Goal: Information Seeking & Learning: Compare options

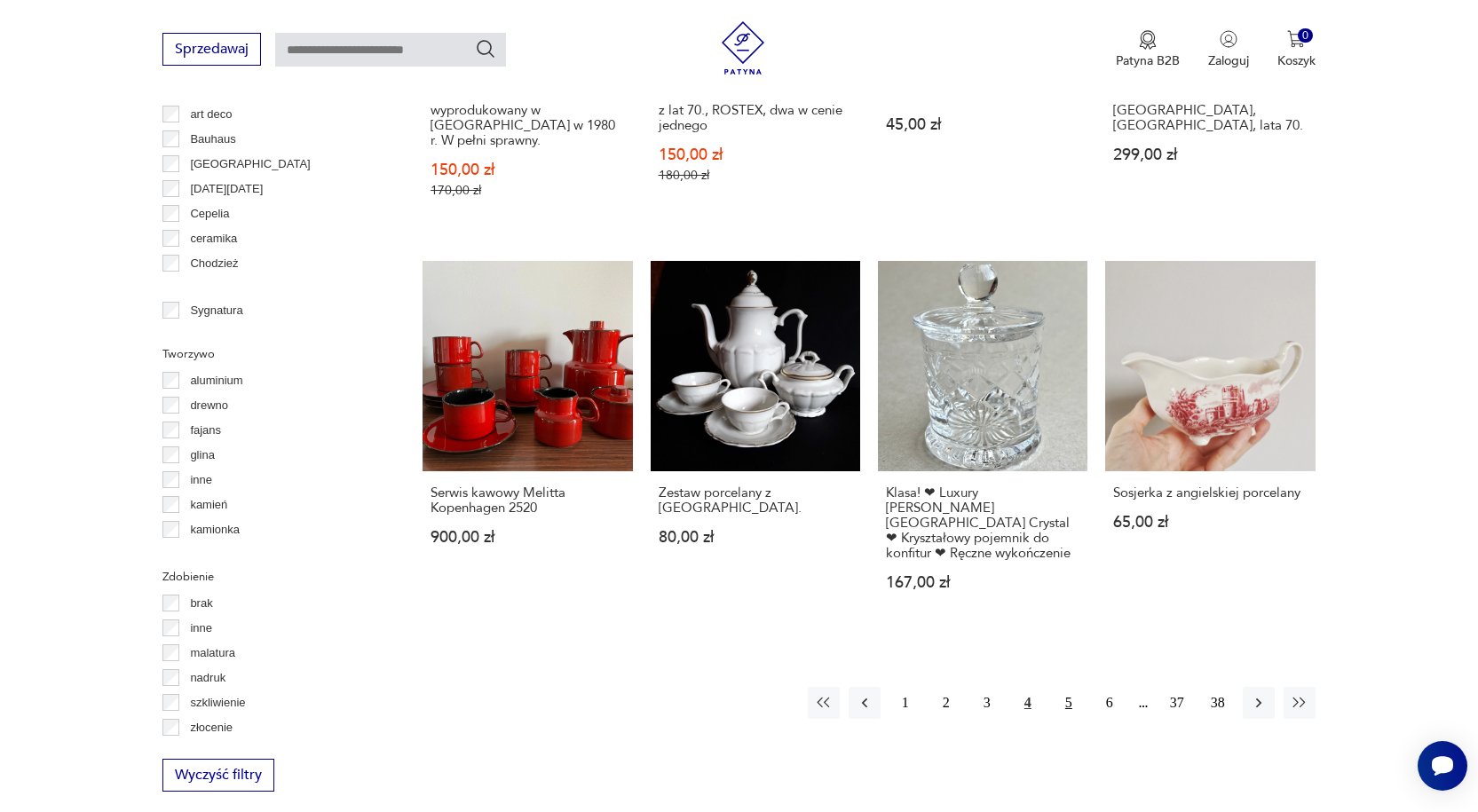
click at [1067, 686] on button "5" at bounding box center [1068, 702] width 32 height 32
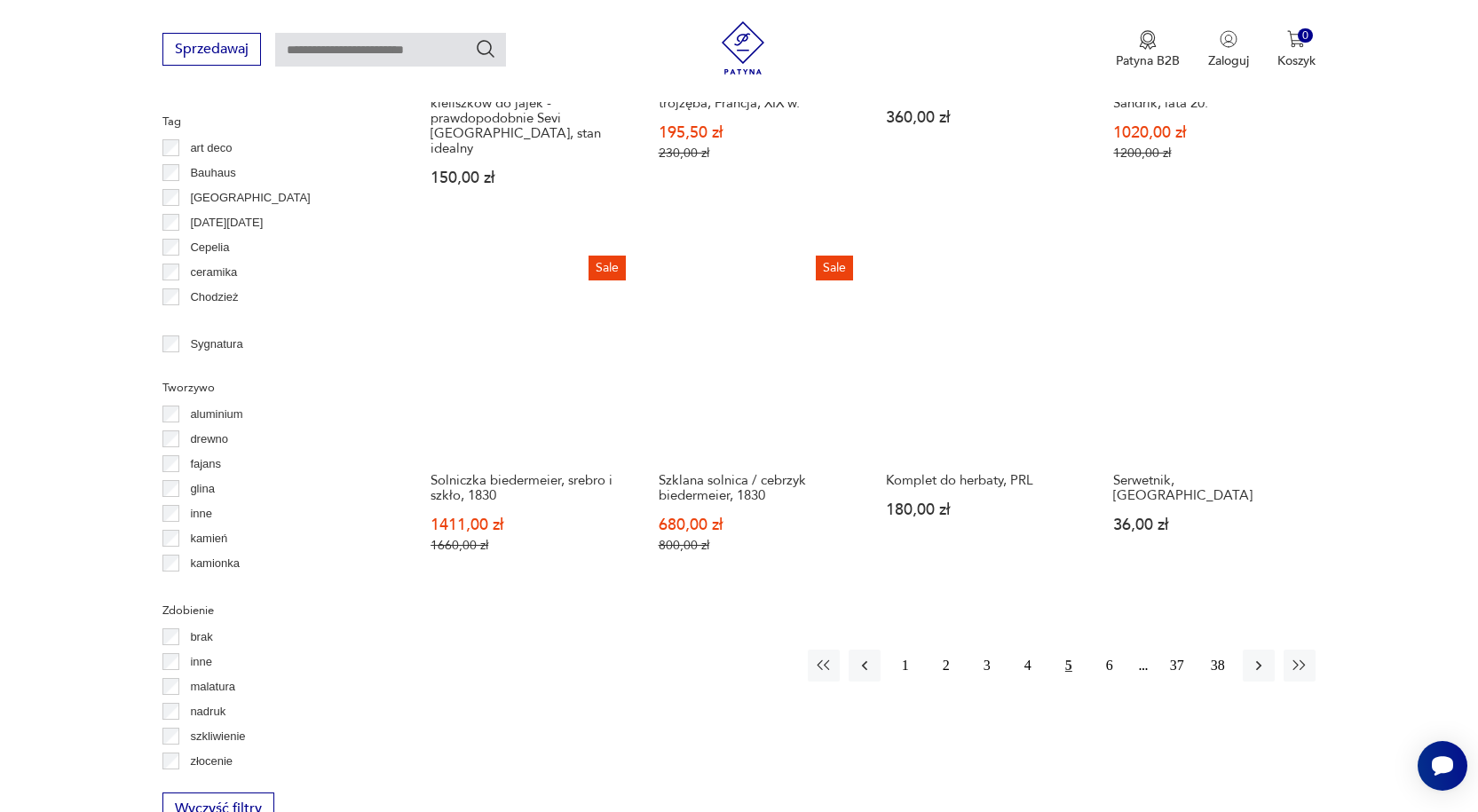
scroll to position [1980, 0]
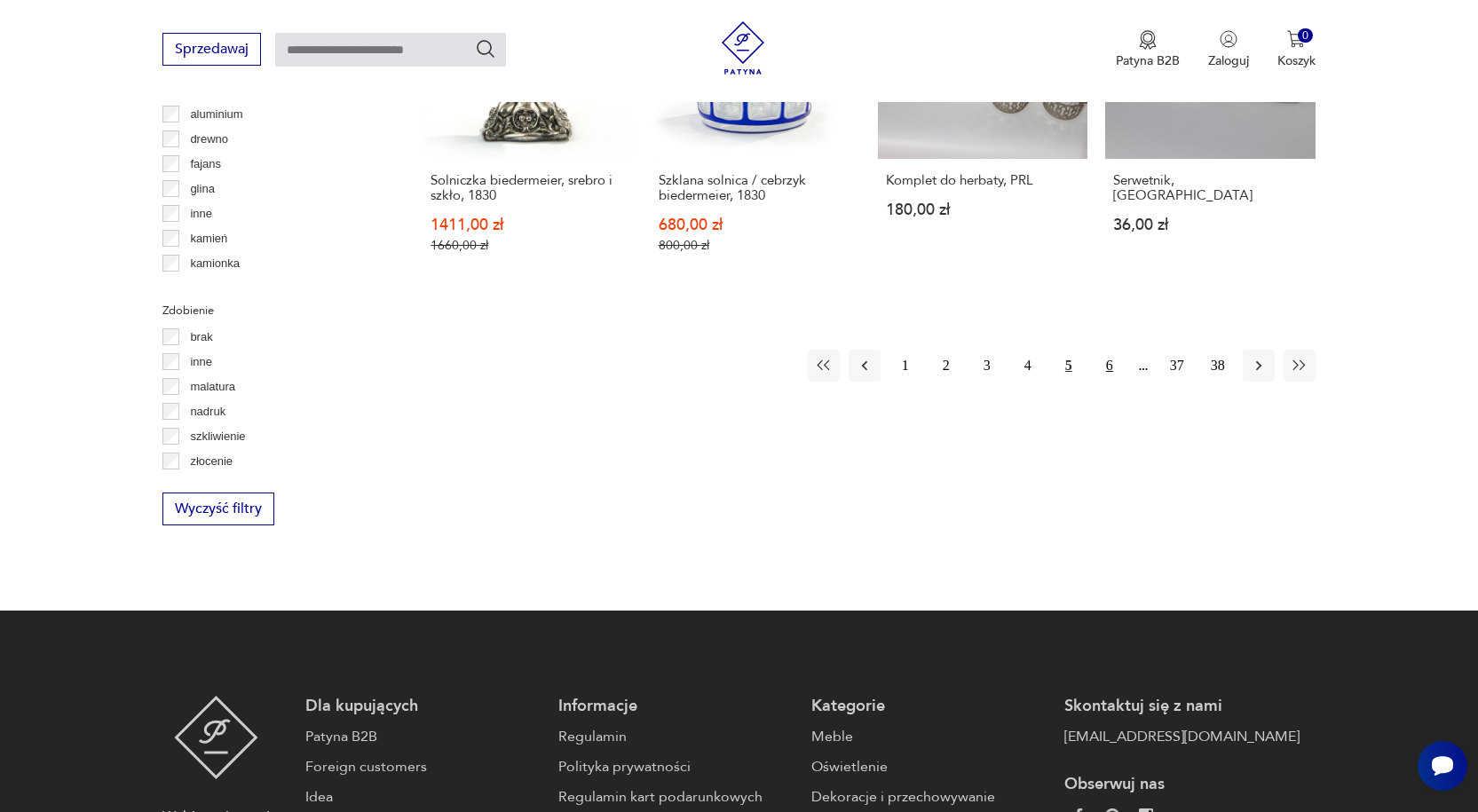
click at [1104, 350] on button "6" at bounding box center [1108, 365] width 32 height 32
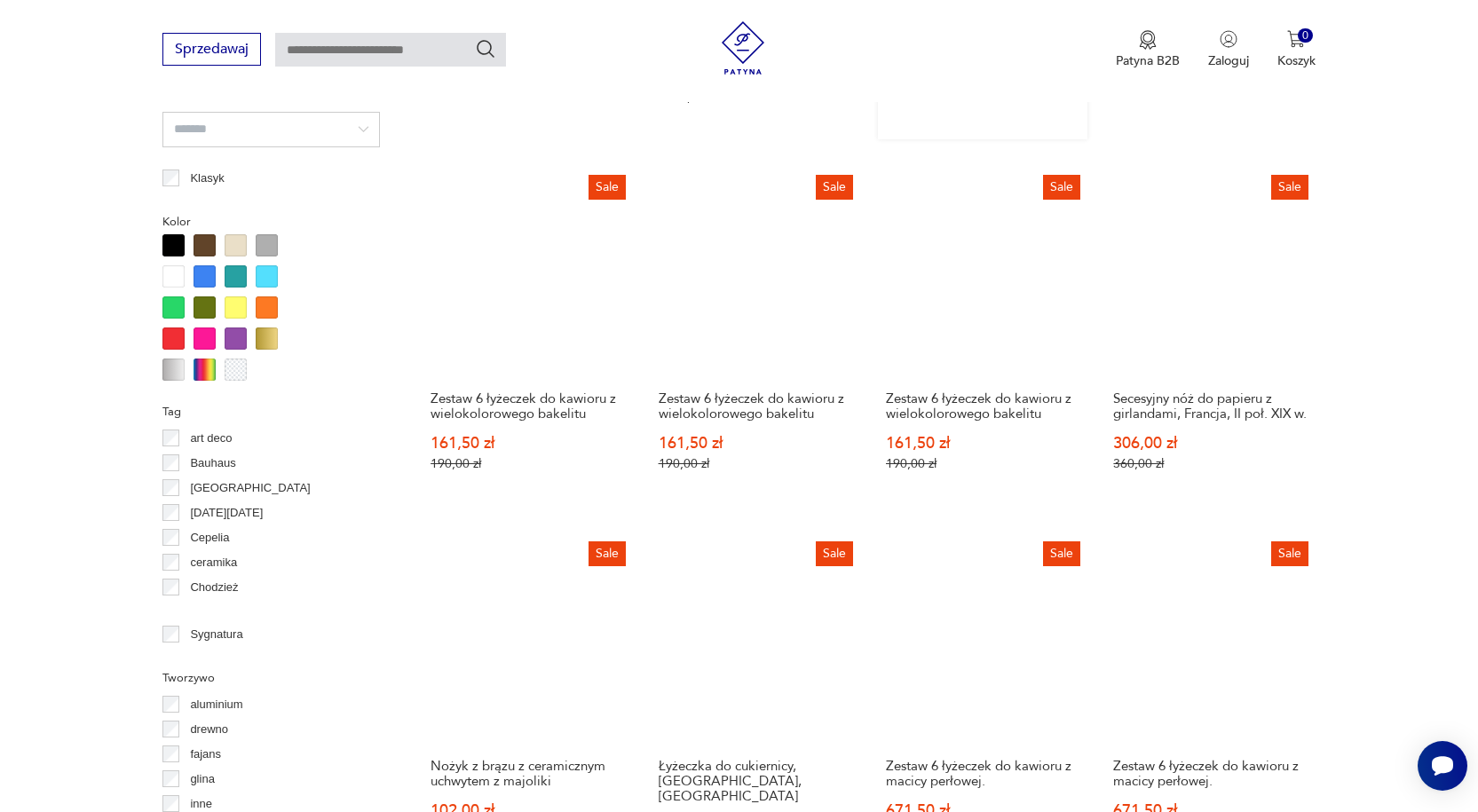
scroll to position [1625, 0]
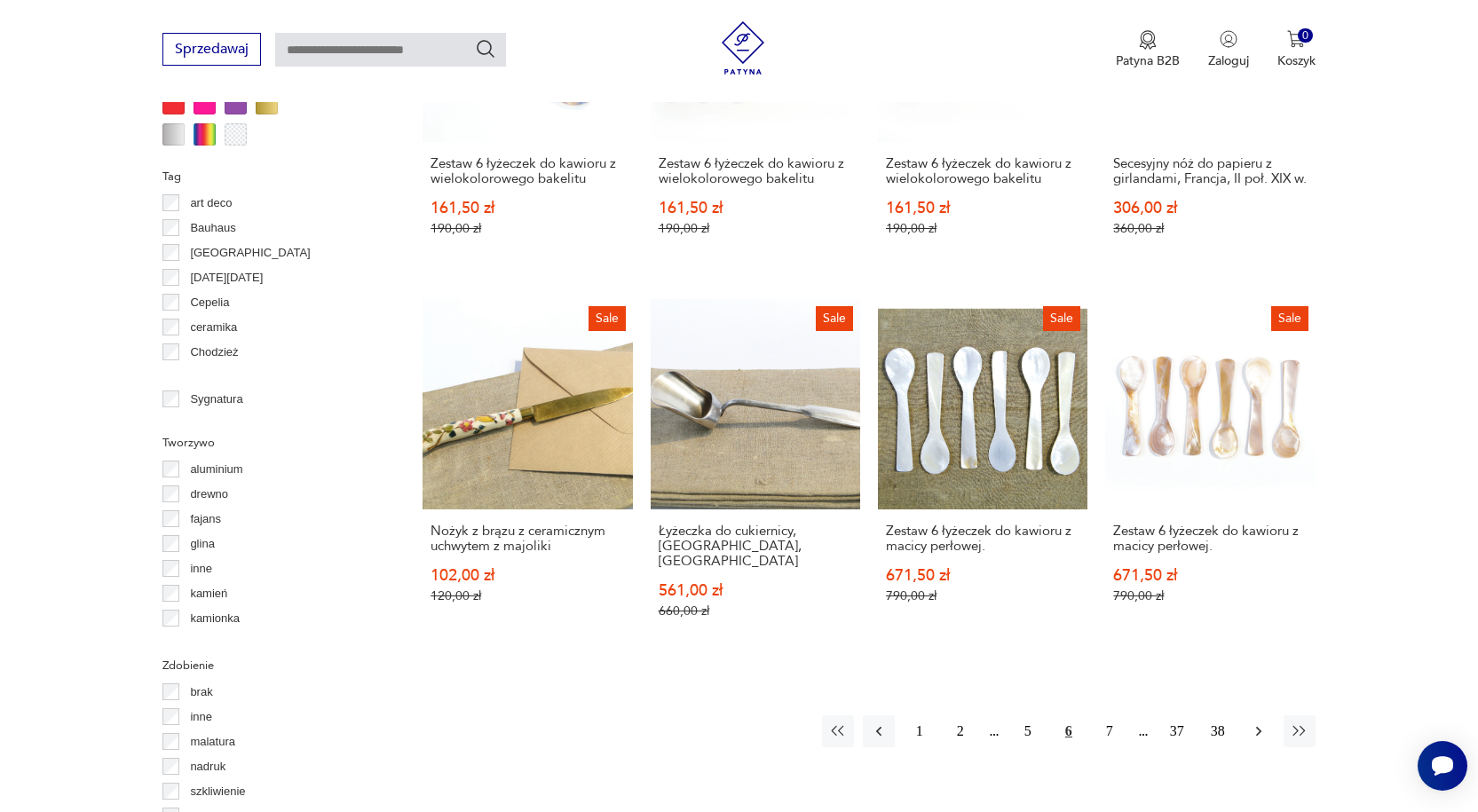
click at [1259, 726] on icon "button" at bounding box center [1258, 731] width 5 height 10
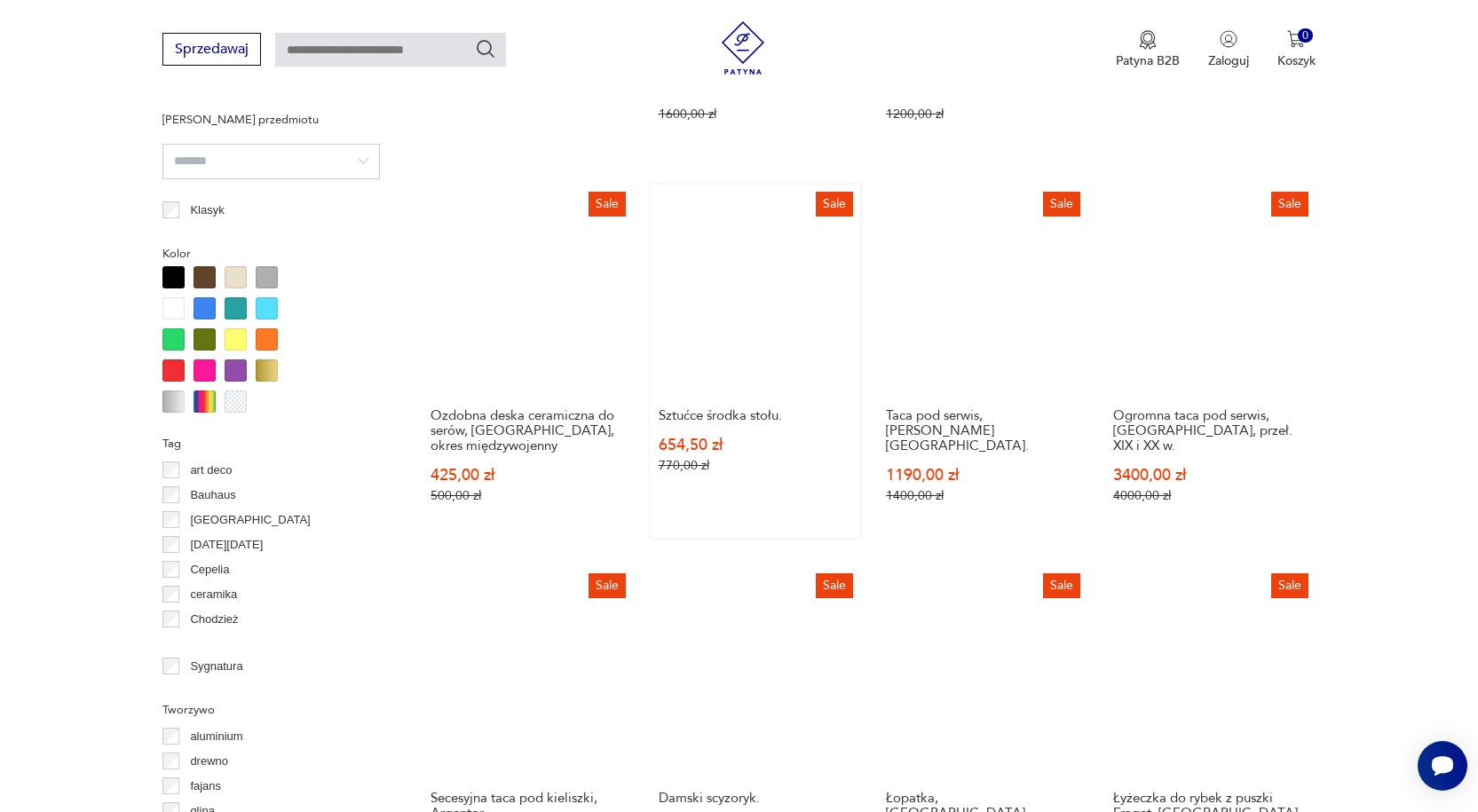
scroll to position [1358, 0]
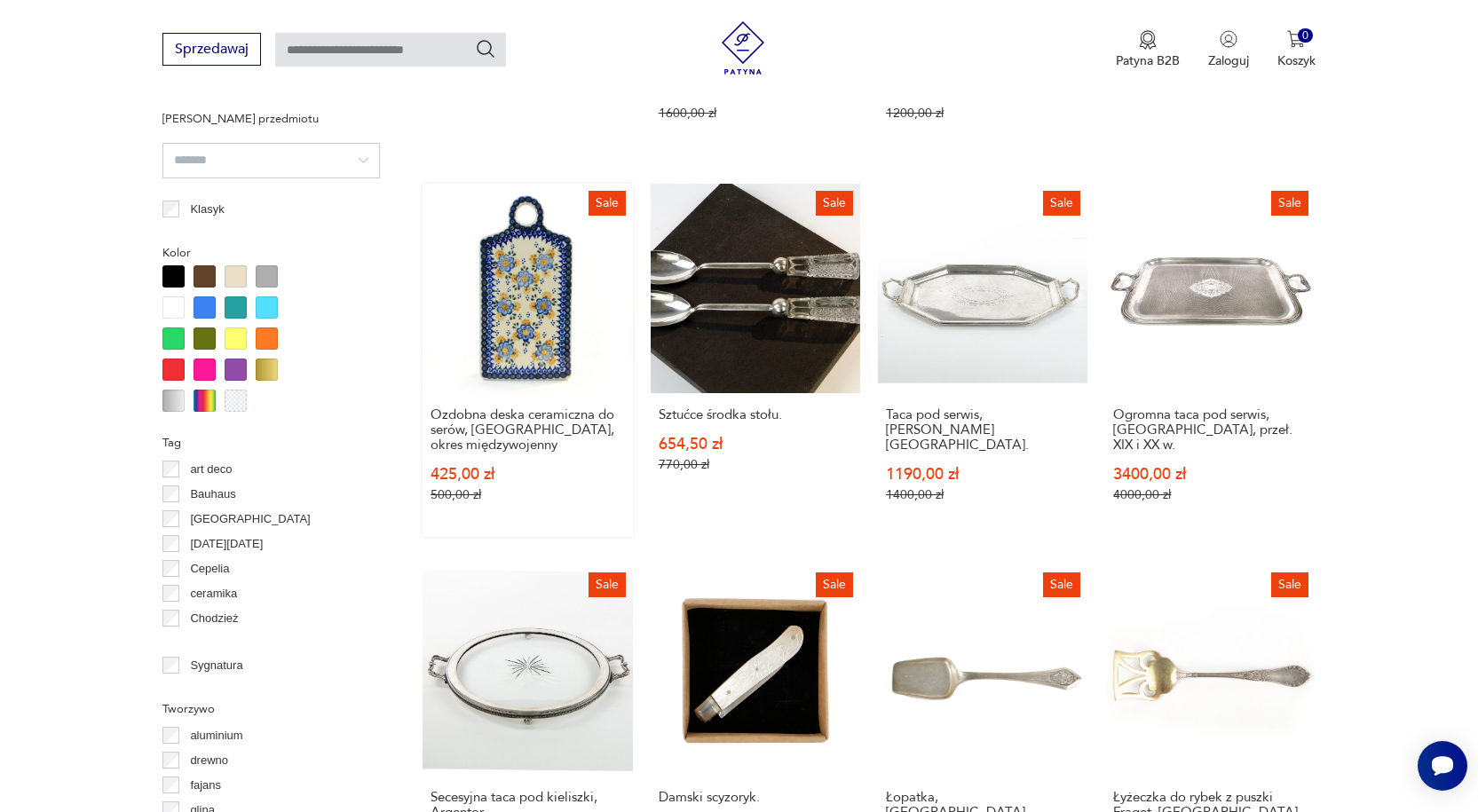
click at [550, 308] on link "Sale Ozdobna deska ceramiczna do serów, [GEOGRAPHIC_DATA], okres międzywojenny …" at bounding box center [528, 359] width 210 height 353
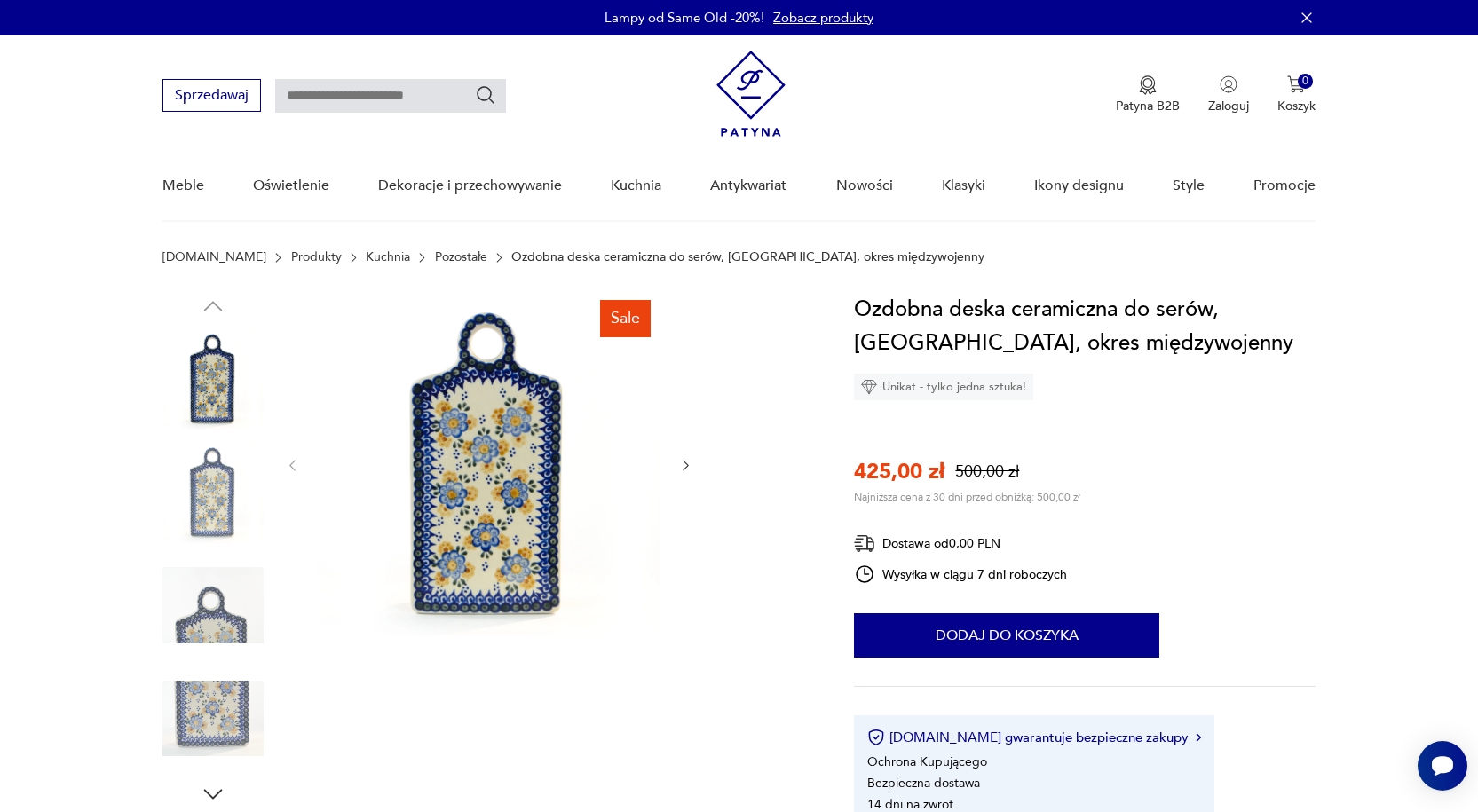
click at [224, 499] on img at bounding box center [213, 492] width 101 height 101
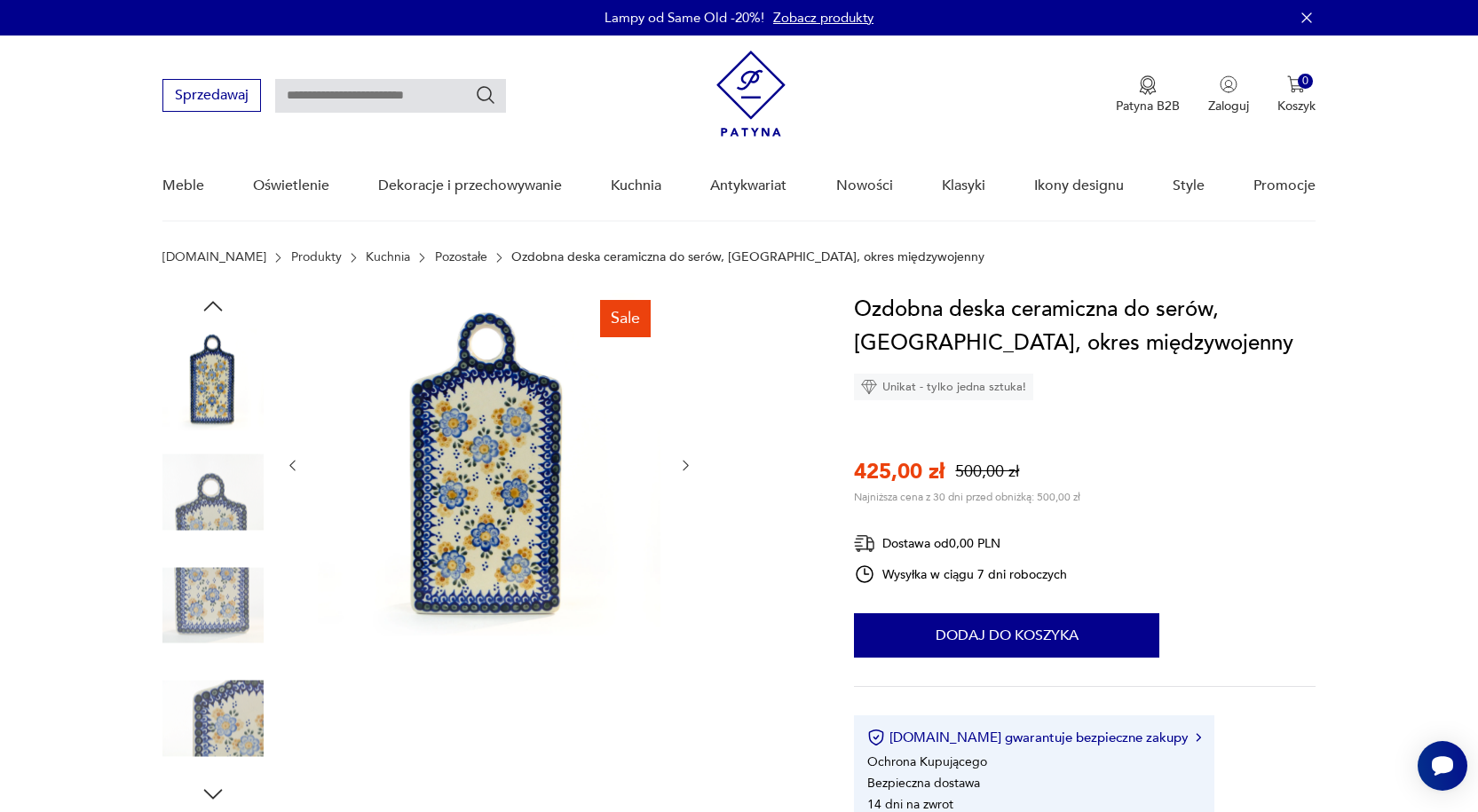
click at [201, 536] on img at bounding box center [213, 492] width 101 height 101
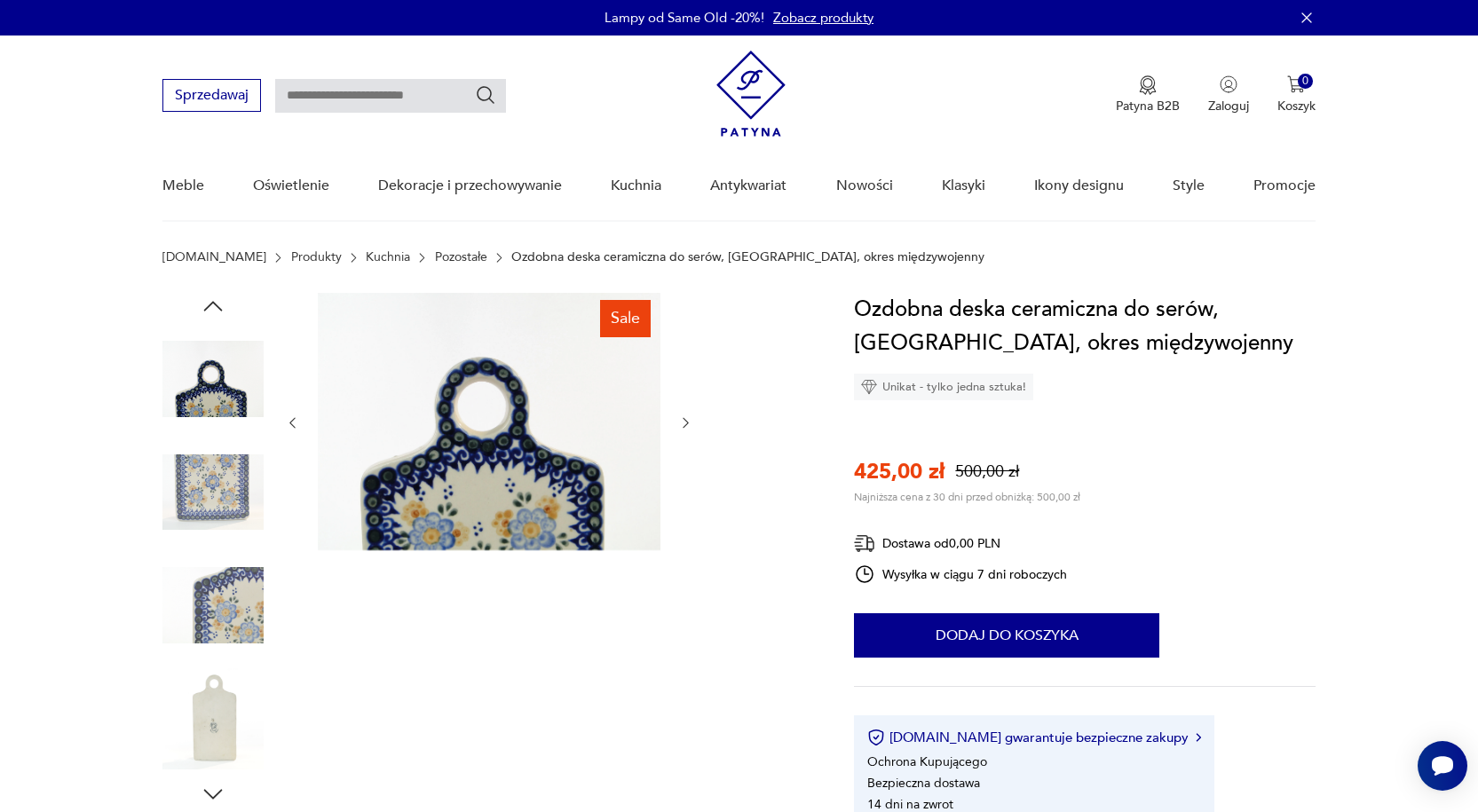
click at [207, 576] on img at bounding box center [213, 605] width 101 height 101
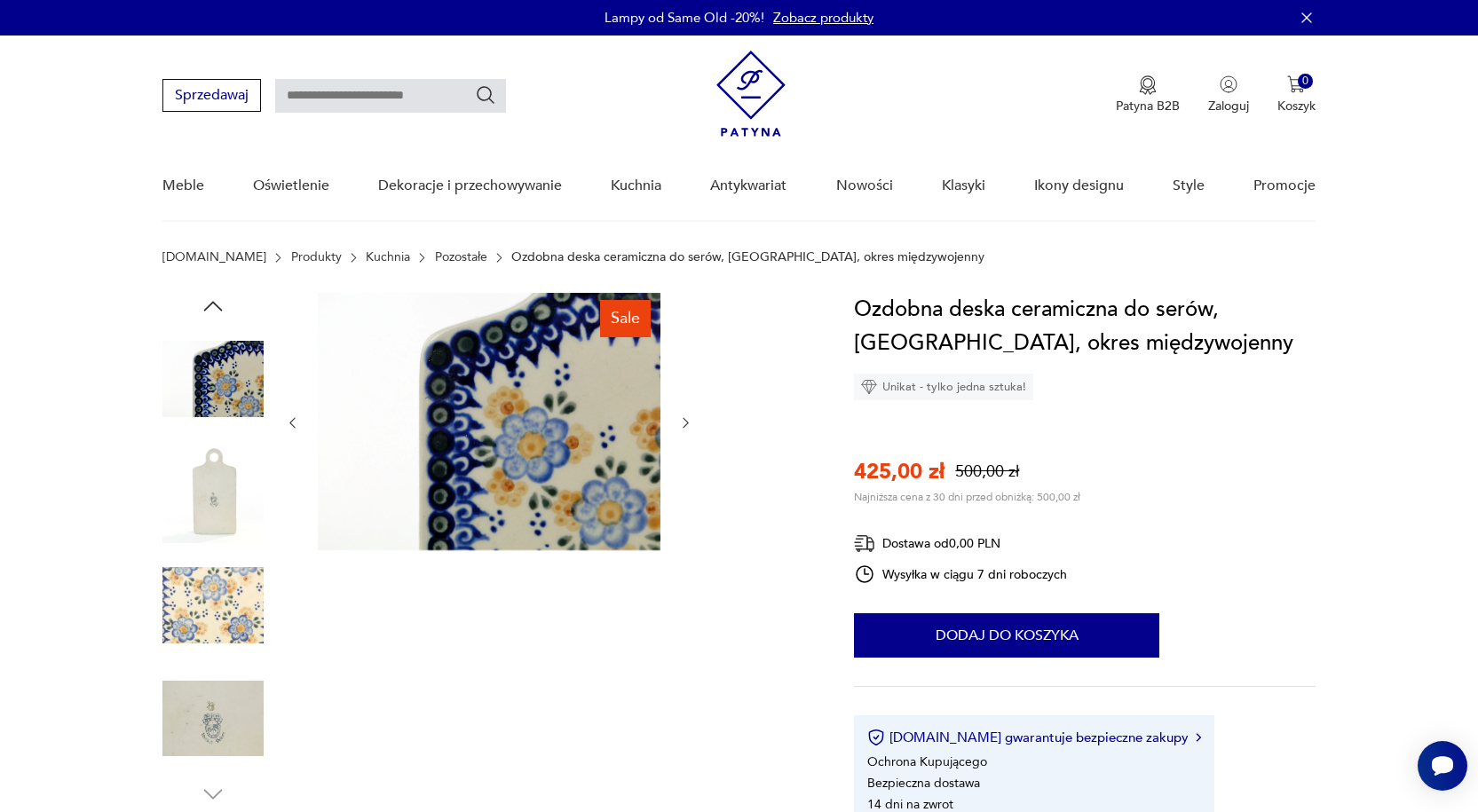
click at [220, 630] on img at bounding box center [213, 605] width 101 height 101
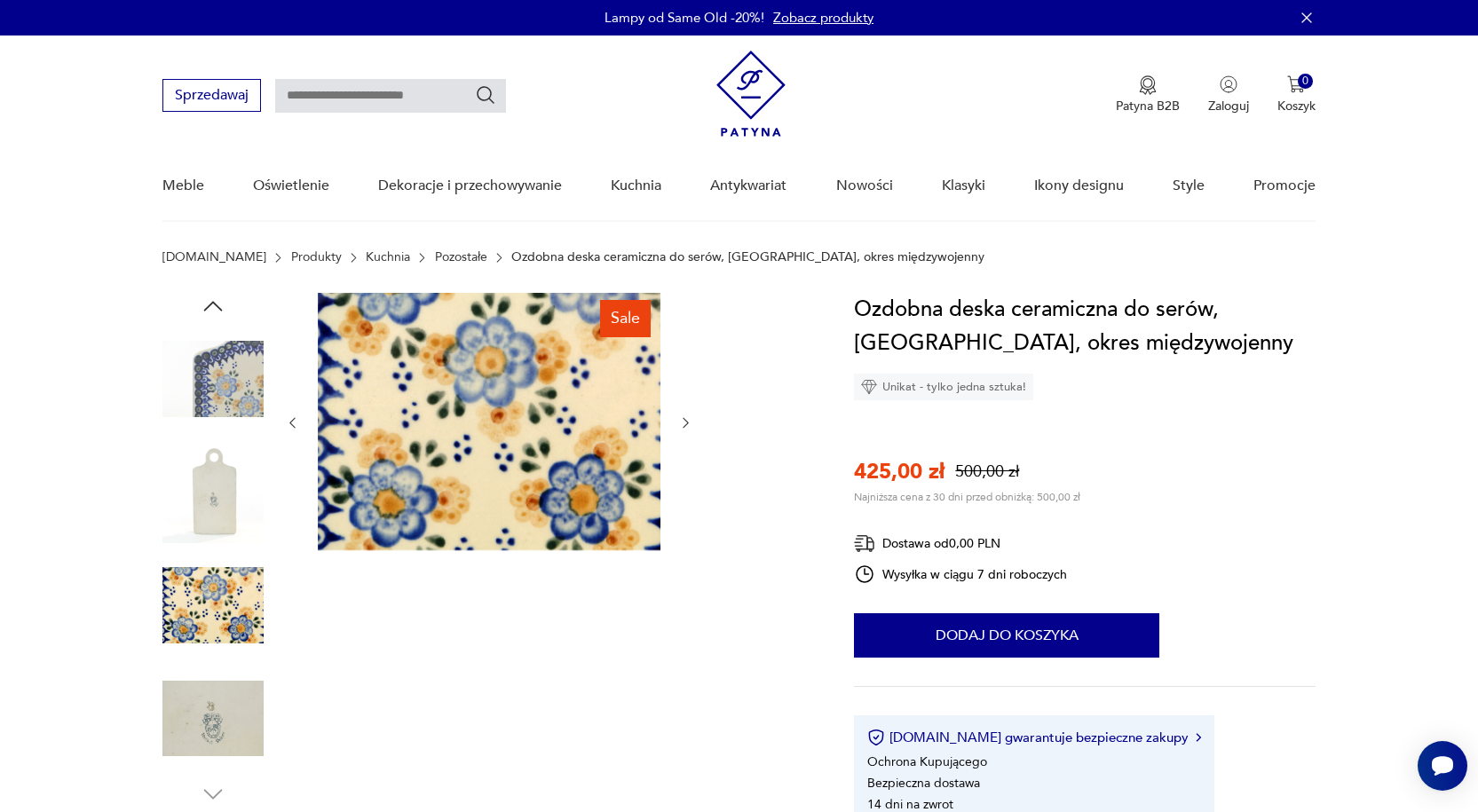
click at [242, 705] on img at bounding box center [213, 719] width 101 height 101
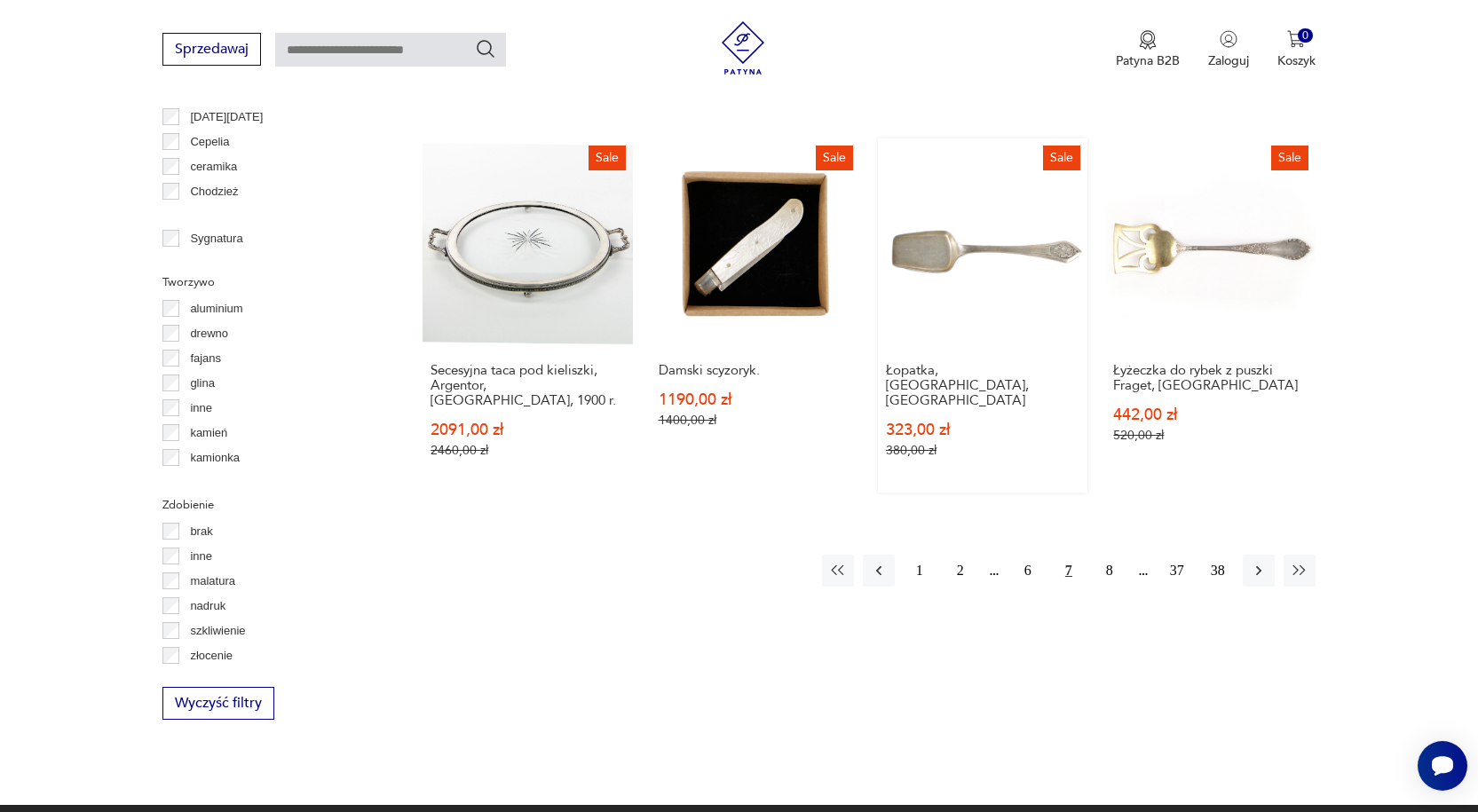
scroll to position [1966, 0]
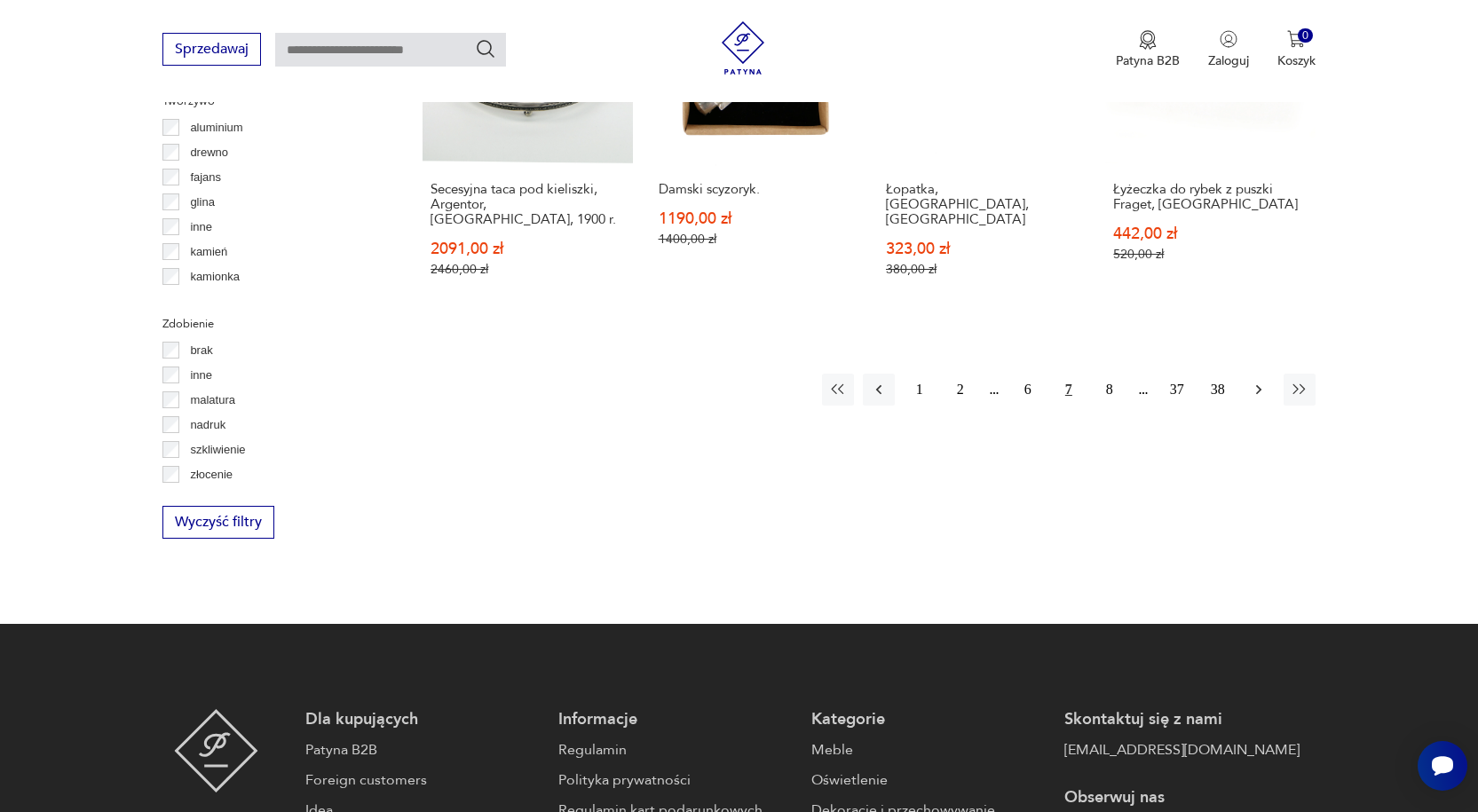
click at [1256, 380] on icon "button" at bounding box center [1258, 389] width 18 height 18
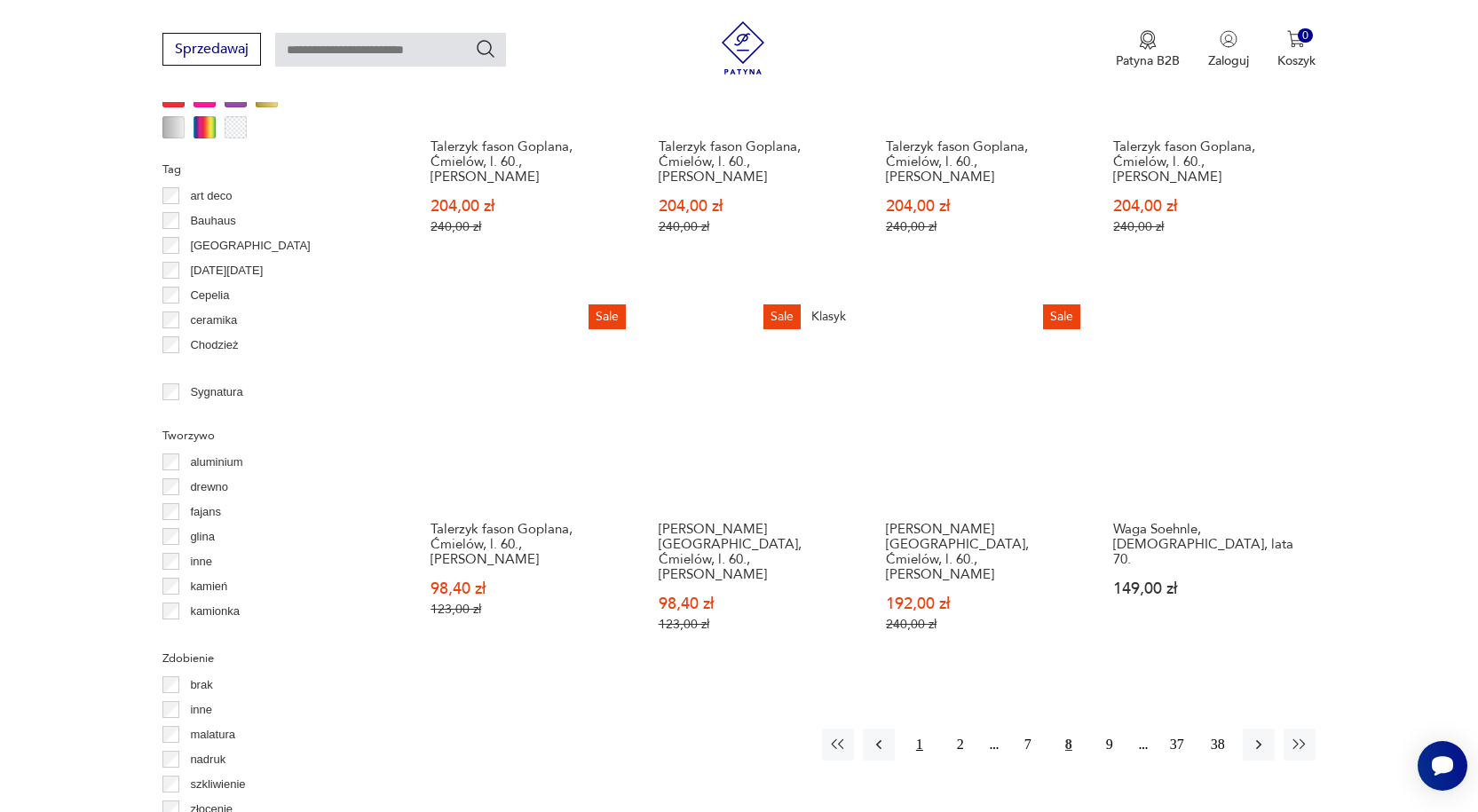
scroll to position [1890, 0]
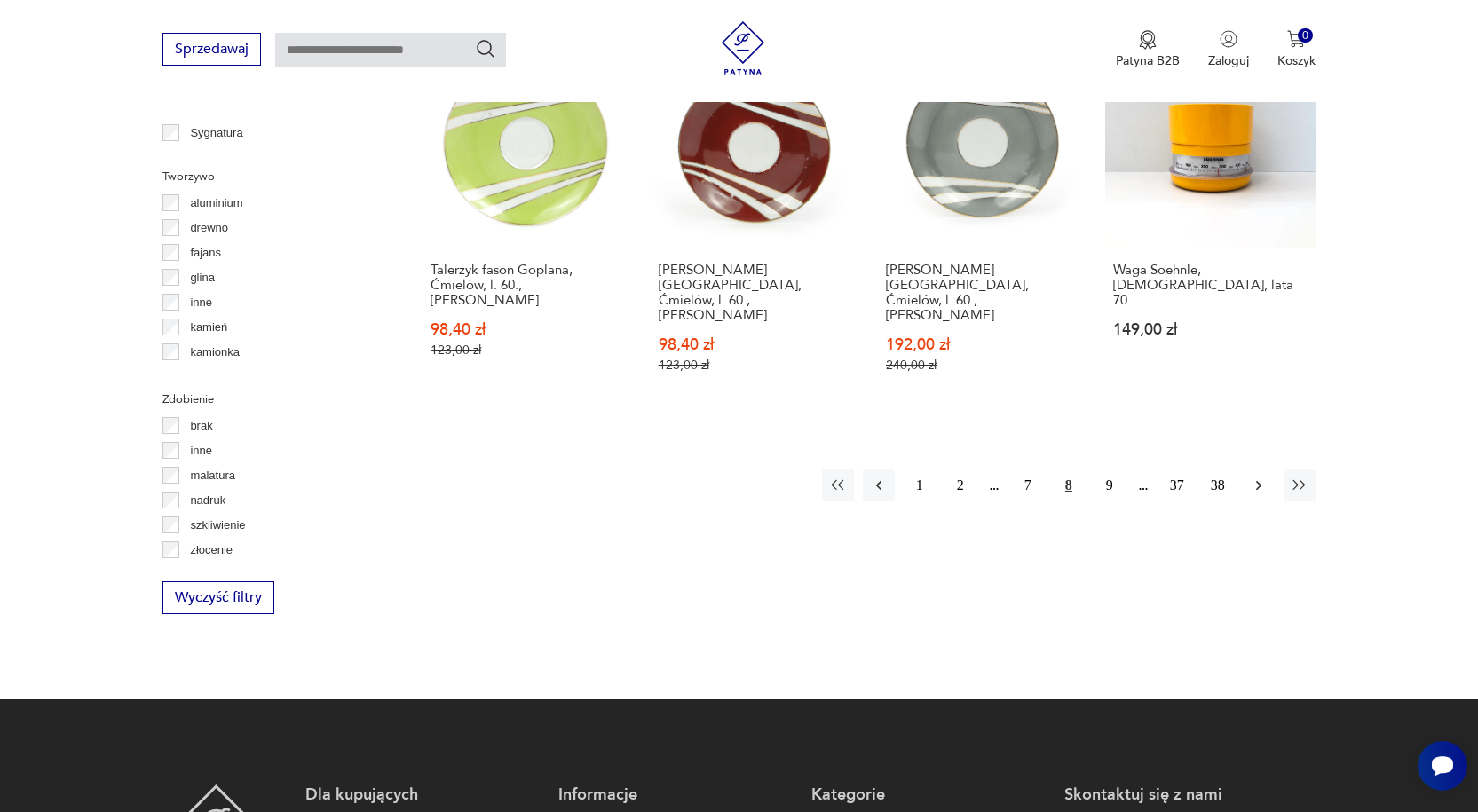
click at [1264, 477] on icon "button" at bounding box center [1258, 486] width 18 height 18
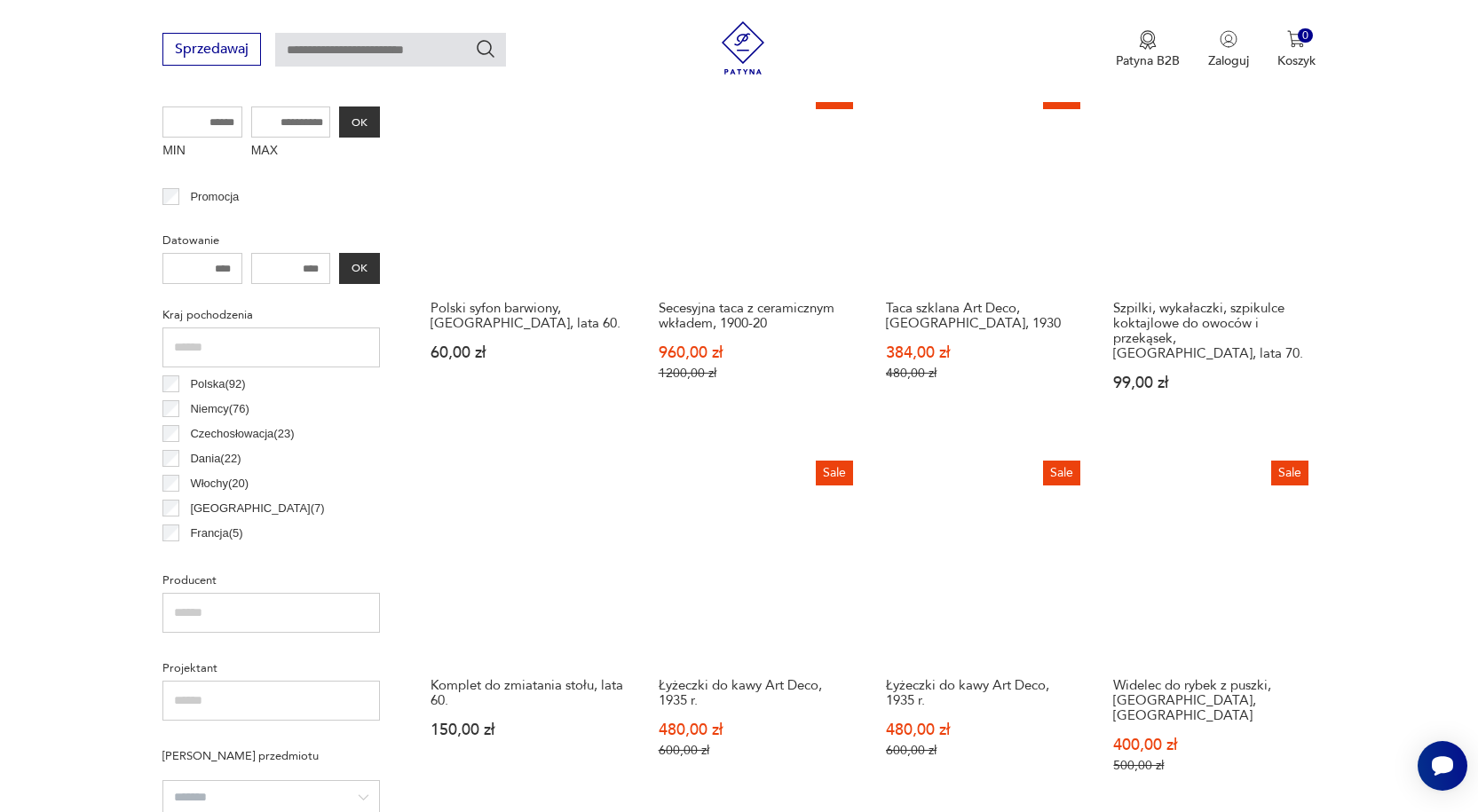
scroll to position [1003, 0]
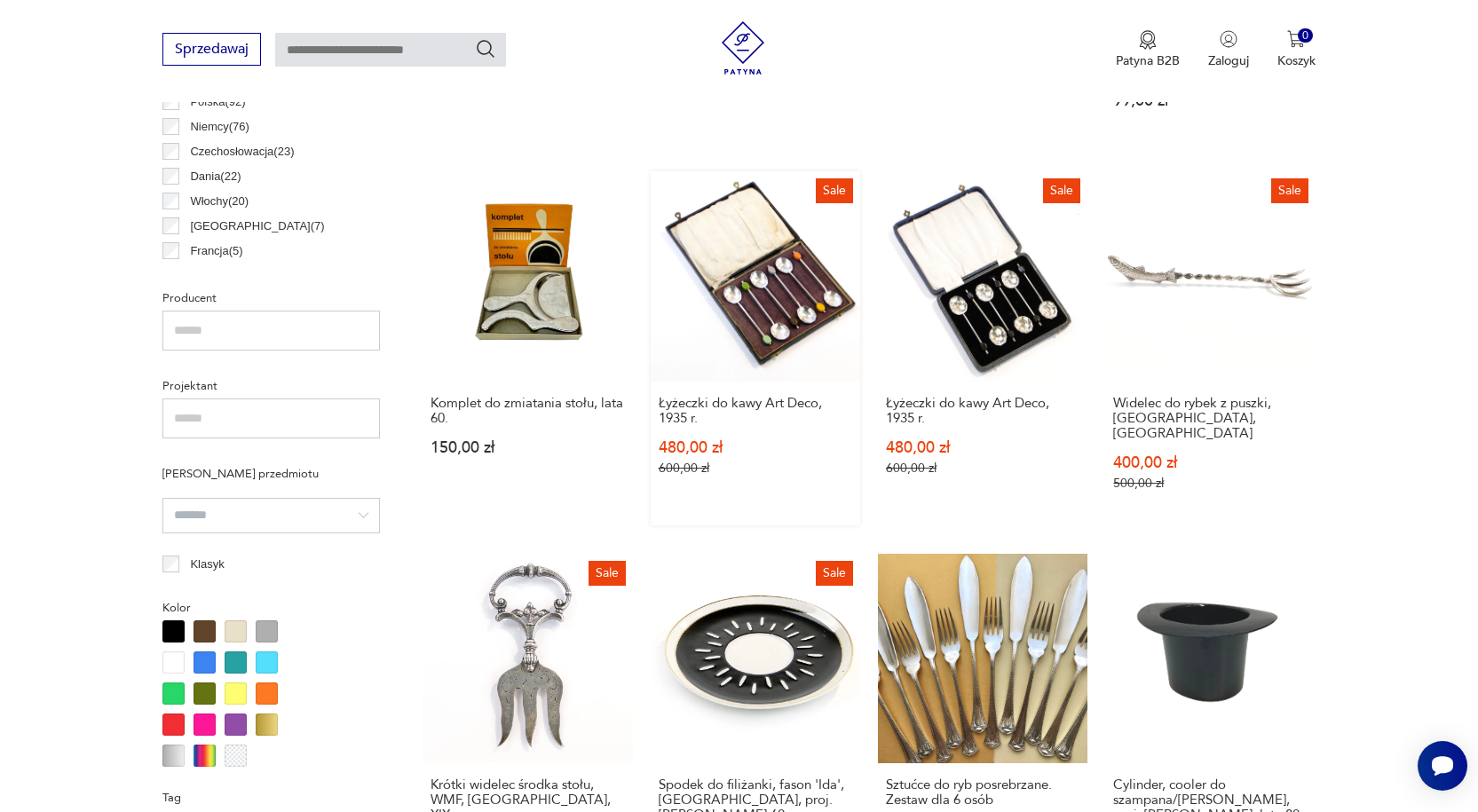
click at [744, 278] on link "Sale Łyżeczki do kawy Art Deco, 1935 r. 480,00 zł 600,00 zł" at bounding box center [755, 348] width 210 height 353
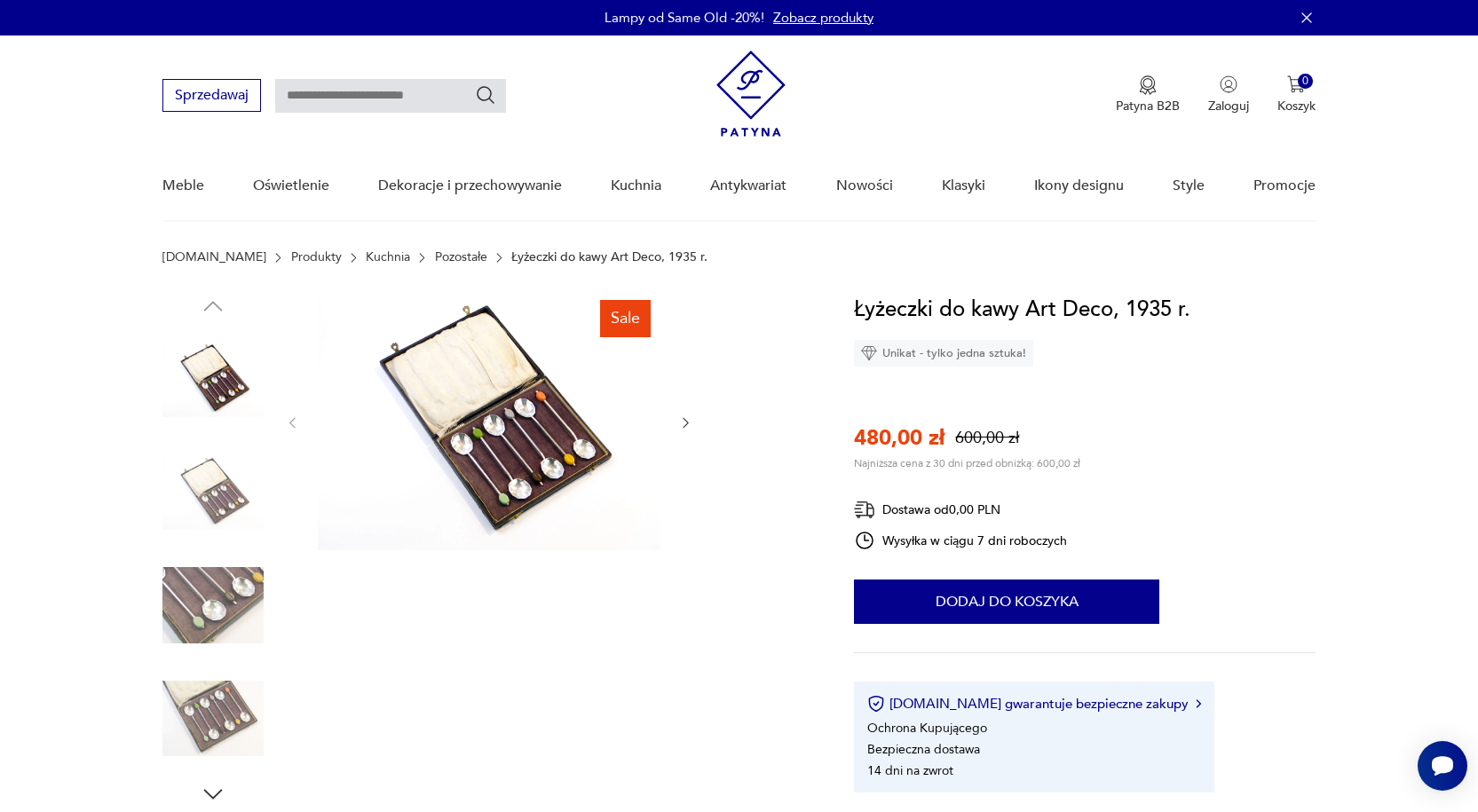
click at [260, 594] on img at bounding box center [213, 605] width 101 height 101
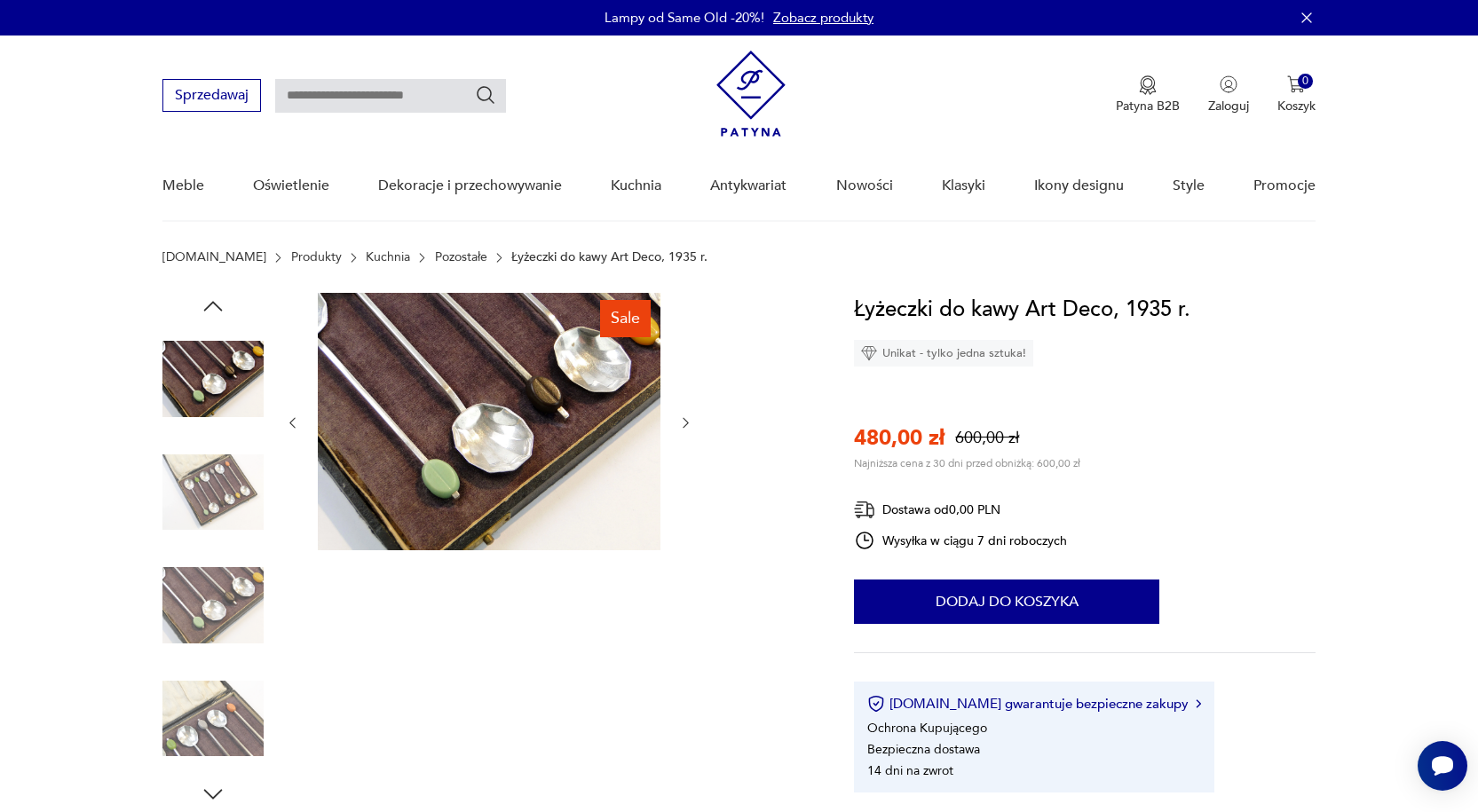
click at [200, 580] on img at bounding box center [213, 605] width 101 height 101
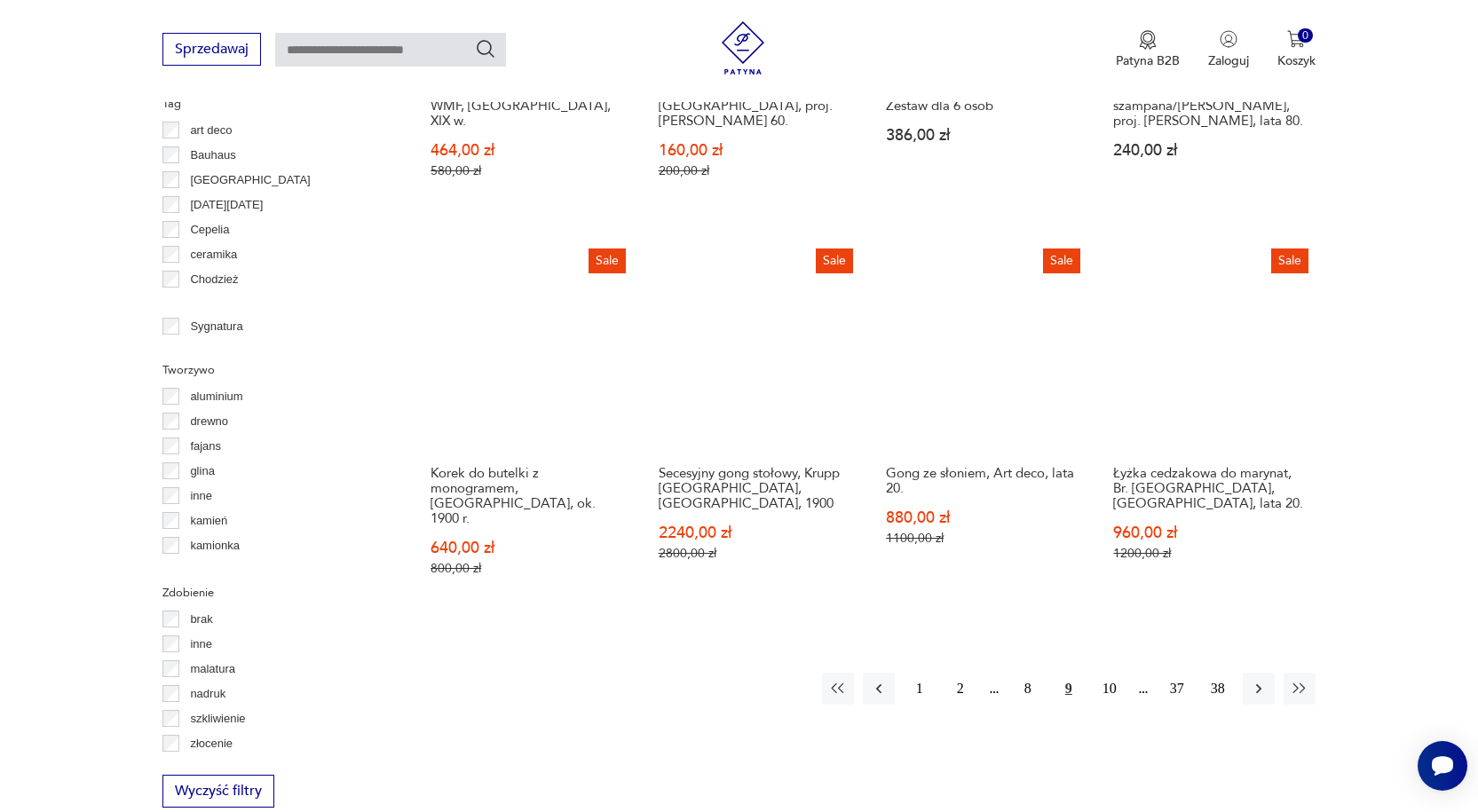
scroll to position [1712, 0]
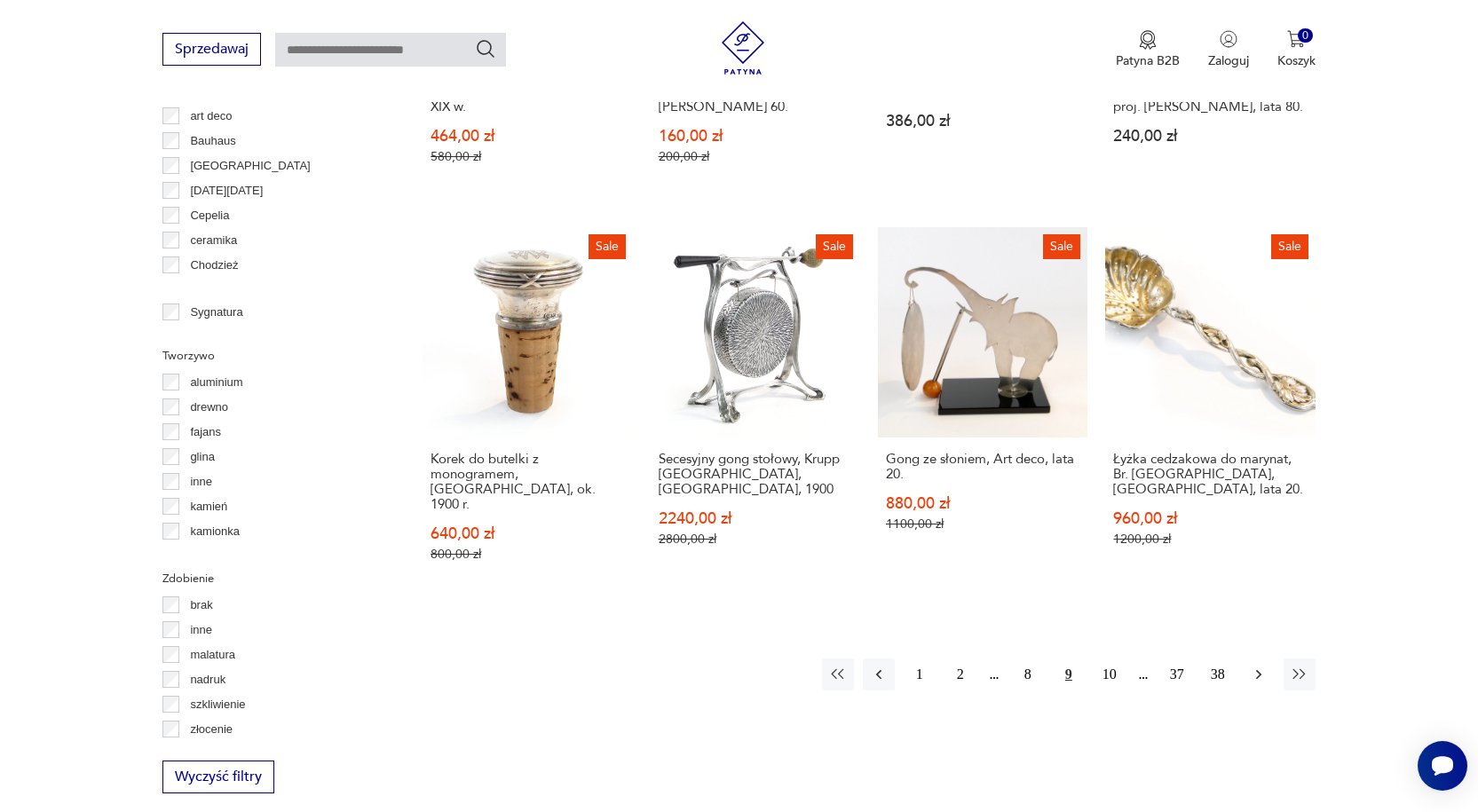
click at [1261, 666] on icon "button" at bounding box center [1258, 675] width 18 height 18
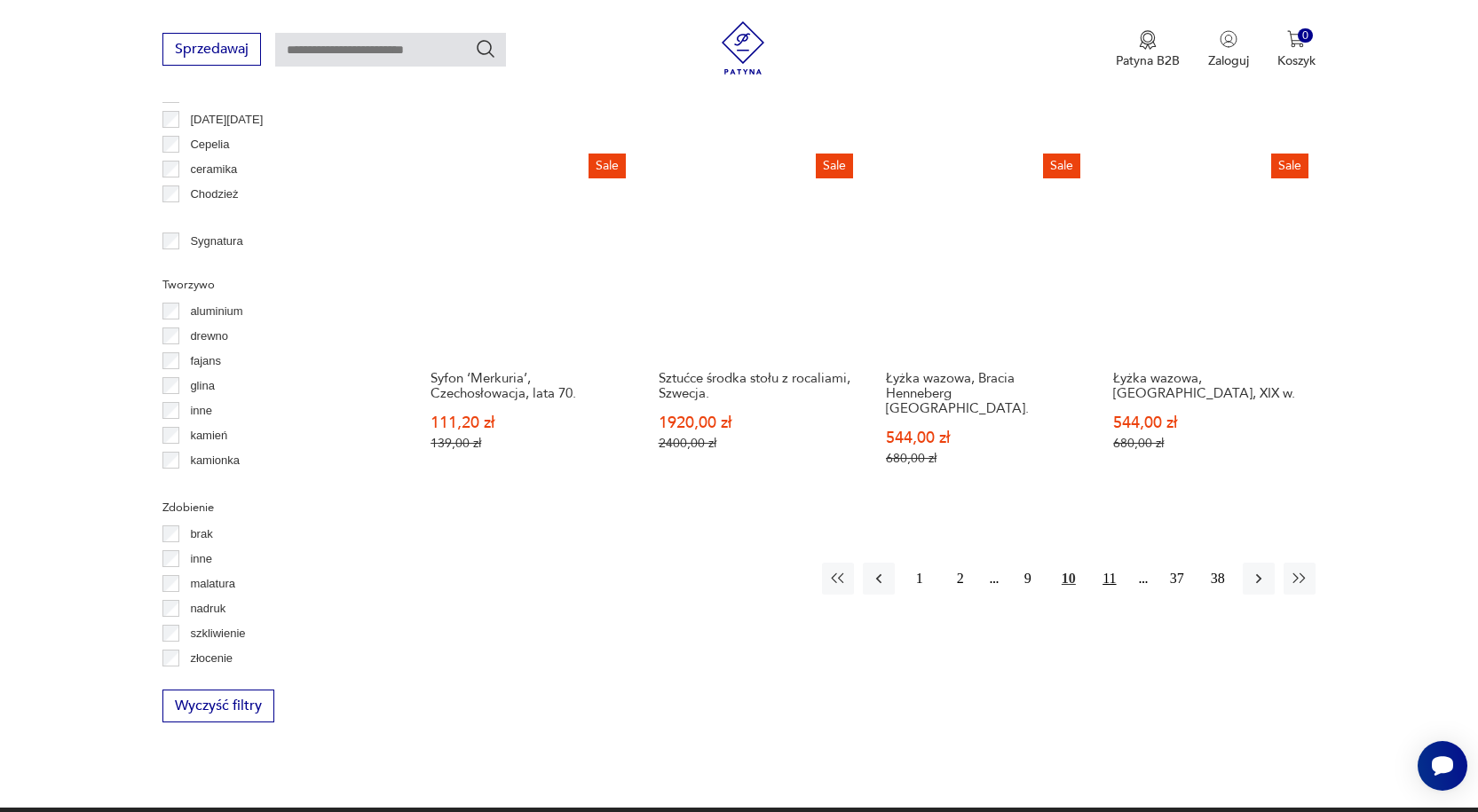
scroll to position [1802, 0]
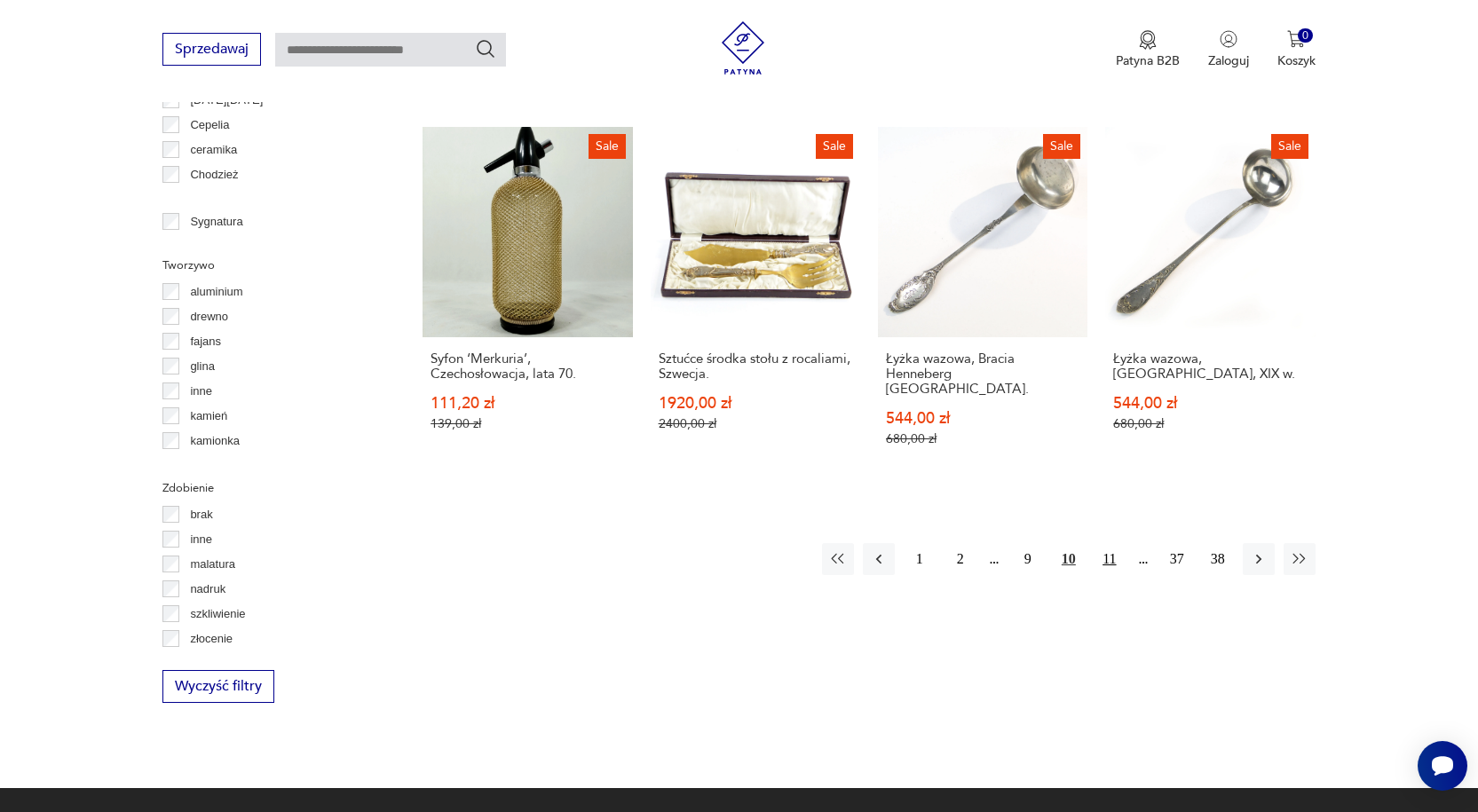
click at [1107, 543] on button "11" at bounding box center [1108, 558] width 32 height 32
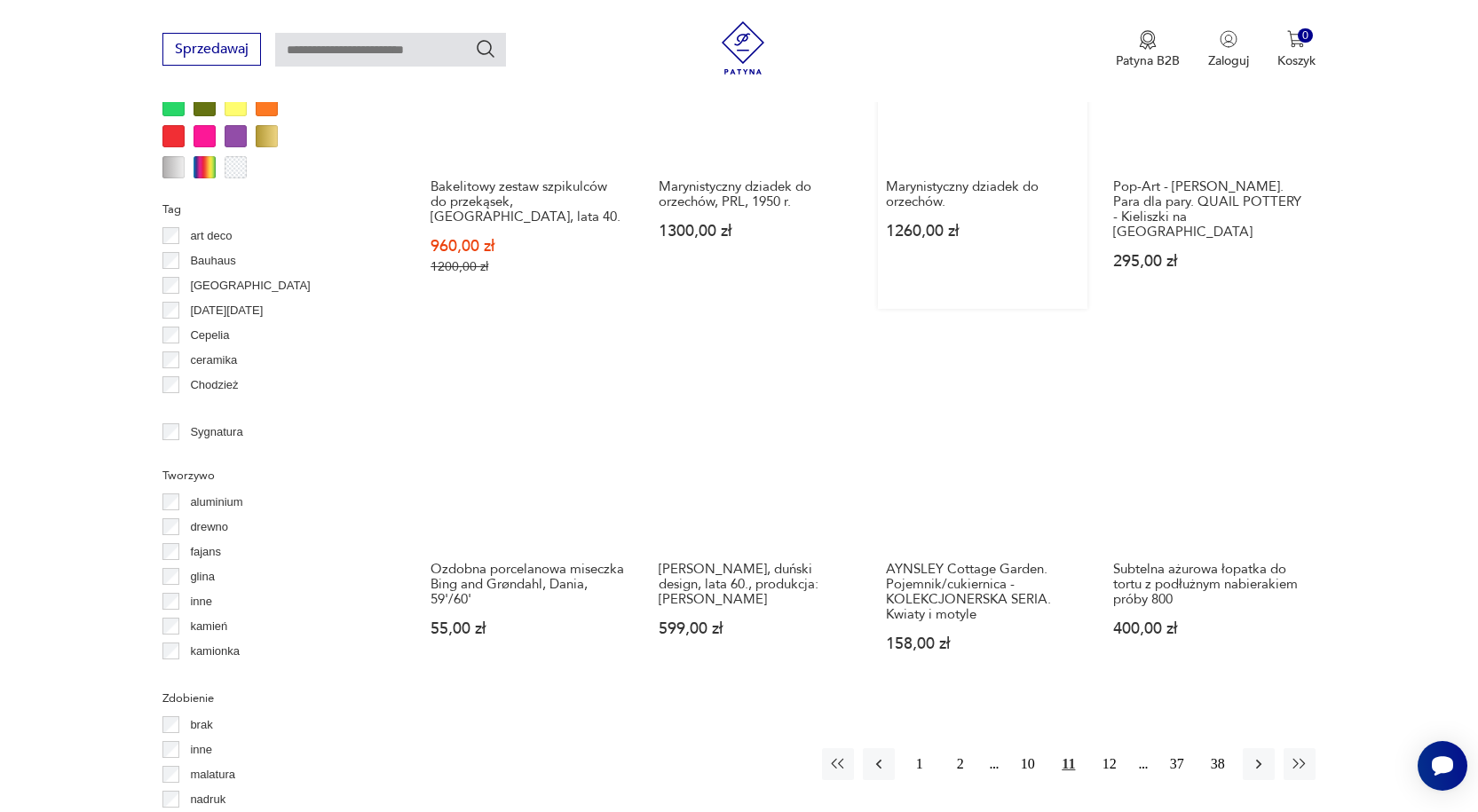
scroll to position [1625, 0]
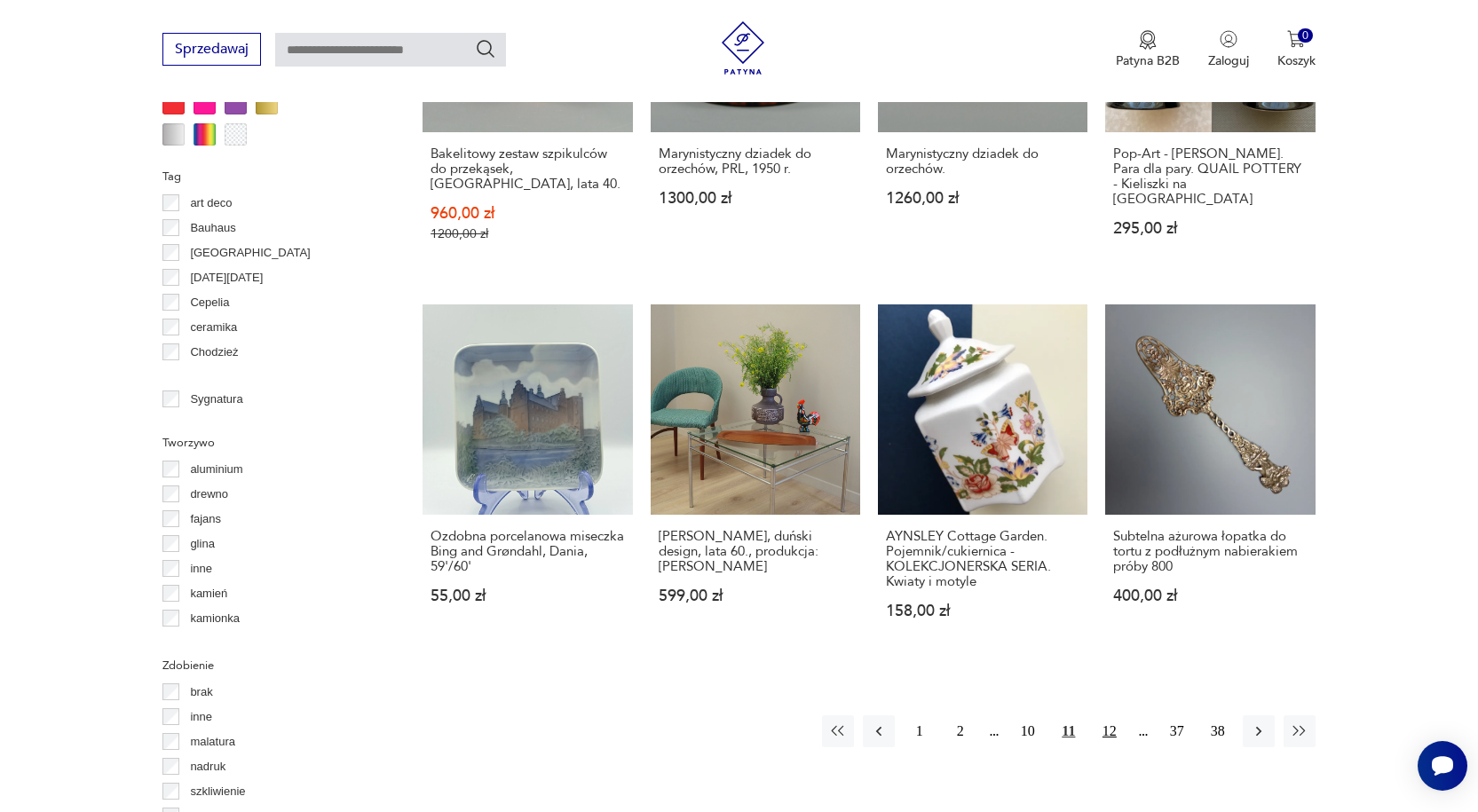
click at [1106, 717] on button "12" at bounding box center [1108, 731] width 32 height 32
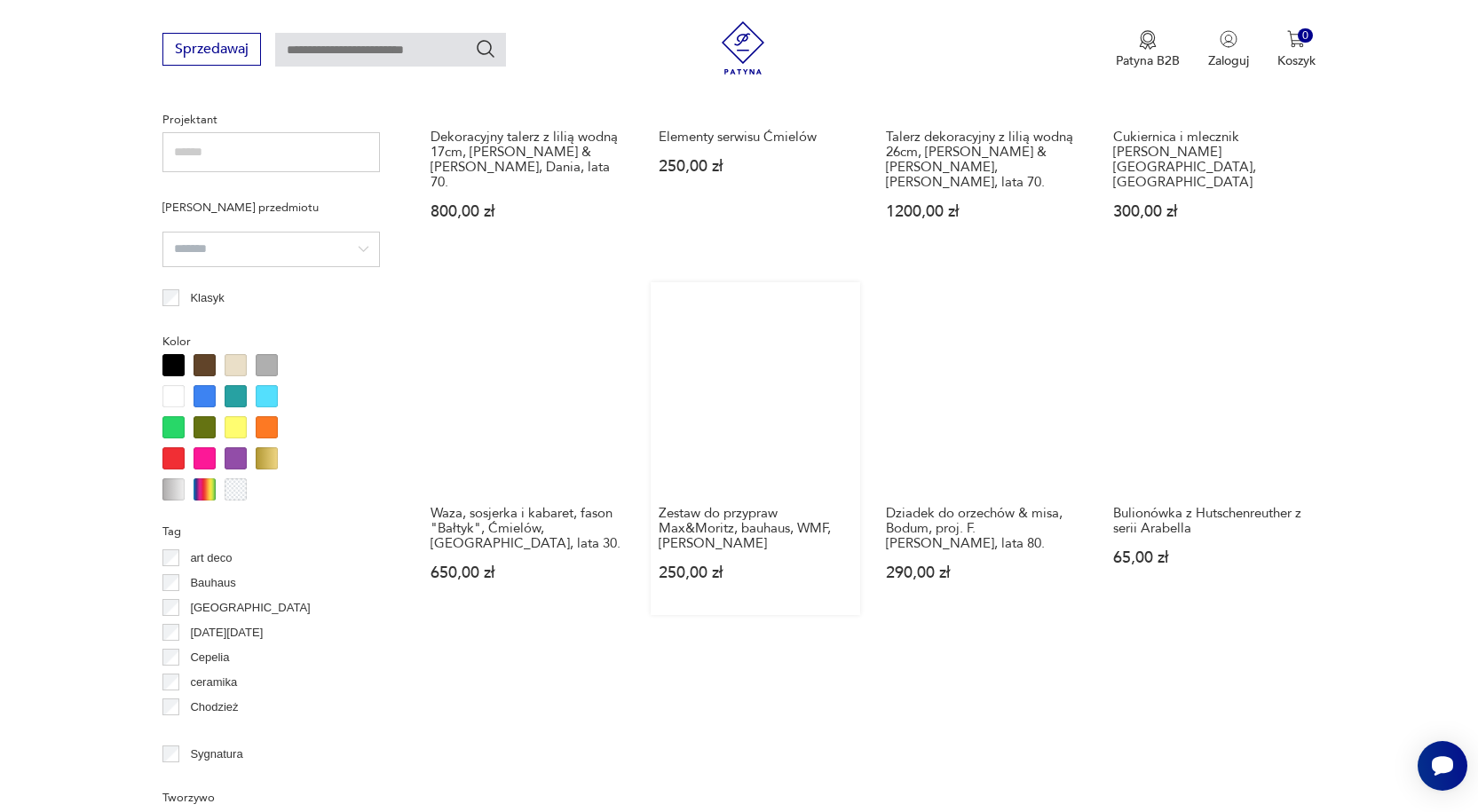
scroll to position [1447, 0]
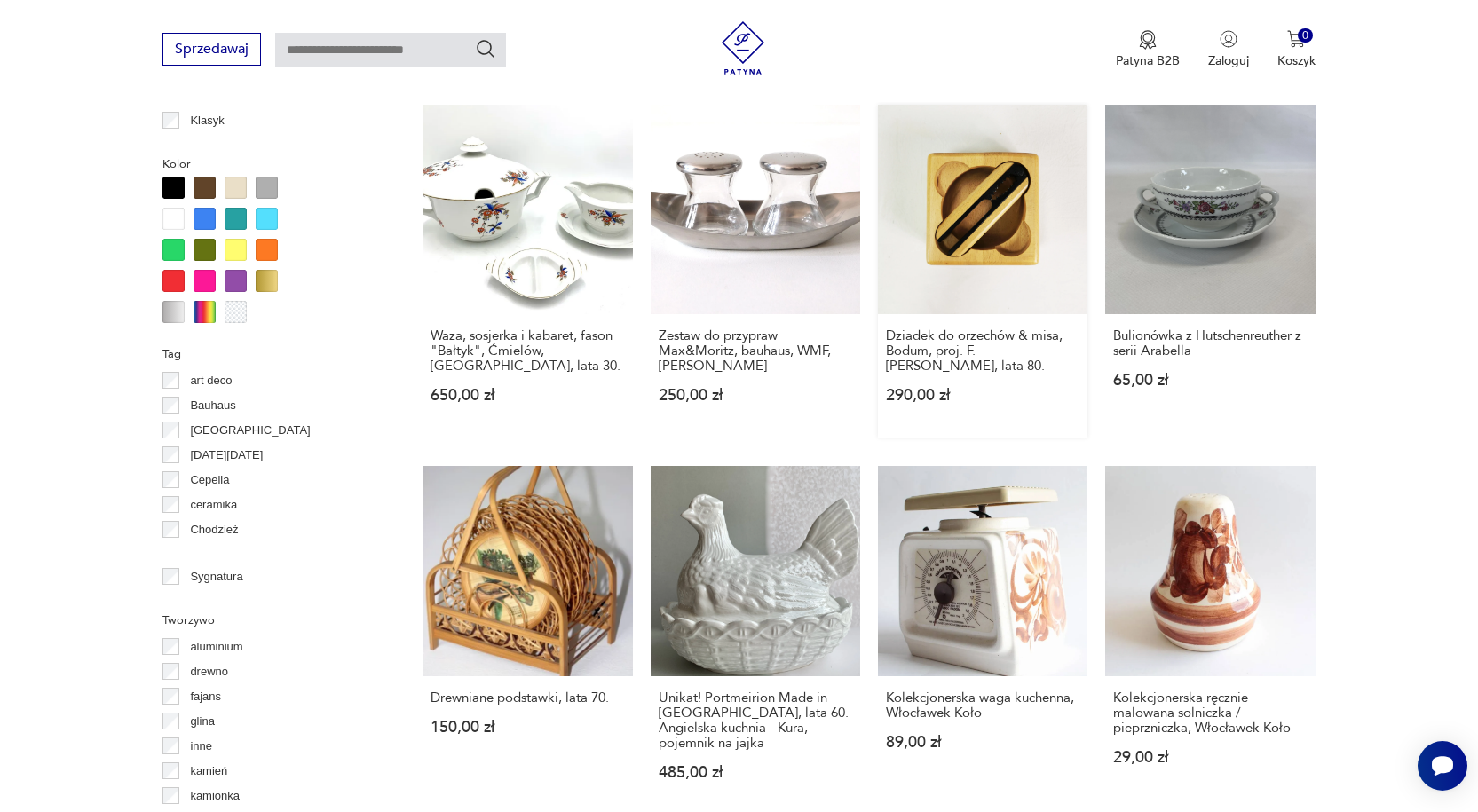
click at [982, 153] on link "Dziadek do orzechów & misa, Bodum, proj. F. [PERSON_NAME], lata 80. 290,00 zł" at bounding box center [983, 271] width 210 height 332
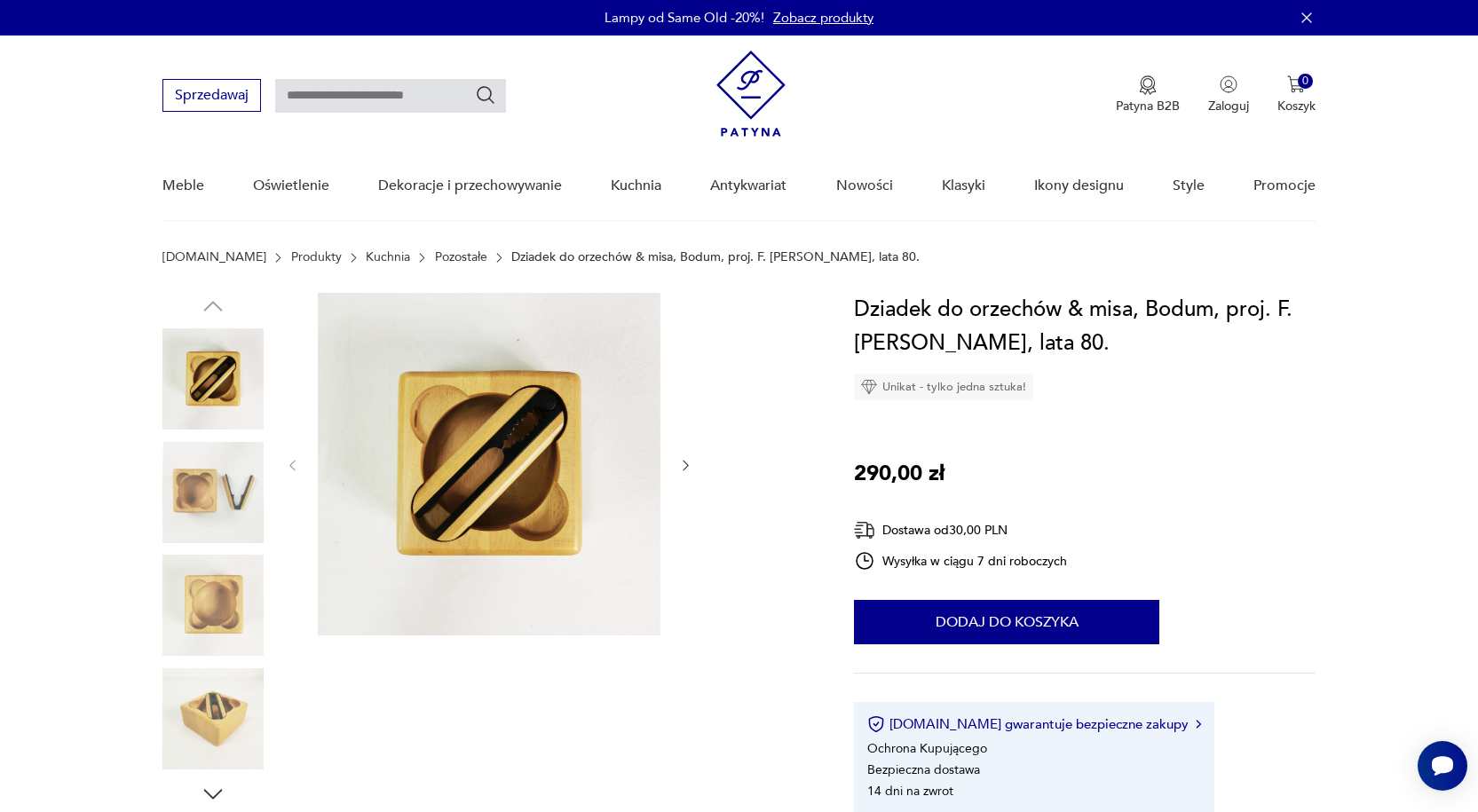
click at [219, 582] on img at bounding box center [213, 605] width 101 height 101
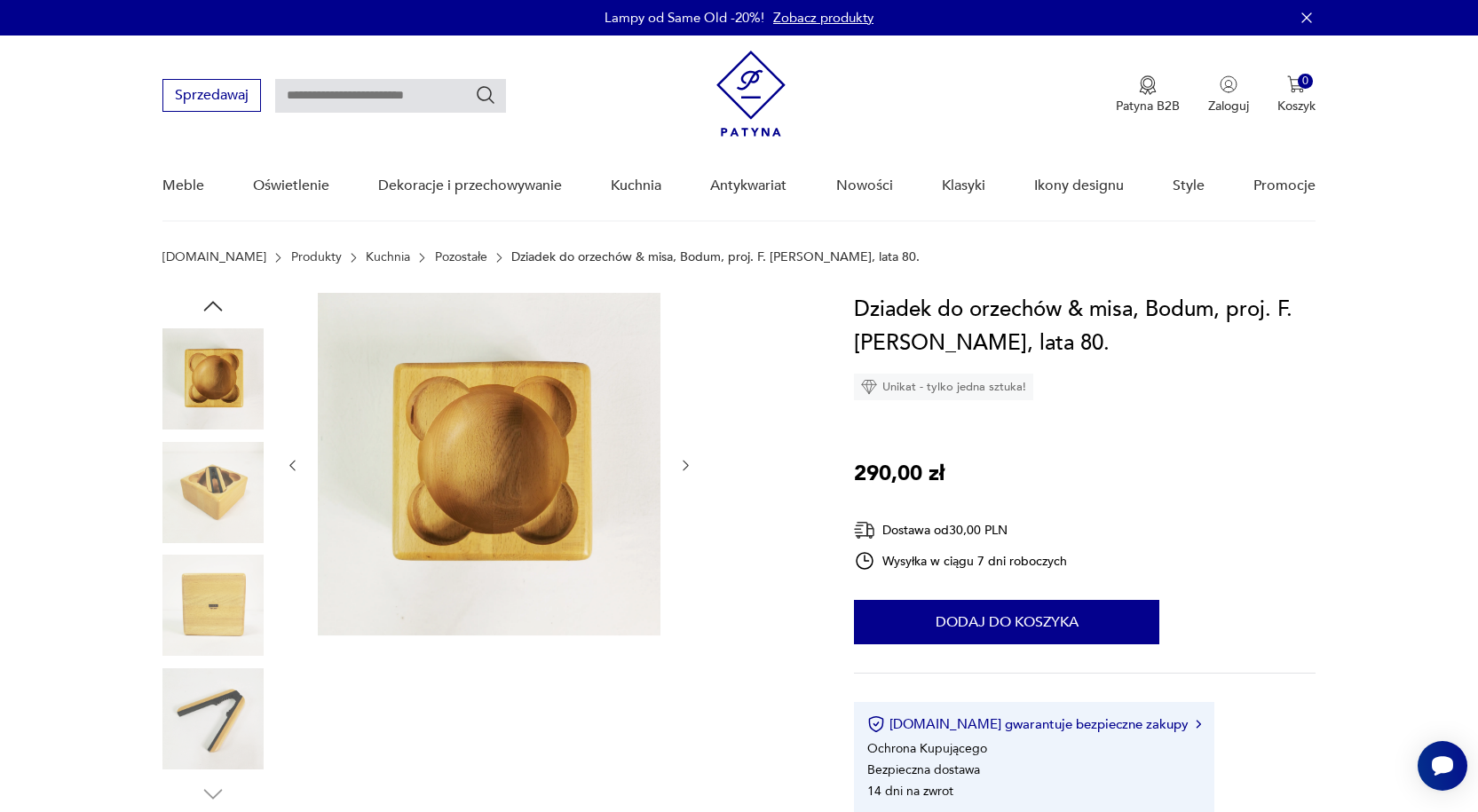
click at [227, 490] on img at bounding box center [213, 492] width 101 height 101
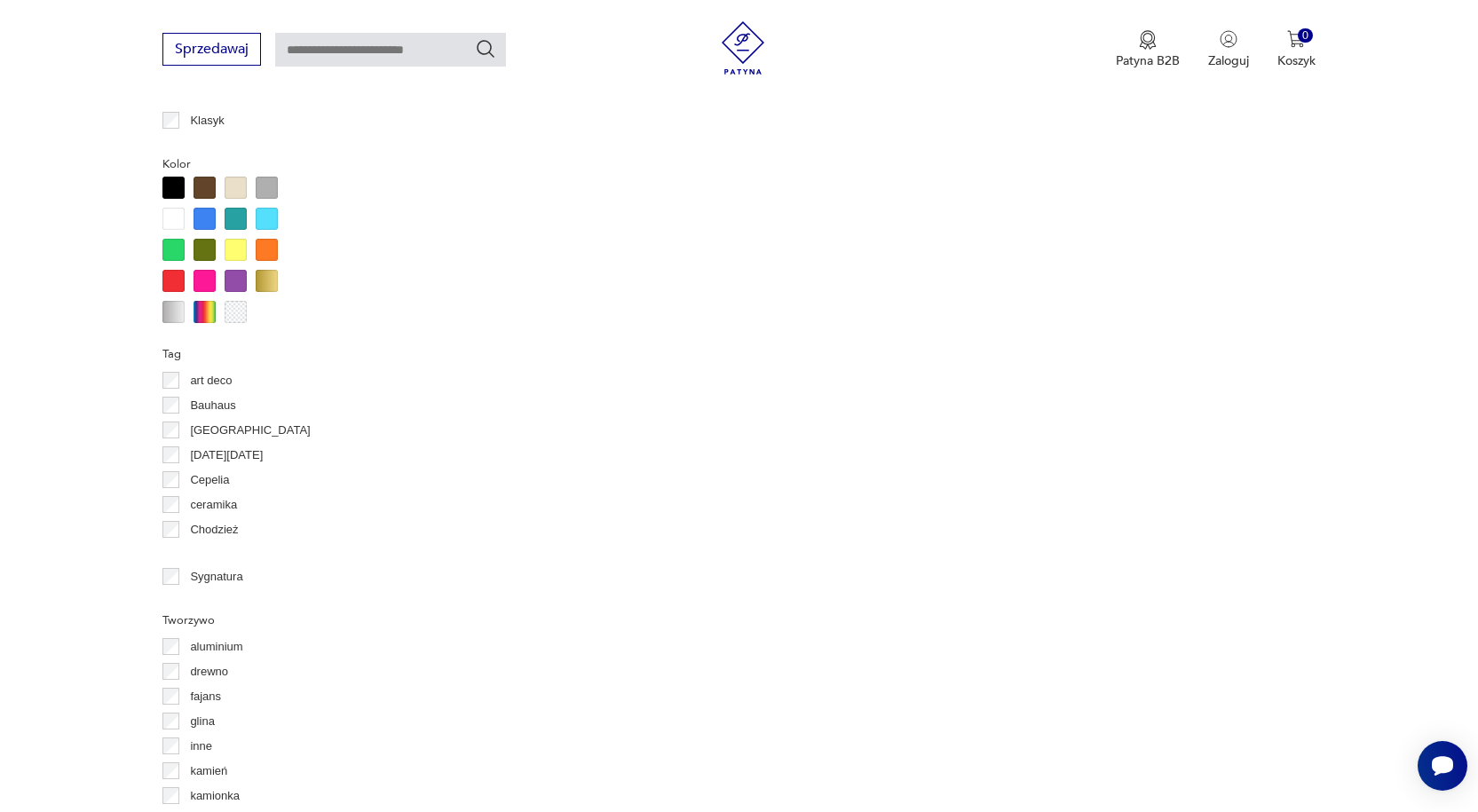
scroll to position [1611, 0]
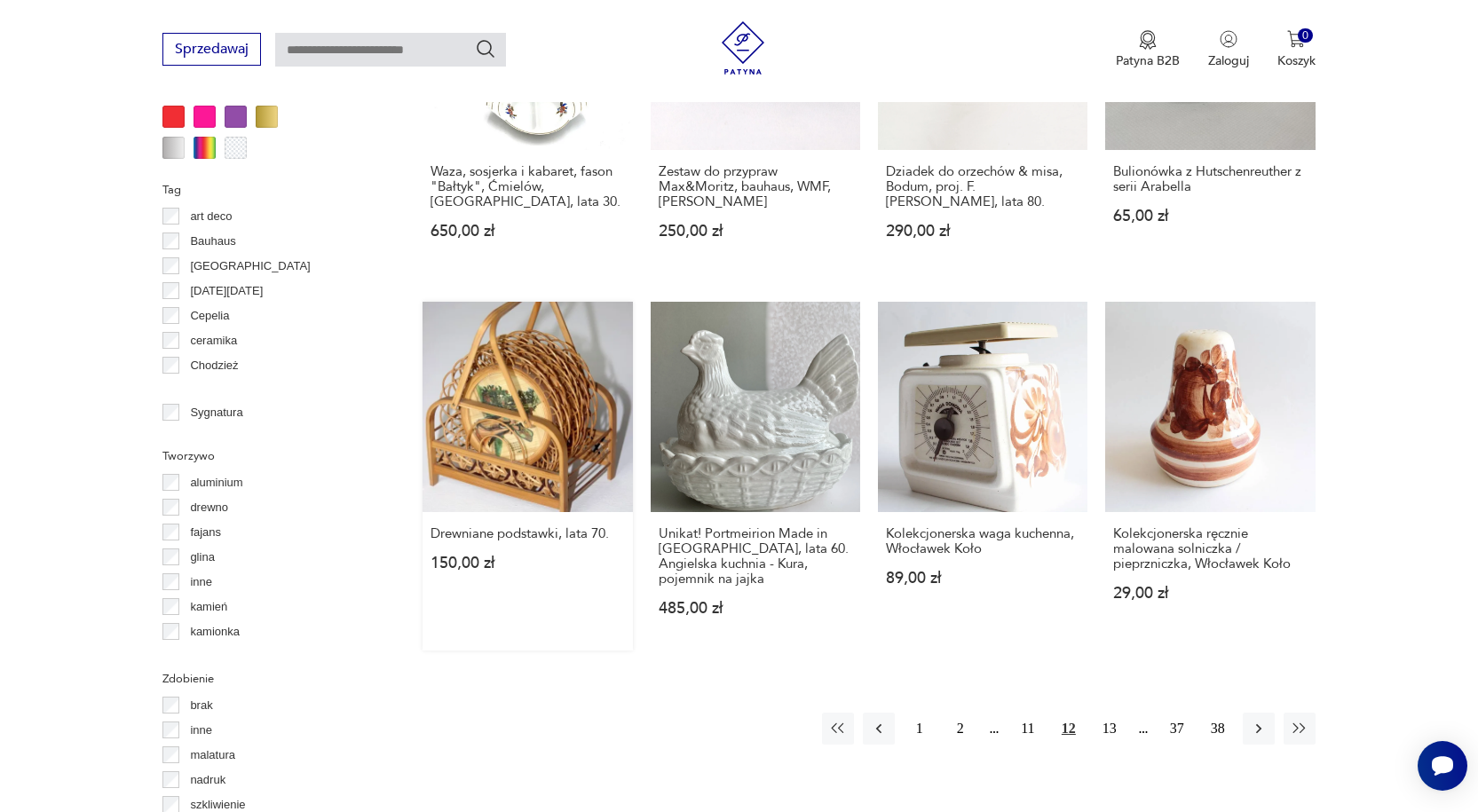
click at [536, 391] on link "Drewniane podstawki, lata 70. 150,00 zł" at bounding box center [528, 475] width 210 height 348
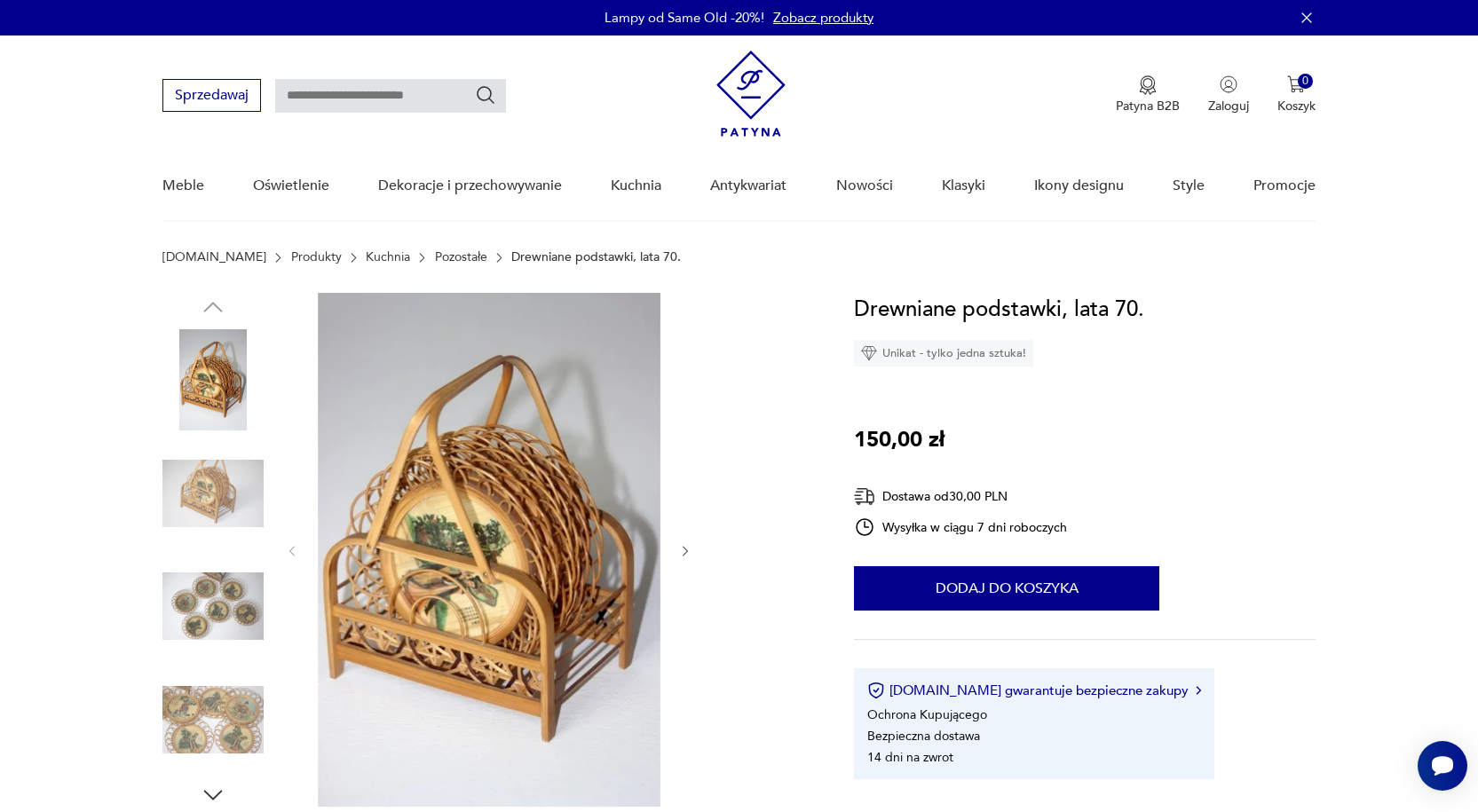
click at [182, 612] on img at bounding box center [213, 606] width 101 height 101
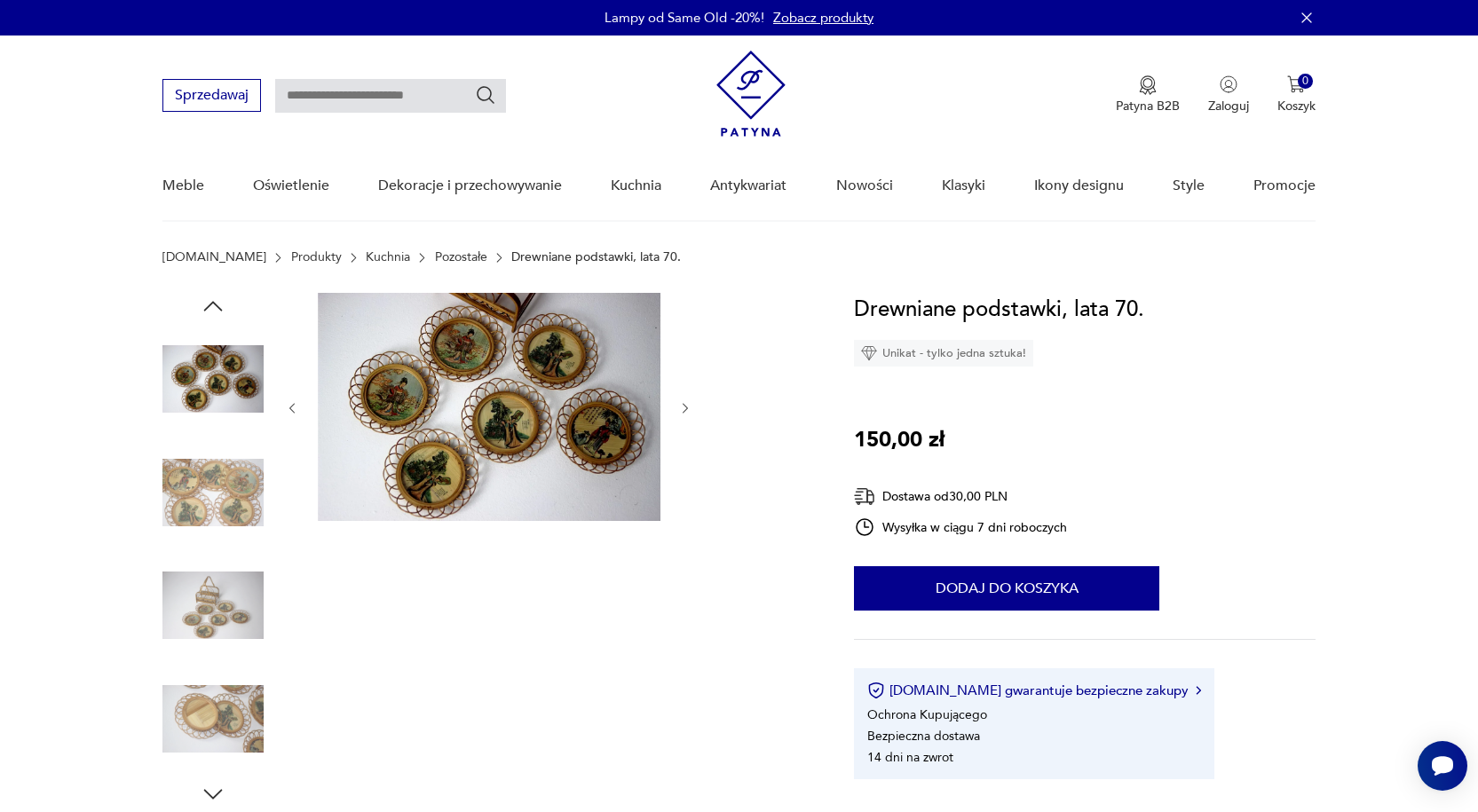
click at [212, 576] on img at bounding box center [213, 605] width 101 height 101
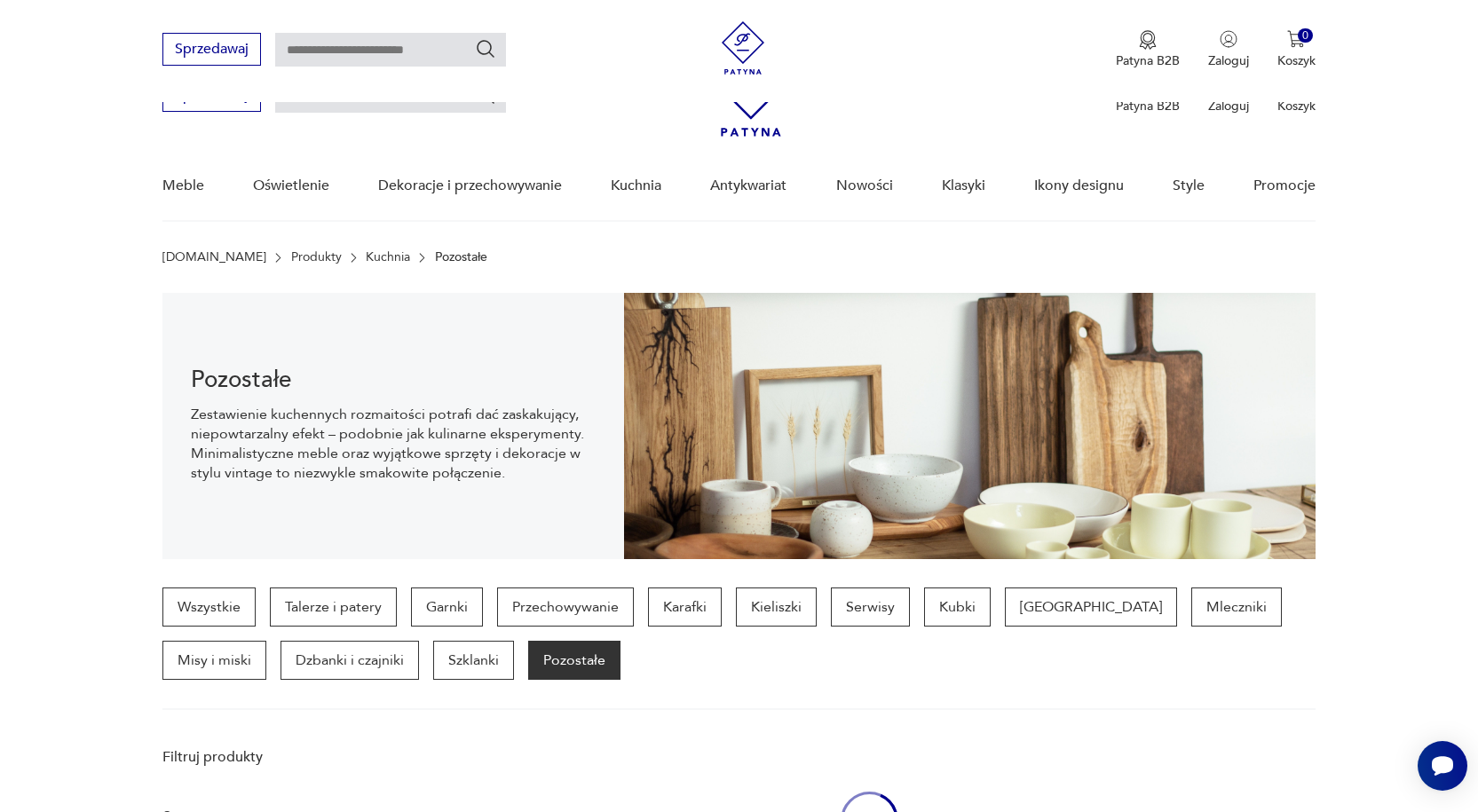
scroll to position [1776, 0]
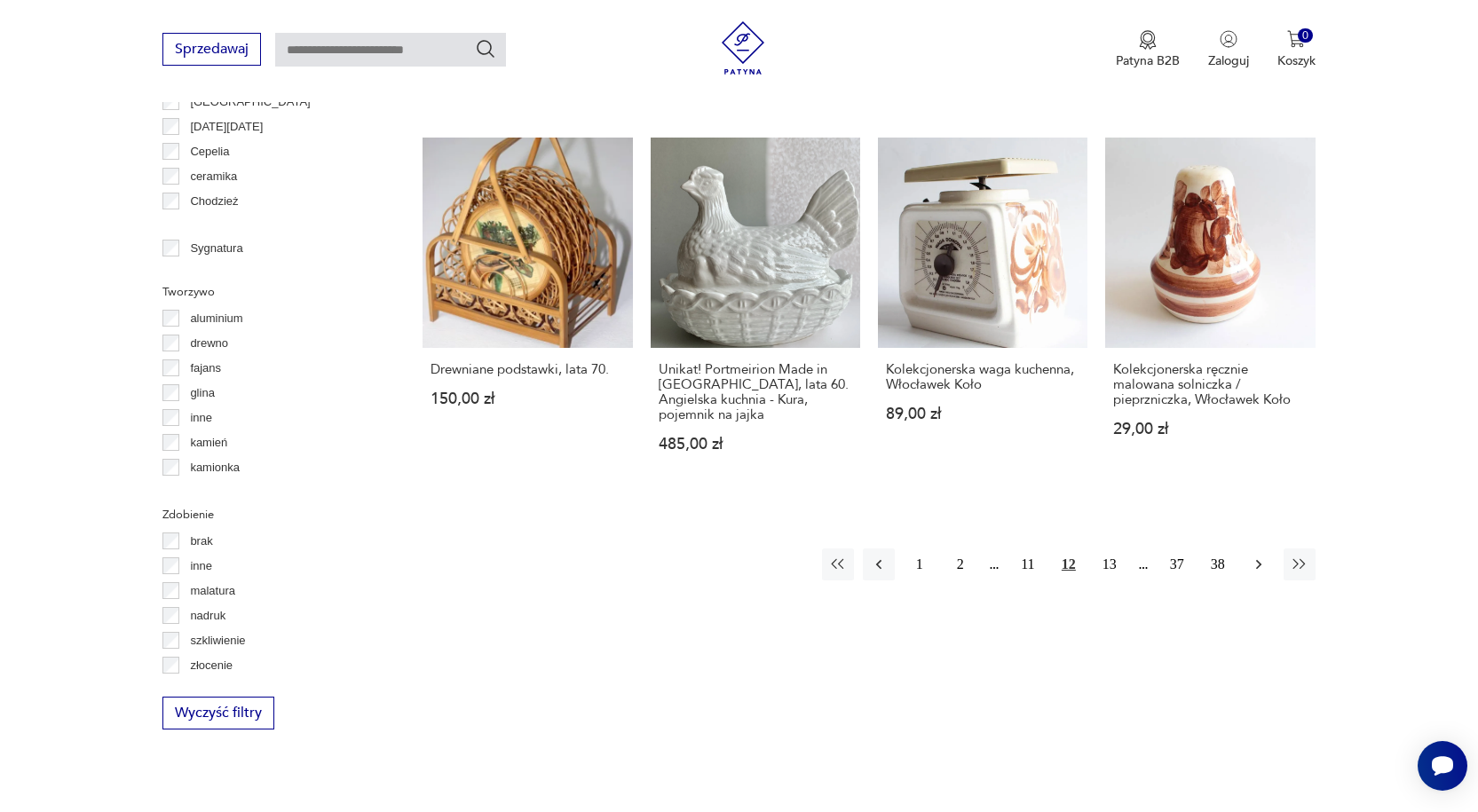
click at [1250, 555] on icon "button" at bounding box center [1258, 565] width 18 height 18
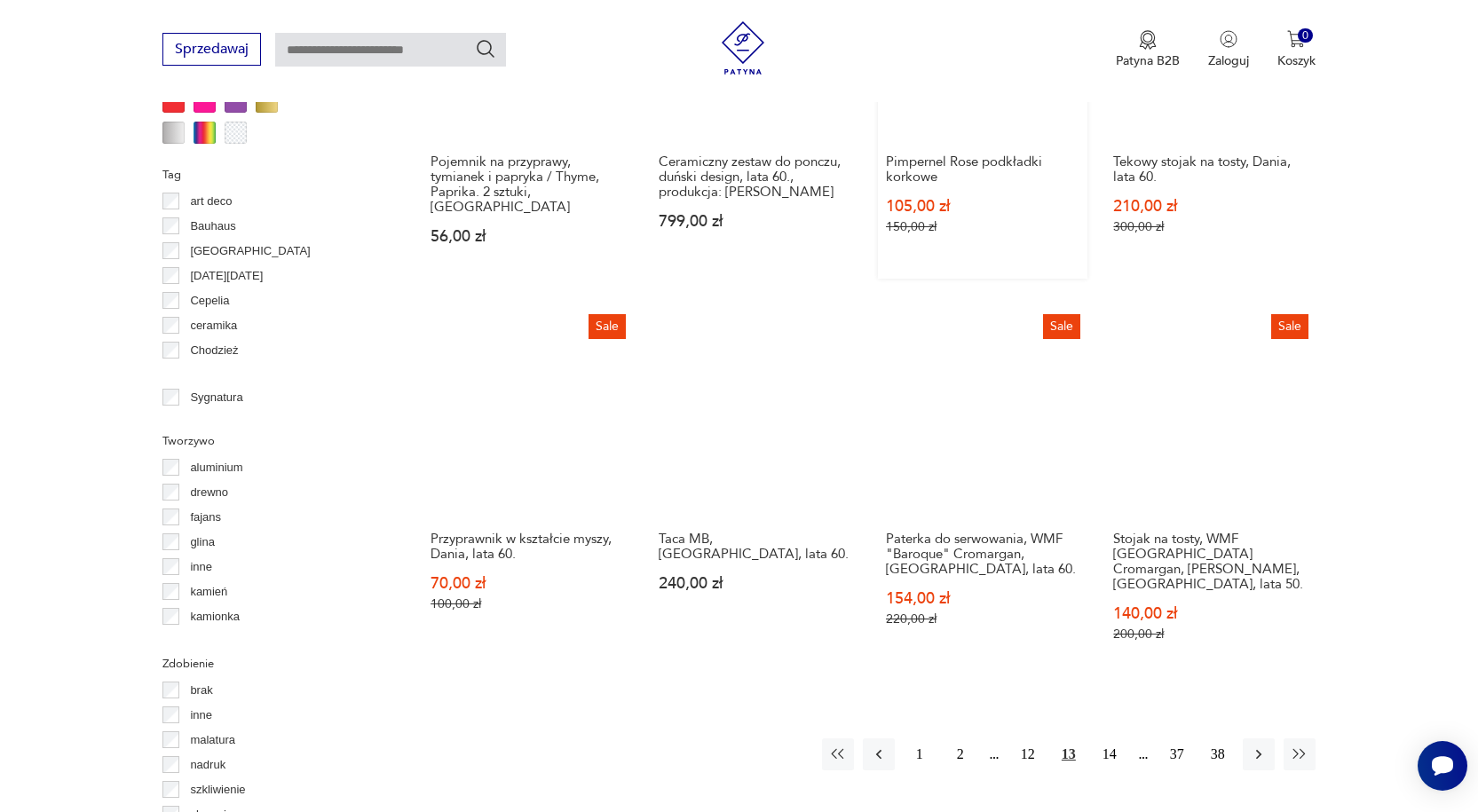
scroll to position [1713, 0]
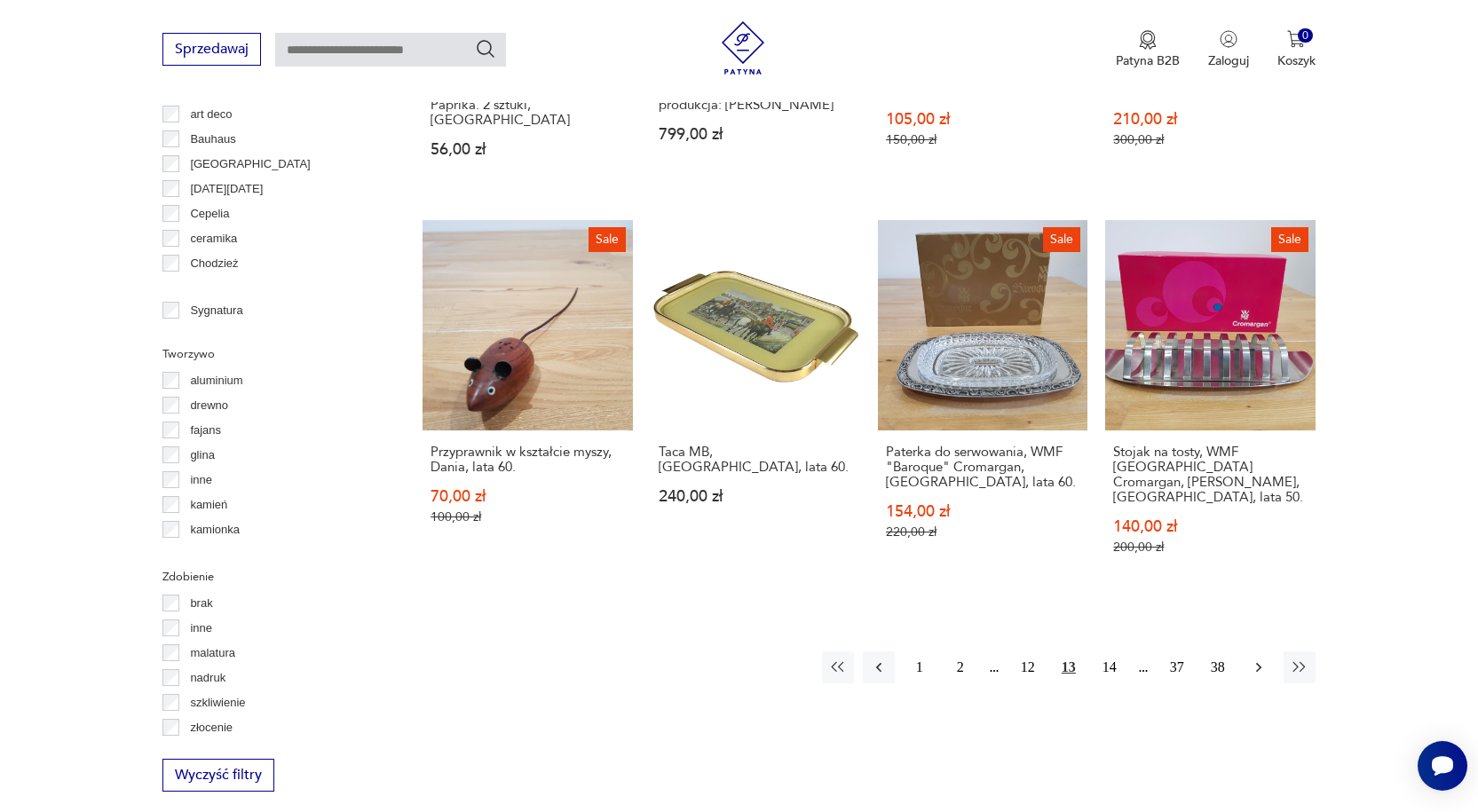
click at [1255, 658] on icon "button" at bounding box center [1258, 667] width 18 height 18
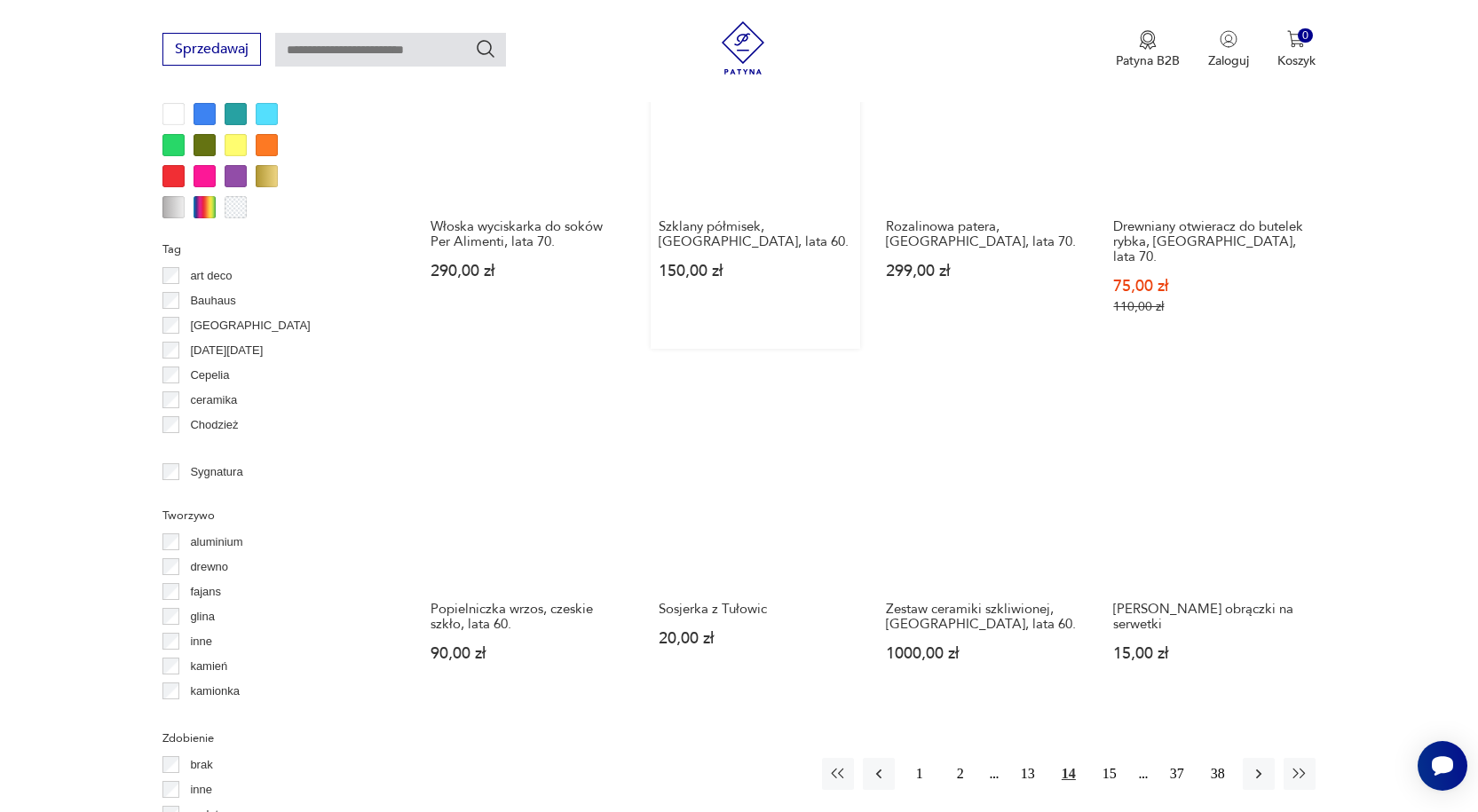
scroll to position [1890, 0]
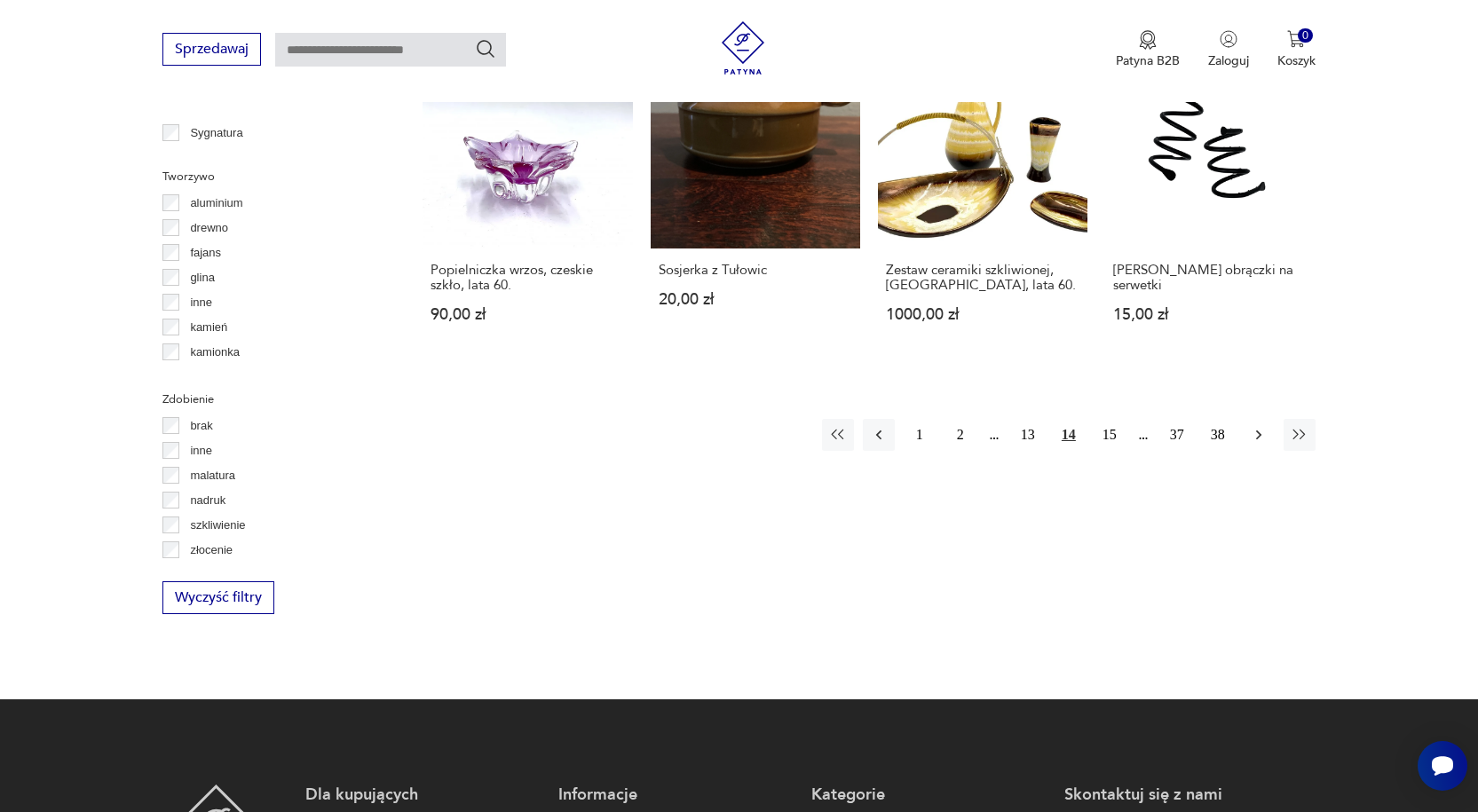
click at [1257, 429] on icon "button" at bounding box center [1258, 434] width 5 height 10
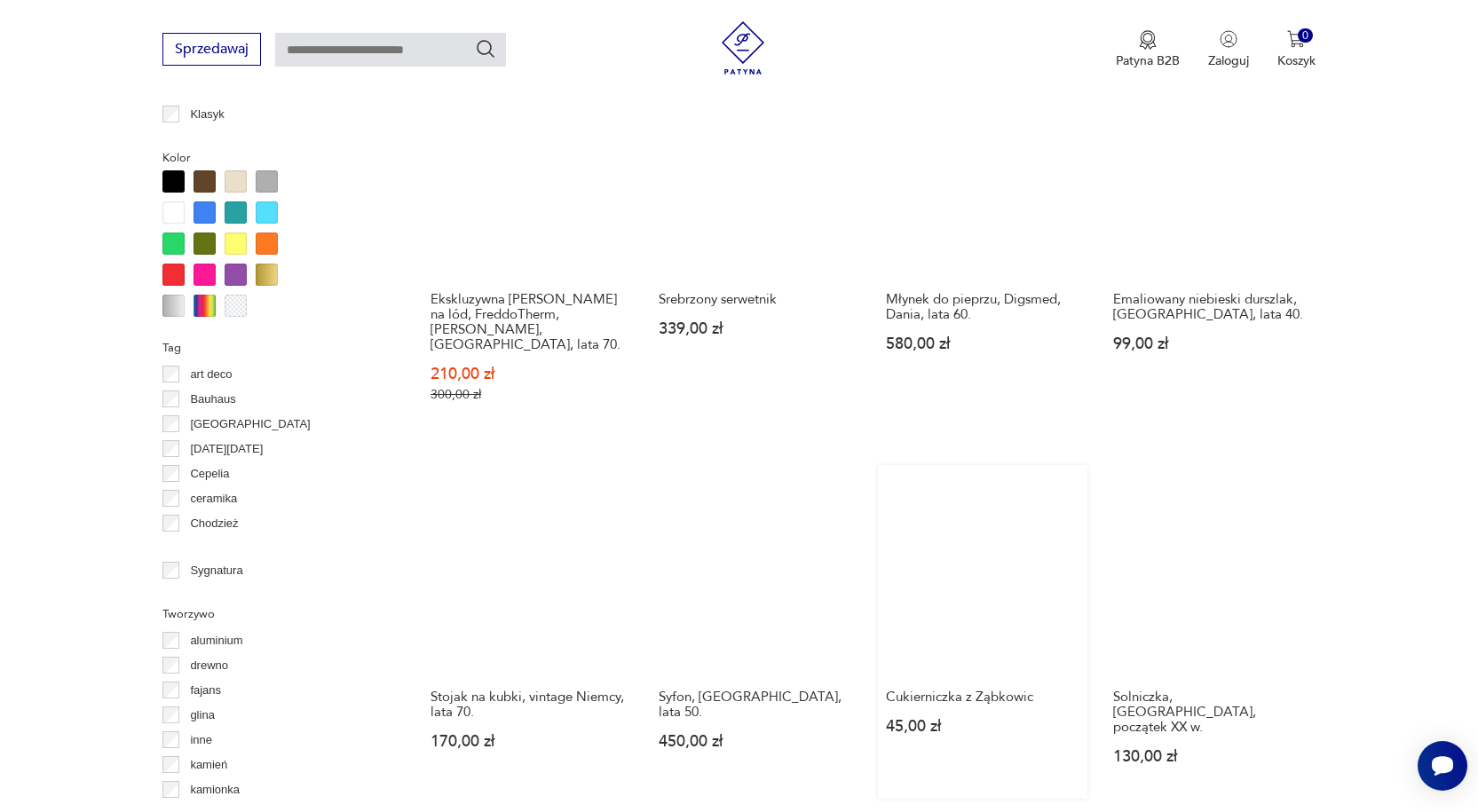
scroll to position [1625, 0]
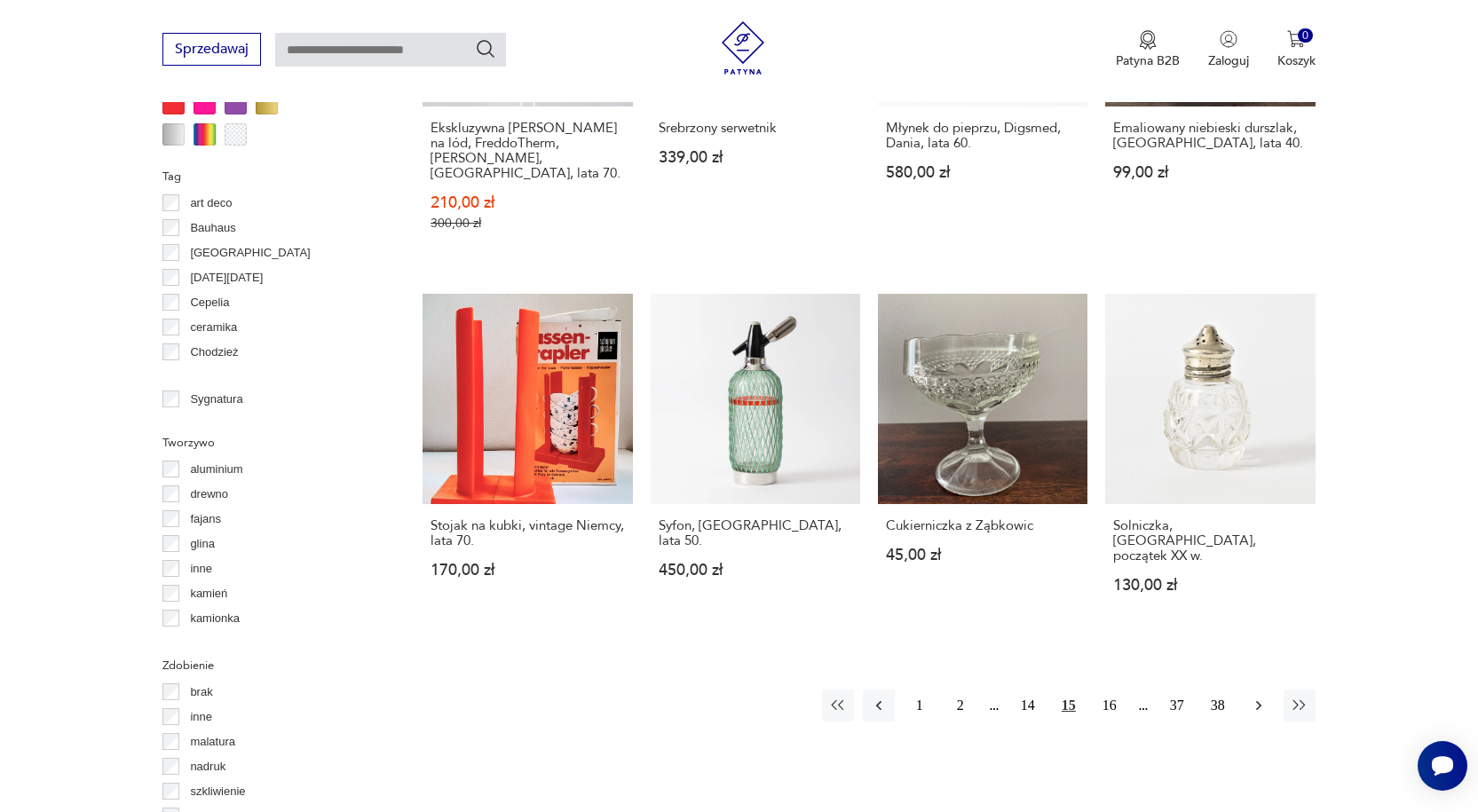
click at [1255, 696] on icon "button" at bounding box center [1258, 705] width 18 height 18
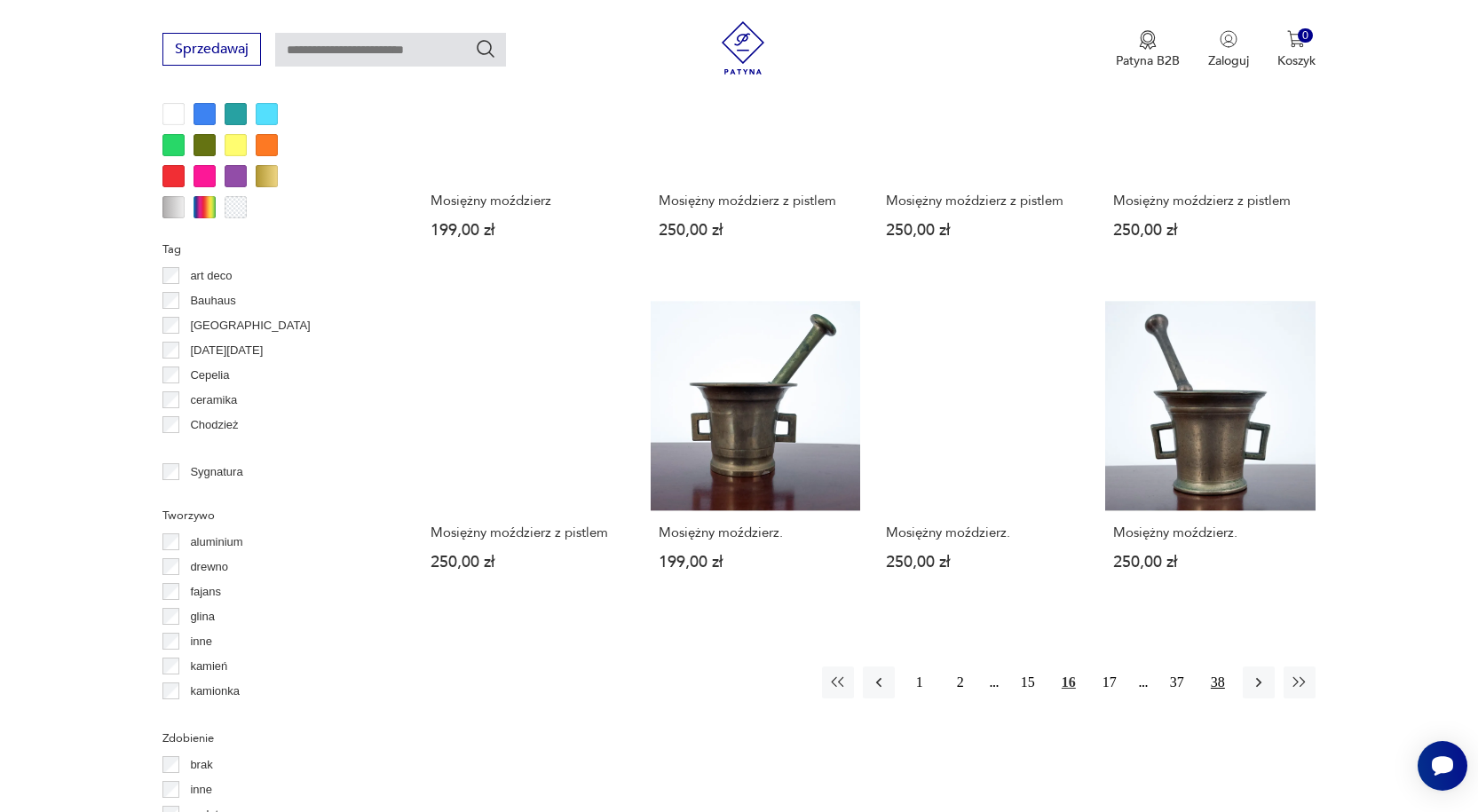
scroll to position [1980, 0]
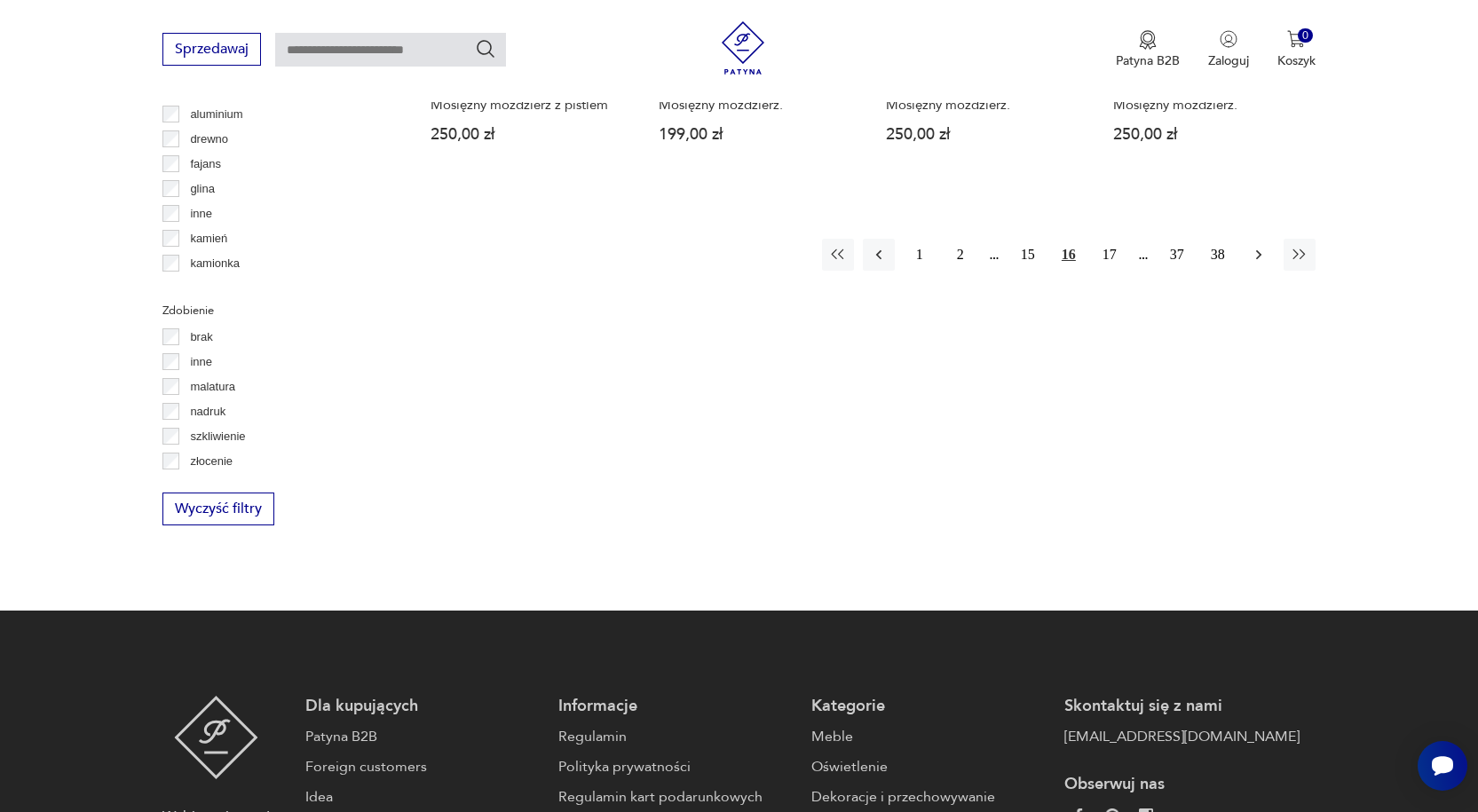
click at [1261, 246] on icon "button" at bounding box center [1258, 255] width 18 height 18
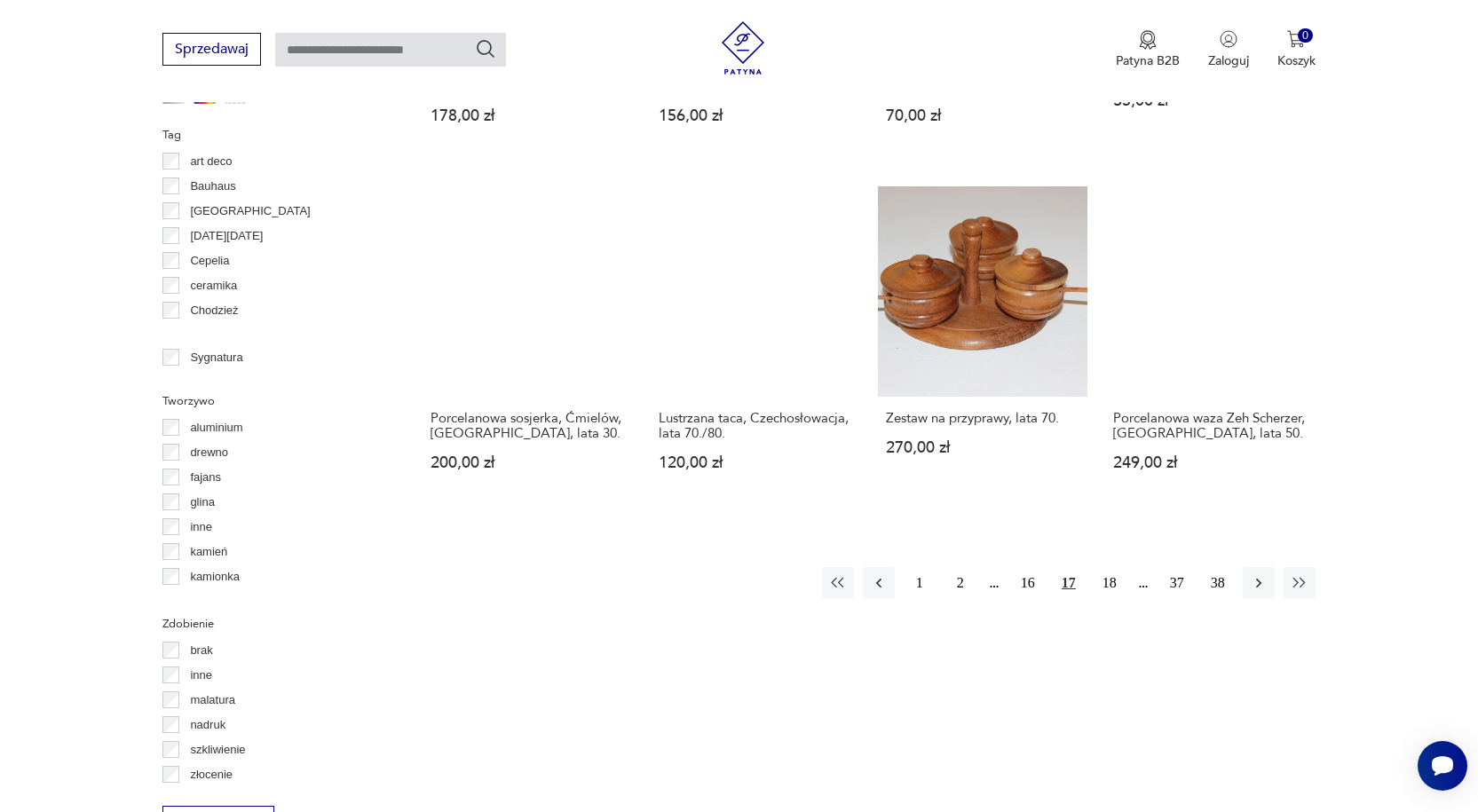
scroll to position [2068, 0]
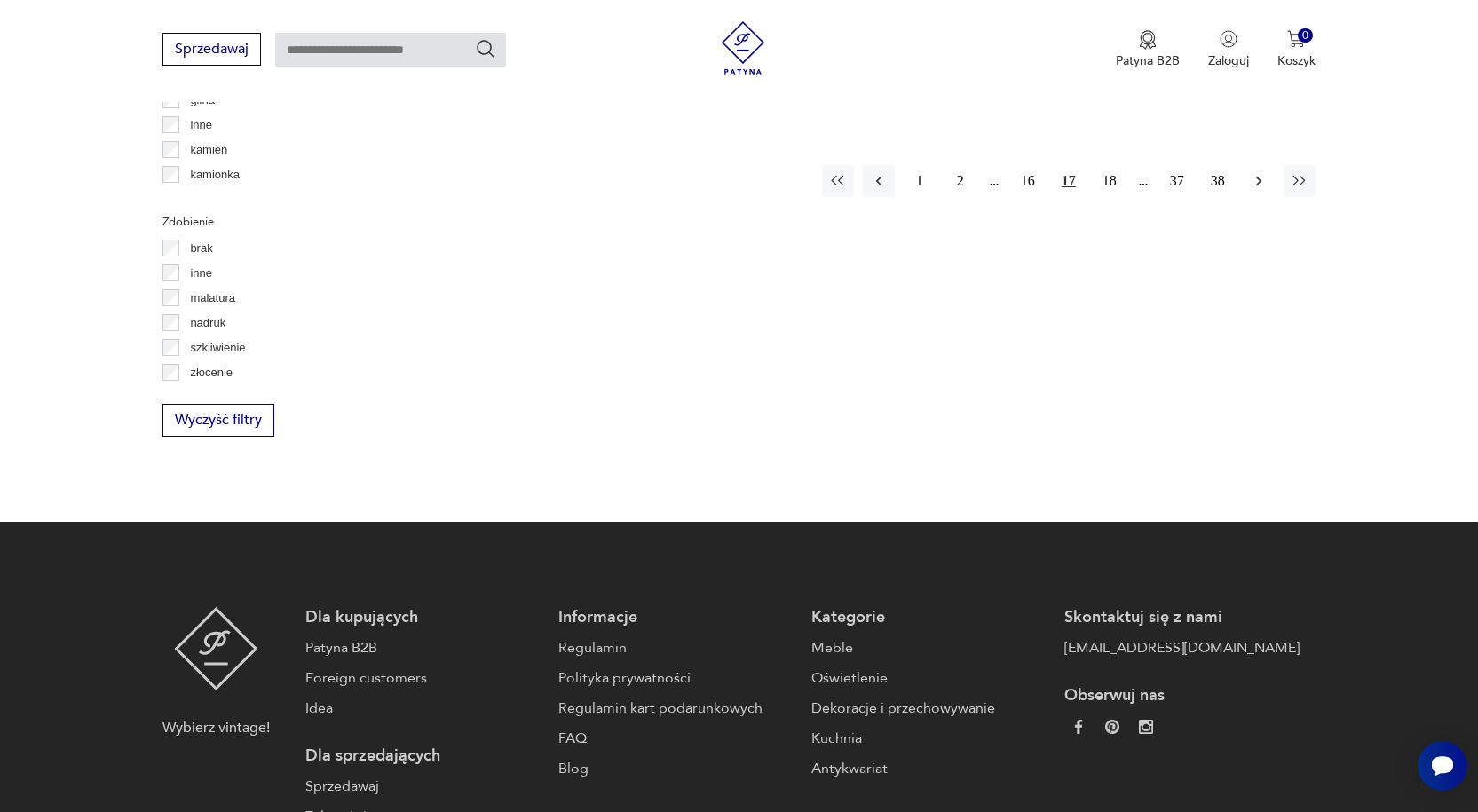
click at [1256, 176] on icon "button" at bounding box center [1258, 182] width 18 height 18
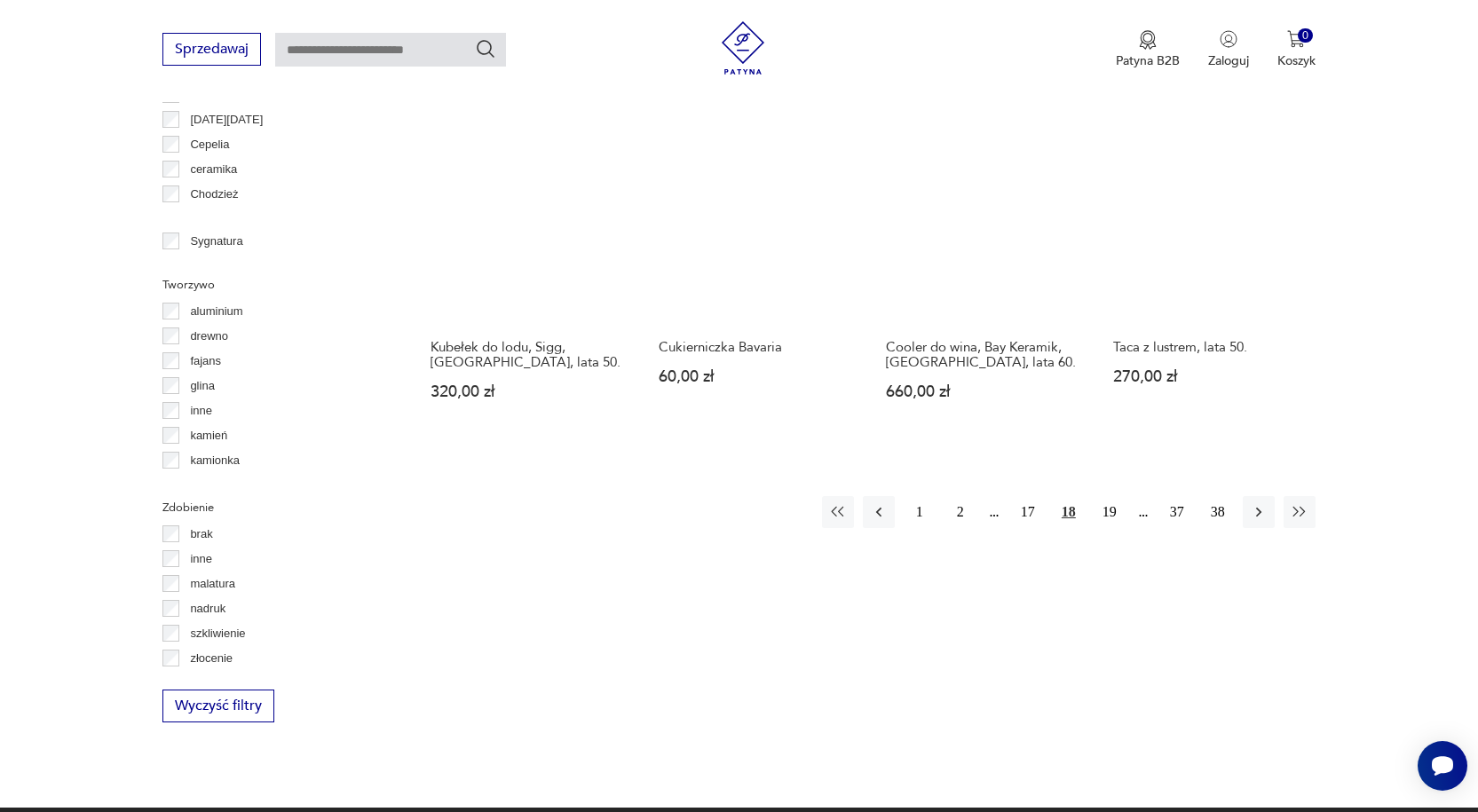
scroll to position [1802, 0]
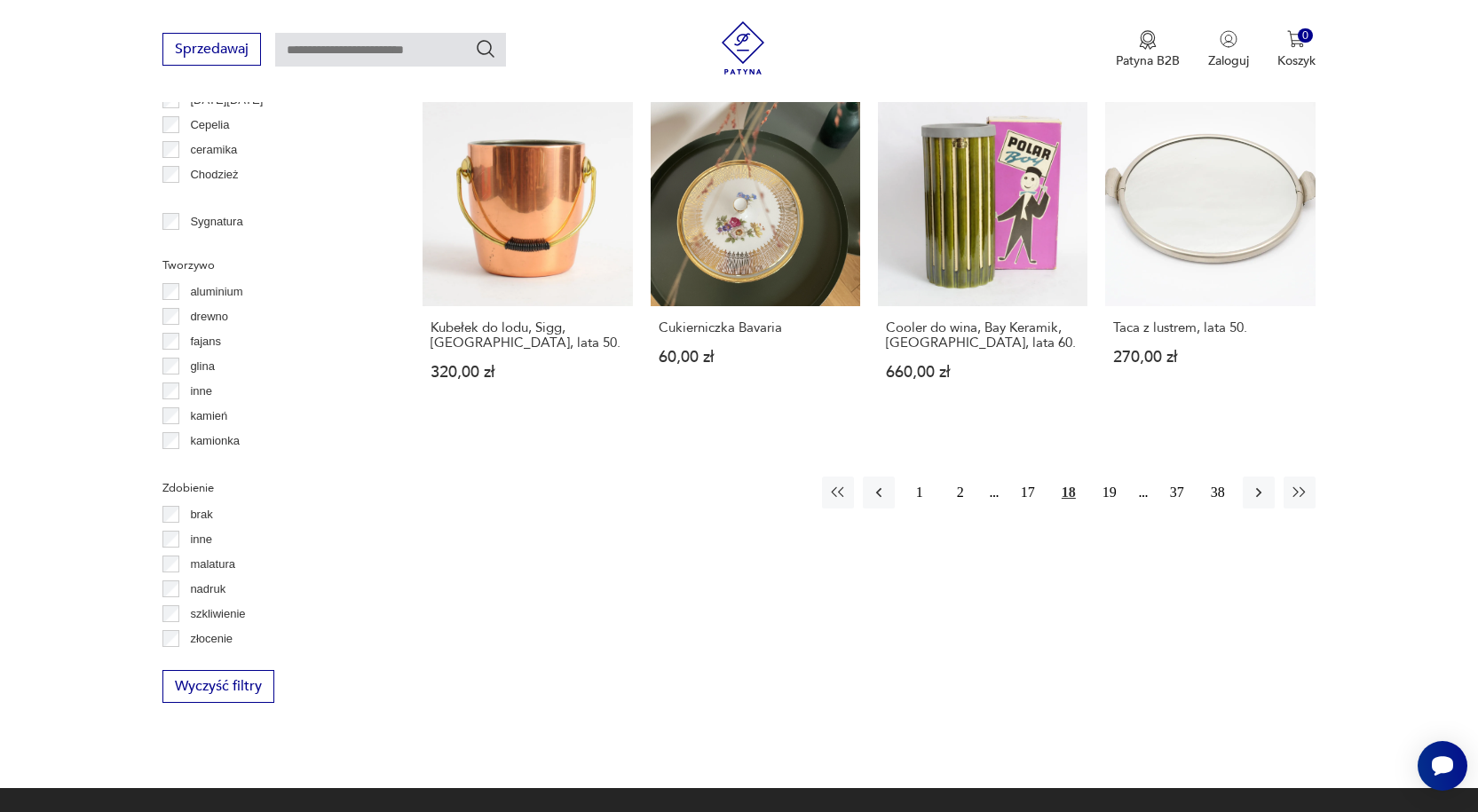
click at [1255, 483] on icon "button" at bounding box center [1258, 492] width 18 height 18
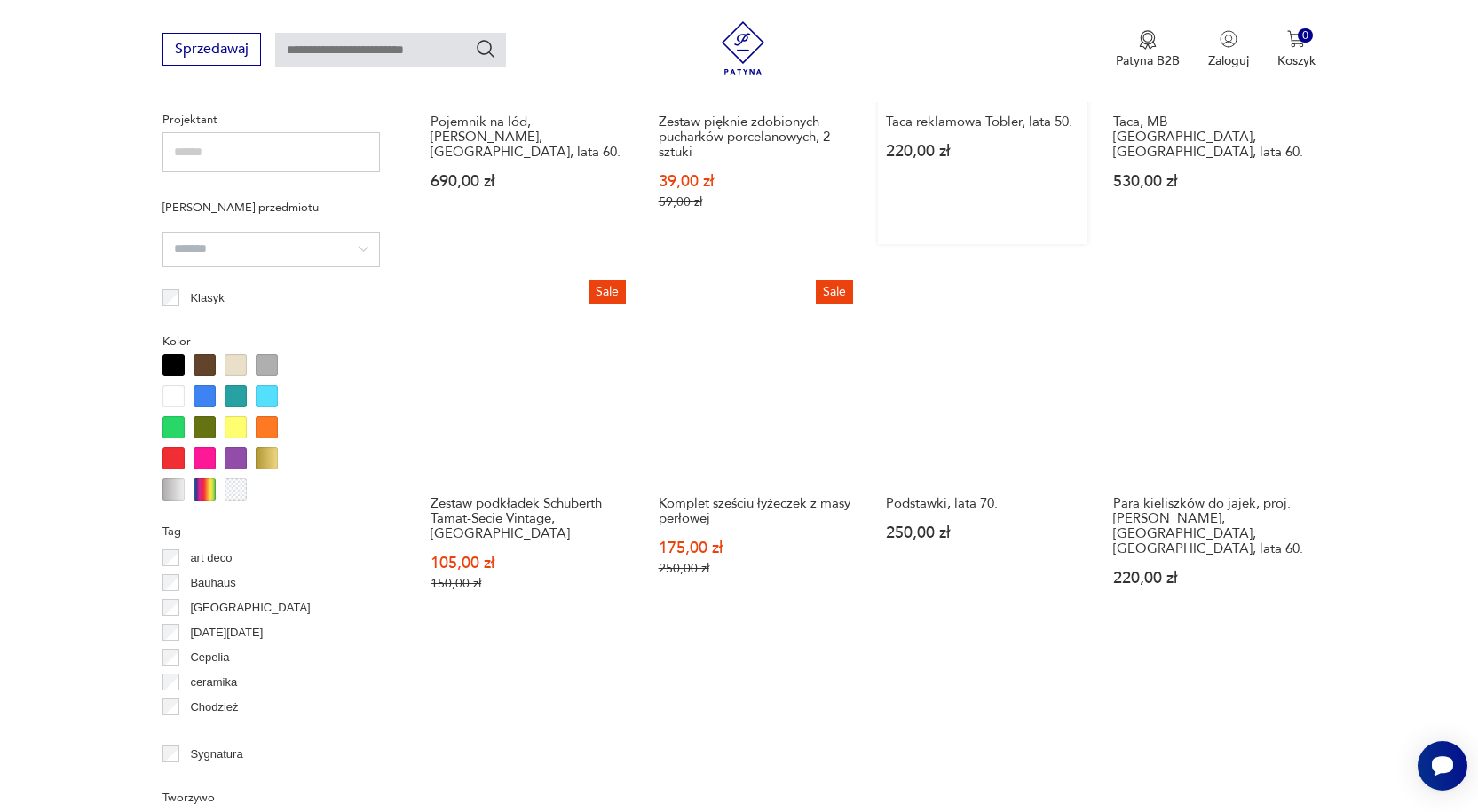
scroll to position [1802, 0]
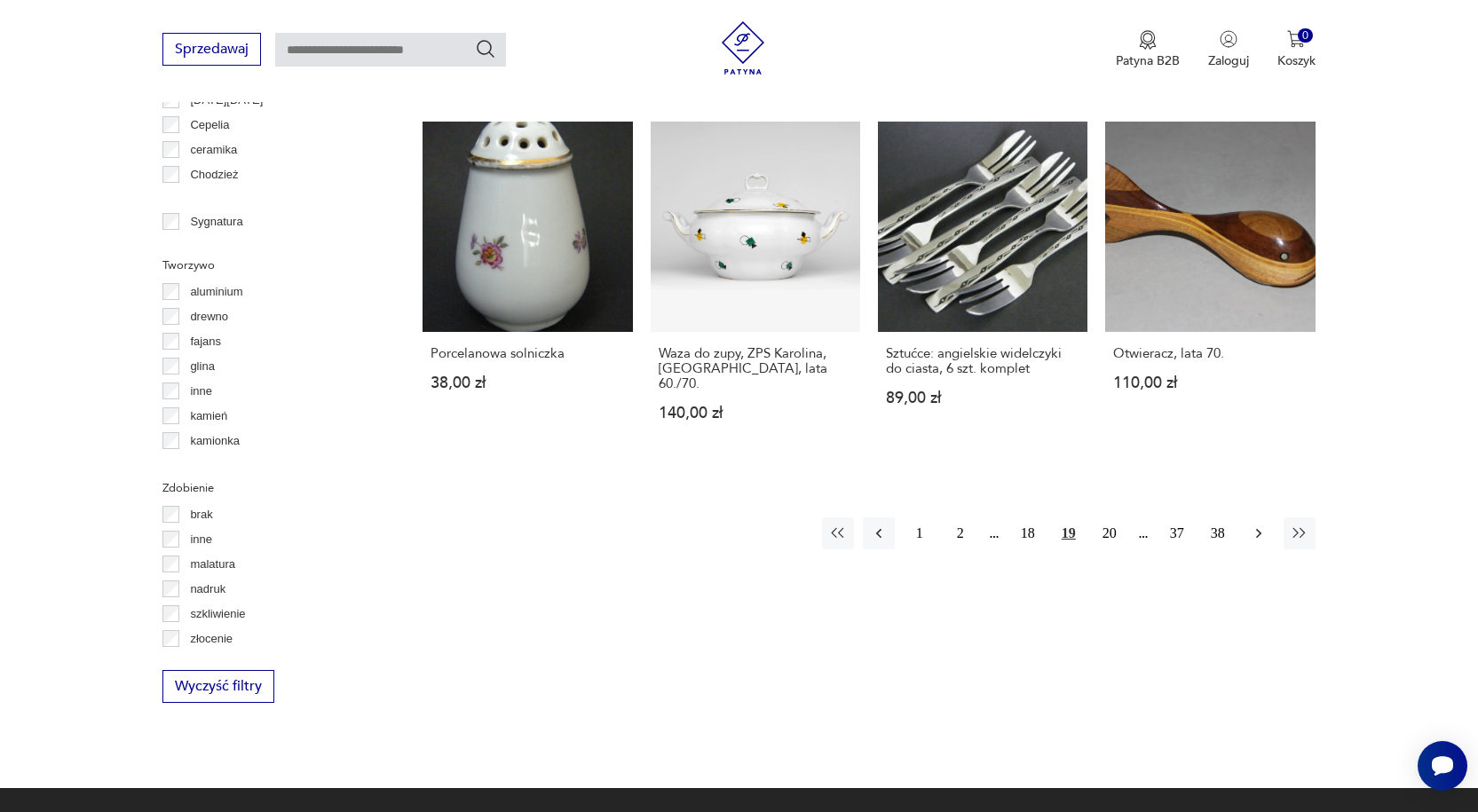
click at [1258, 528] on icon "button" at bounding box center [1258, 533] width 5 height 10
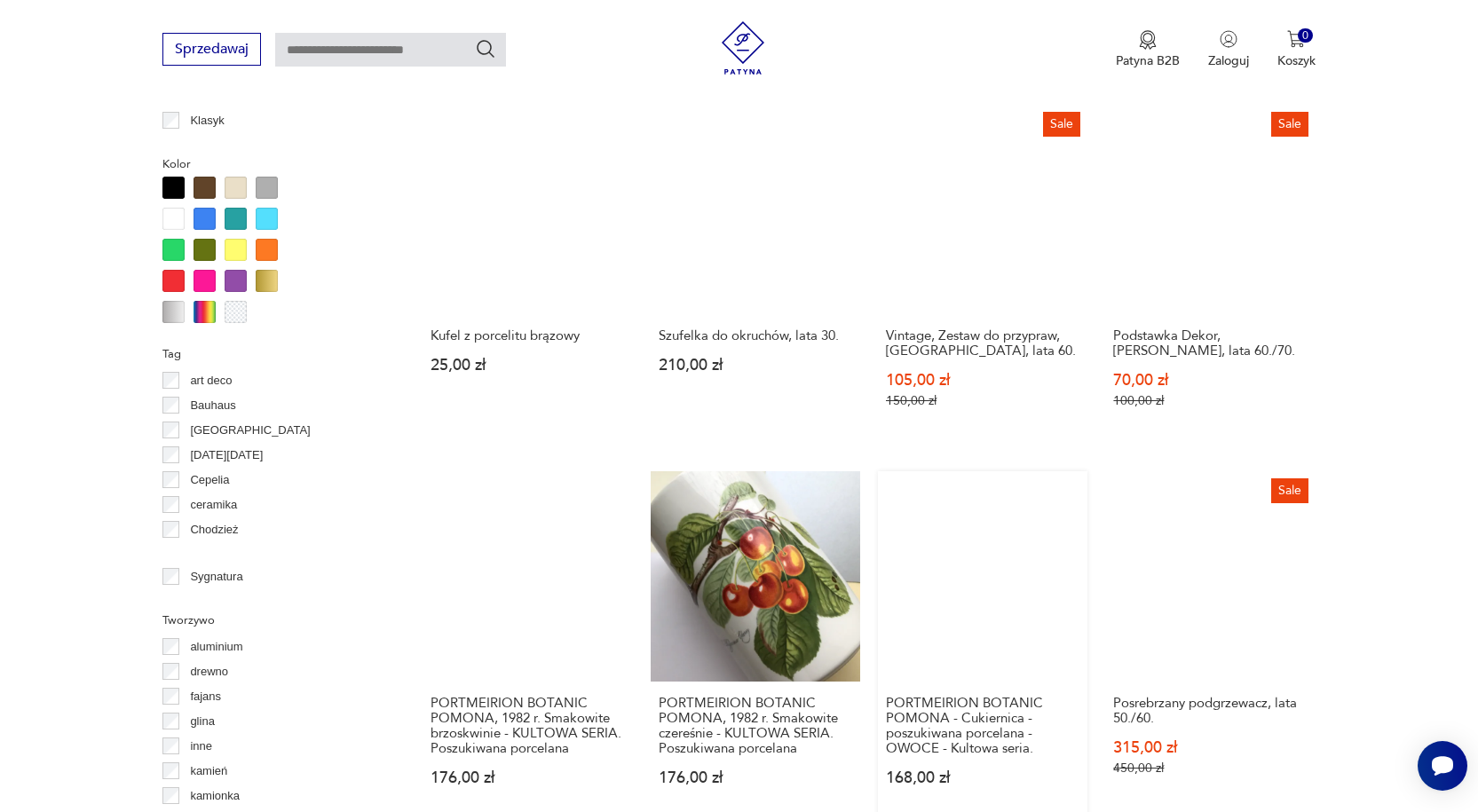
scroll to position [1802, 0]
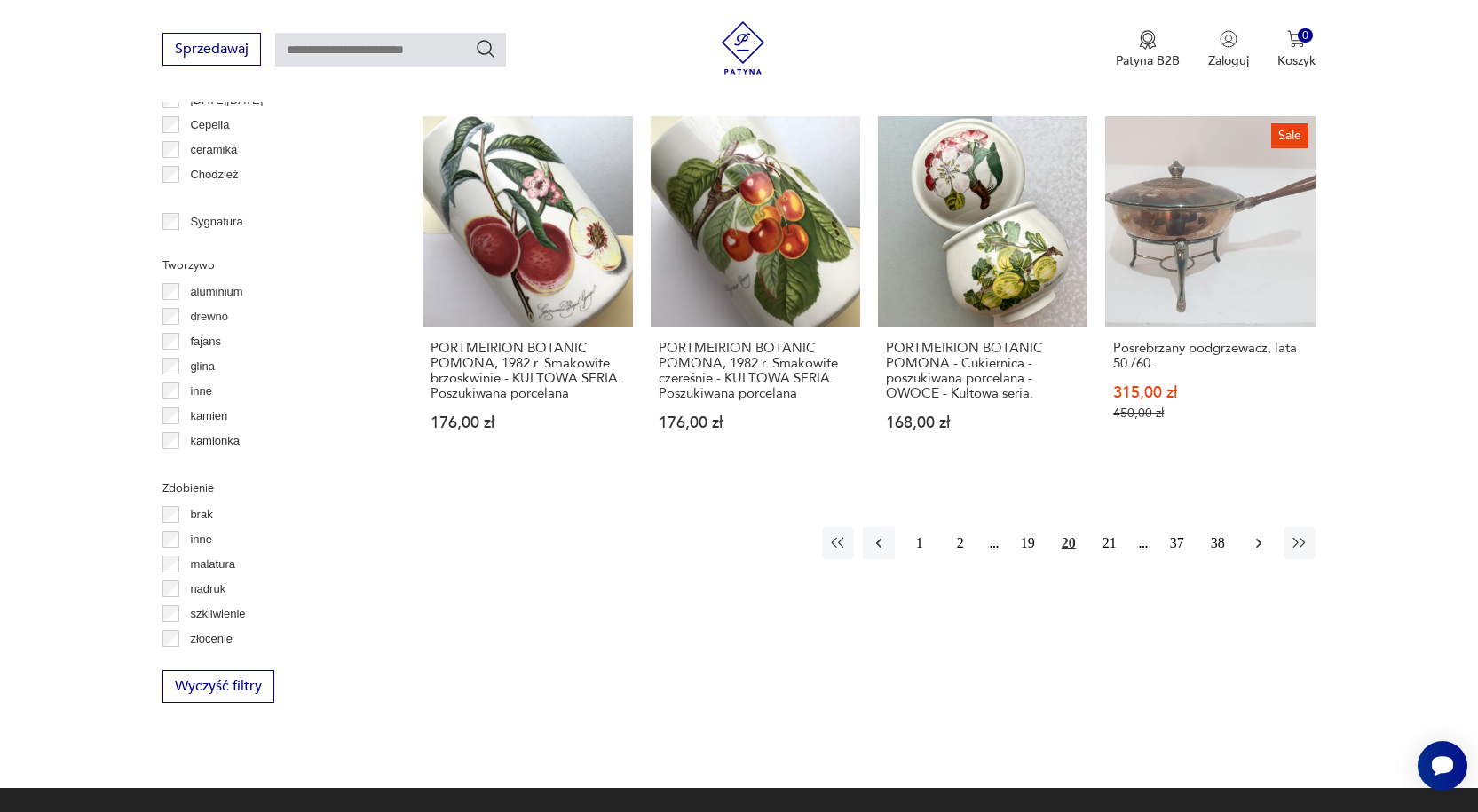
click at [1247, 527] on button "button" at bounding box center [1258, 543] width 32 height 32
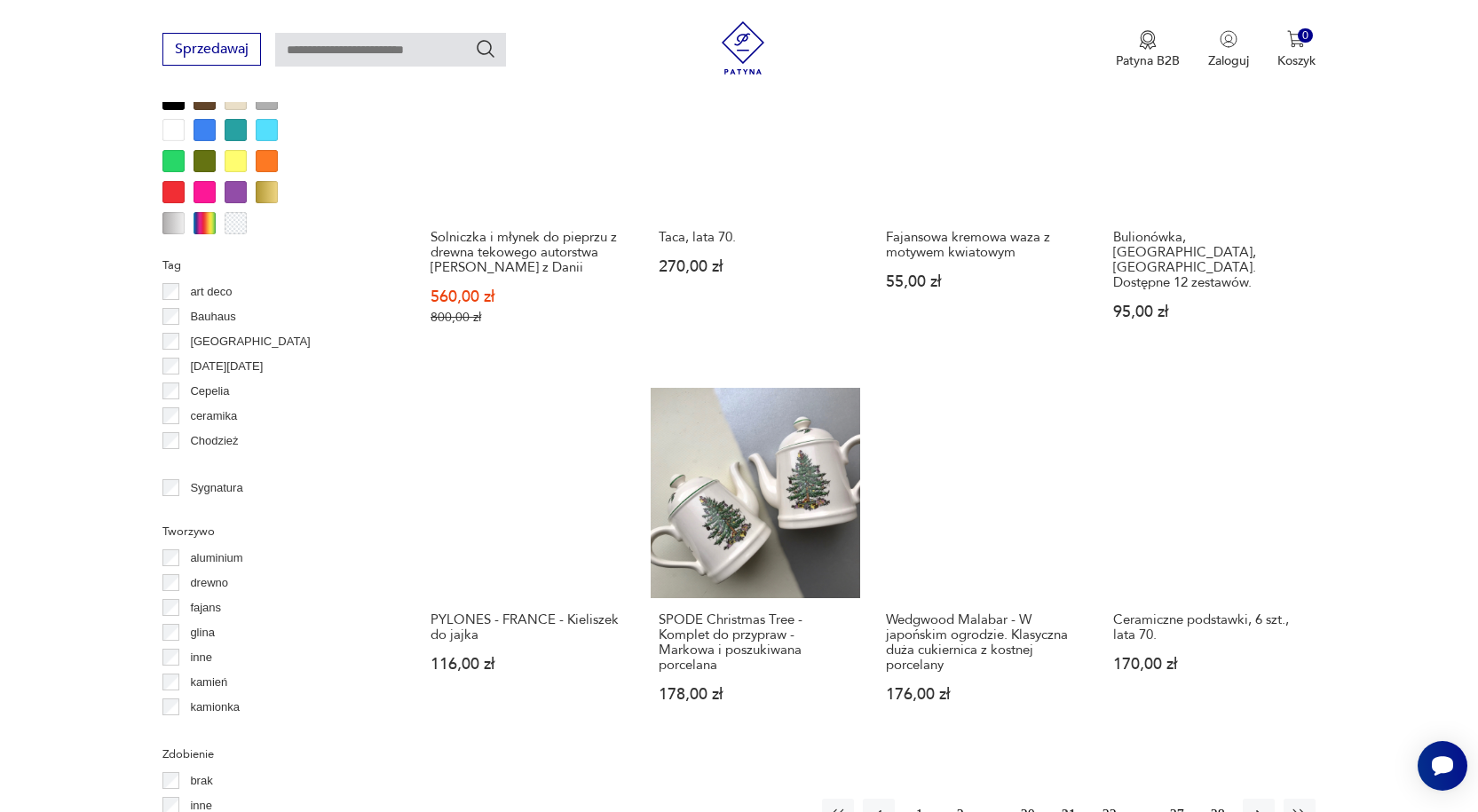
scroll to position [1713, 0]
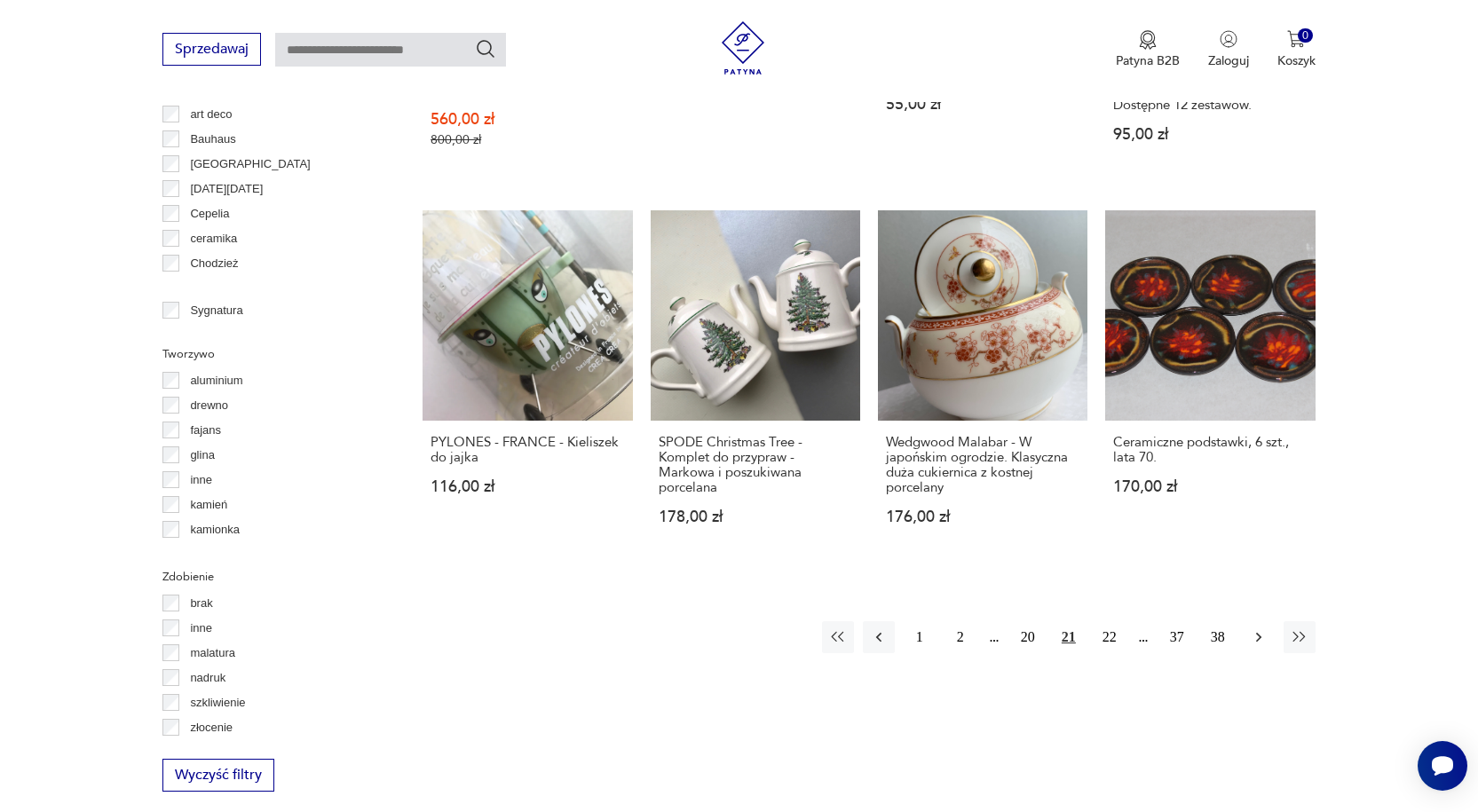
click at [1262, 629] on icon "button" at bounding box center [1258, 638] width 18 height 18
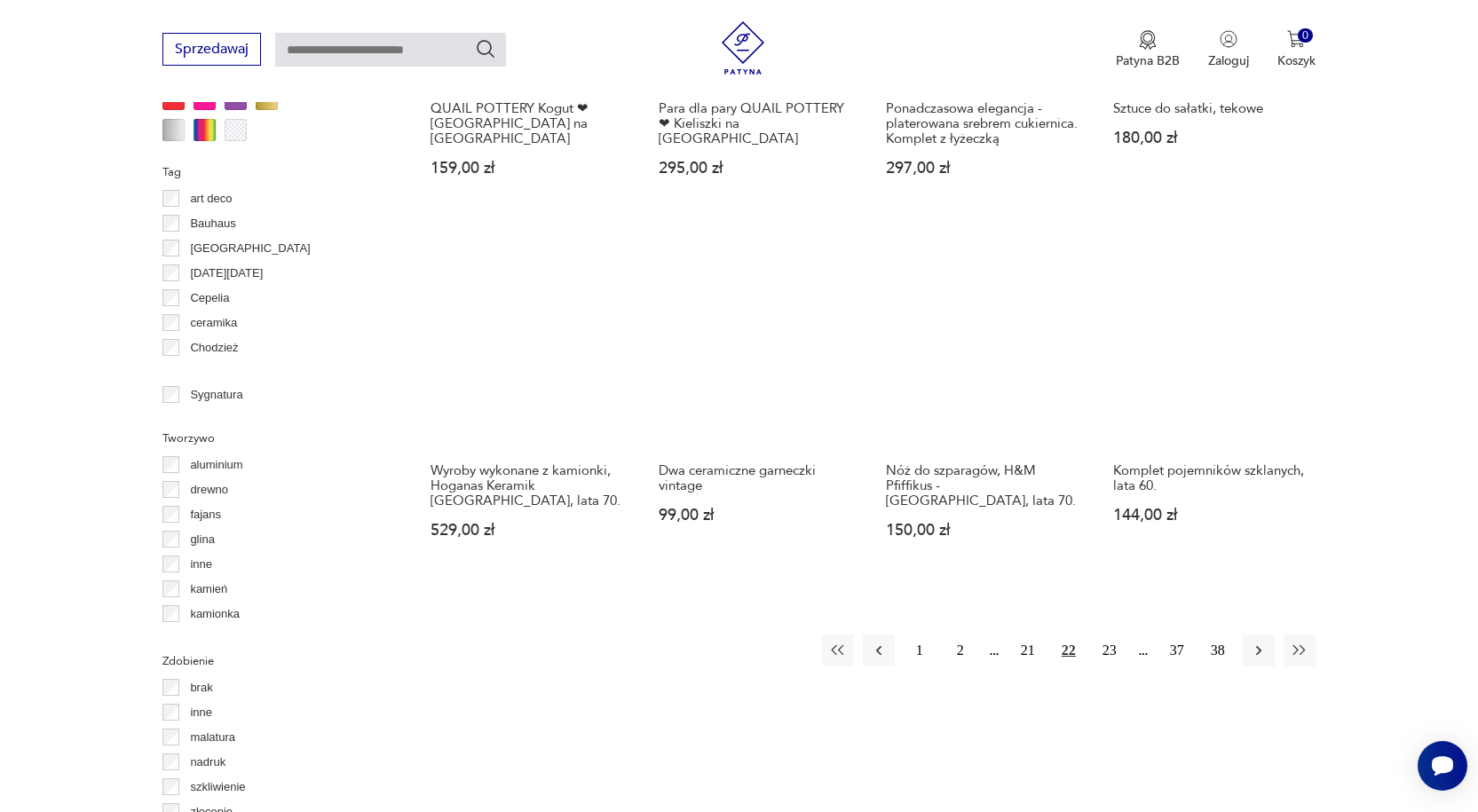
scroll to position [1802, 0]
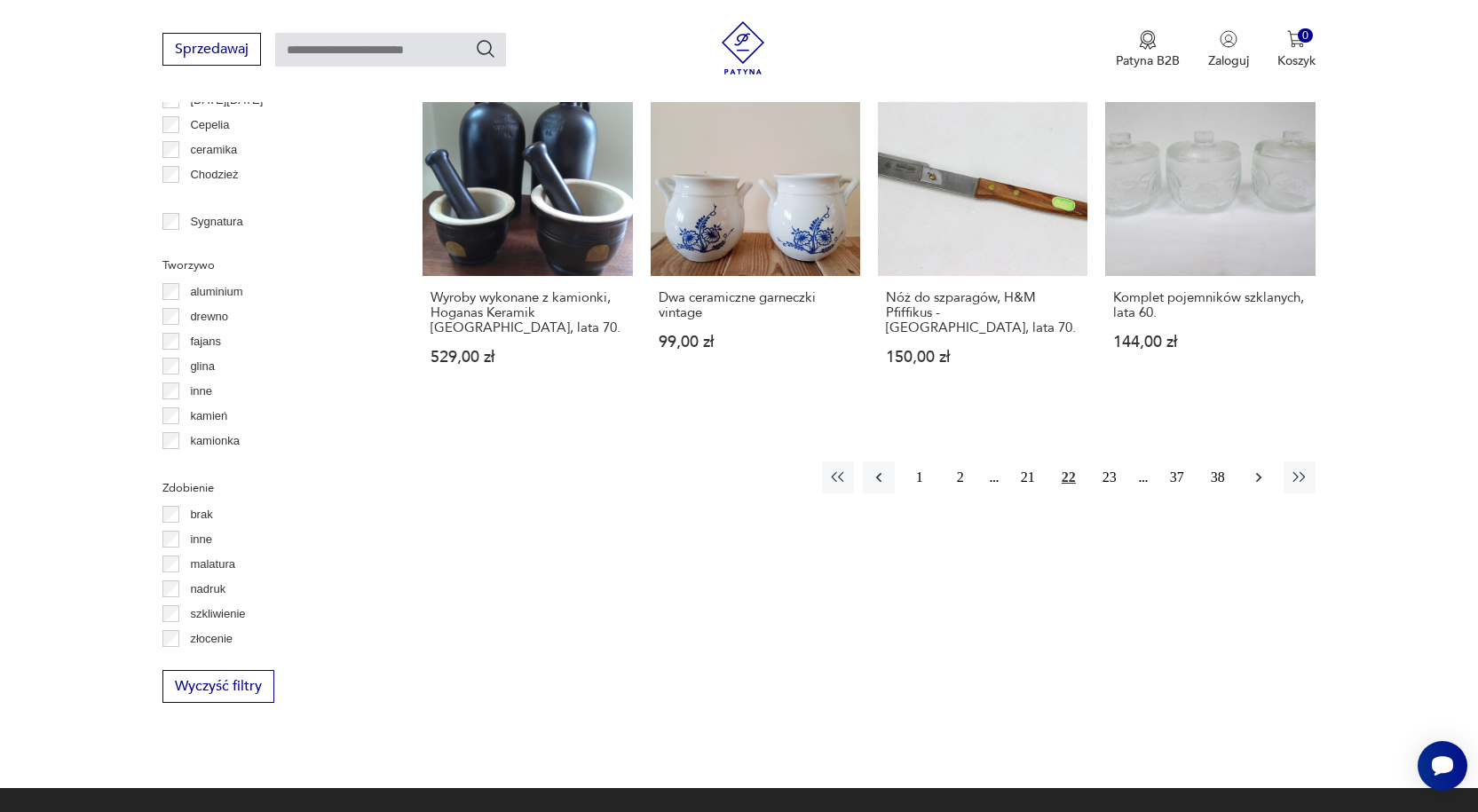
click at [1265, 479] on icon "button" at bounding box center [1258, 478] width 18 height 18
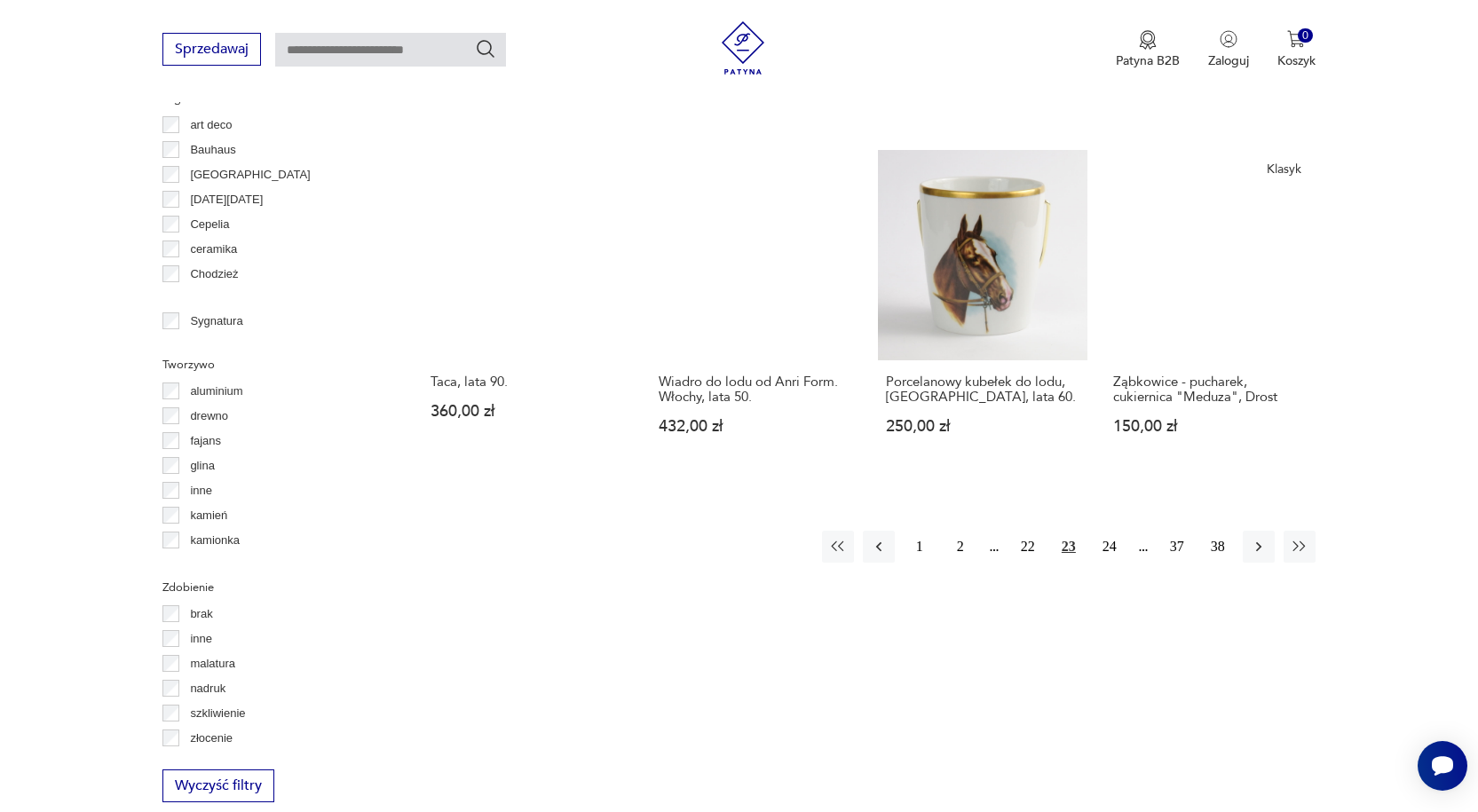
scroll to position [1713, 0]
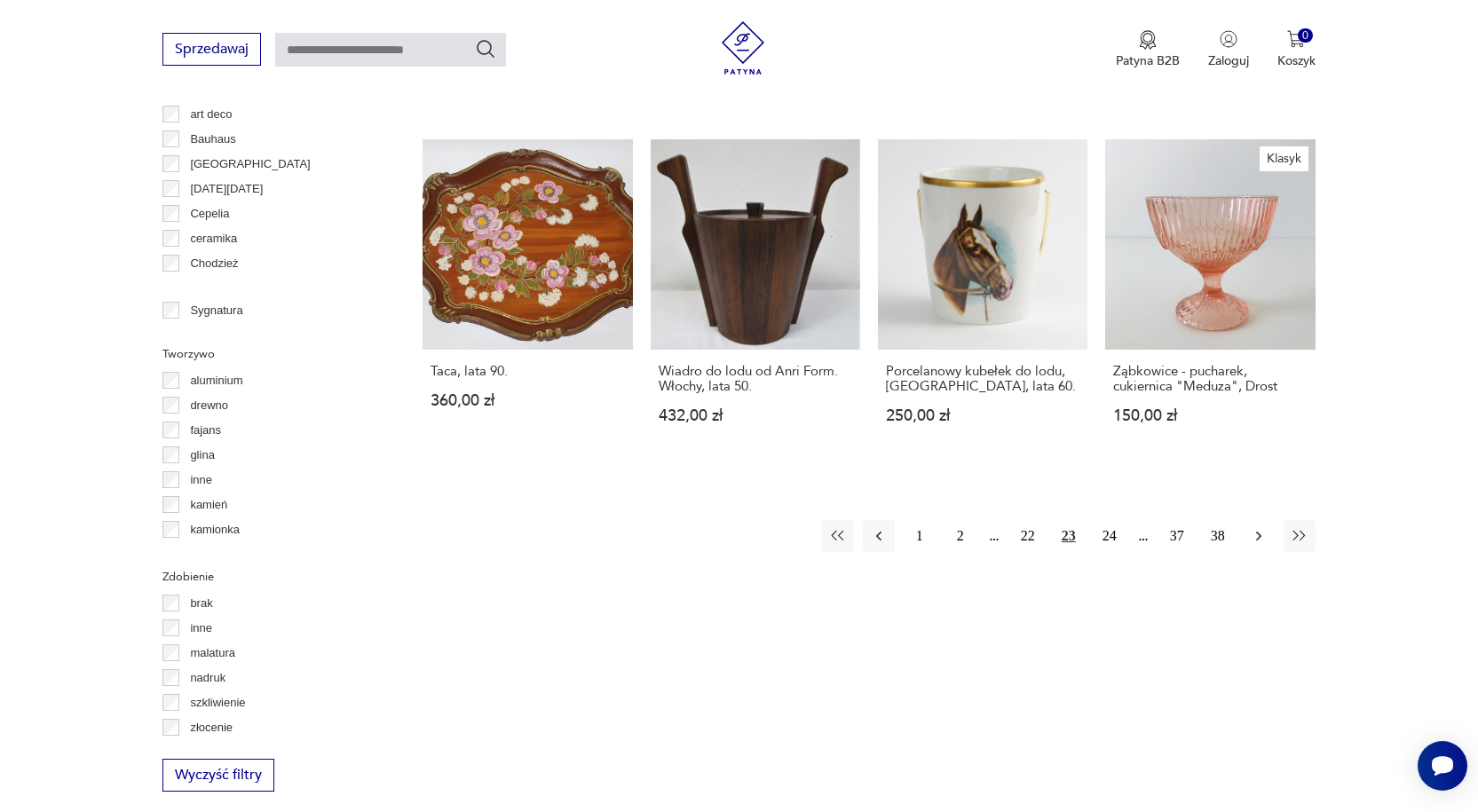
click at [1252, 527] on icon "button" at bounding box center [1258, 537] width 18 height 18
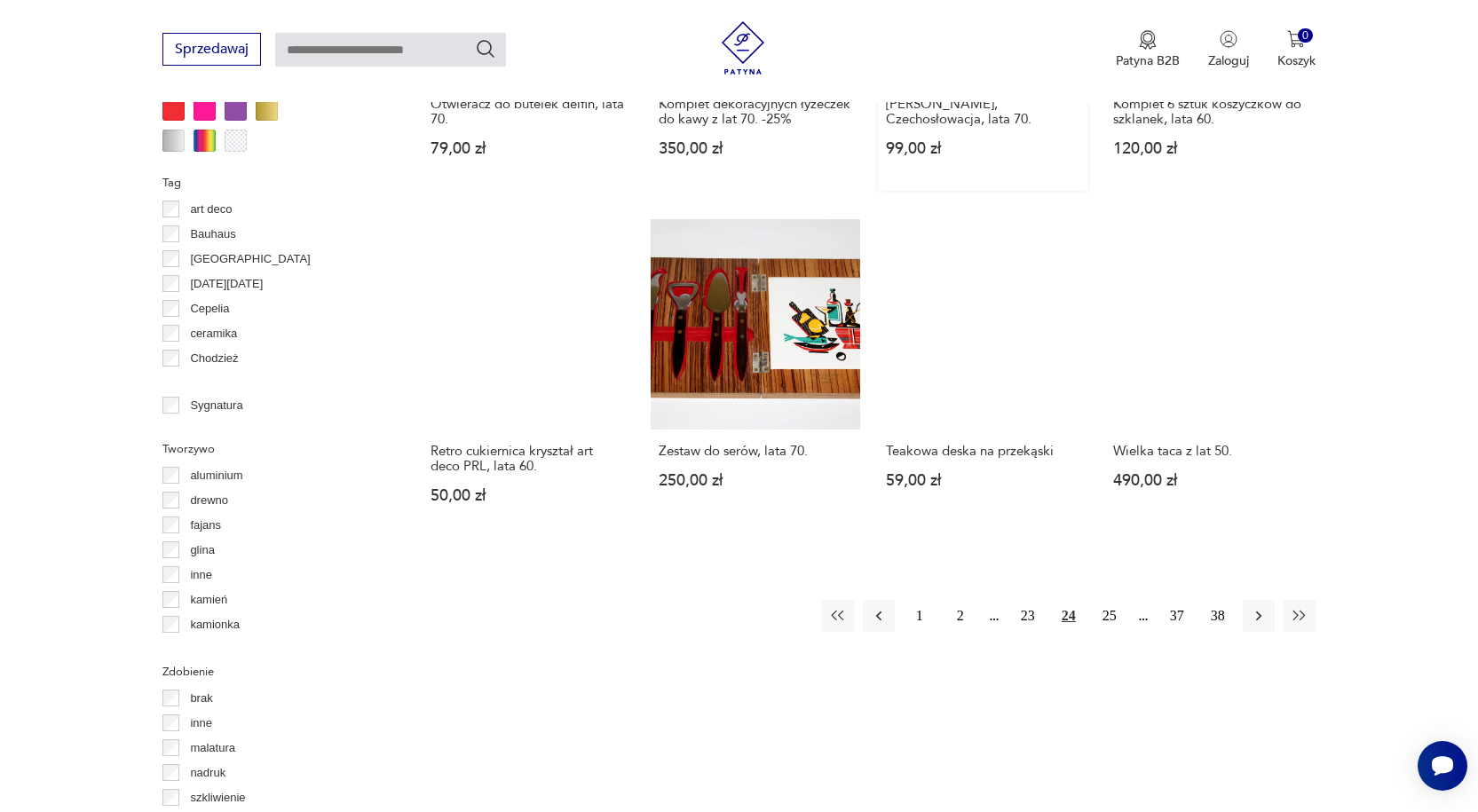
scroll to position [1625, 0]
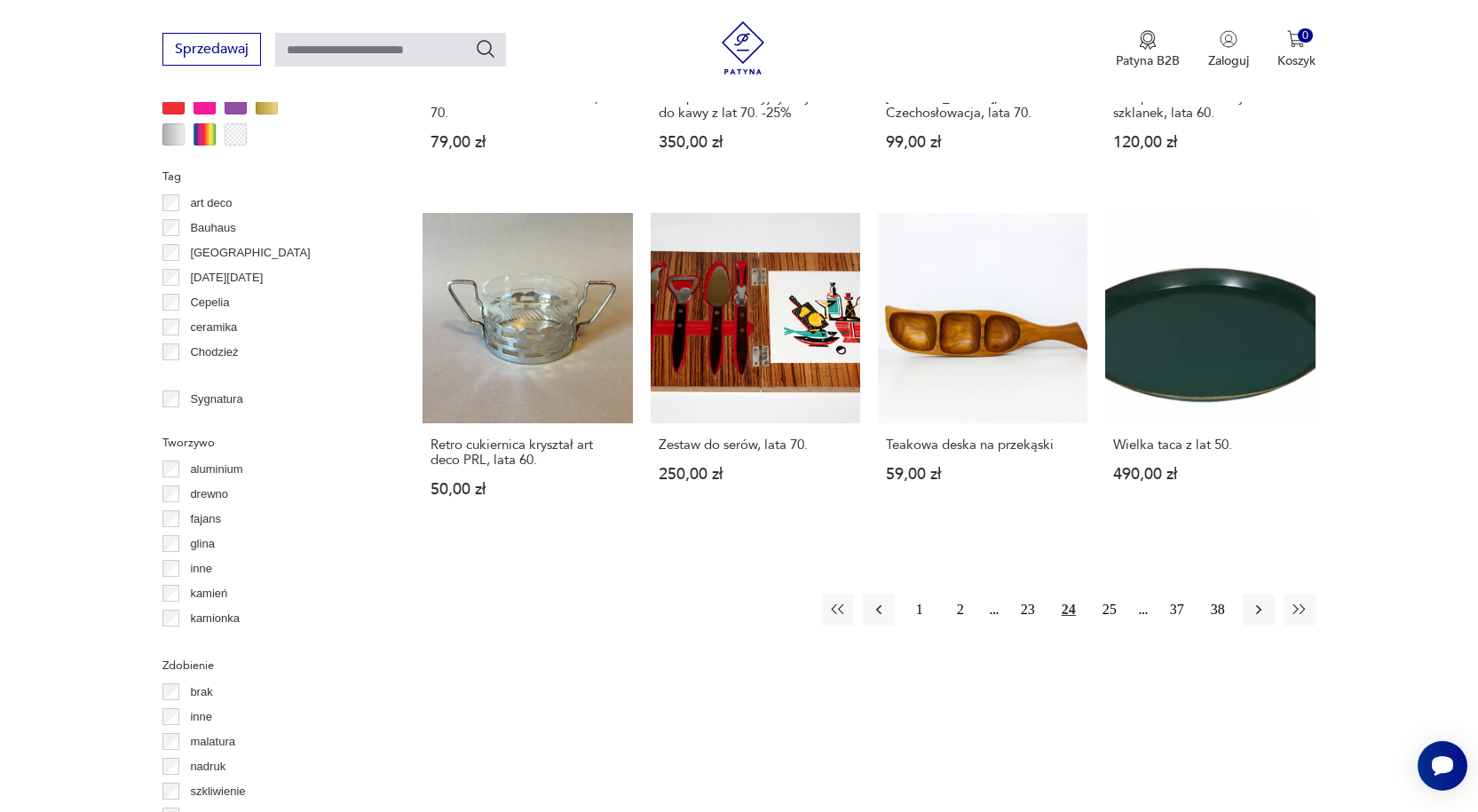
drag, startPoint x: 1258, startPoint y: 604, endPoint x: 1246, endPoint y: 590, distance: 18.4
click at [1258, 605] on icon "button" at bounding box center [1258, 610] width 18 height 18
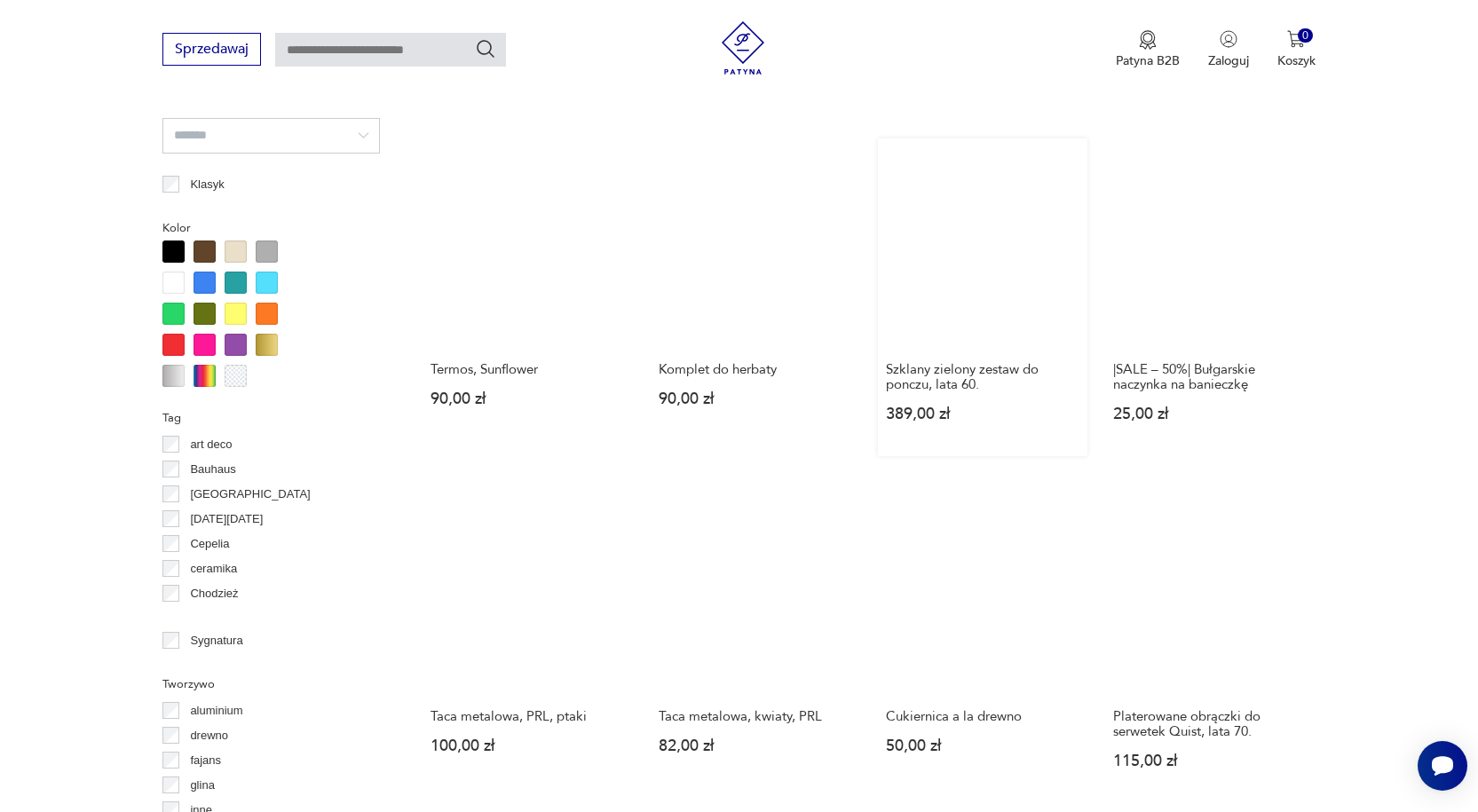
scroll to position [1535, 0]
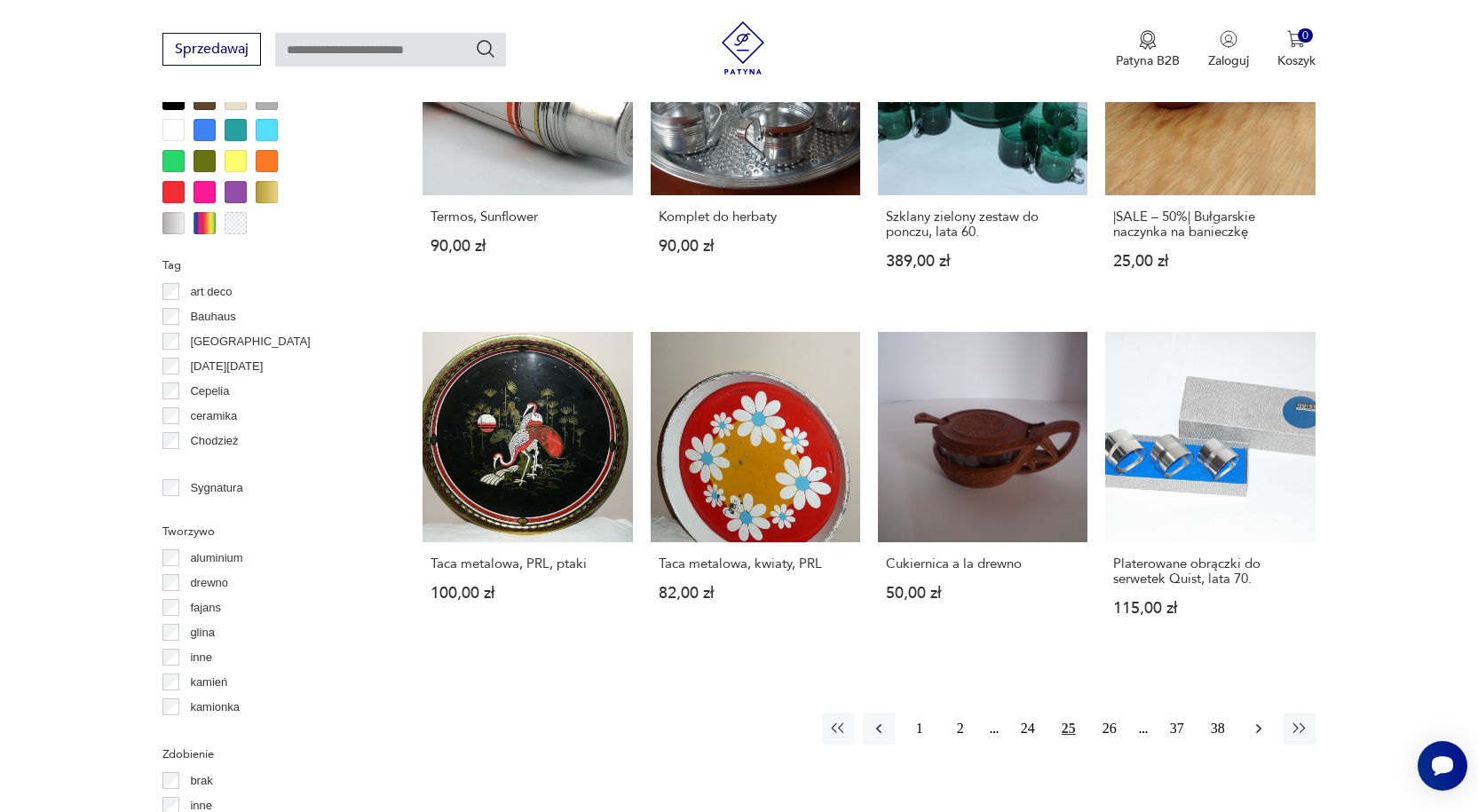
click at [1259, 736] on button "button" at bounding box center [1258, 728] width 32 height 32
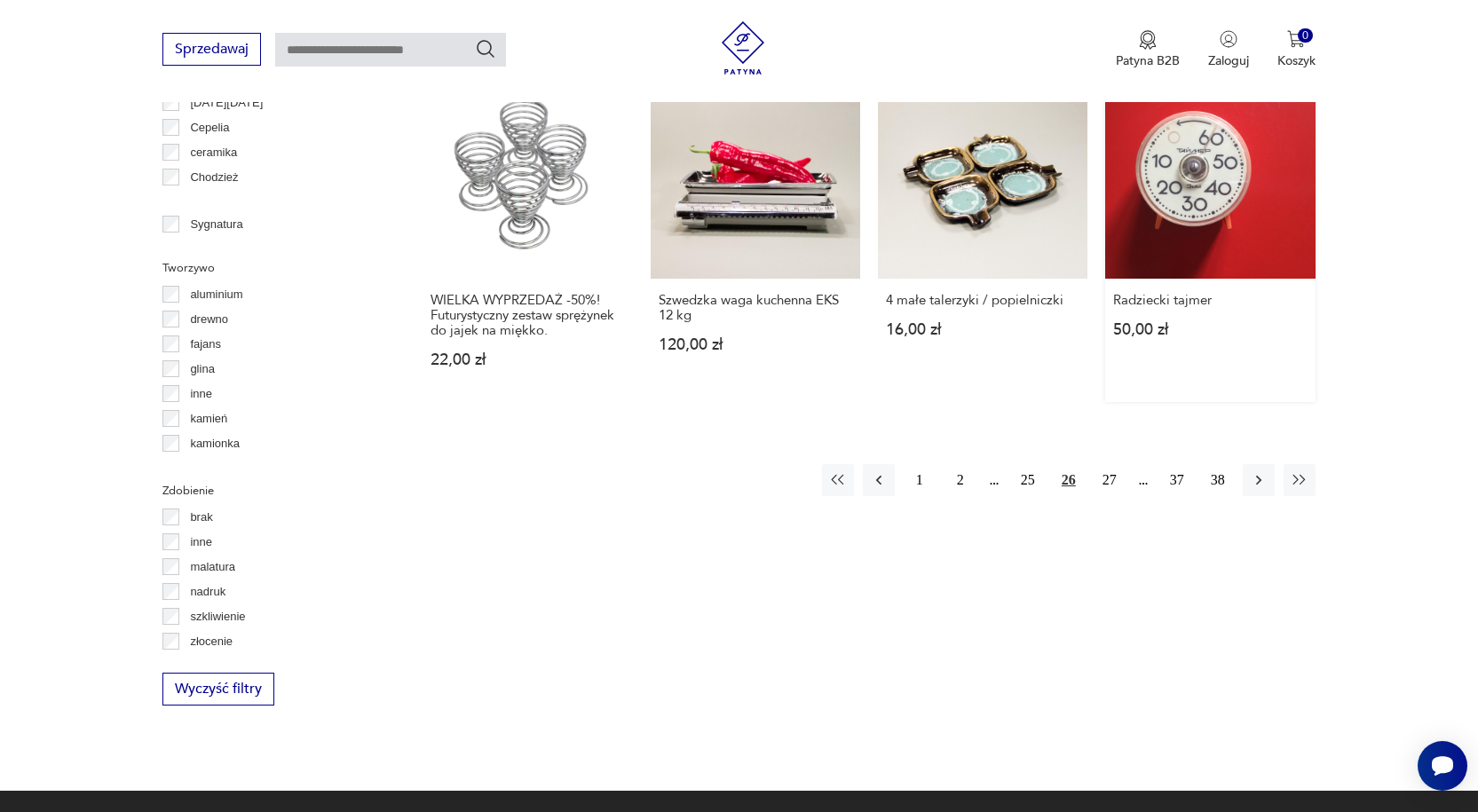
scroll to position [1802, 0]
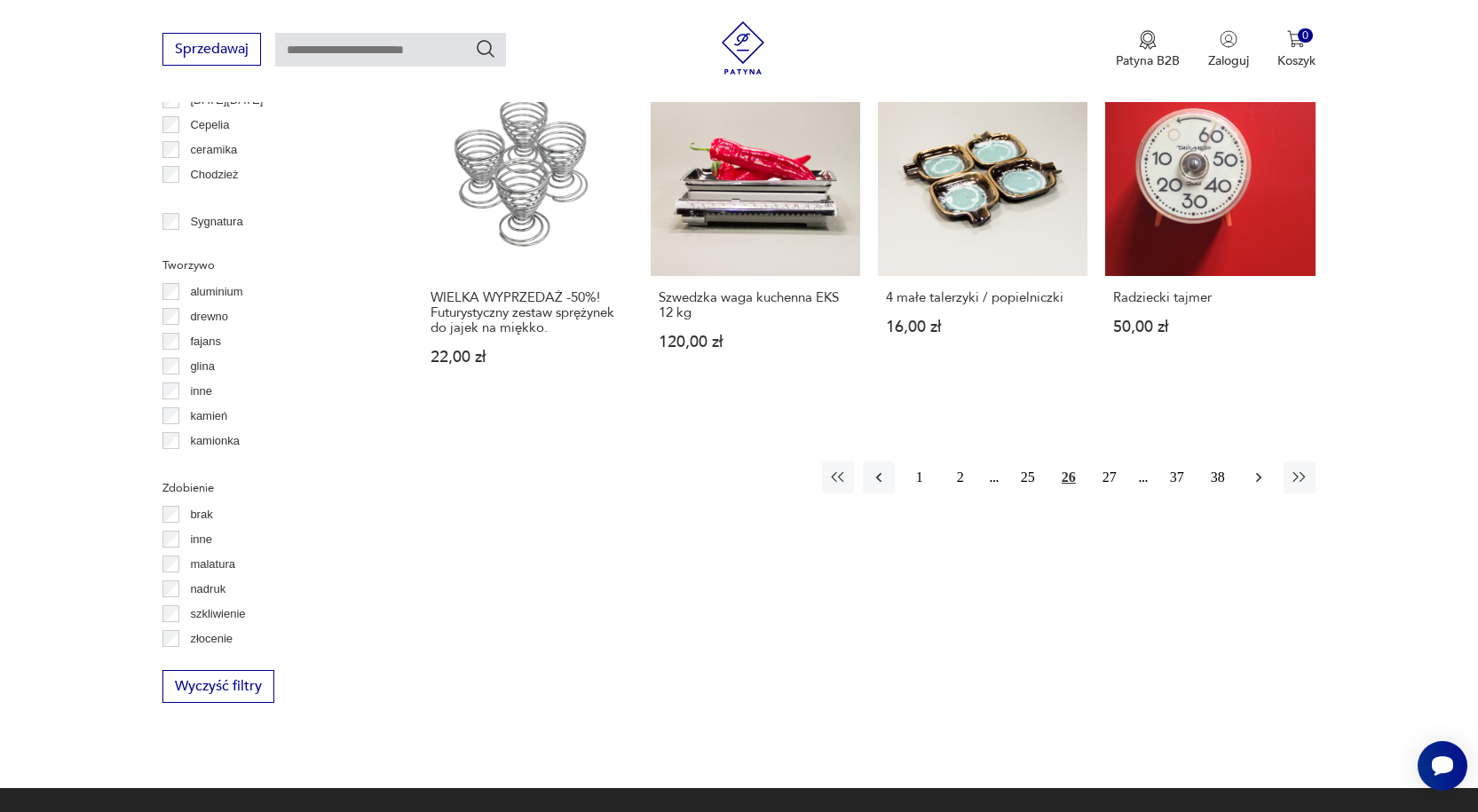
click at [1258, 478] on icon "button" at bounding box center [1258, 478] width 18 height 18
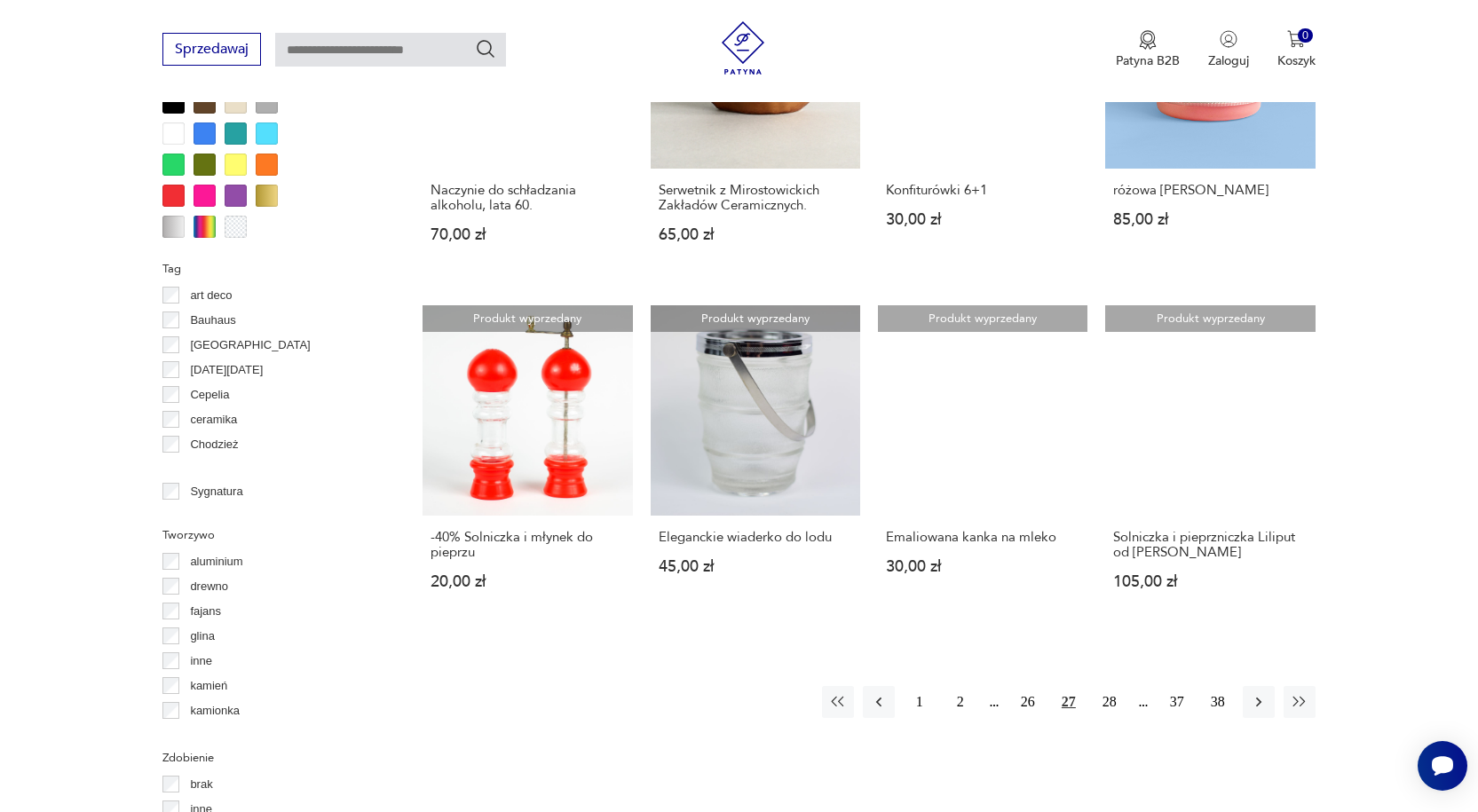
scroll to position [1535, 0]
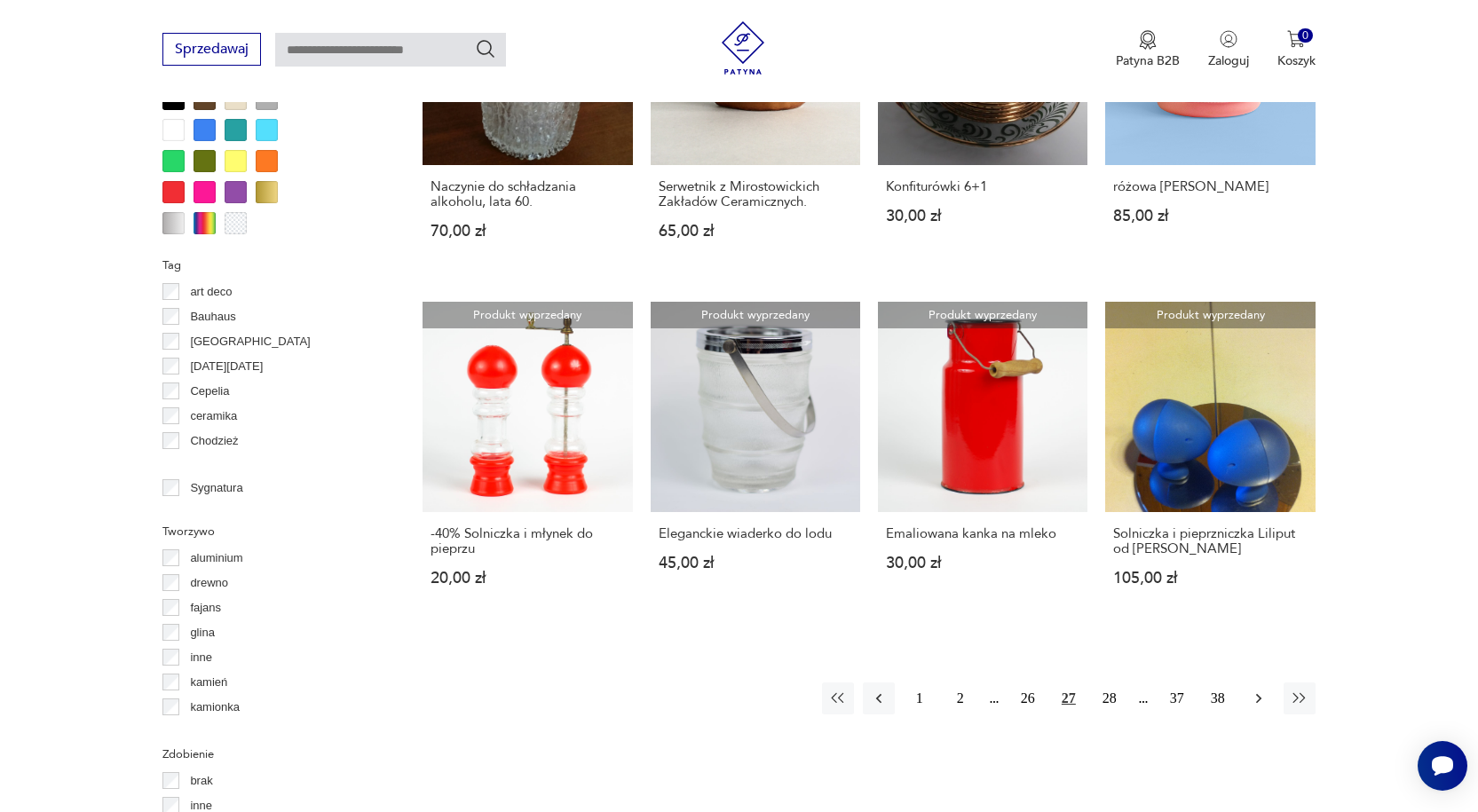
click at [1252, 682] on button "button" at bounding box center [1258, 697] width 32 height 32
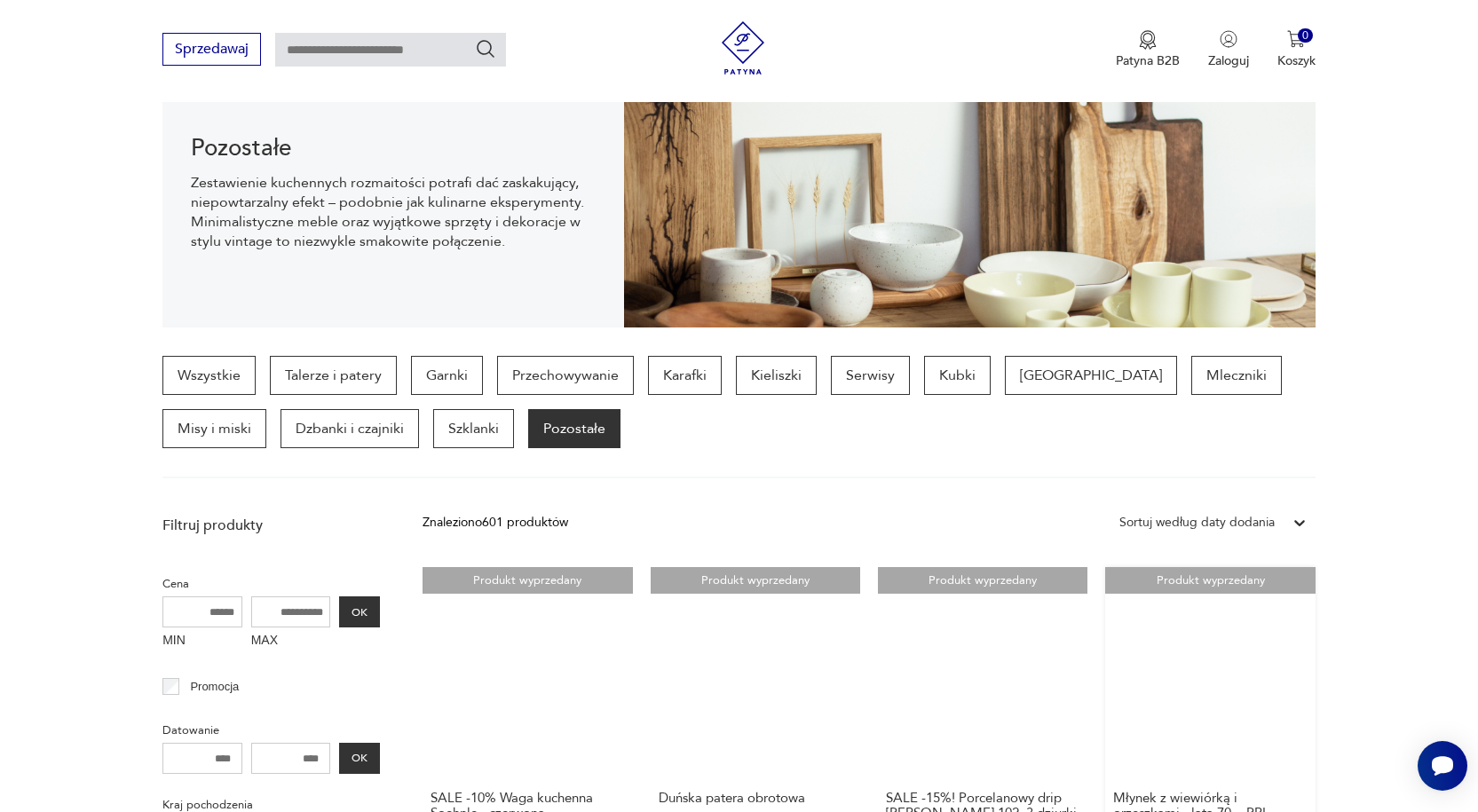
scroll to position [27, 0]
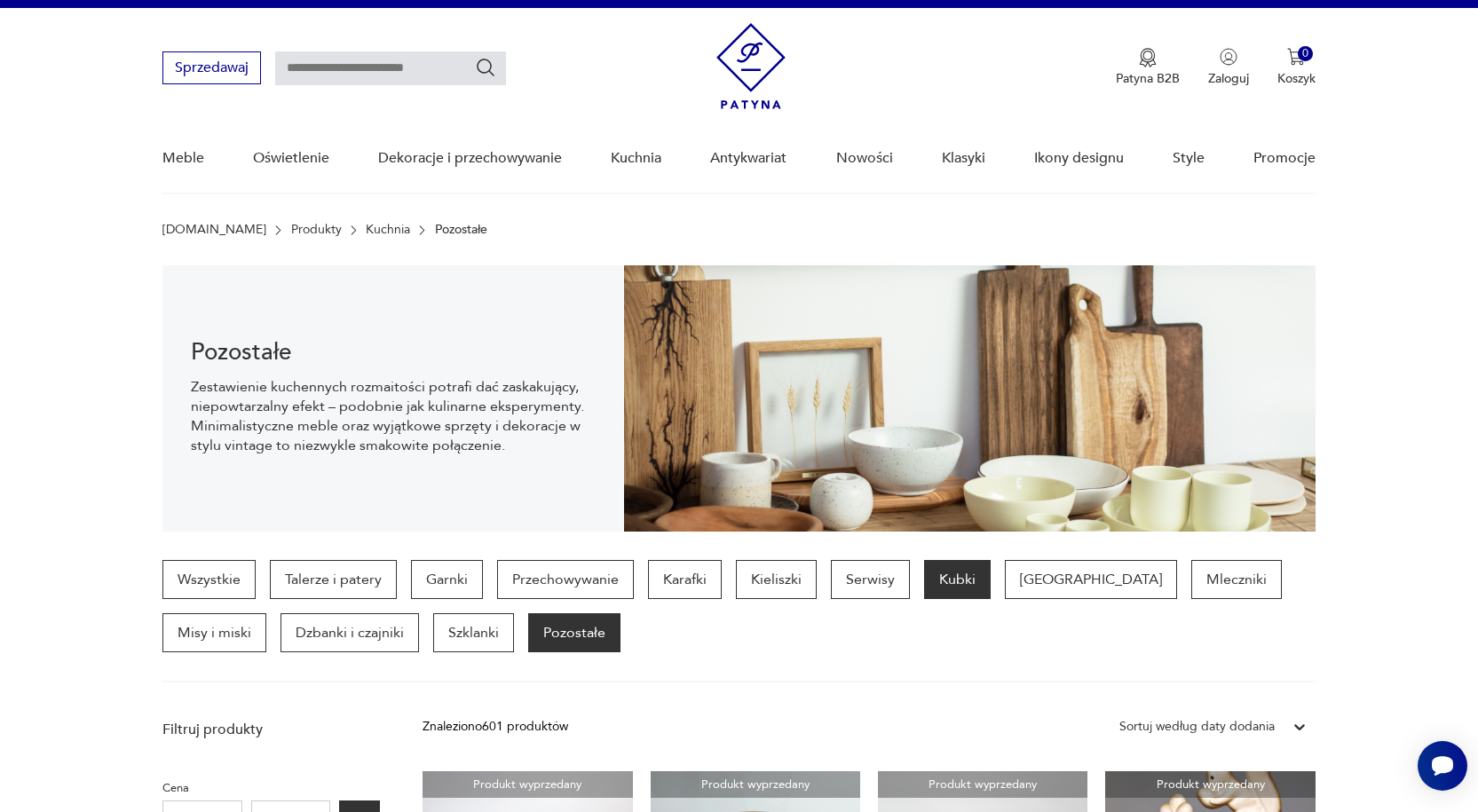
click at [959, 575] on p "Kubki" at bounding box center [958, 579] width 67 height 39
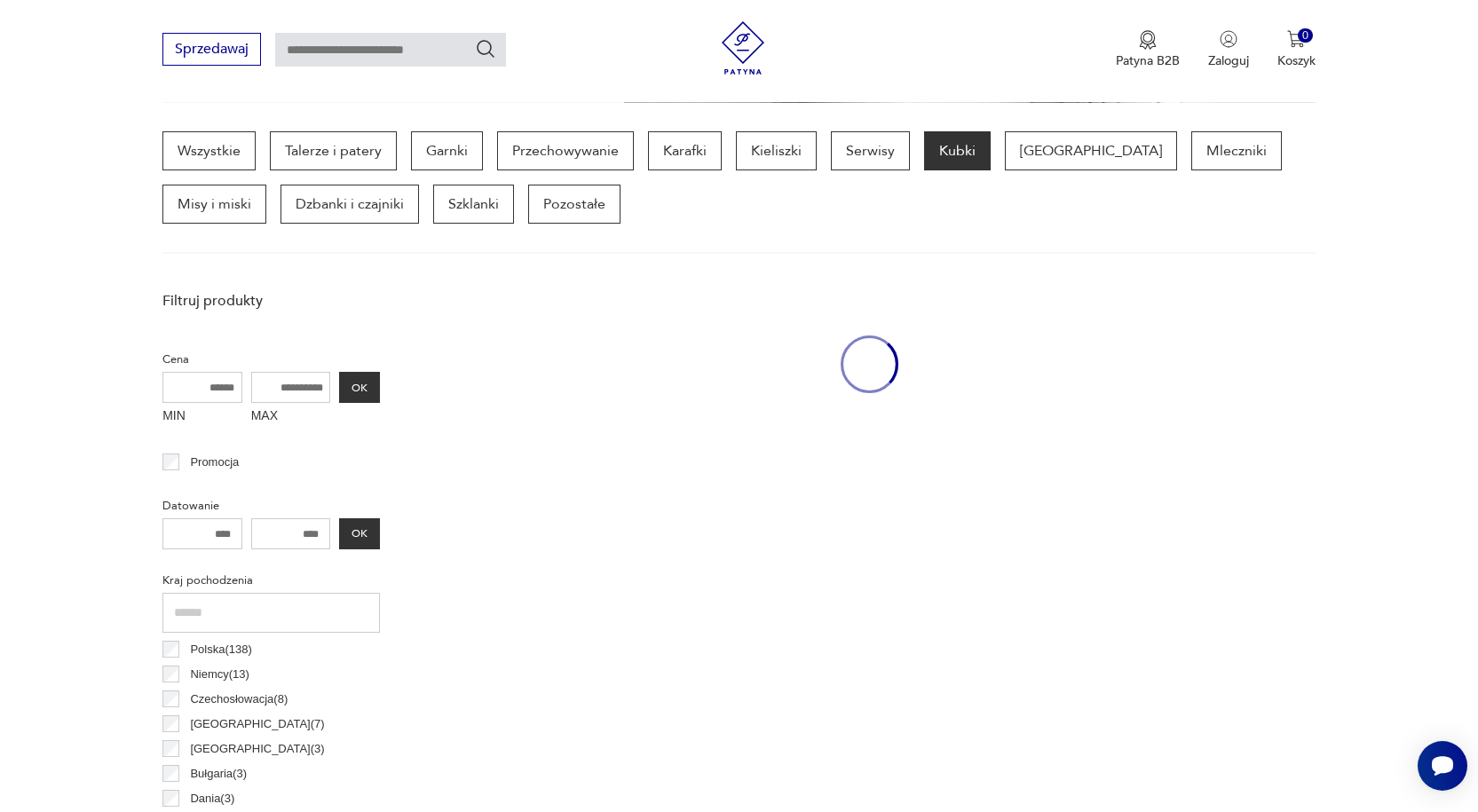
scroll to position [471, 0]
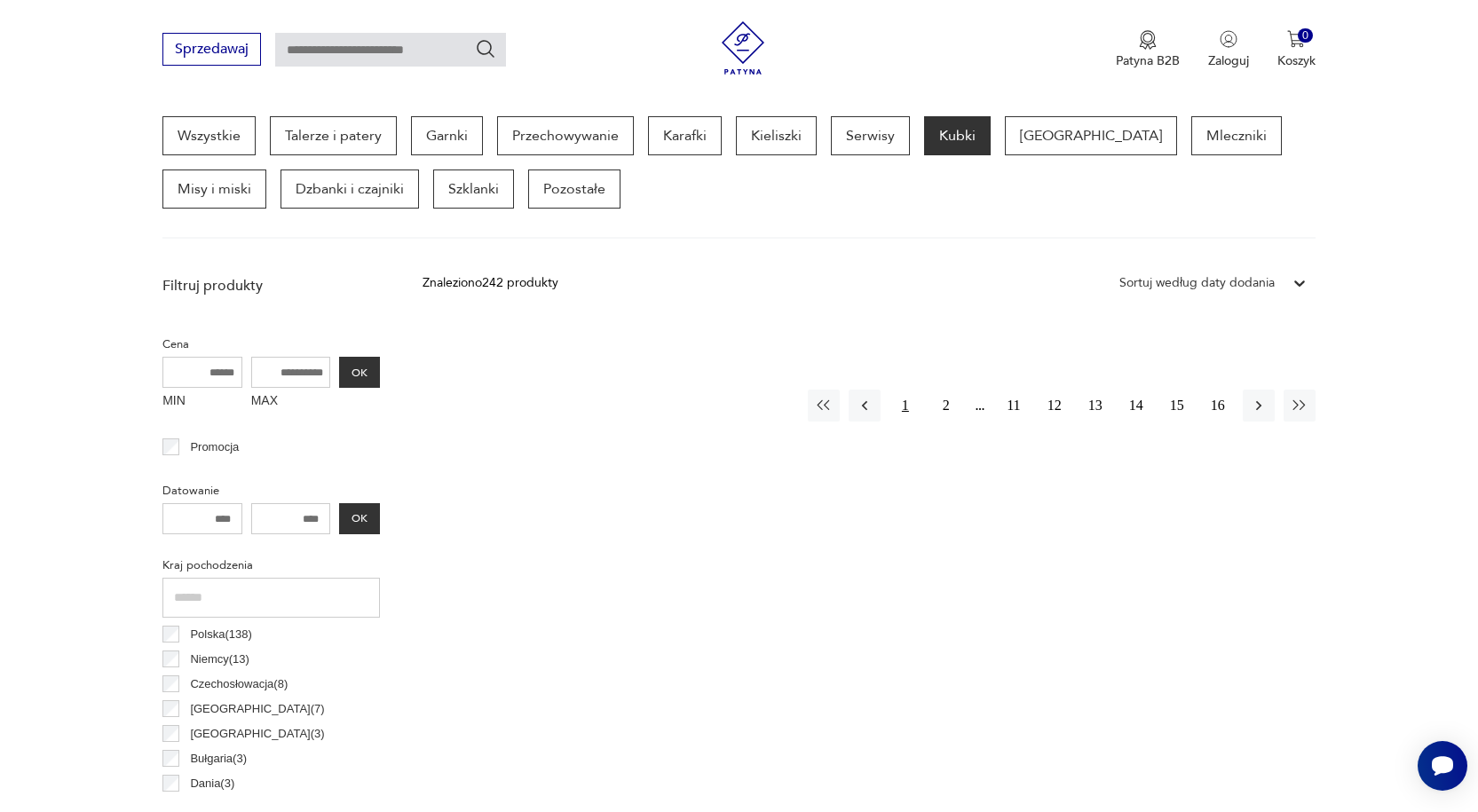
click at [907, 398] on button "1" at bounding box center [904, 405] width 32 height 32
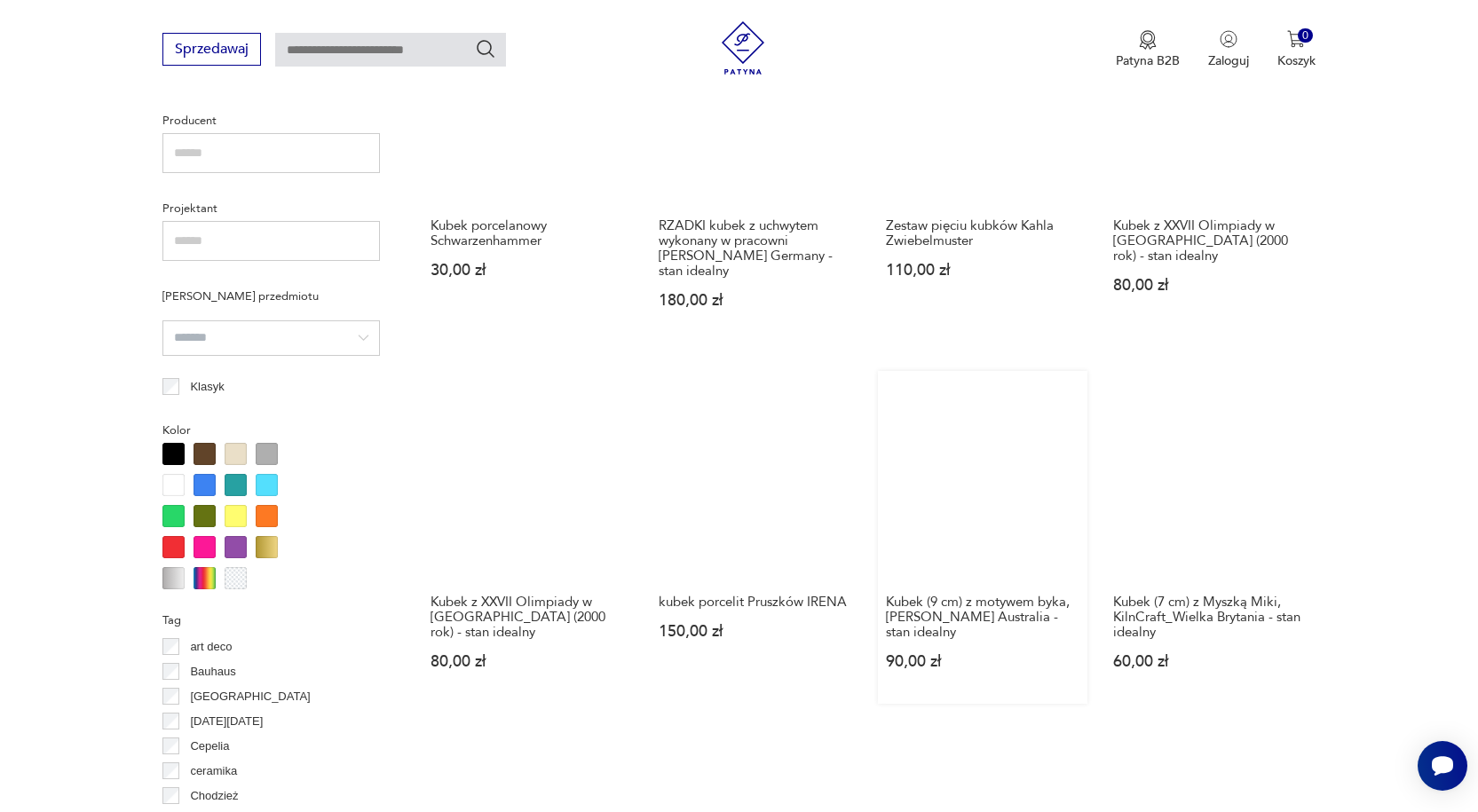
scroll to position [1535, 0]
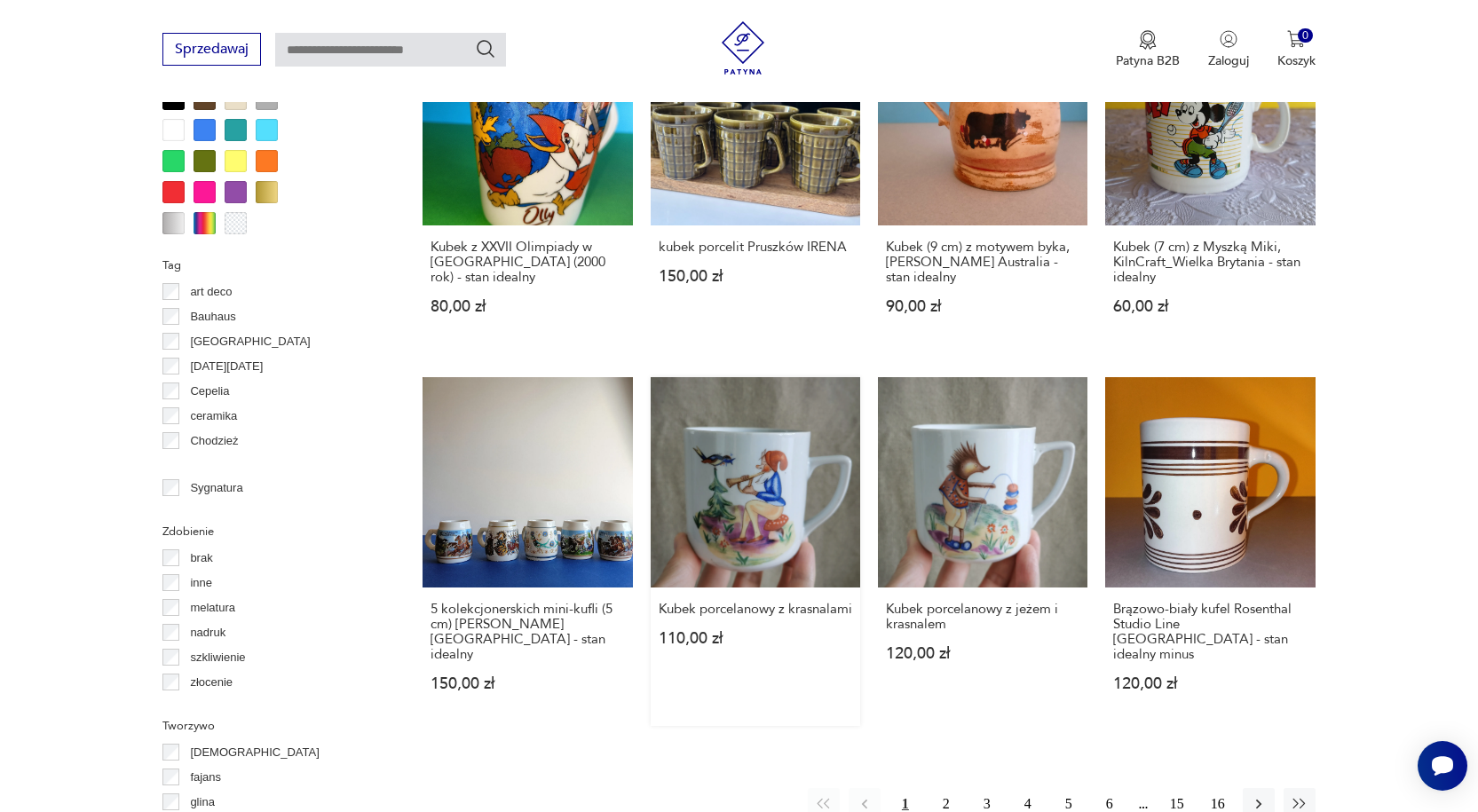
click at [766, 462] on link "Kubek porcelanowy z krasnalami 110,00 zł" at bounding box center [755, 551] width 210 height 348
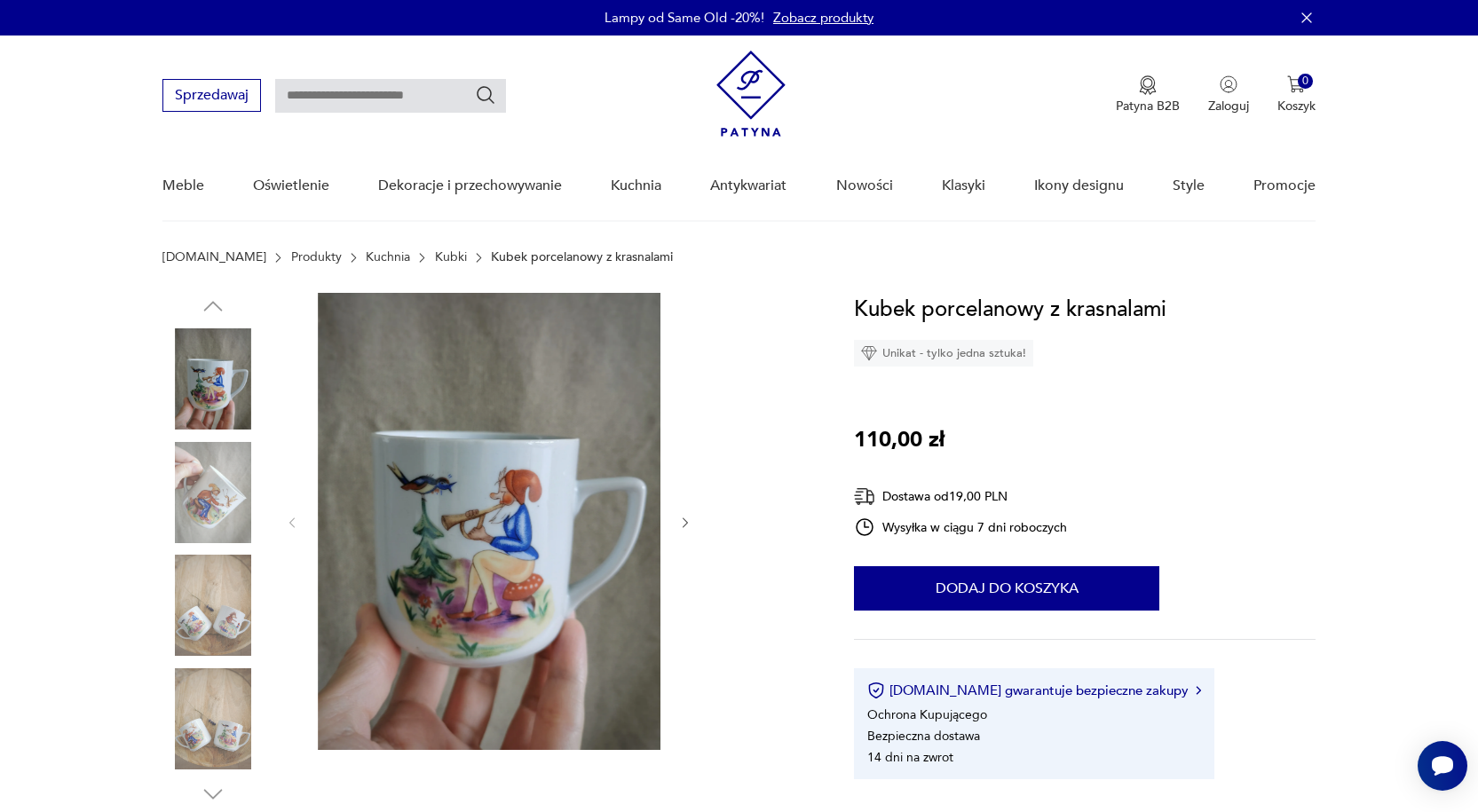
click at [201, 492] on img at bounding box center [213, 492] width 101 height 101
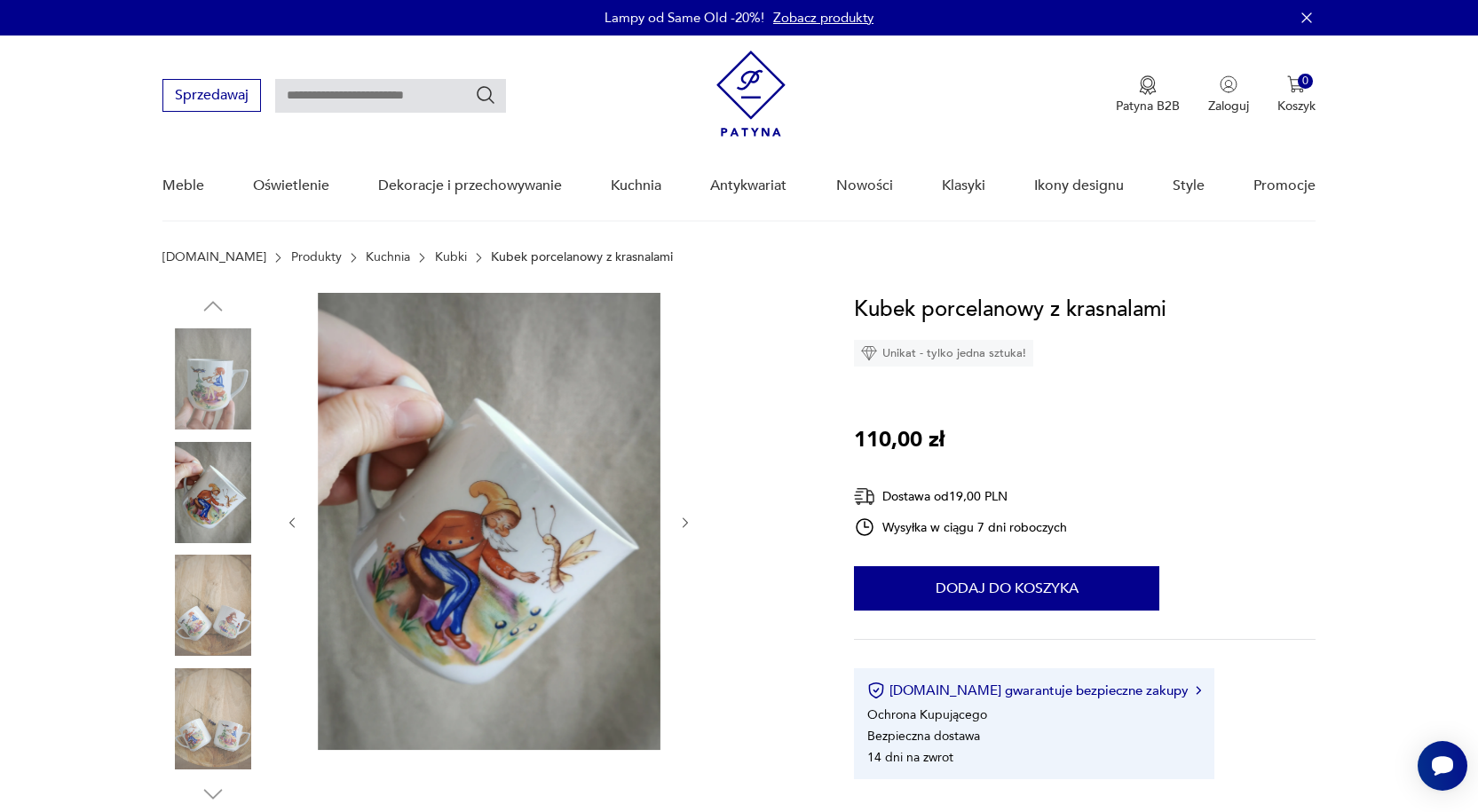
click at [195, 607] on img at bounding box center [213, 605] width 101 height 101
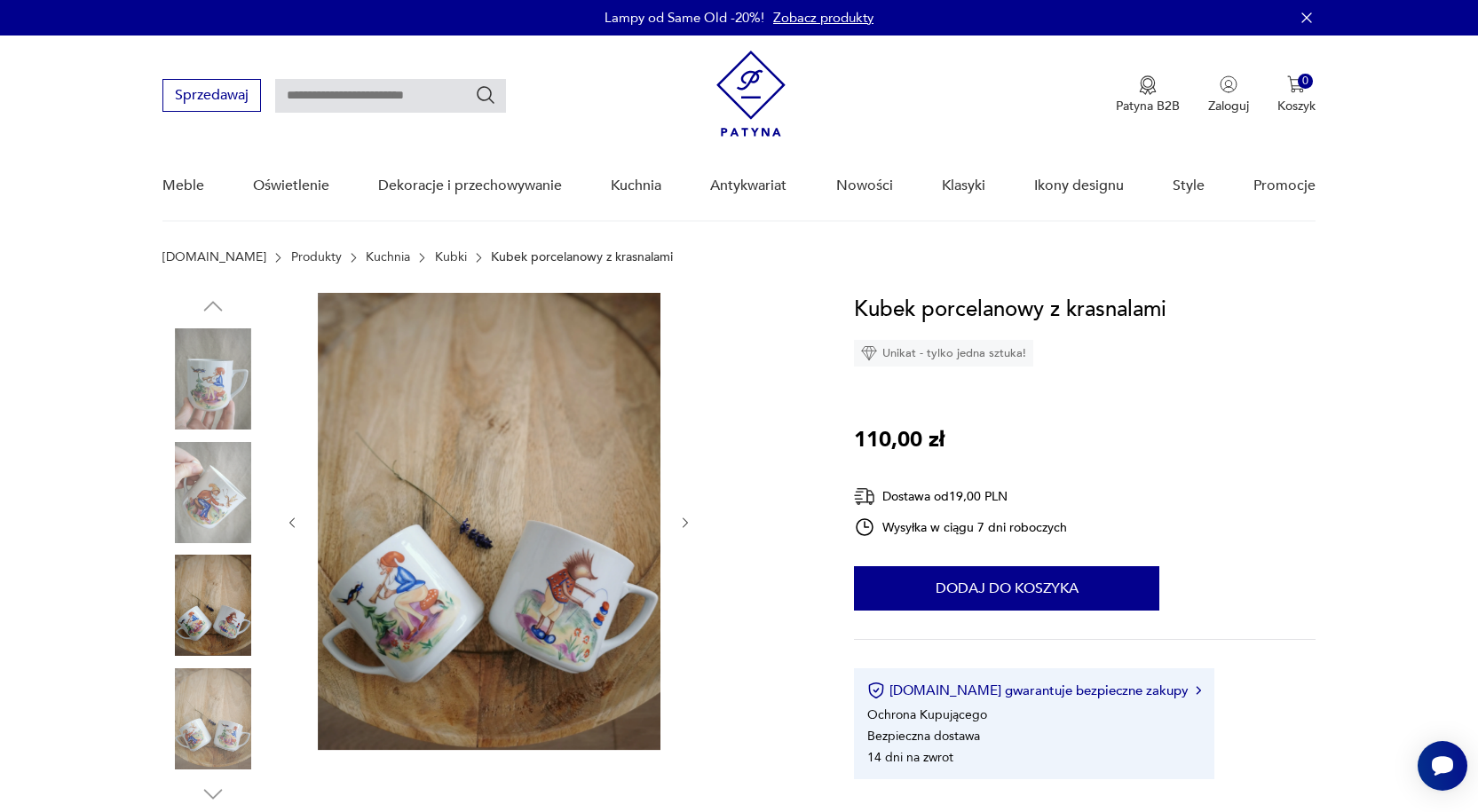
click at [239, 685] on img at bounding box center [213, 719] width 101 height 101
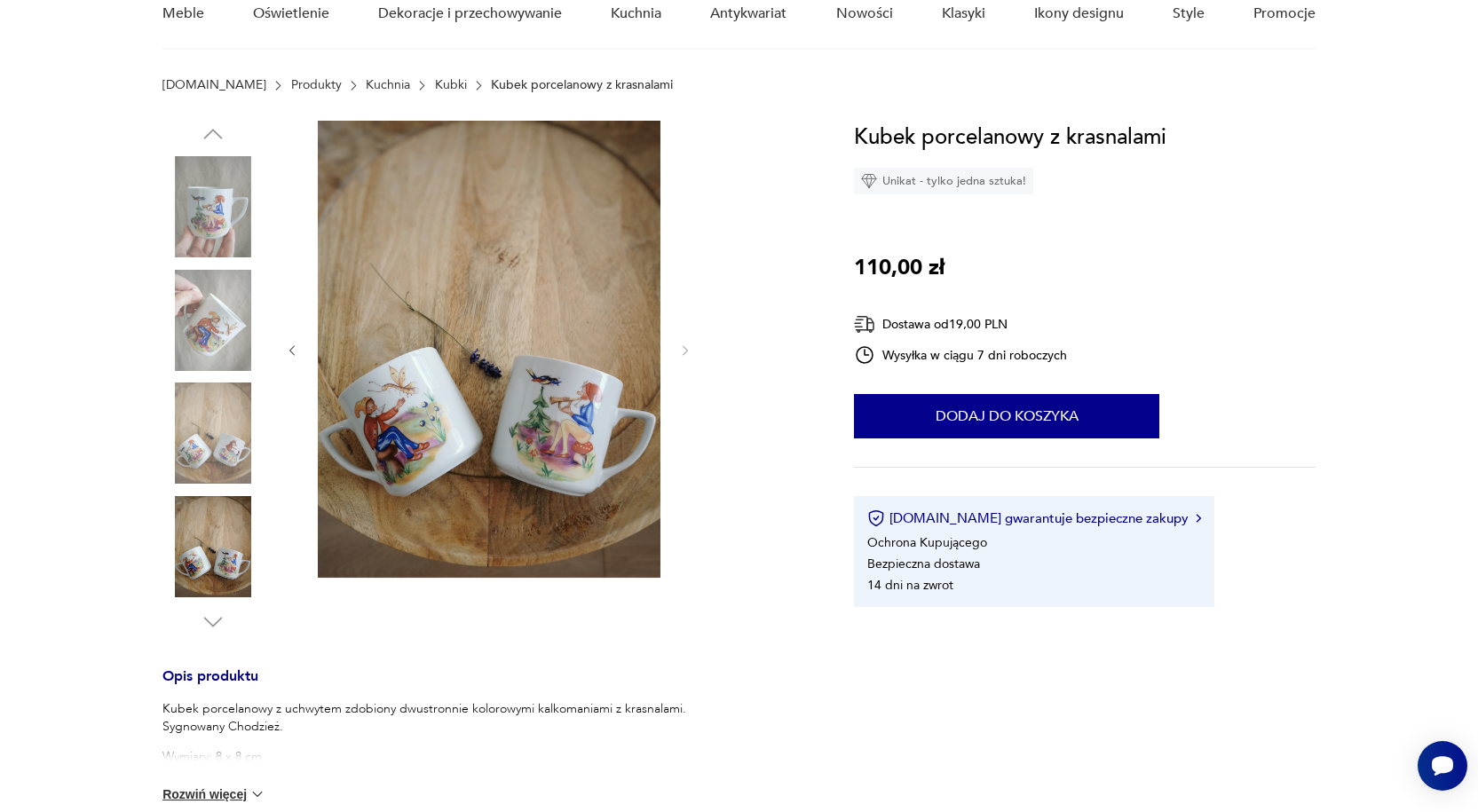
scroll to position [177, 0]
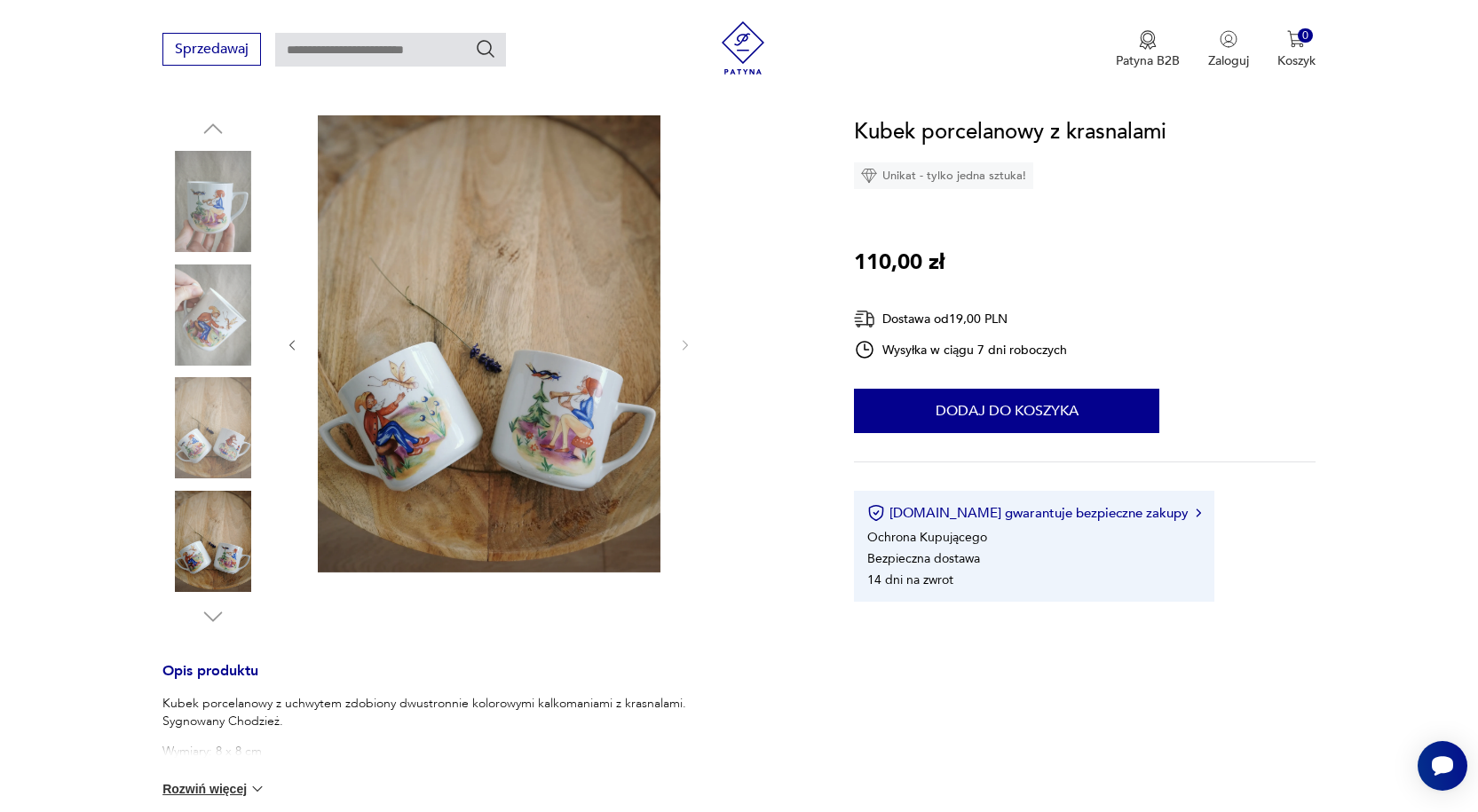
click at [219, 563] on img at bounding box center [213, 541] width 101 height 101
click at [242, 752] on p "Wymiary: 8 x 8 cm" at bounding box center [425, 751] width 524 height 18
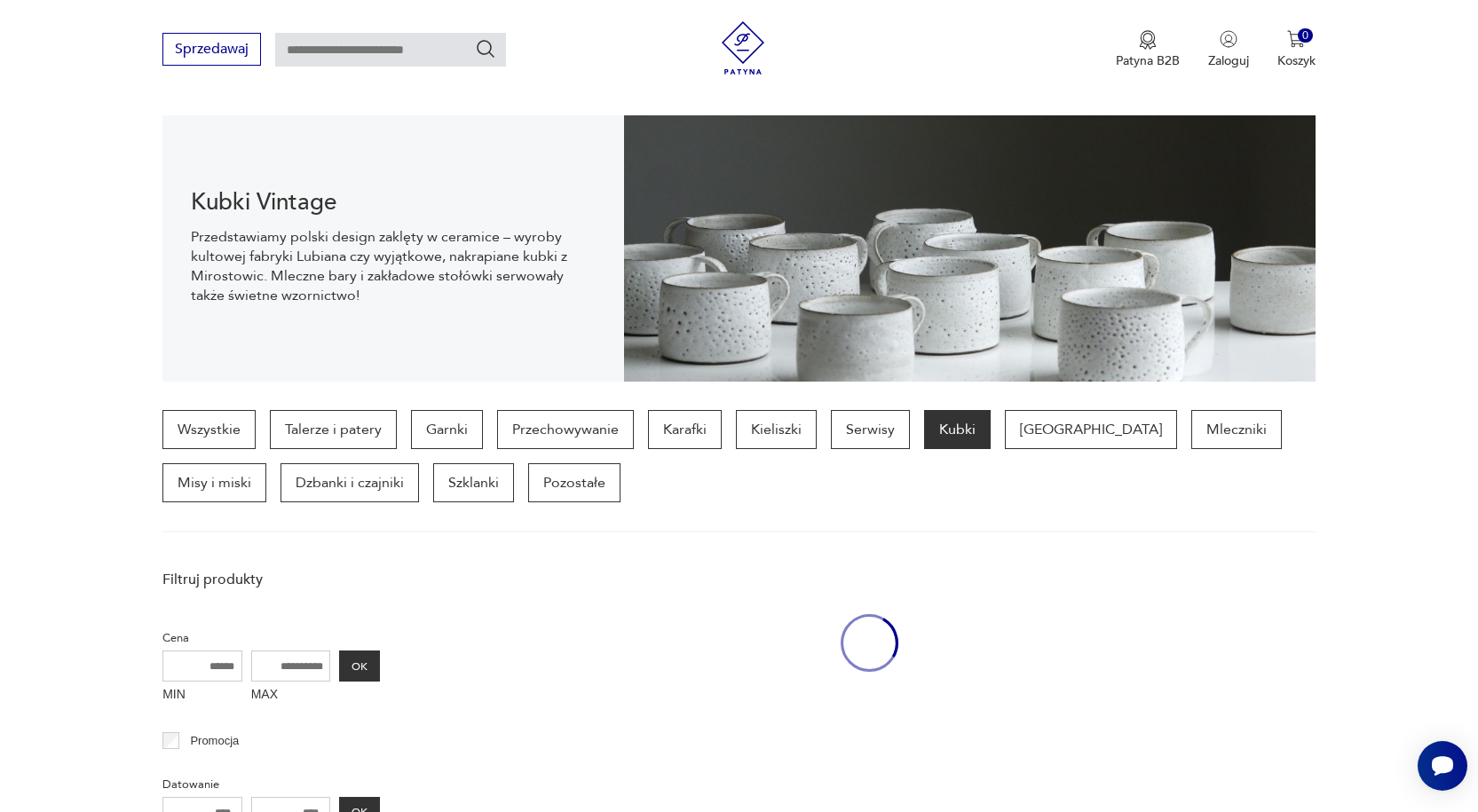
scroll to position [1700, 0]
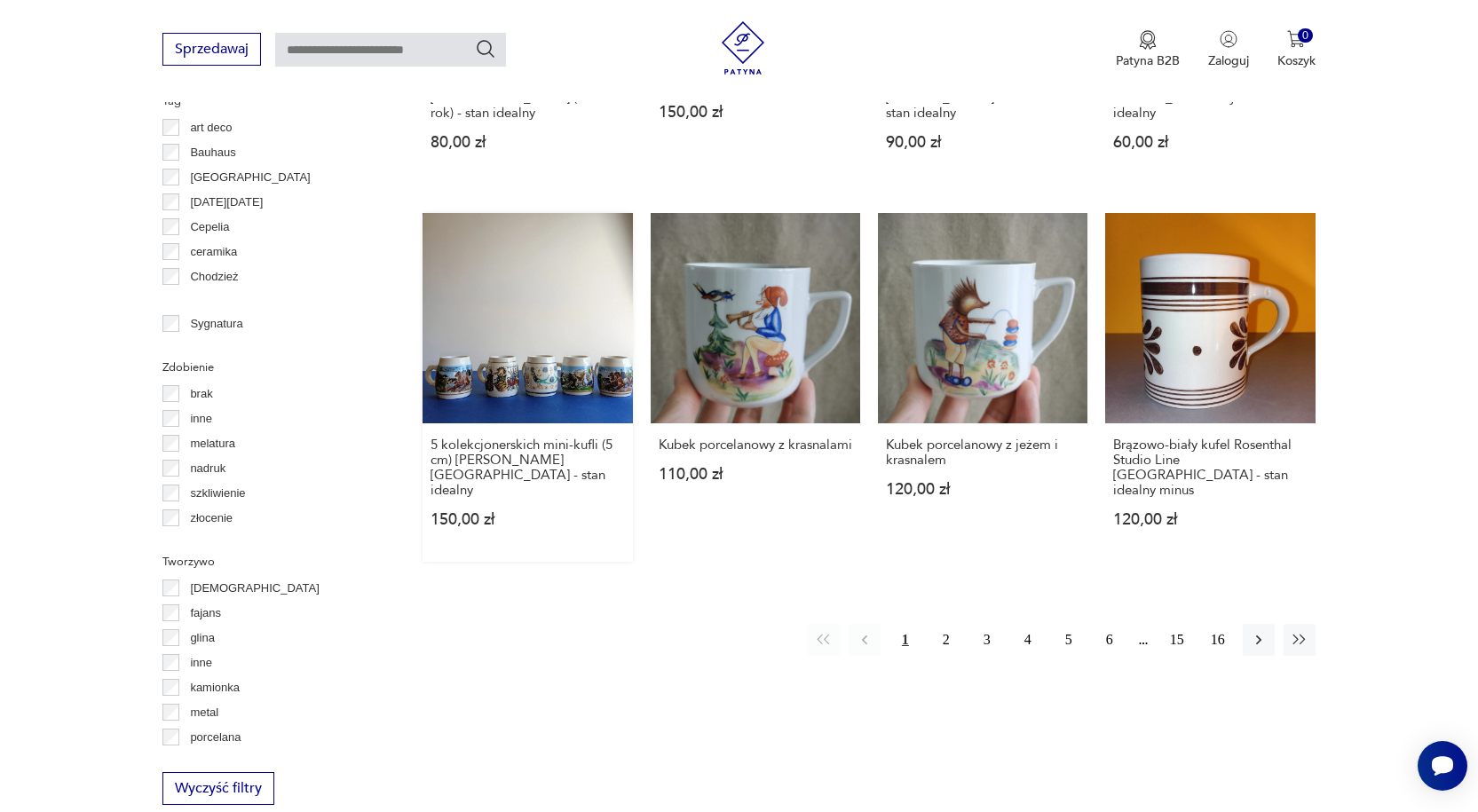
click at [529, 284] on link "5 kolekcjonerskich mini-kufli (5 cm) [PERSON_NAME] [GEOGRAPHIC_DATA] - stan ide…" at bounding box center [528, 387] width 210 height 348
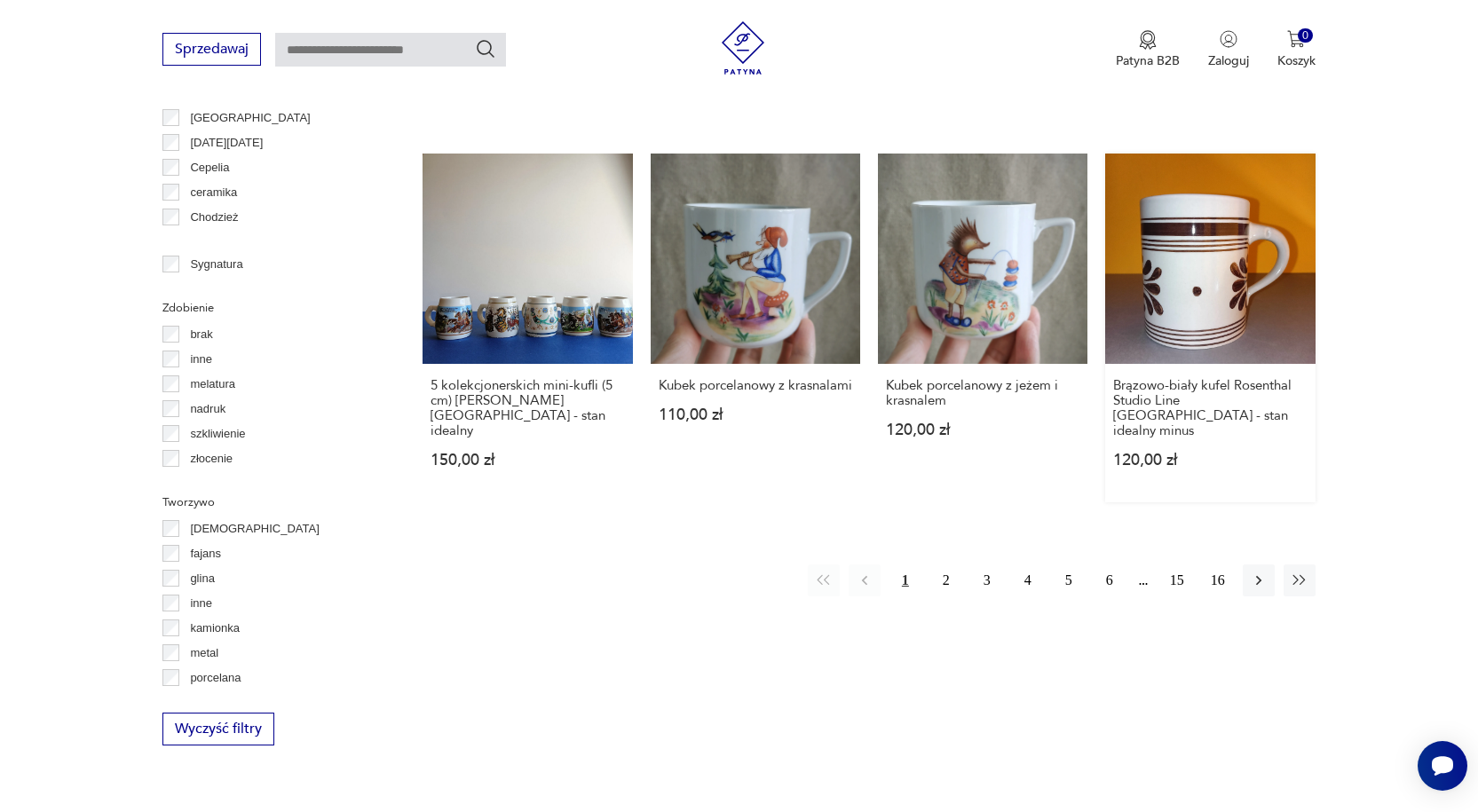
scroll to position [1687, 0]
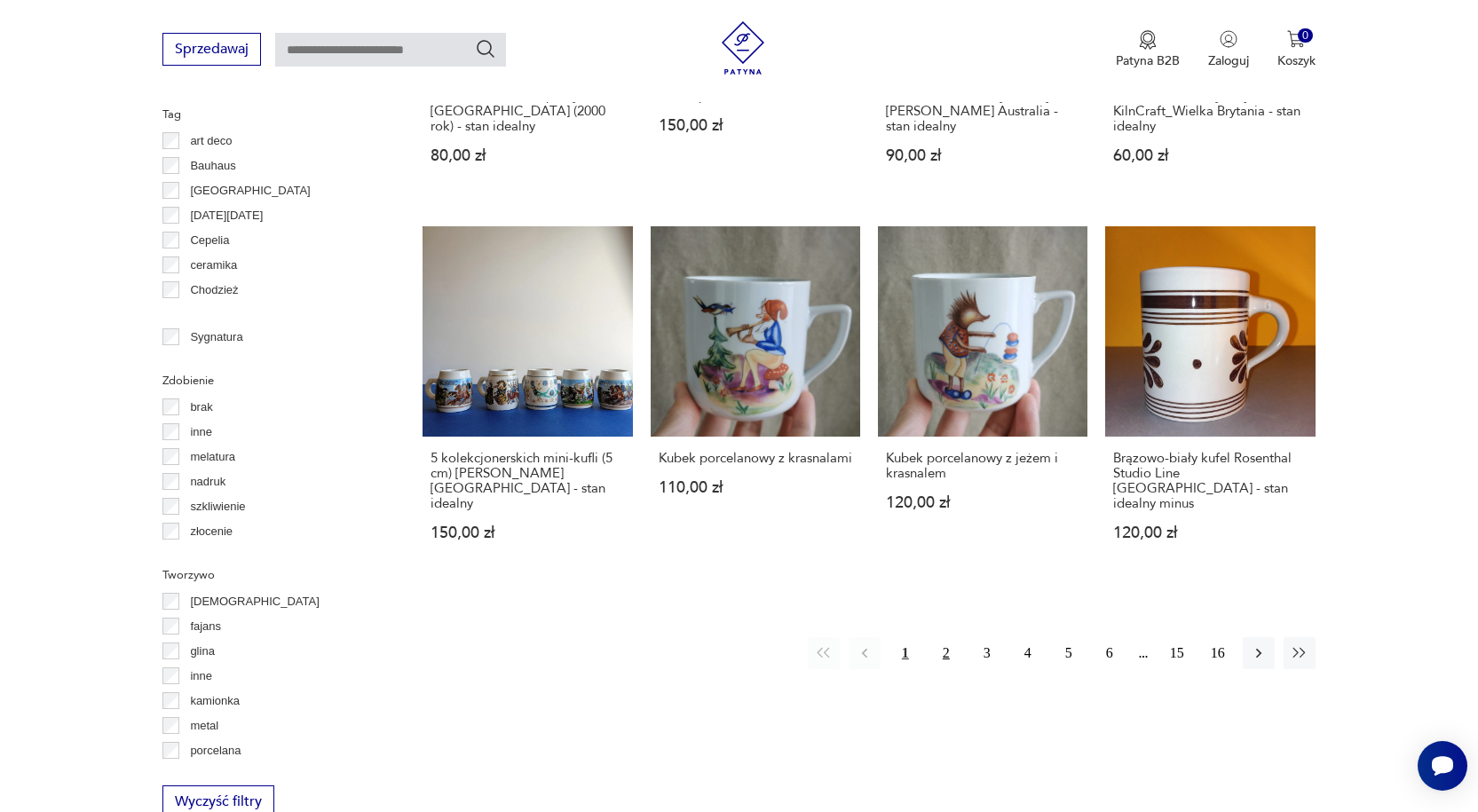
click at [945, 637] on button "2" at bounding box center [946, 652] width 32 height 32
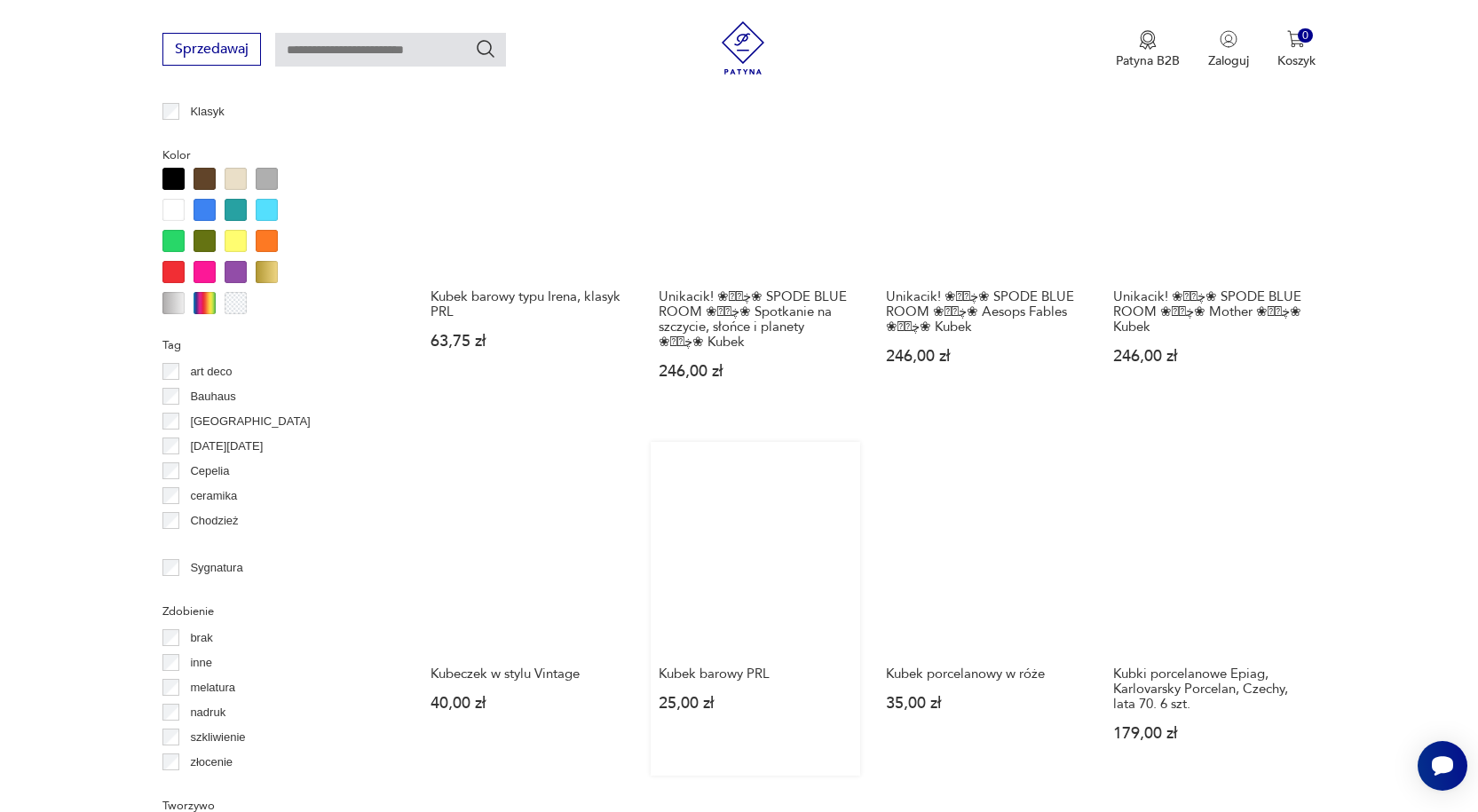
scroll to position [1713, 0]
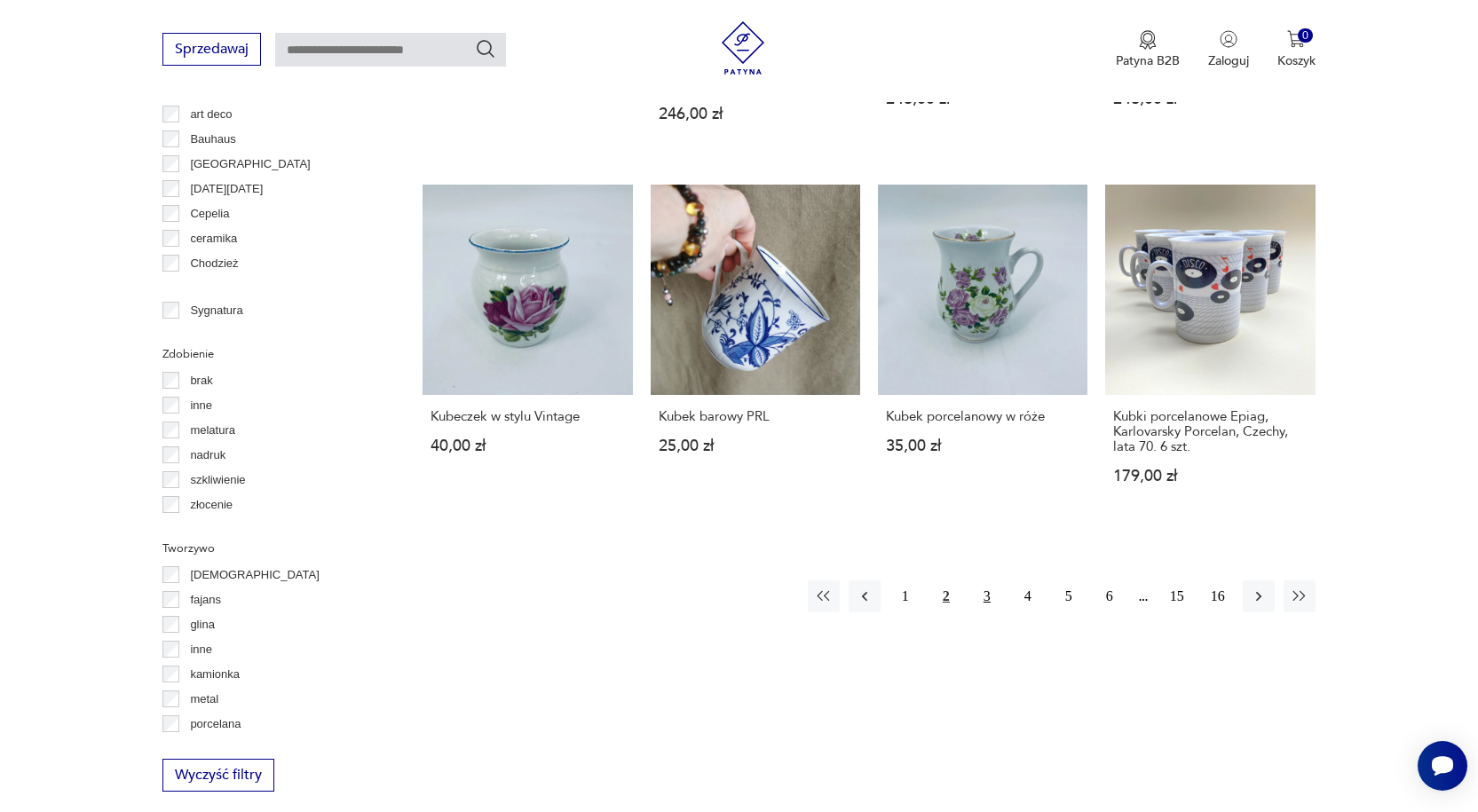
click at [983, 580] on button "3" at bounding box center [987, 595] width 32 height 32
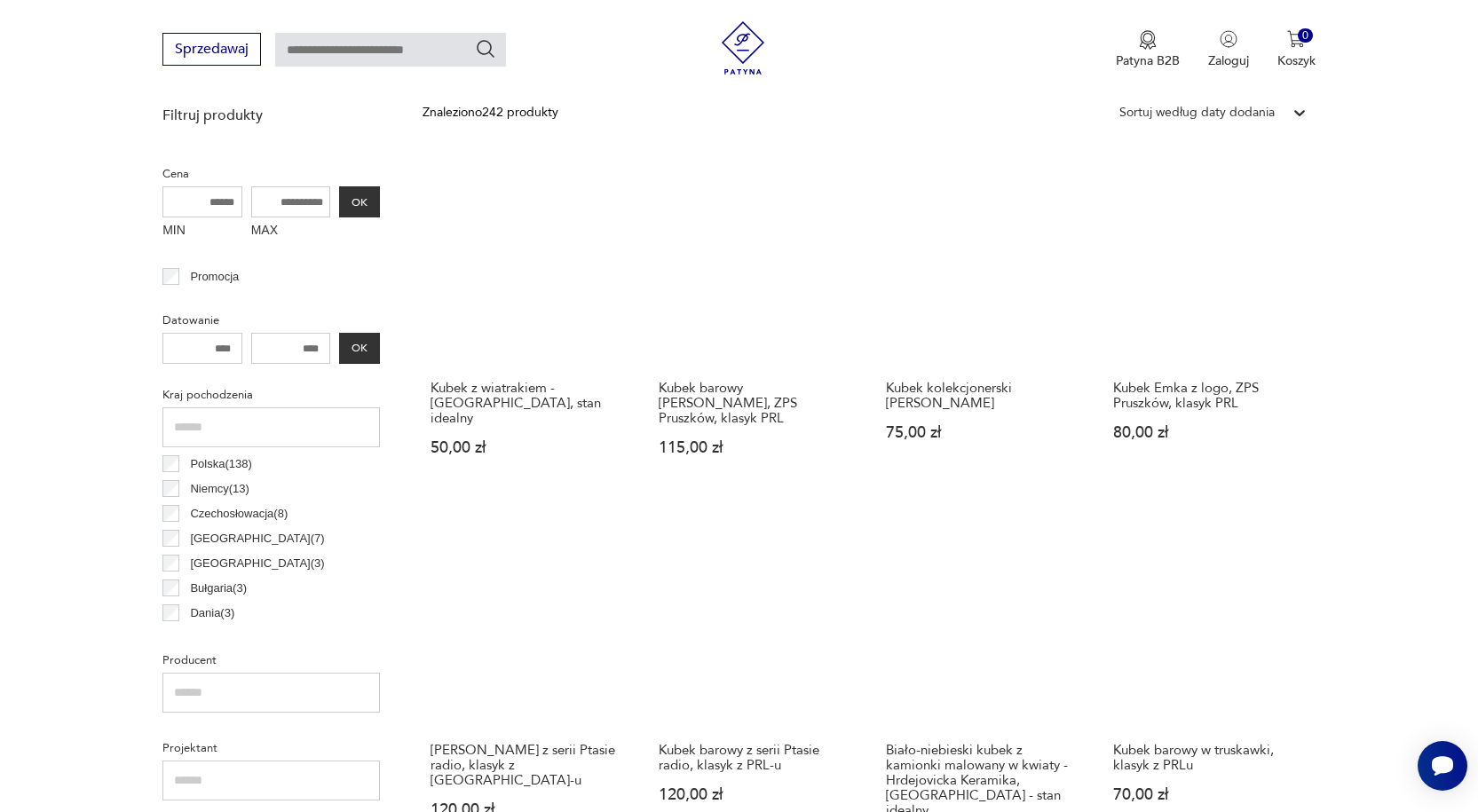
scroll to position [649, 0]
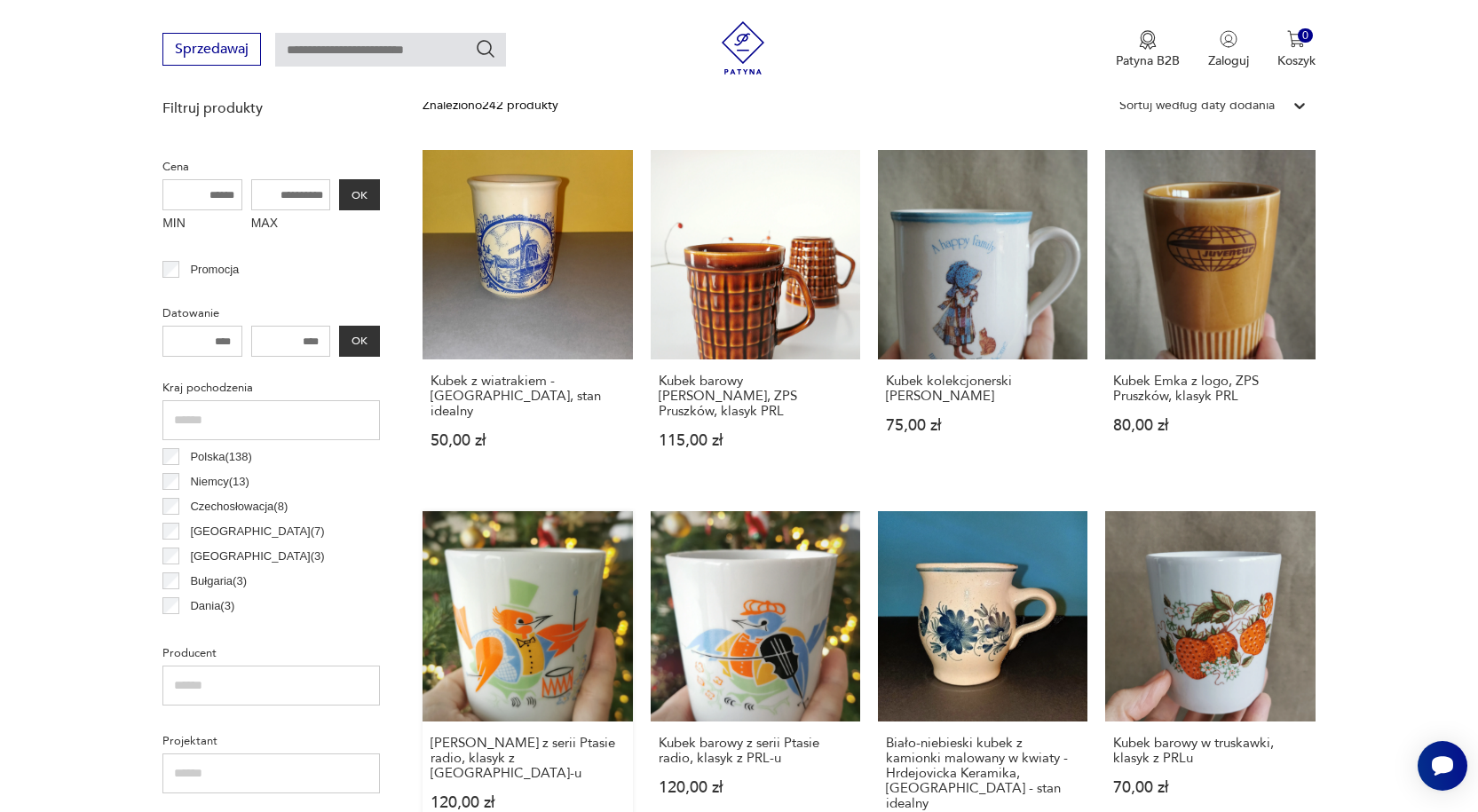
click at [522, 601] on link "[PERSON_NAME] z serii Ptasie radio, klasyk z PRL-u 120,00 zł" at bounding box center [528, 693] width 210 height 363
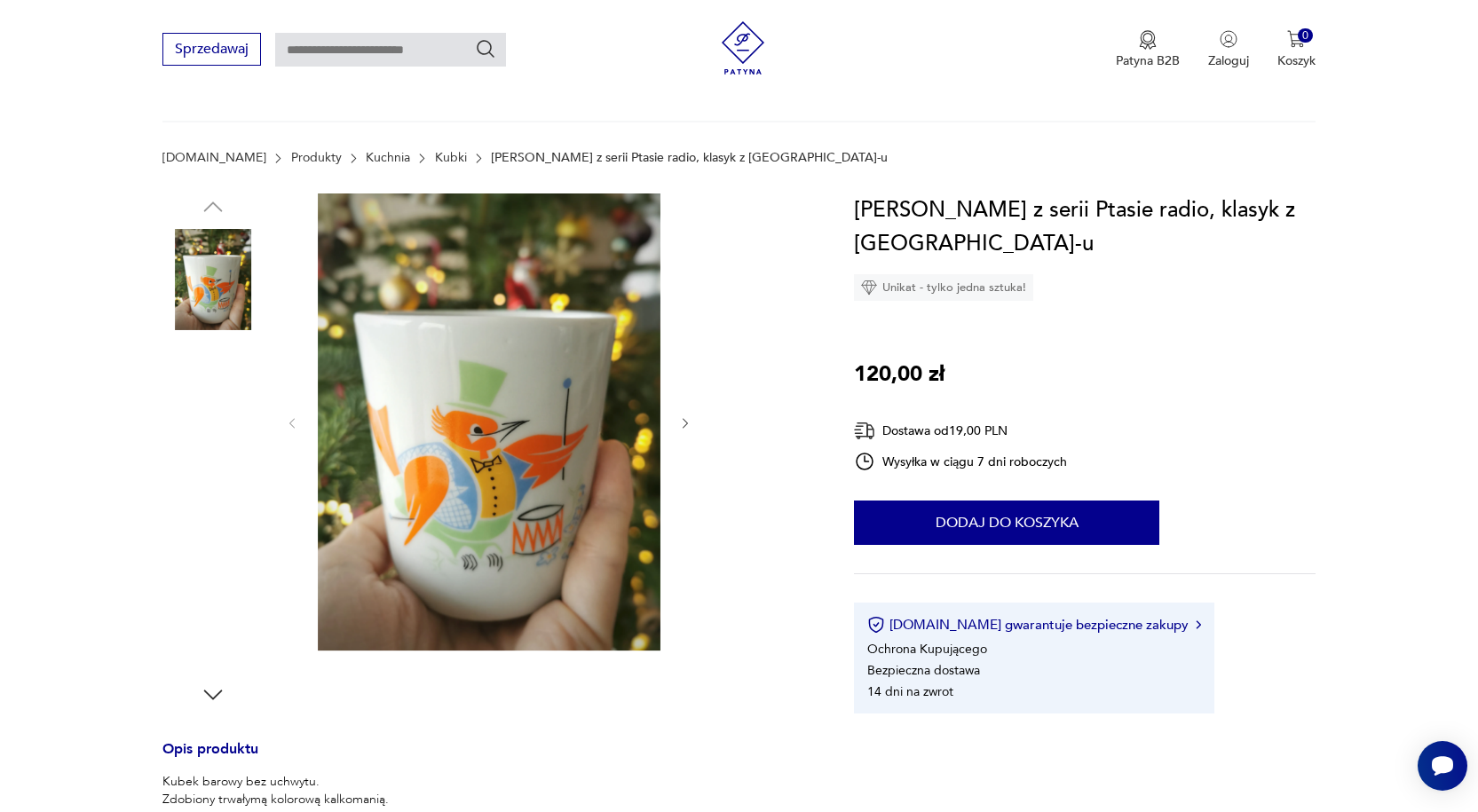
scroll to position [177, 0]
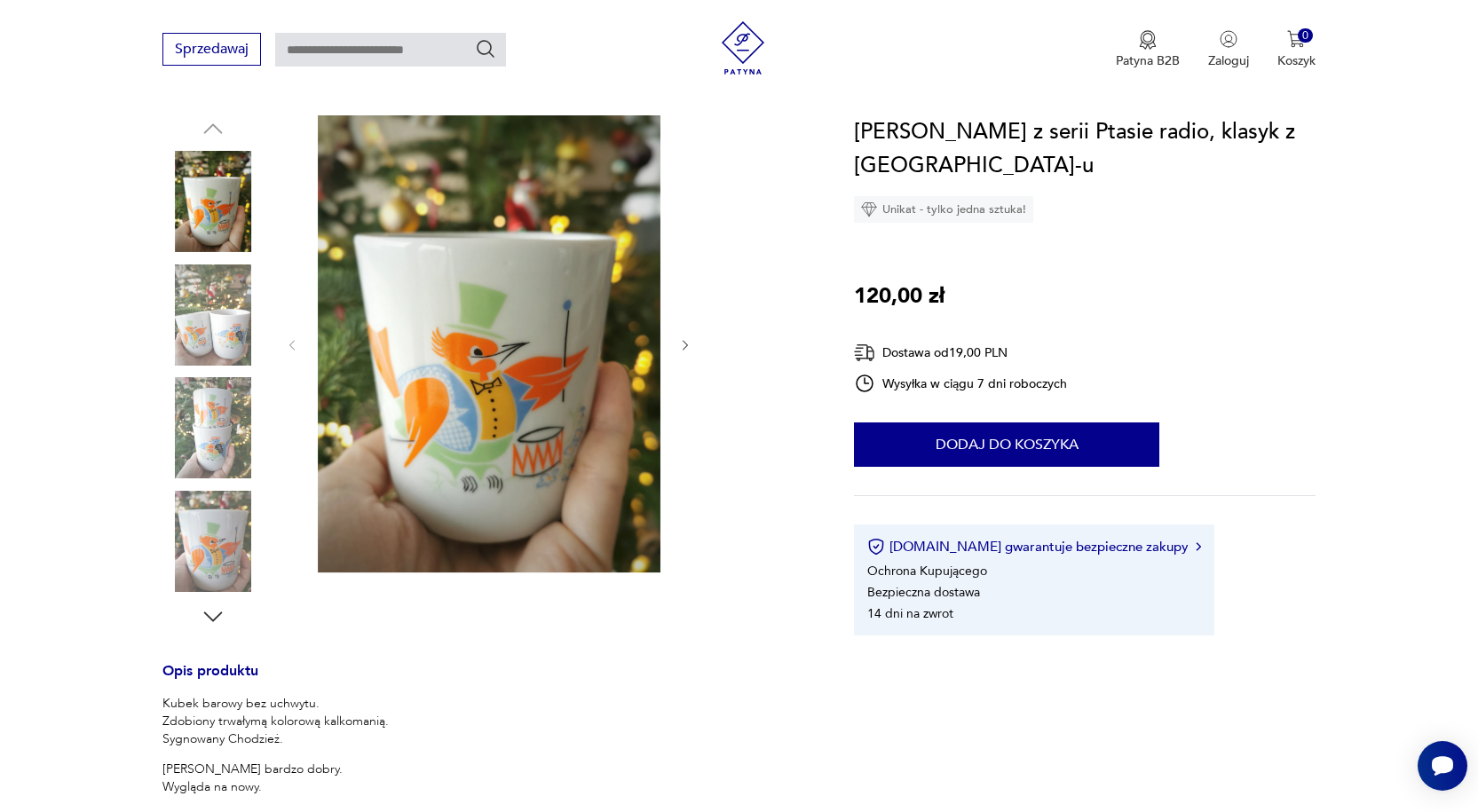
click at [215, 322] on img at bounding box center [213, 315] width 101 height 101
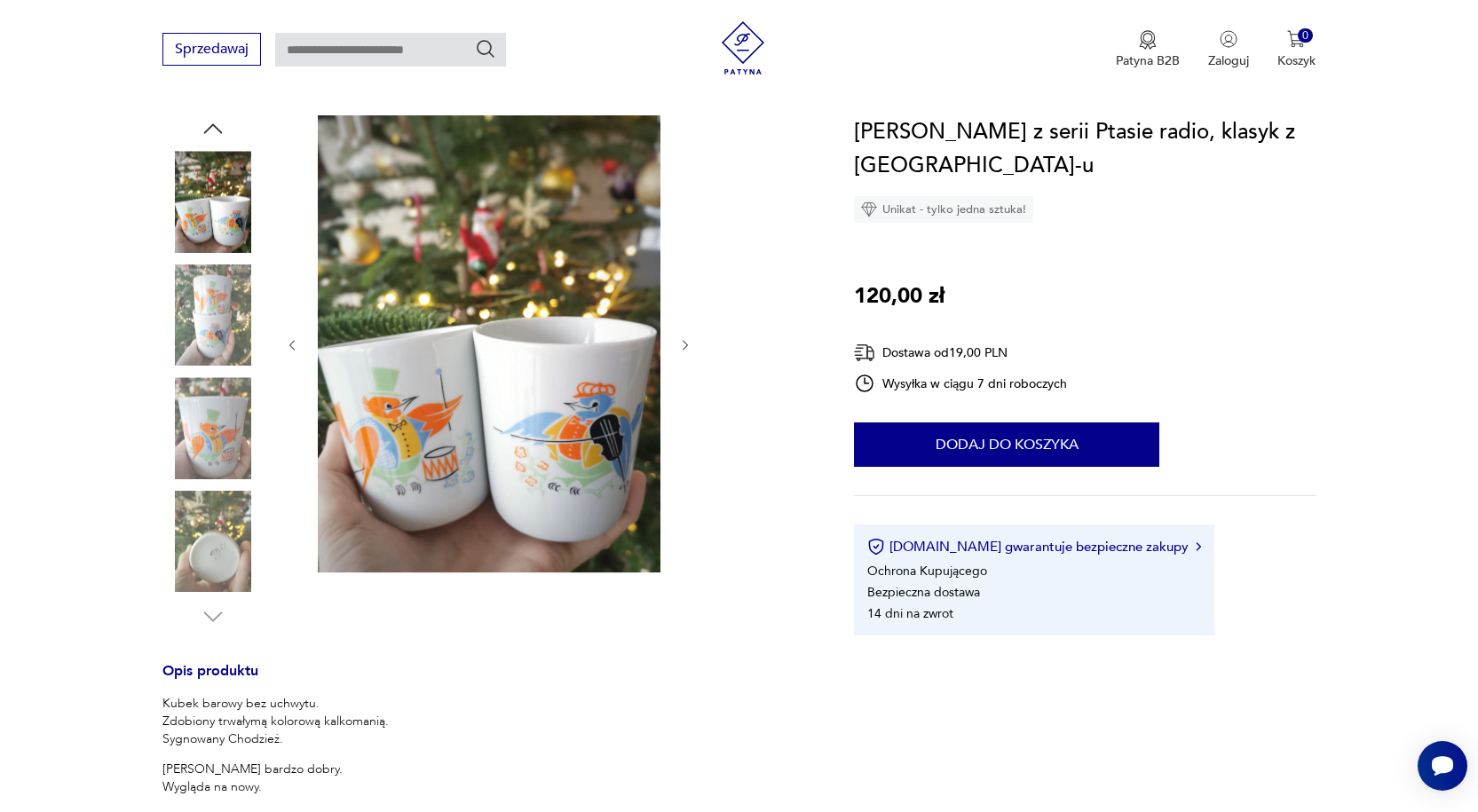
click at [221, 351] on img at bounding box center [213, 315] width 101 height 101
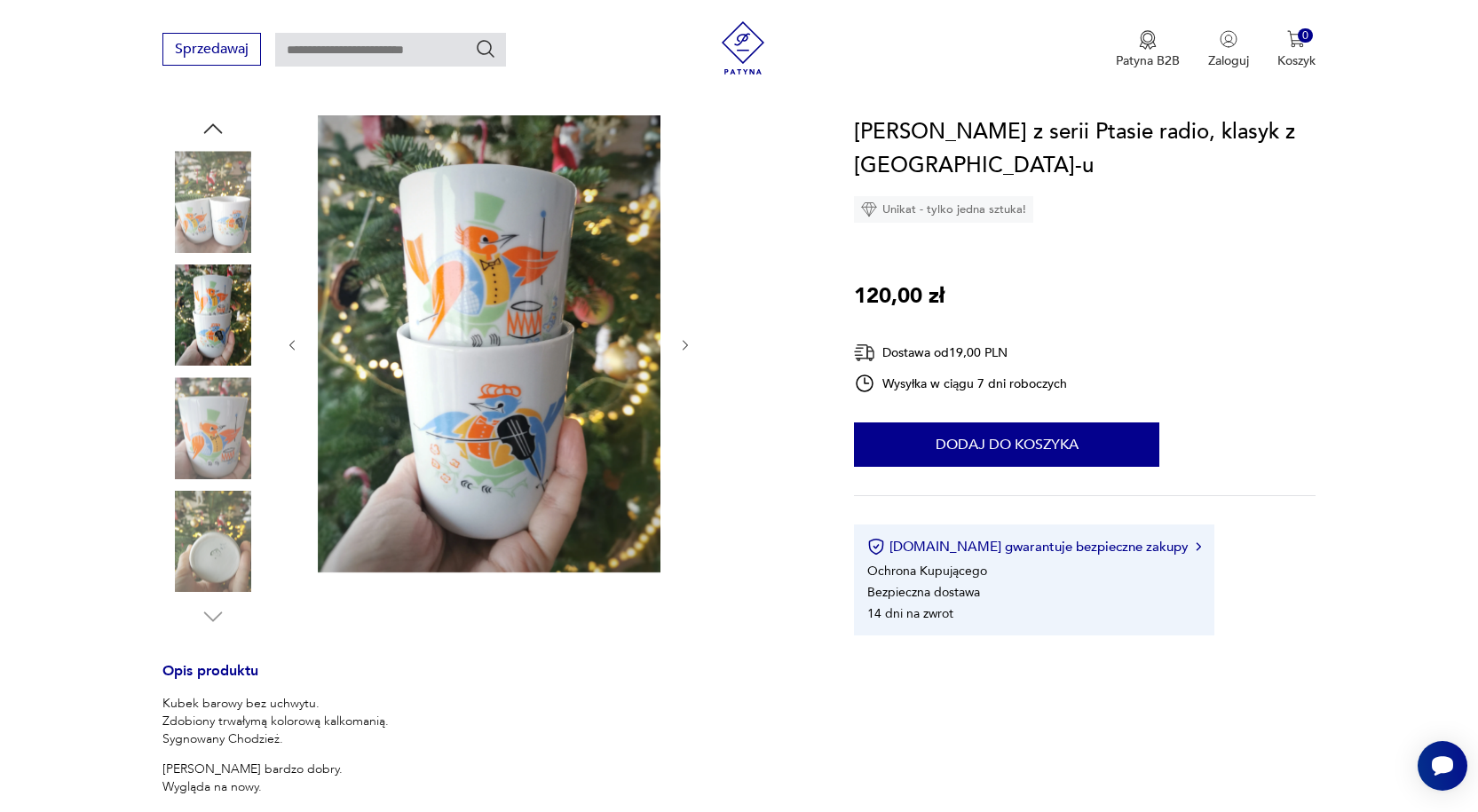
click at [235, 425] on img at bounding box center [213, 428] width 101 height 101
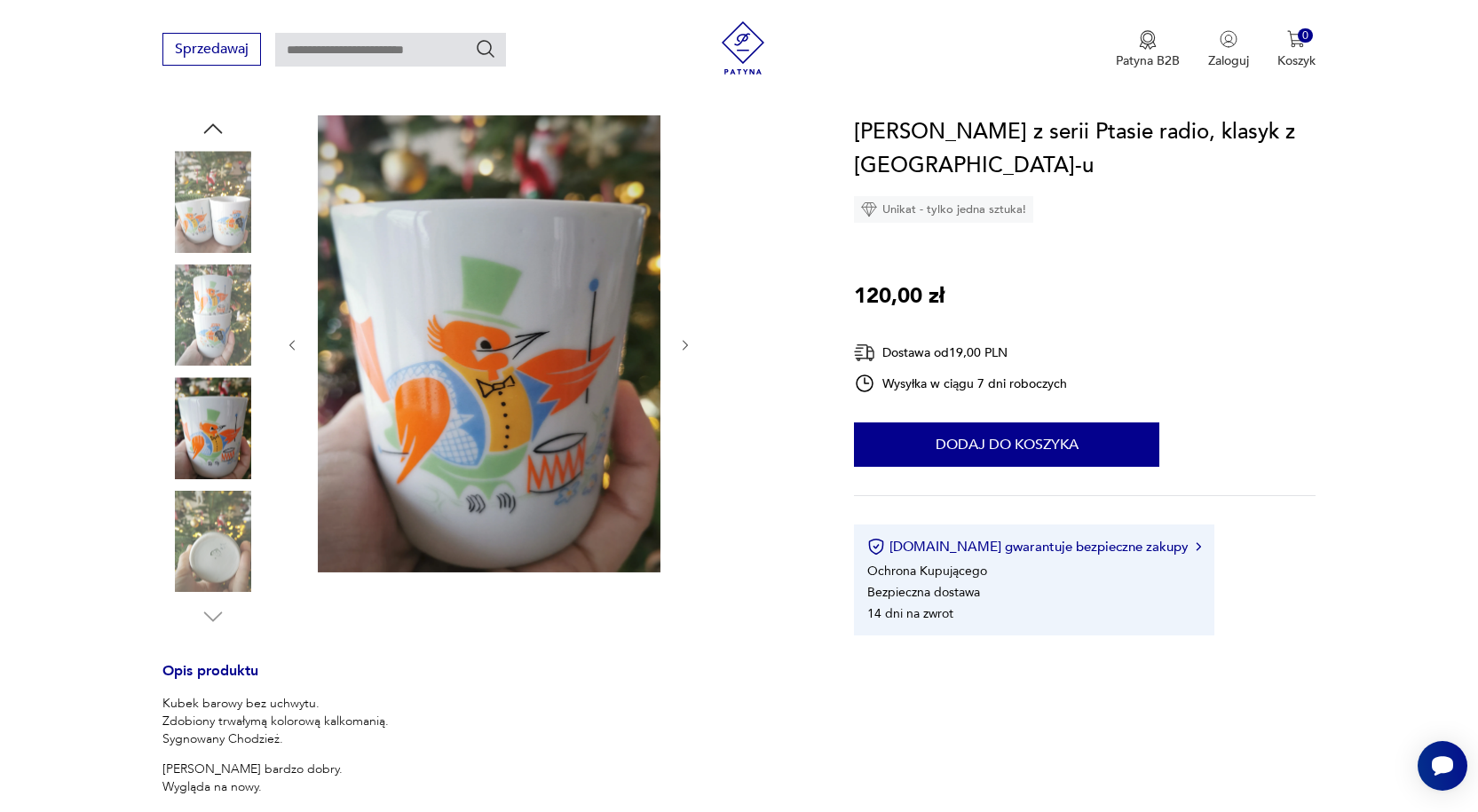
click at [231, 484] on div at bounding box center [213, 372] width 101 height 443
click at [223, 524] on img at bounding box center [213, 541] width 101 height 101
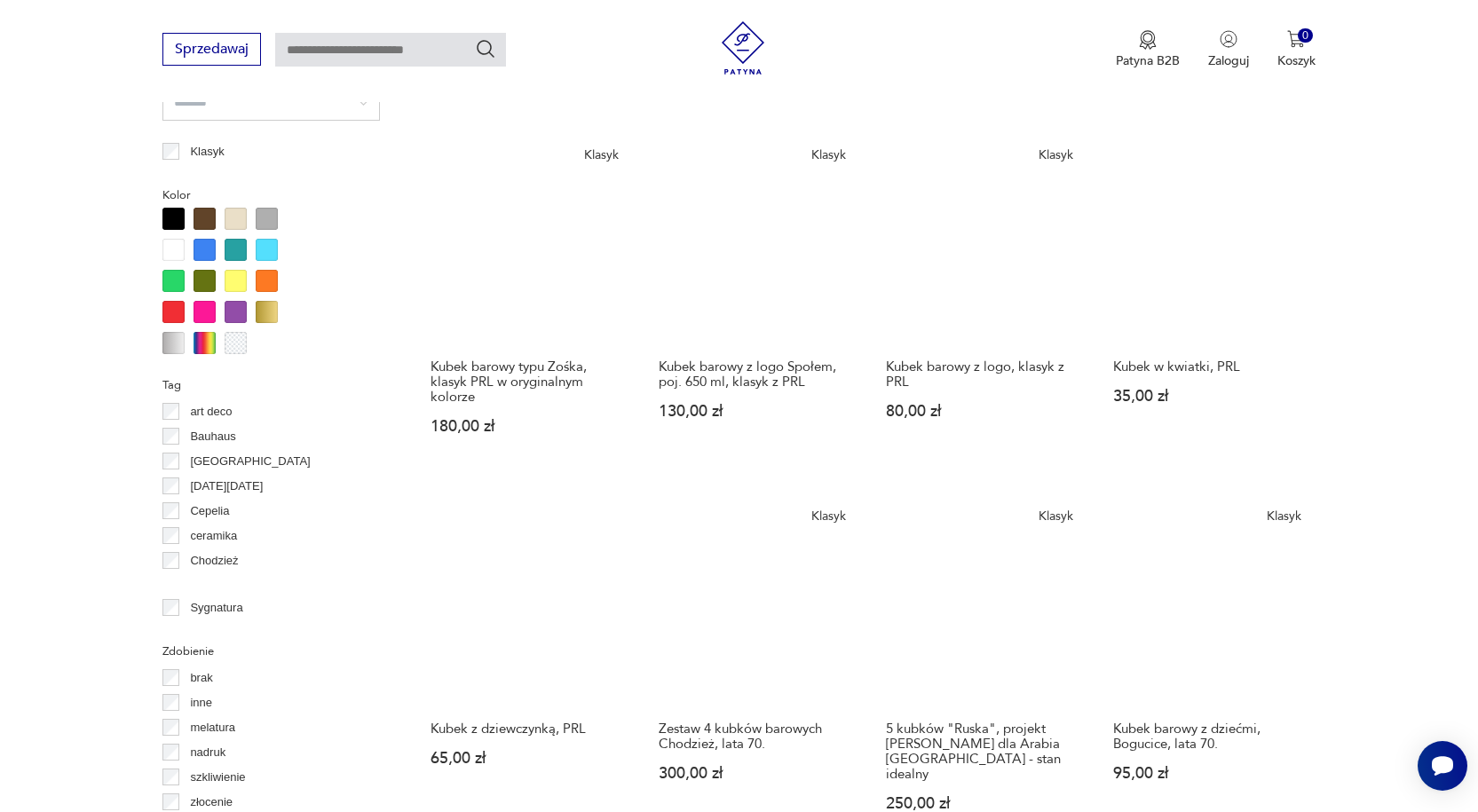
scroll to position [1447, 0]
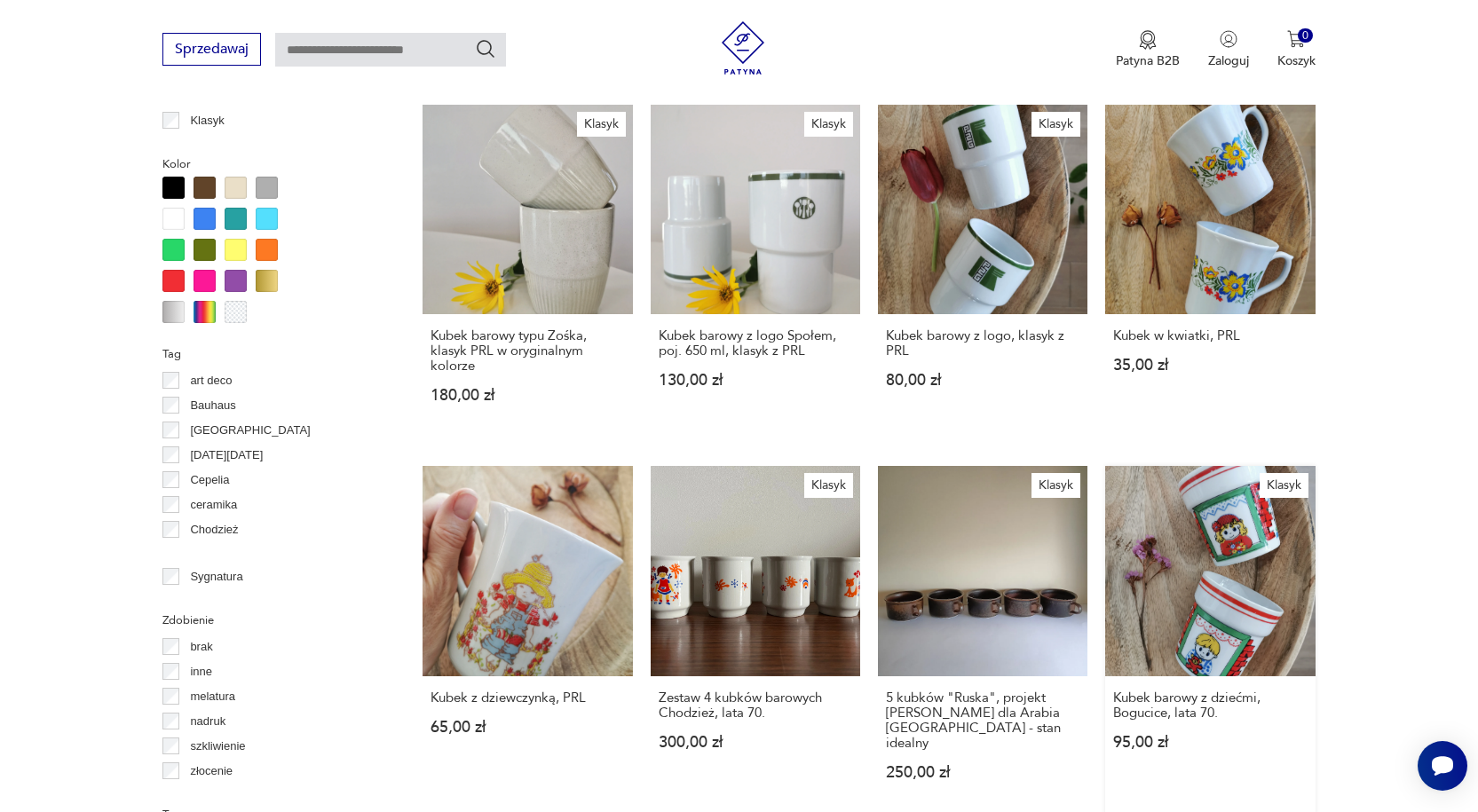
click at [1222, 510] on link "Klasyk Kubek barowy z dziećmi, Bogucice, lata 70. 95,00 zł" at bounding box center [1210, 639] width 210 height 348
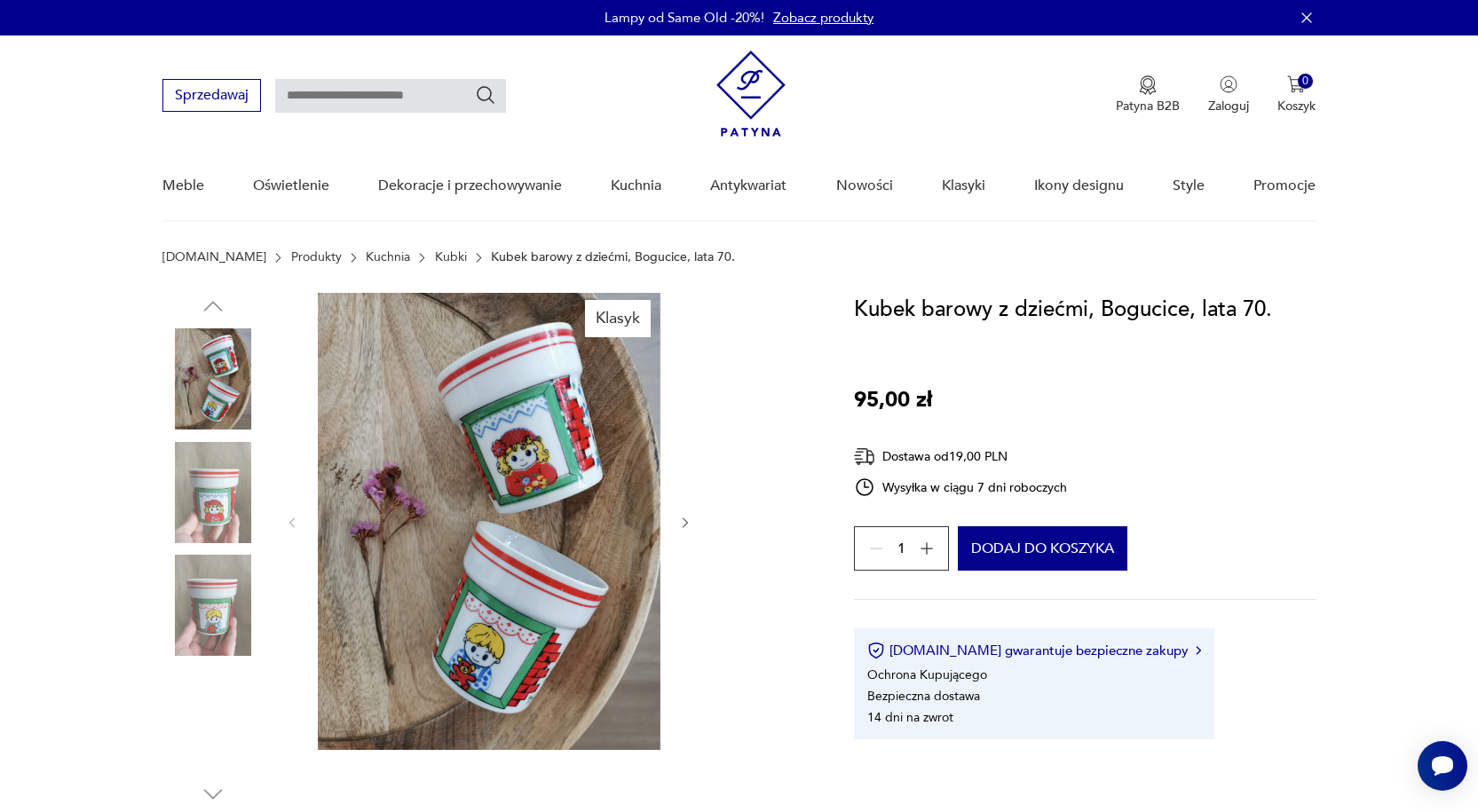
click at [215, 489] on img at bounding box center [213, 492] width 101 height 101
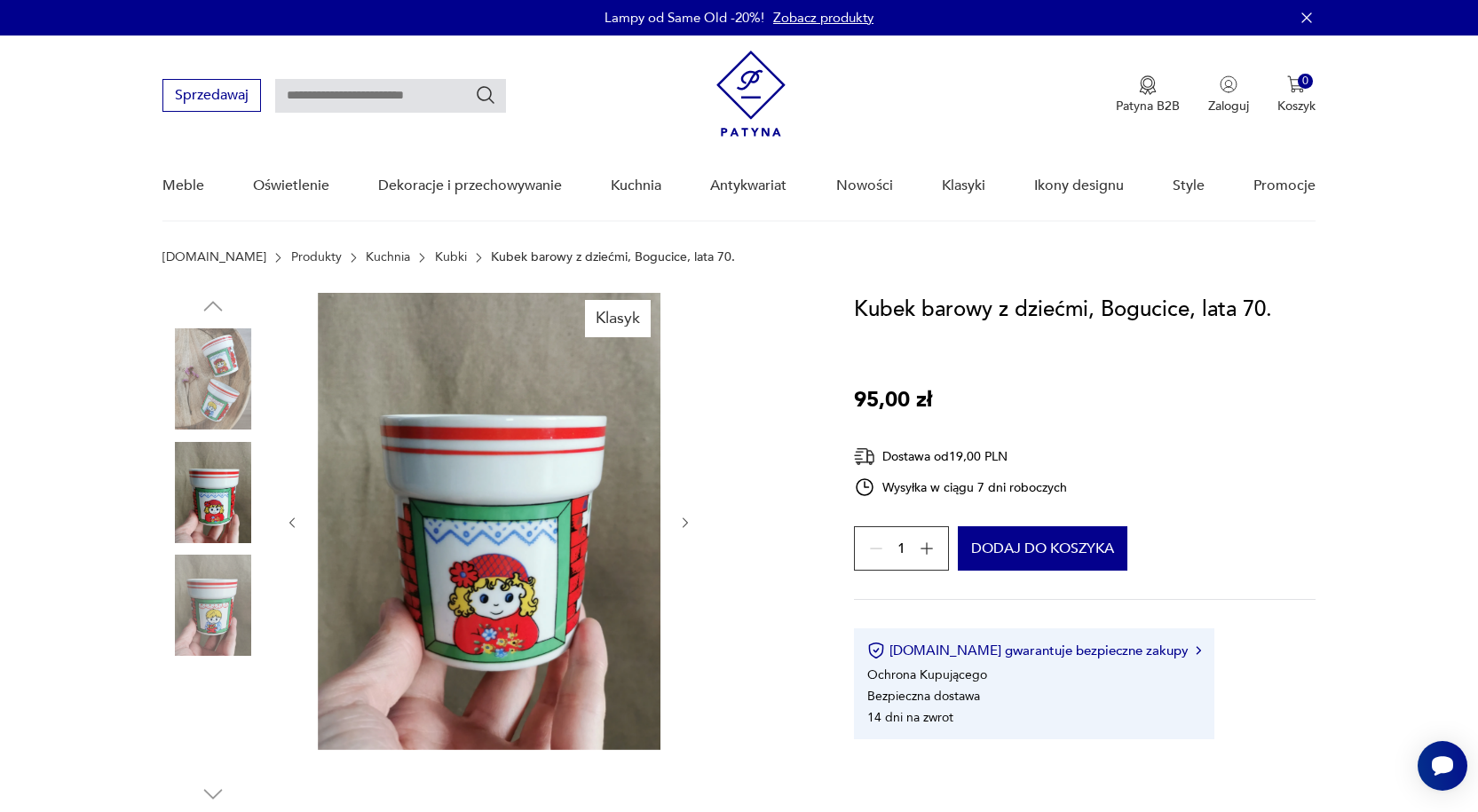
click at [222, 572] on img at bounding box center [213, 605] width 101 height 101
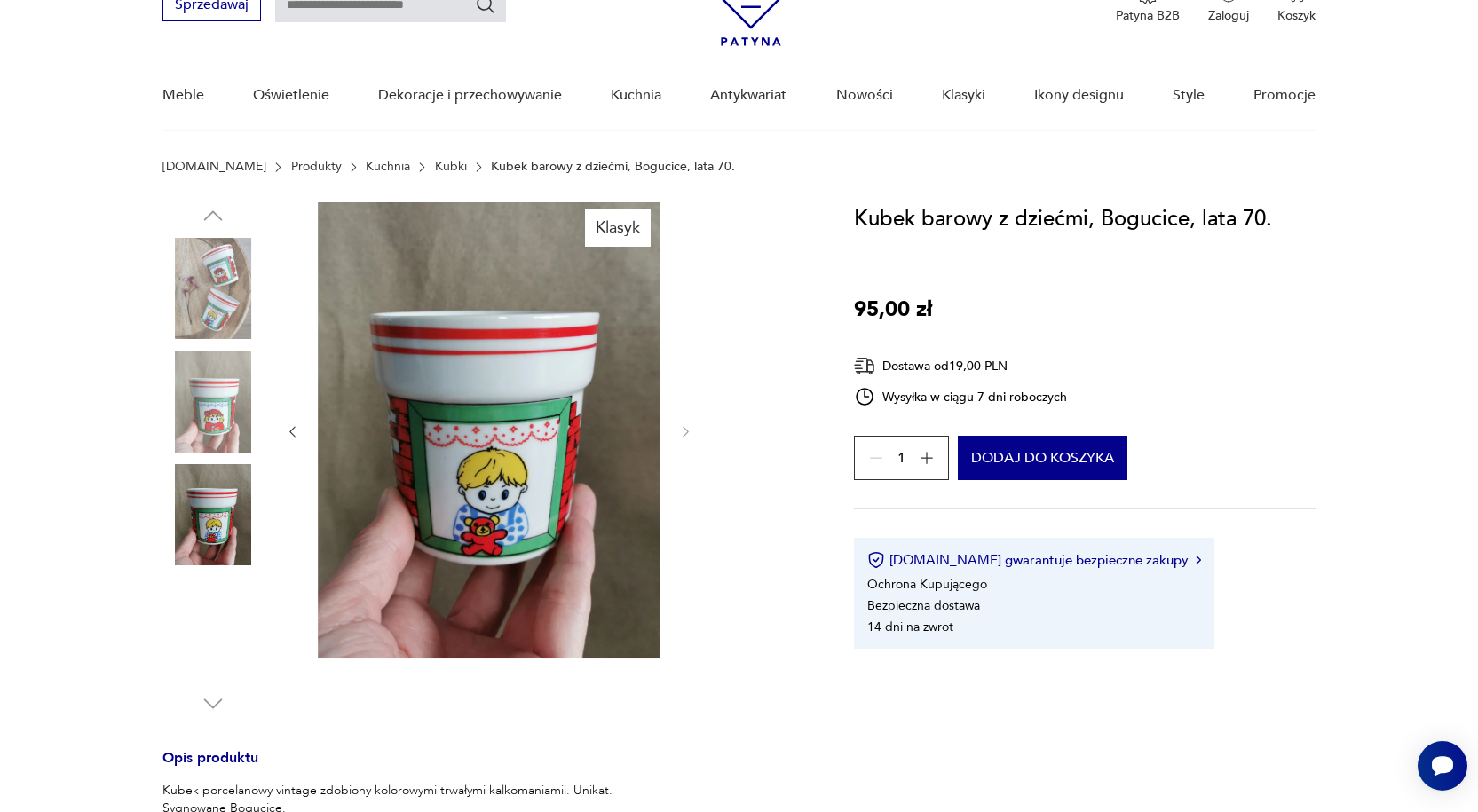
scroll to position [177, 0]
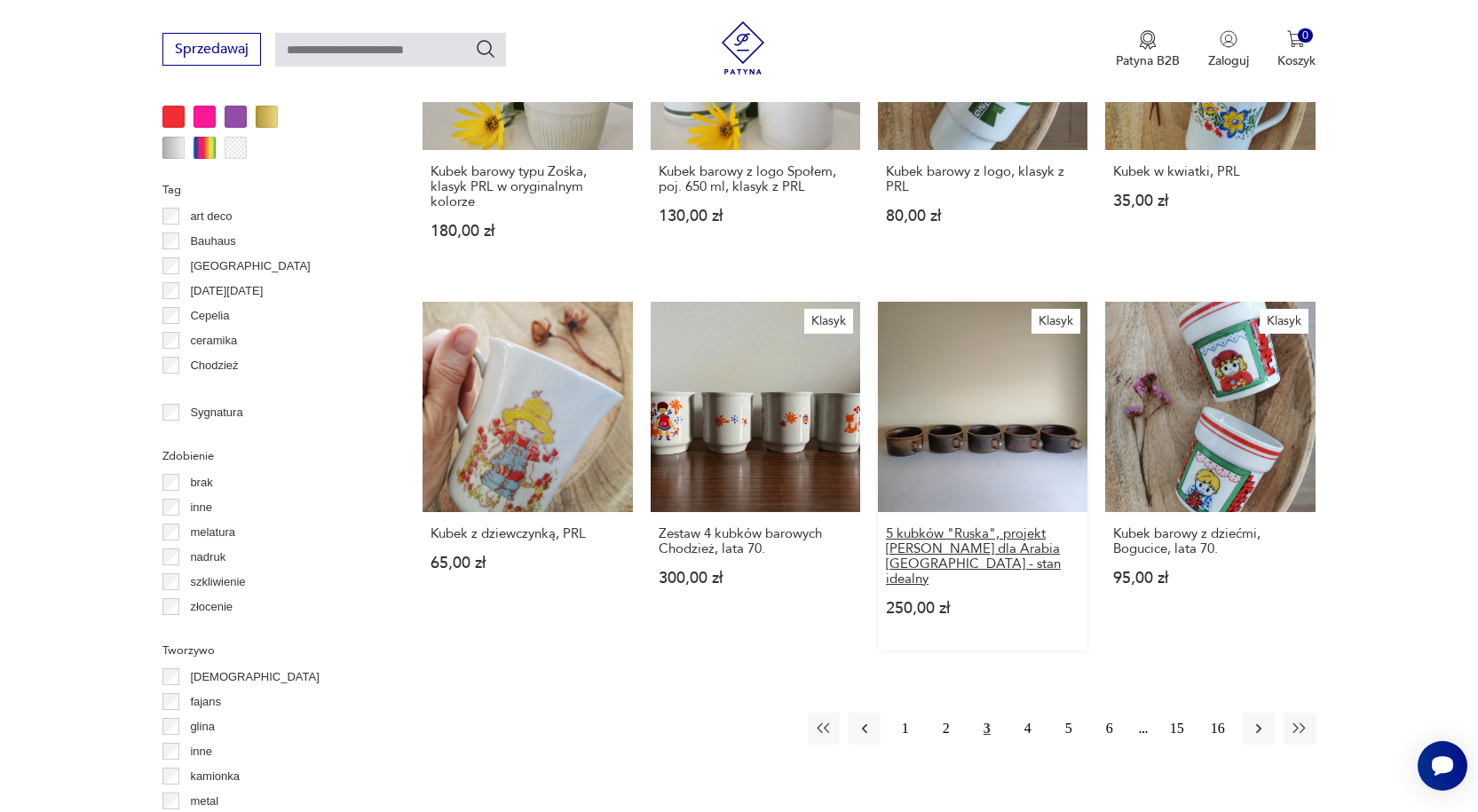
scroll to position [1788, 0]
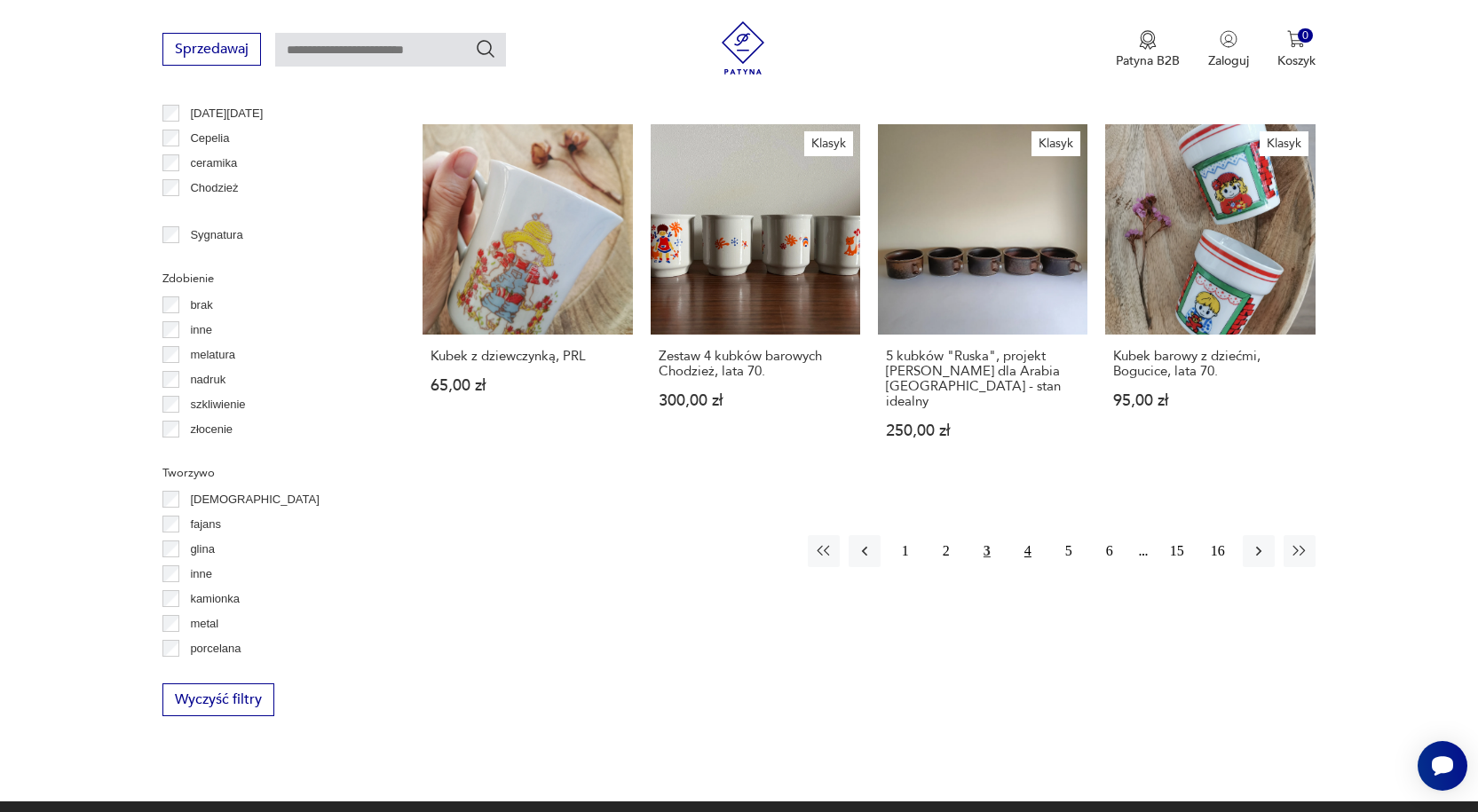
click at [1028, 535] on button "4" at bounding box center [1027, 550] width 32 height 32
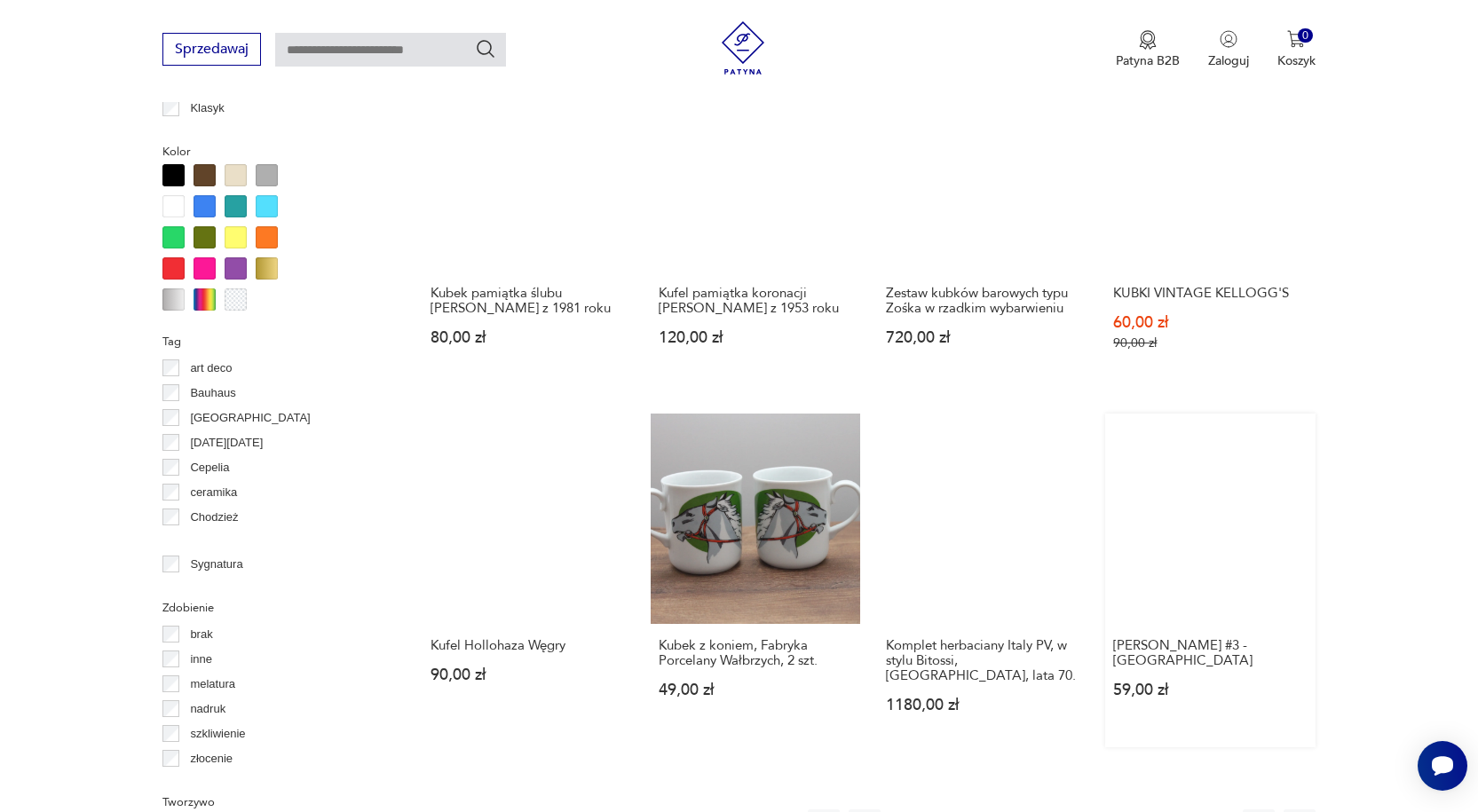
scroll to position [1802, 0]
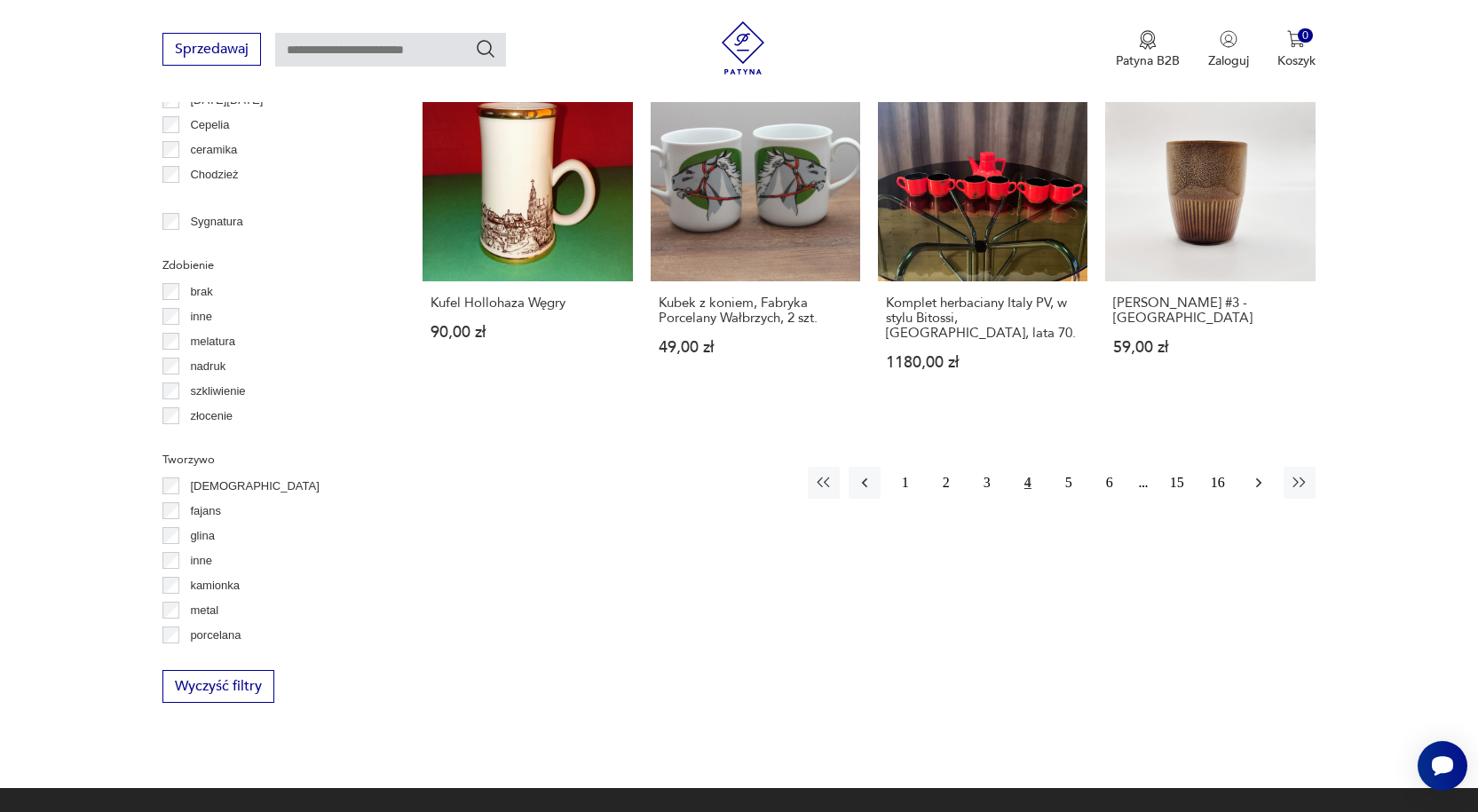
click at [1258, 478] on icon "button" at bounding box center [1258, 482] width 5 height 10
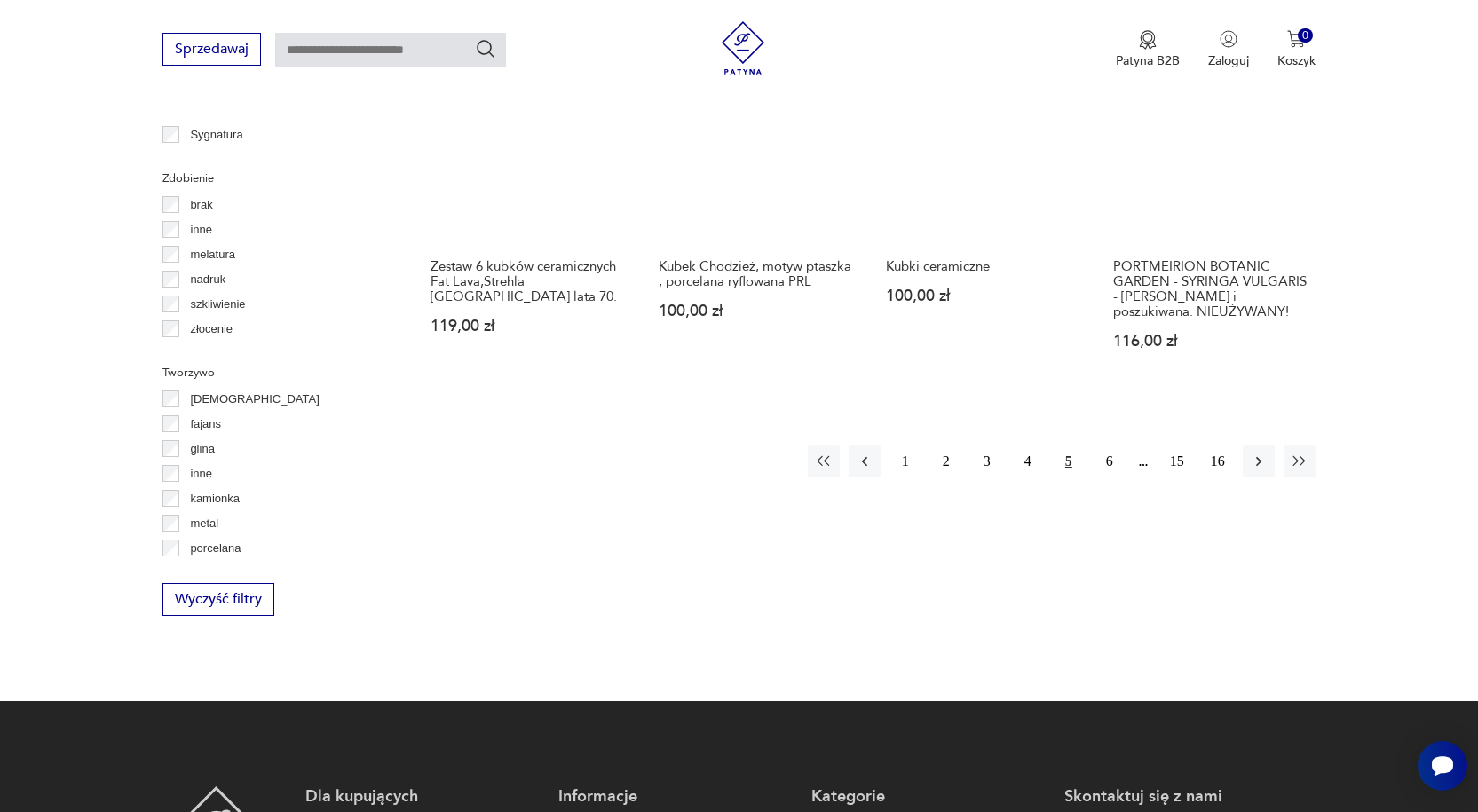
scroll to position [1890, 0]
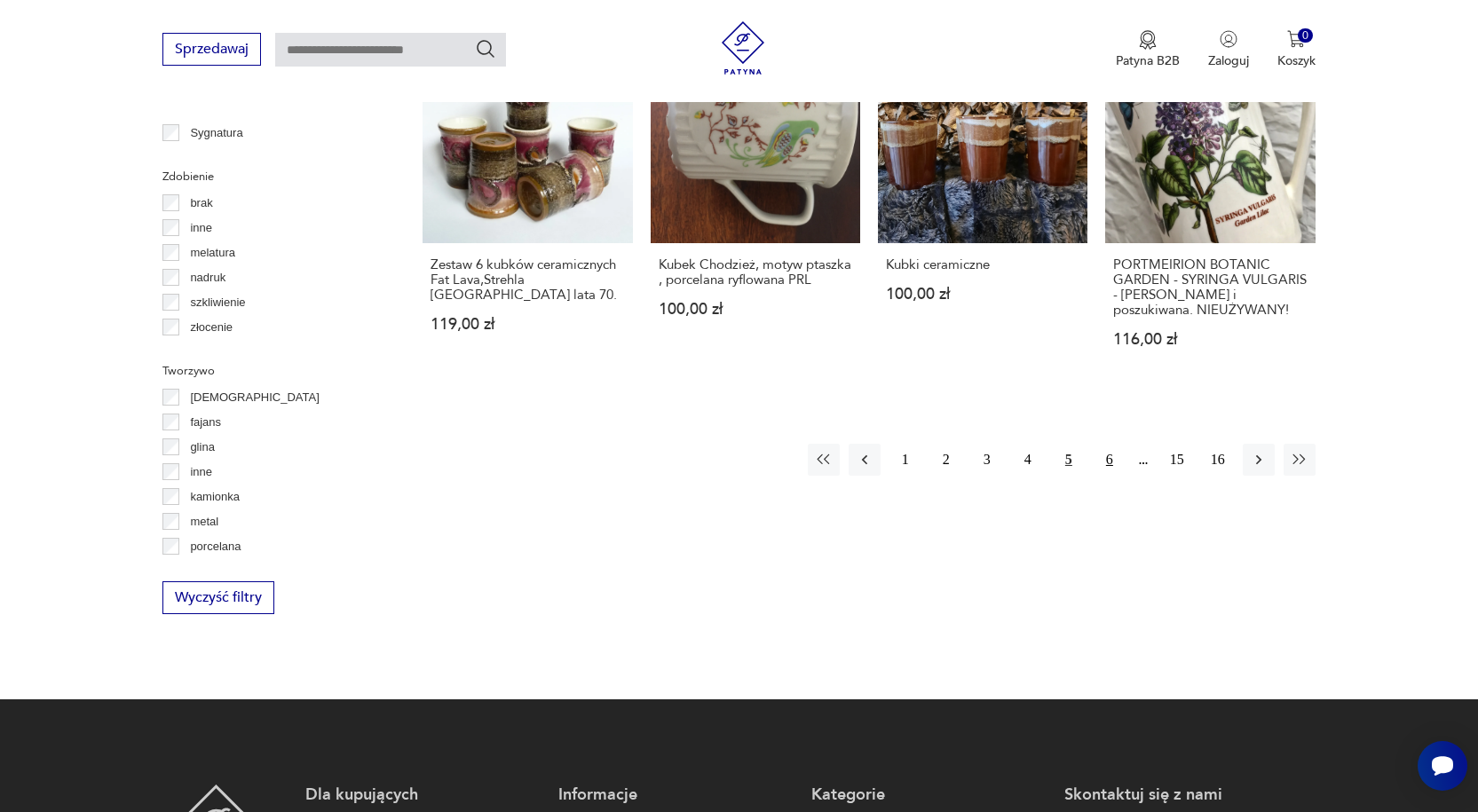
click at [1108, 443] on button "6" at bounding box center [1108, 459] width 32 height 32
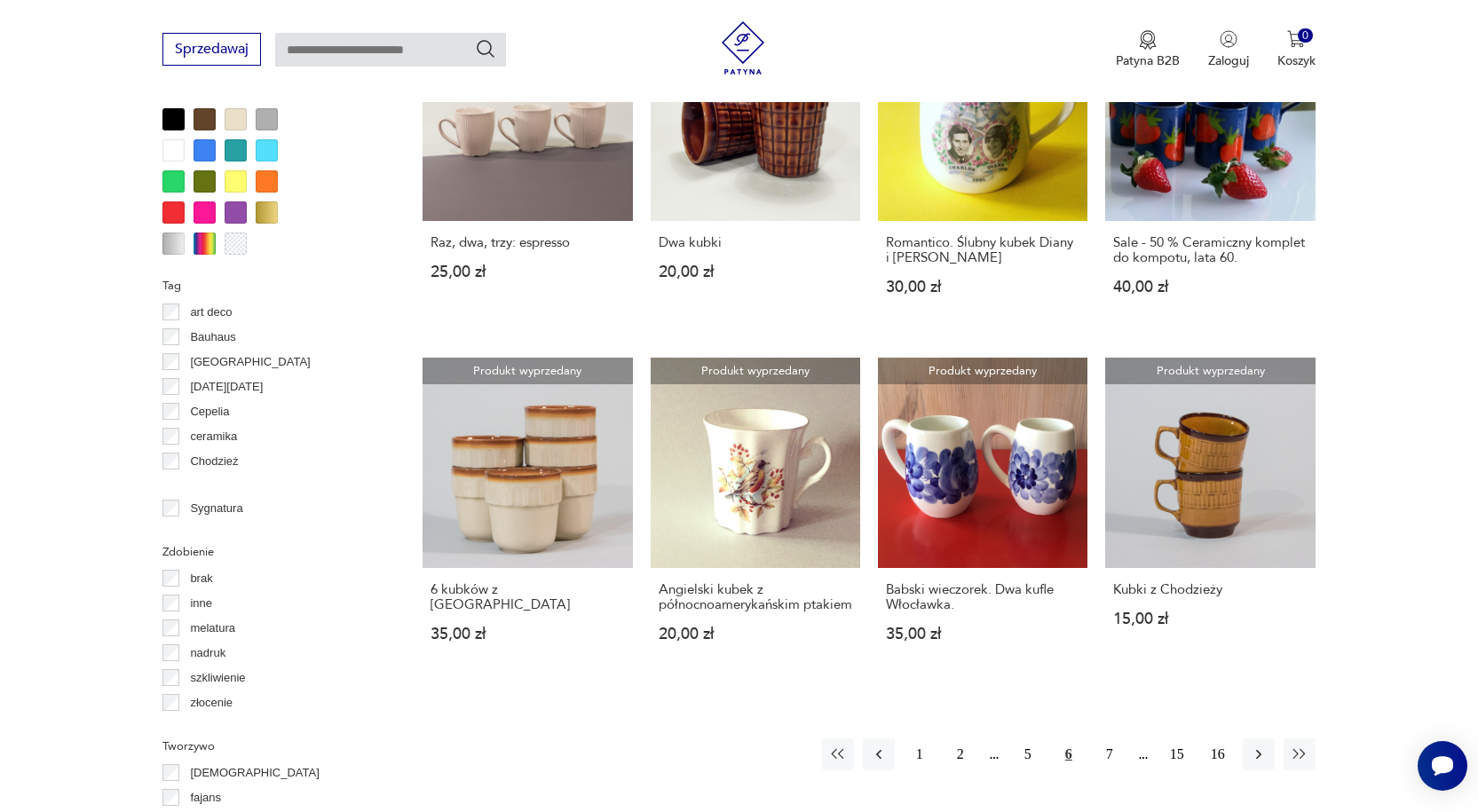
scroll to position [1535, 0]
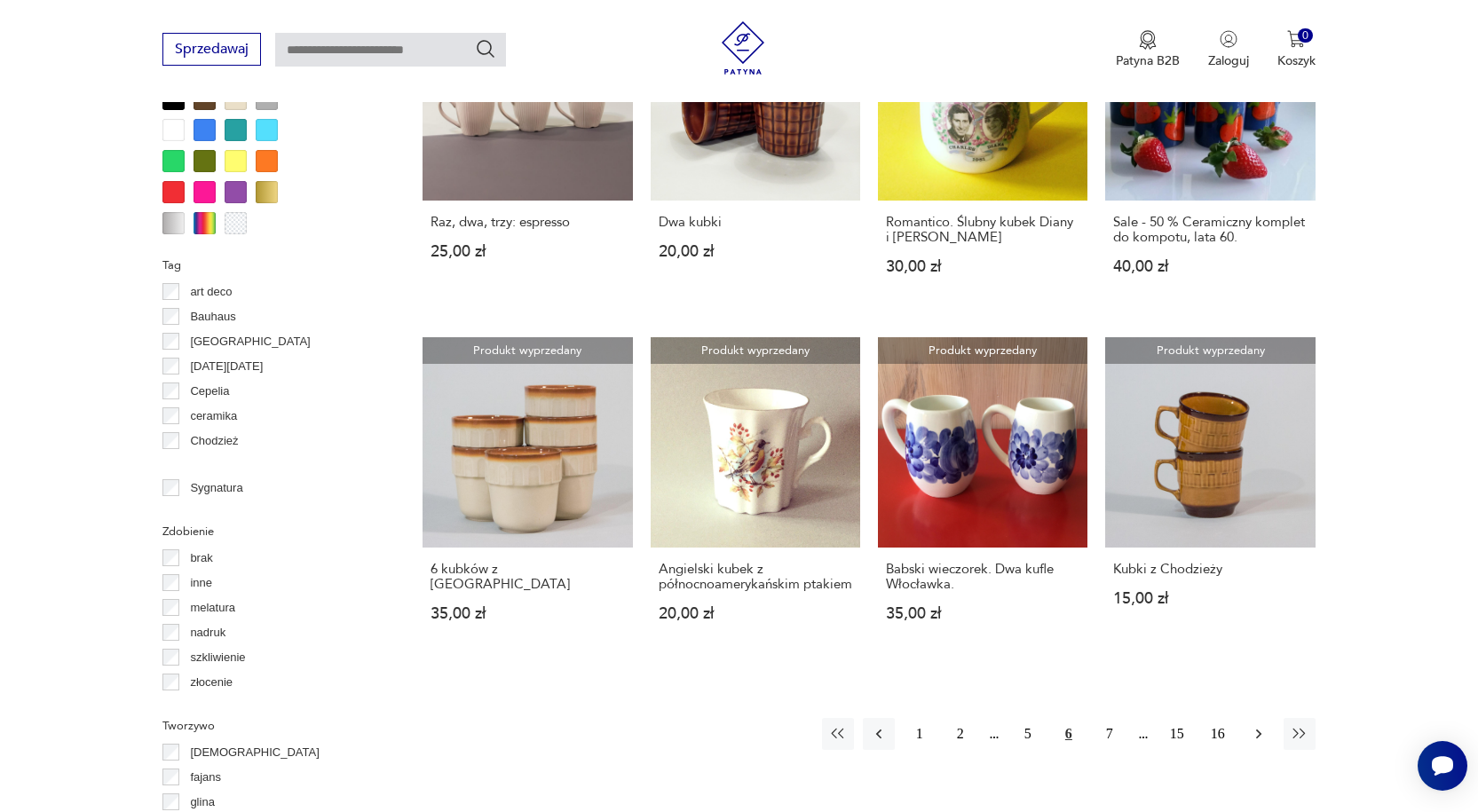
click at [1255, 734] on icon "button" at bounding box center [1258, 734] width 18 height 18
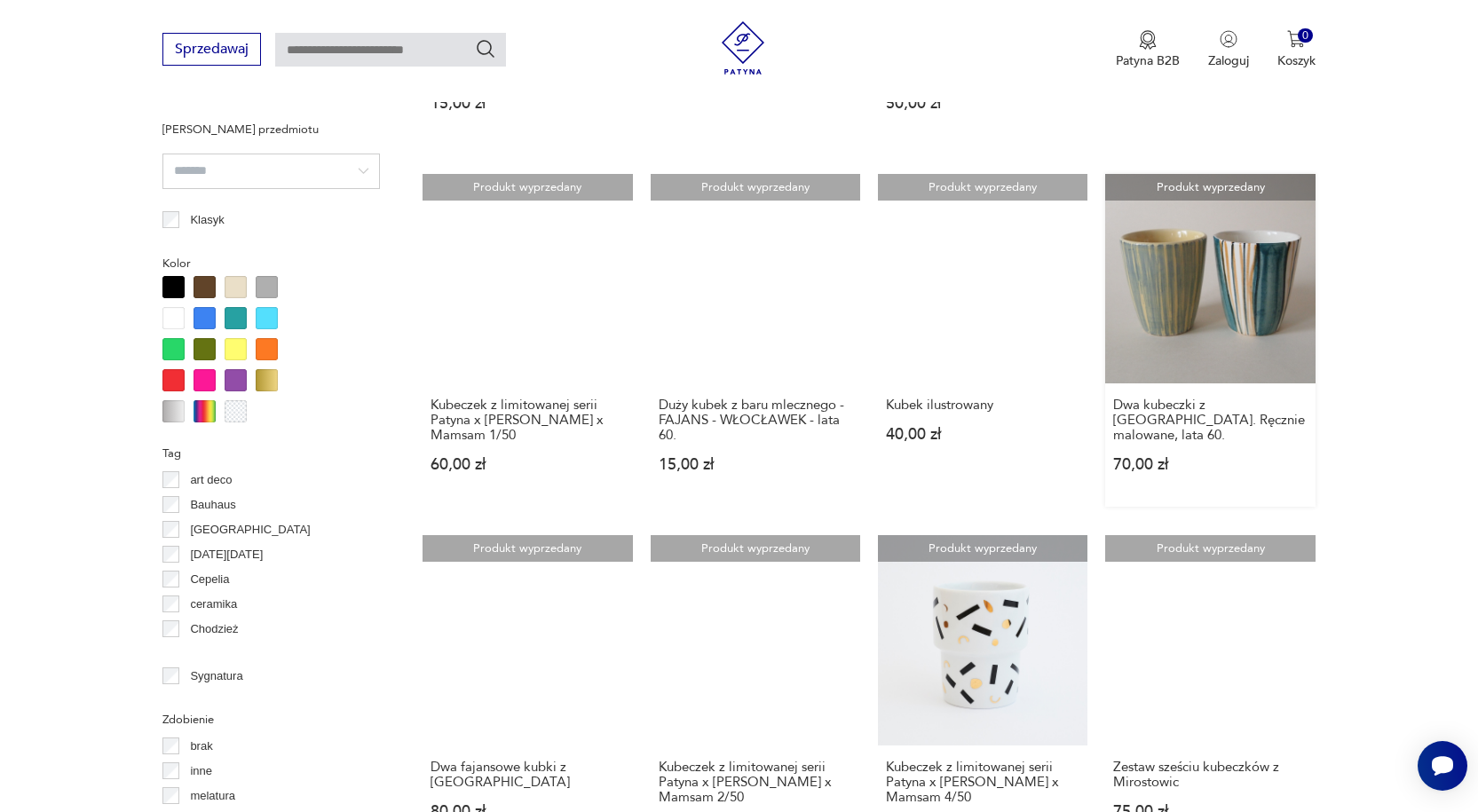
scroll to position [1625, 0]
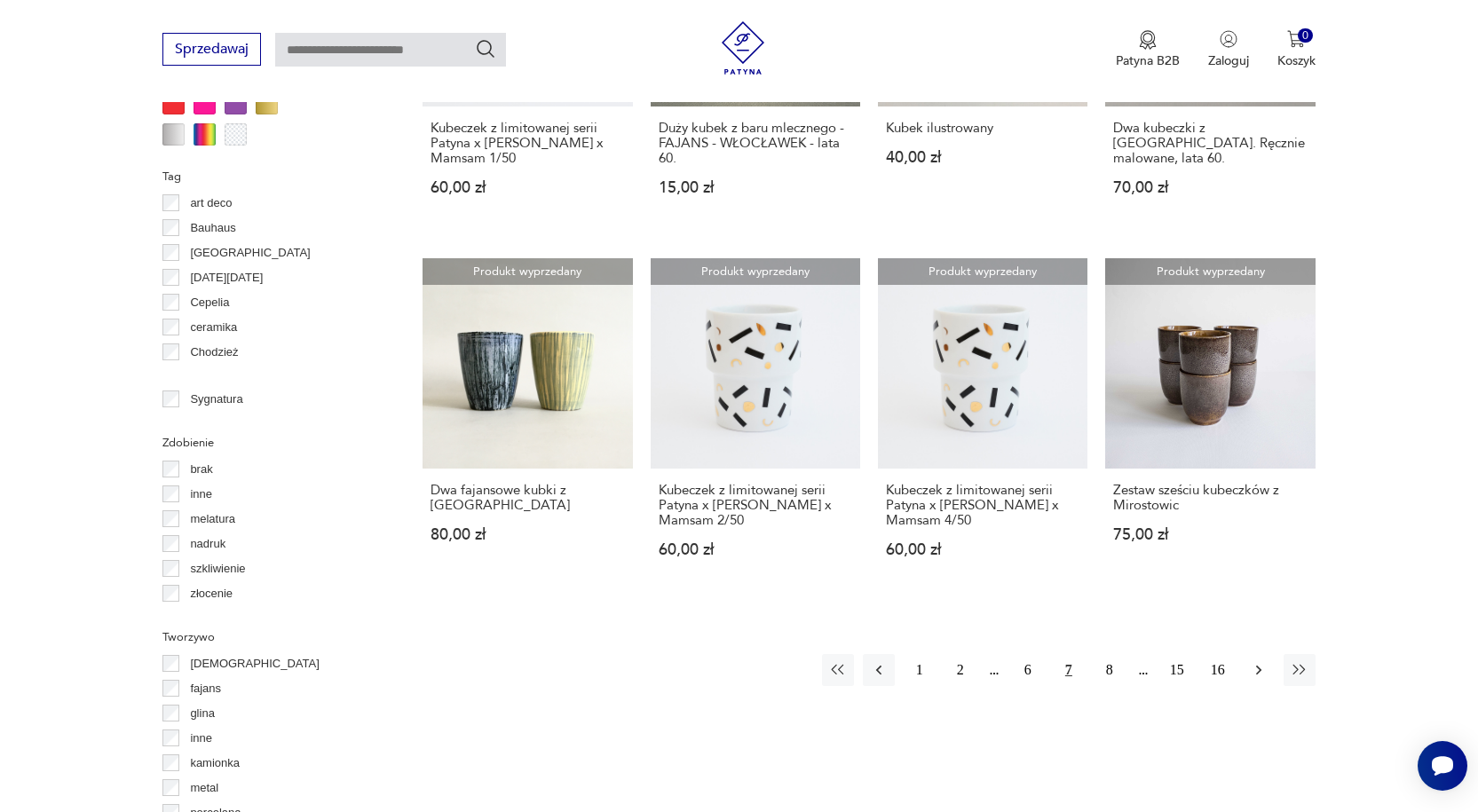
click at [1251, 671] on icon "button" at bounding box center [1258, 670] width 18 height 18
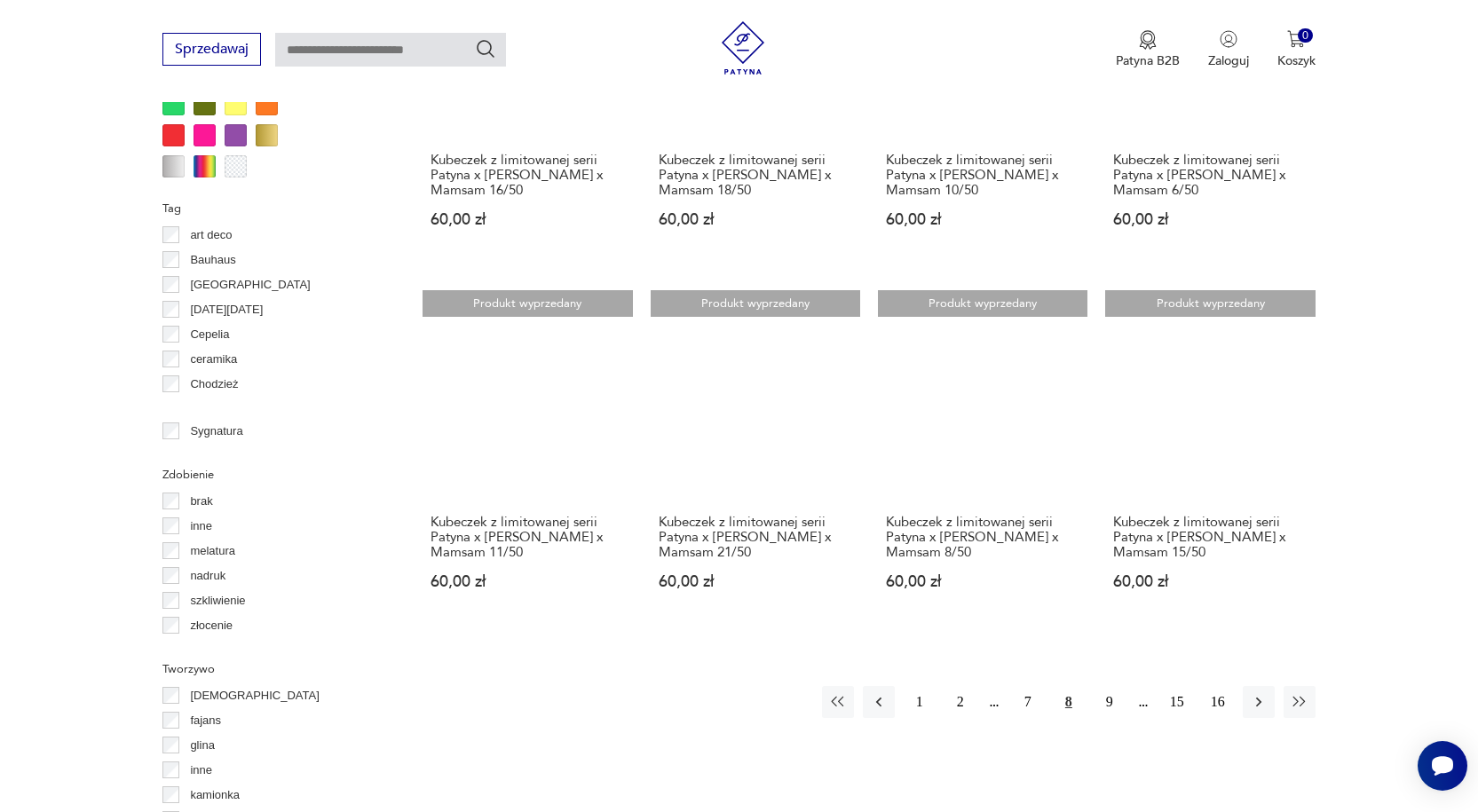
scroll to position [1713, 0]
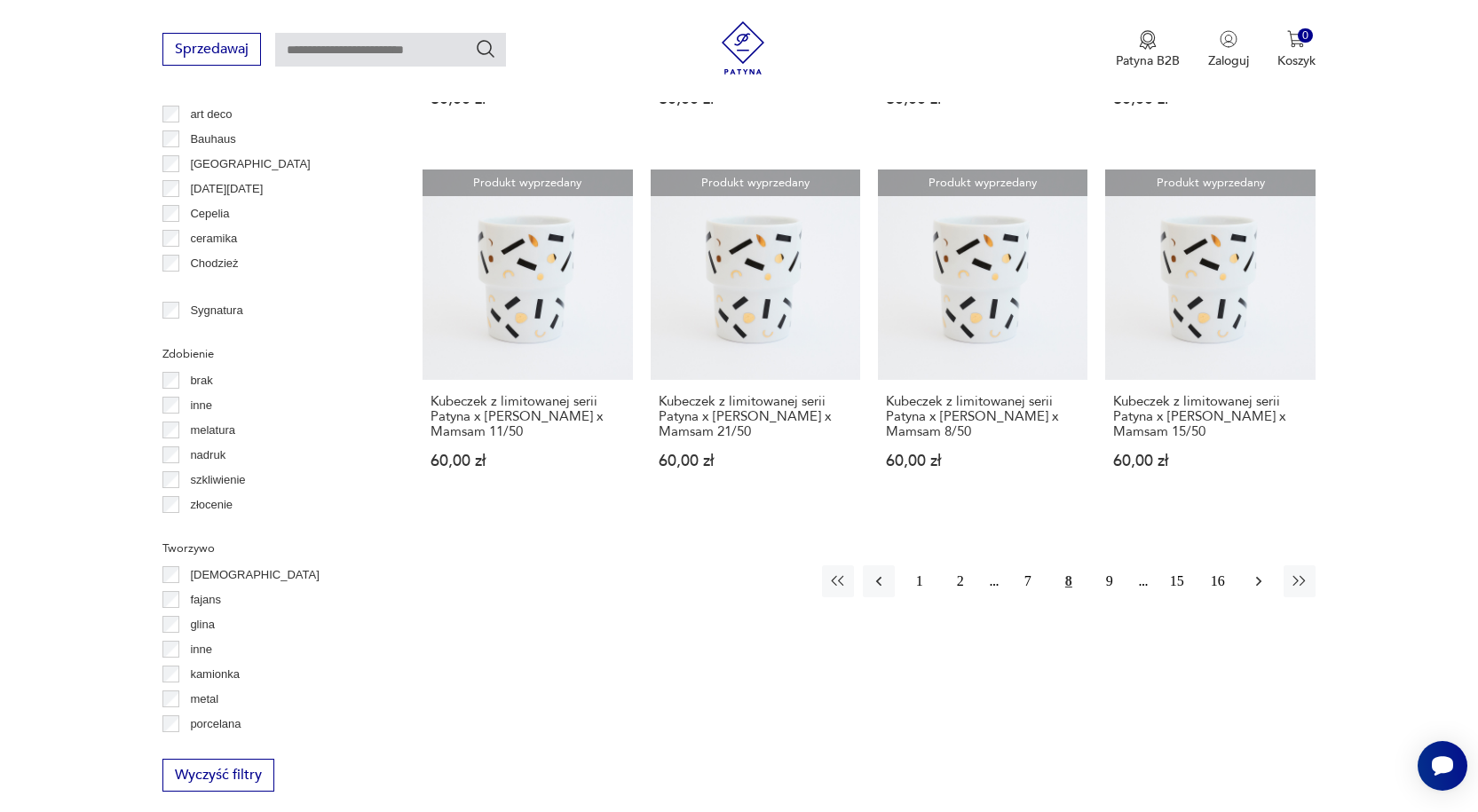
click at [1262, 583] on icon "button" at bounding box center [1258, 582] width 18 height 18
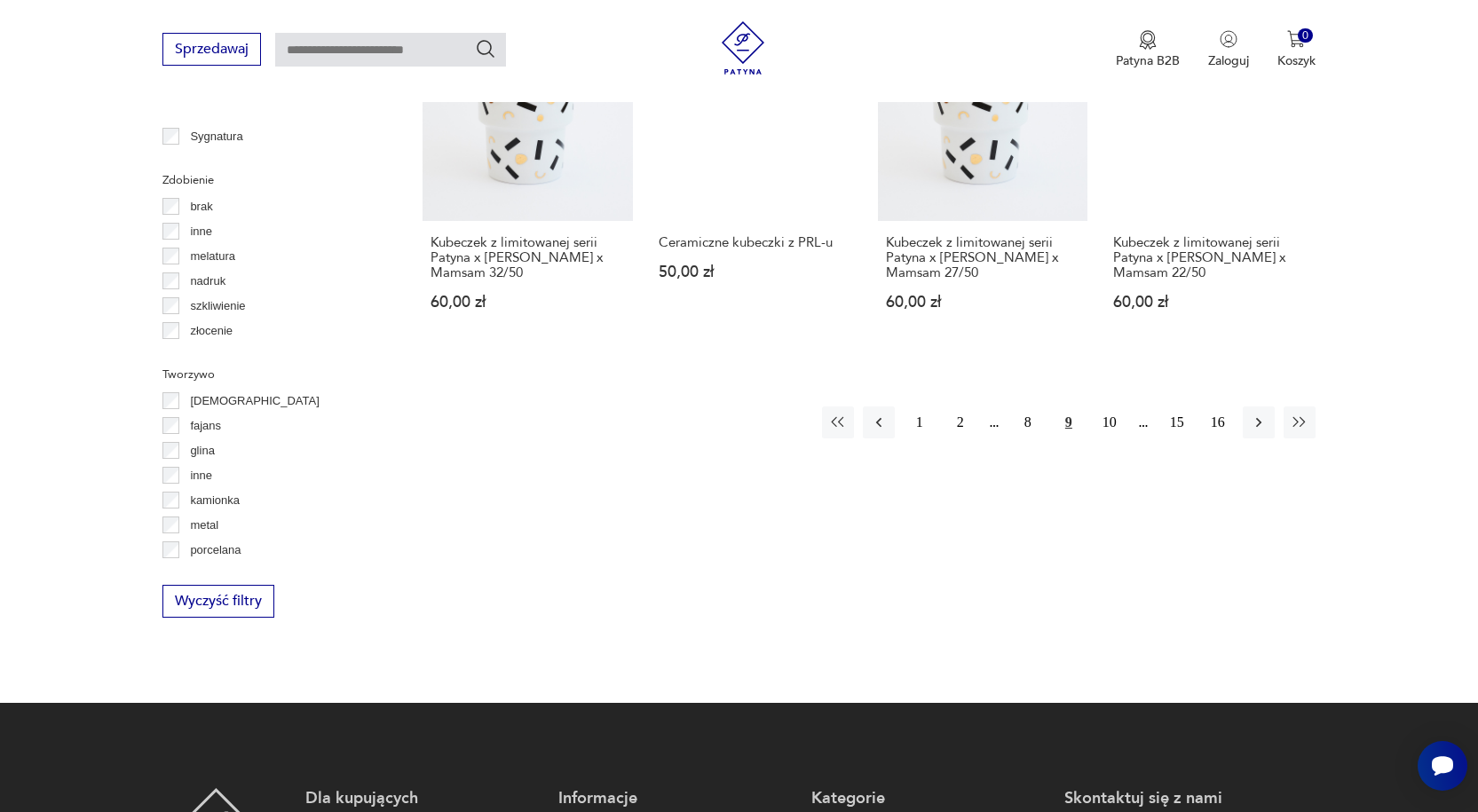
scroll to position [1890, 0]
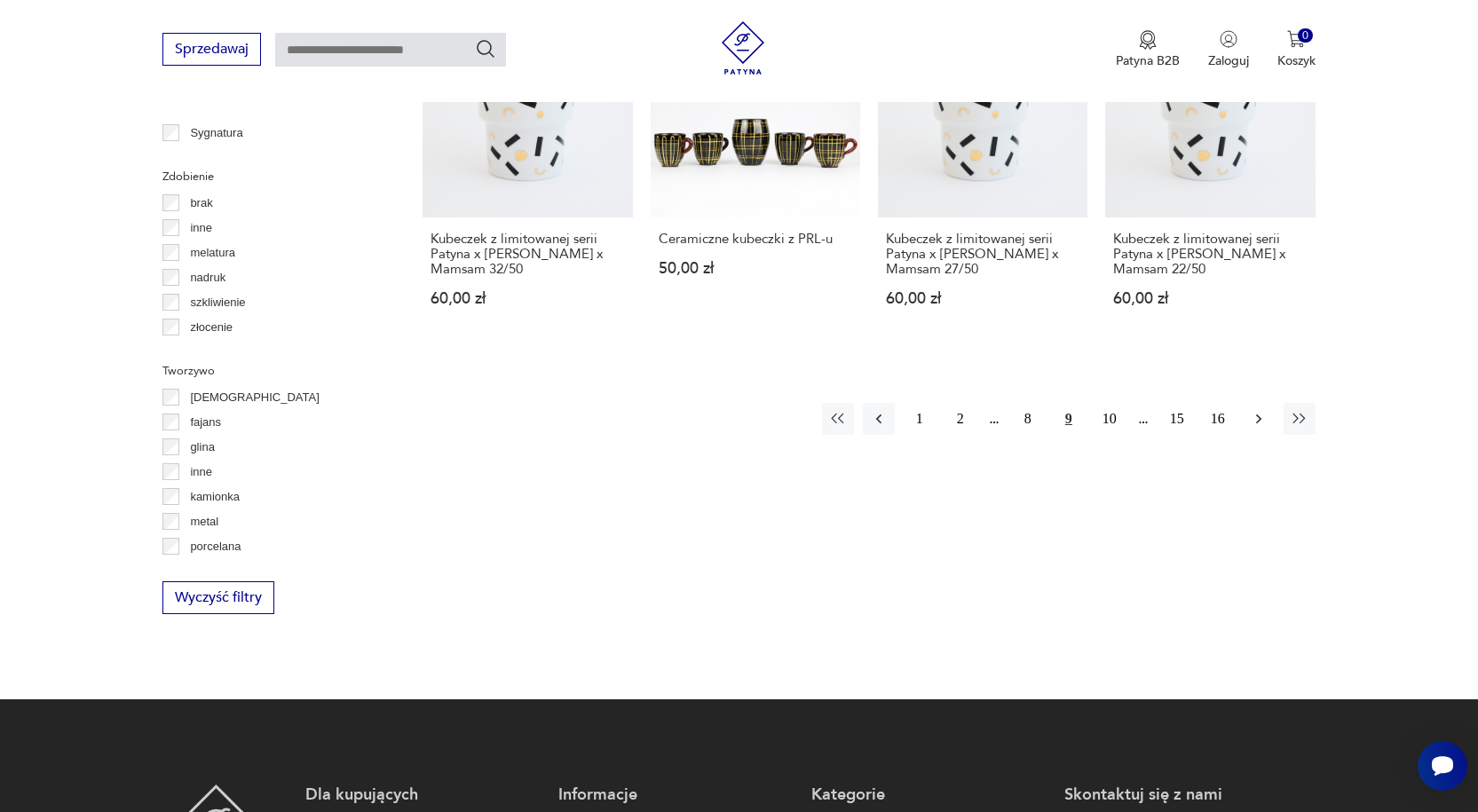
click at [1261, 412] on button "button" at bounding box center [1258, 418] width 32 height 32
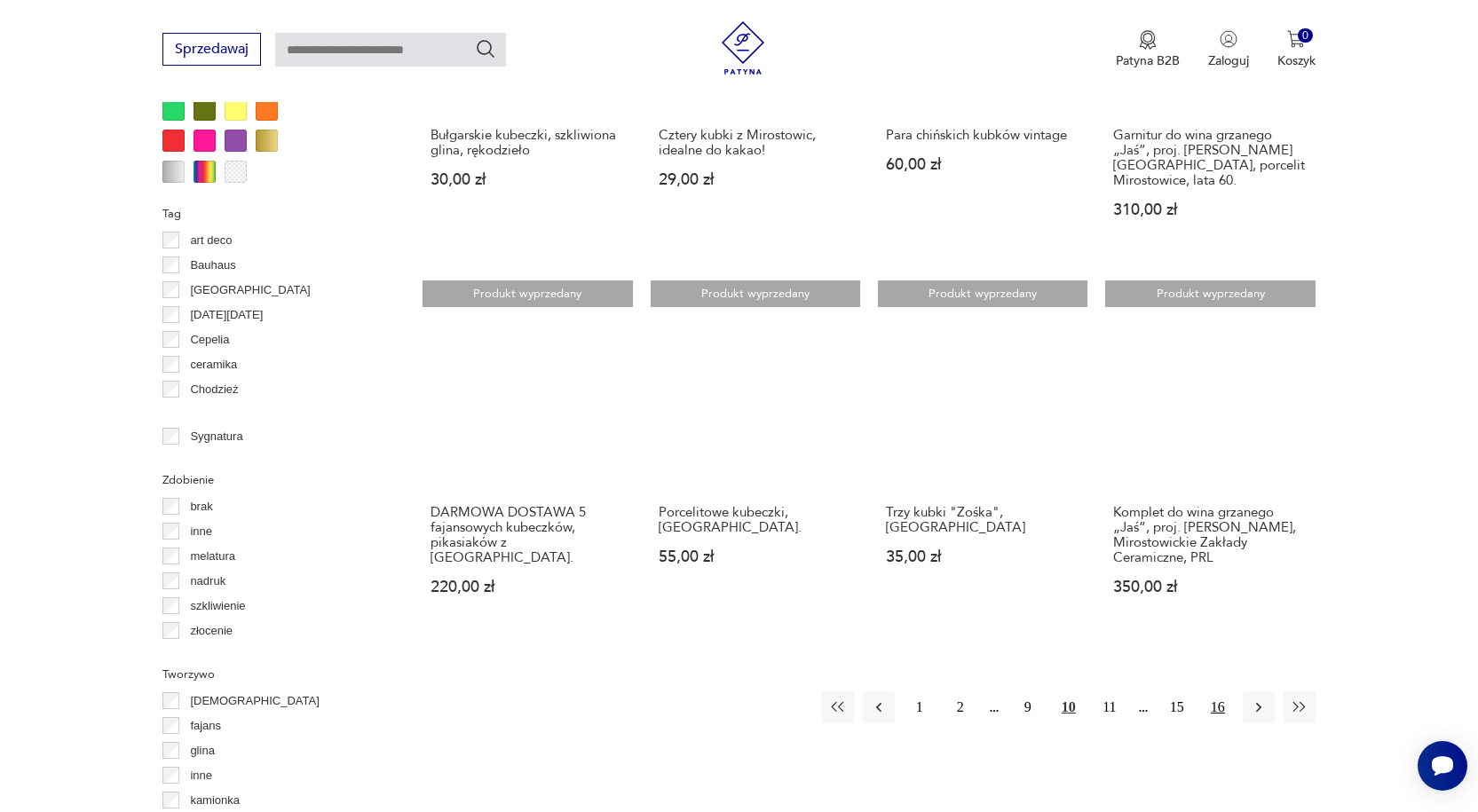
scroll to position [1890, 0]
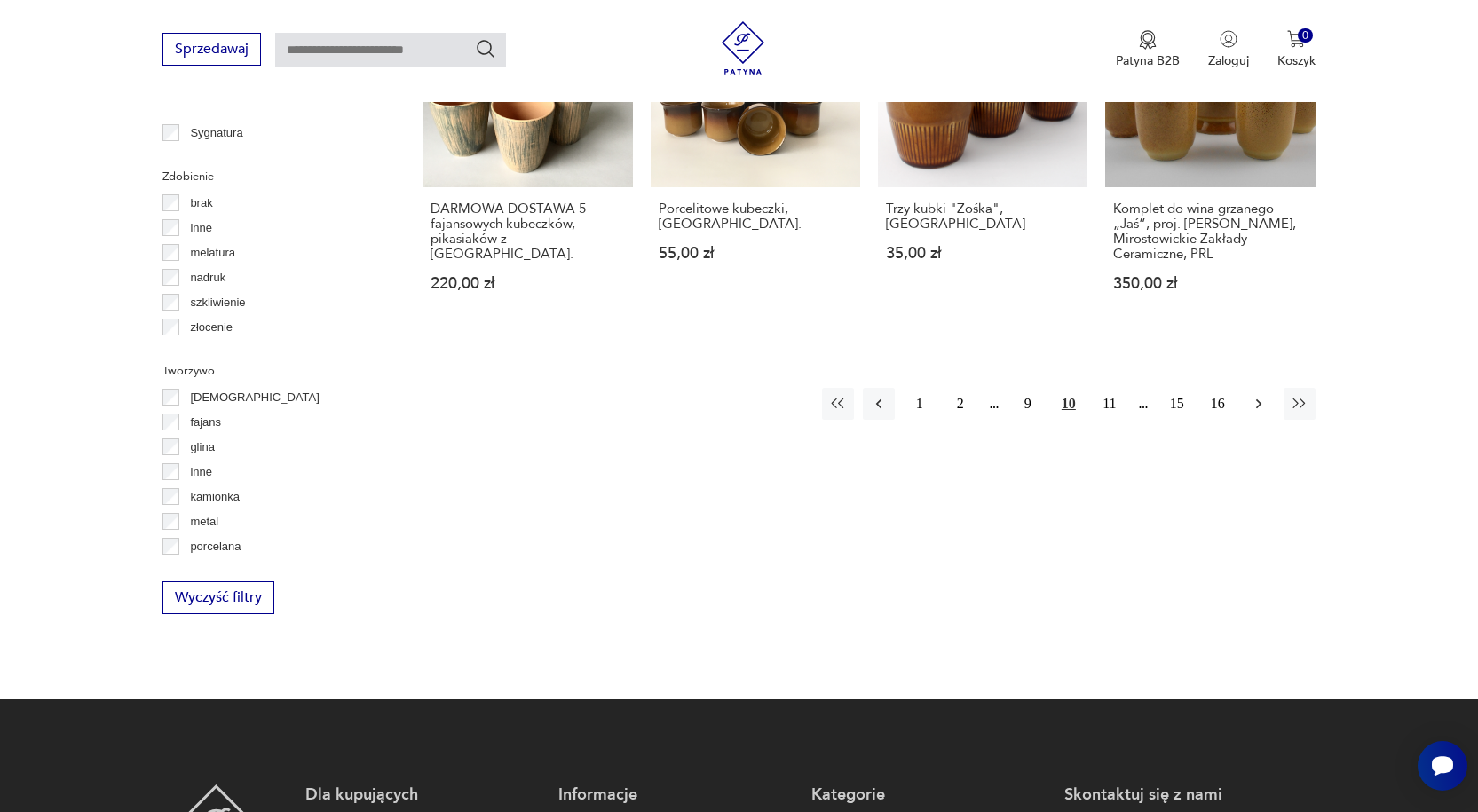
click at [1261, 395] on icon "button" at bounding box center [1258, 404] width 18 height 18
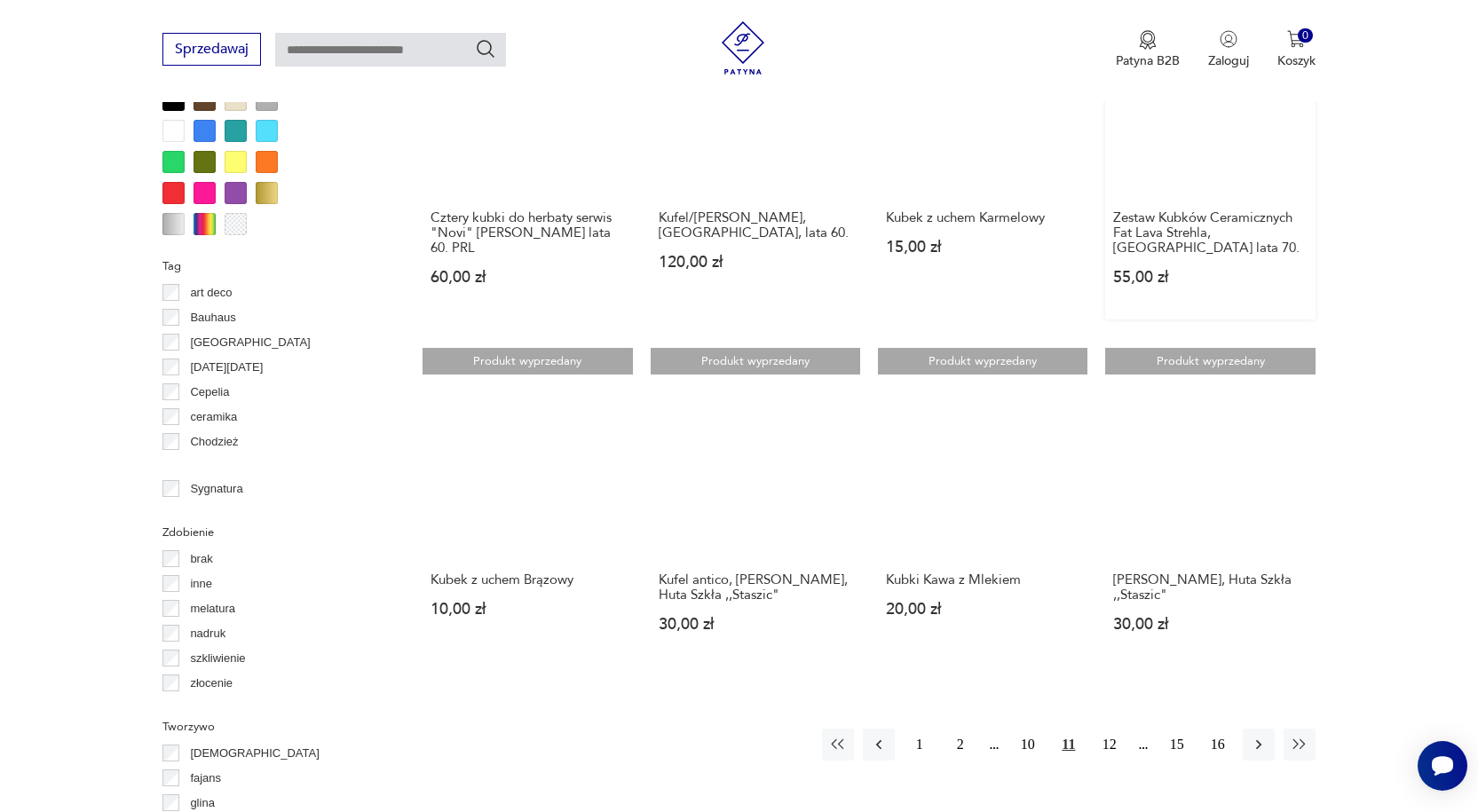
scroll to position [1535, 0]
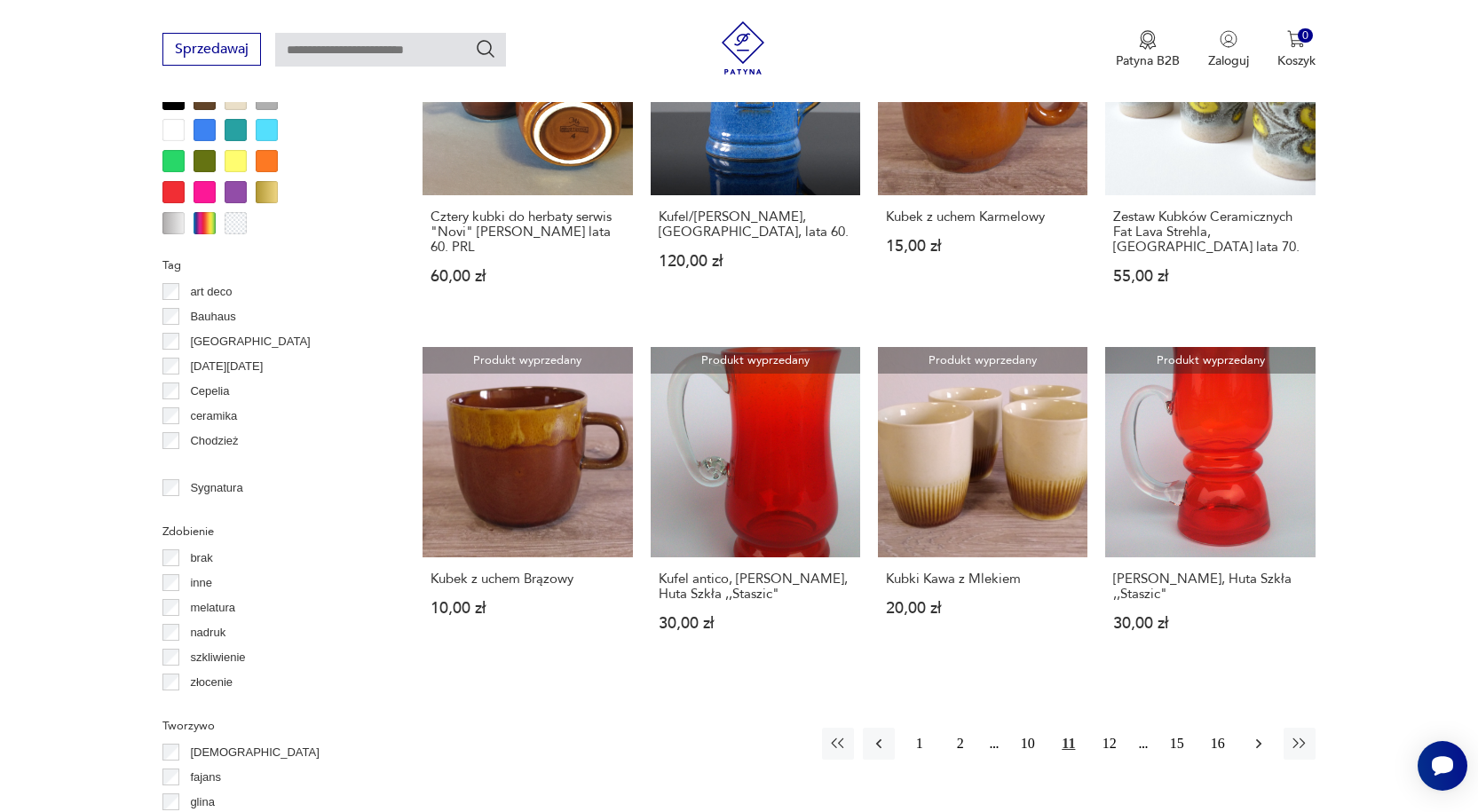
click at [1258, 742] on icon "button" at bounding box center [1258, 743] width 18 height 18
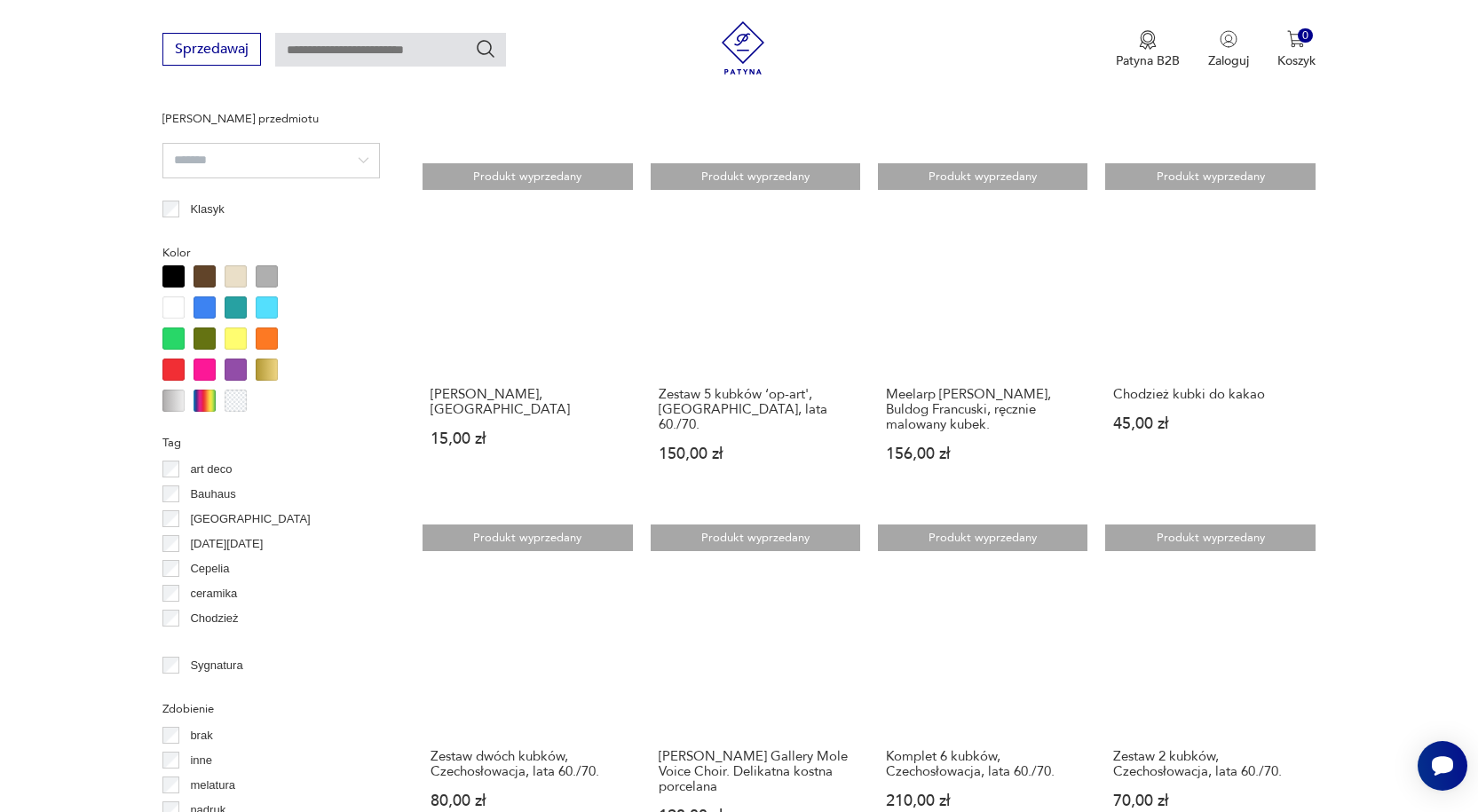
scroll to position [1890, 0]
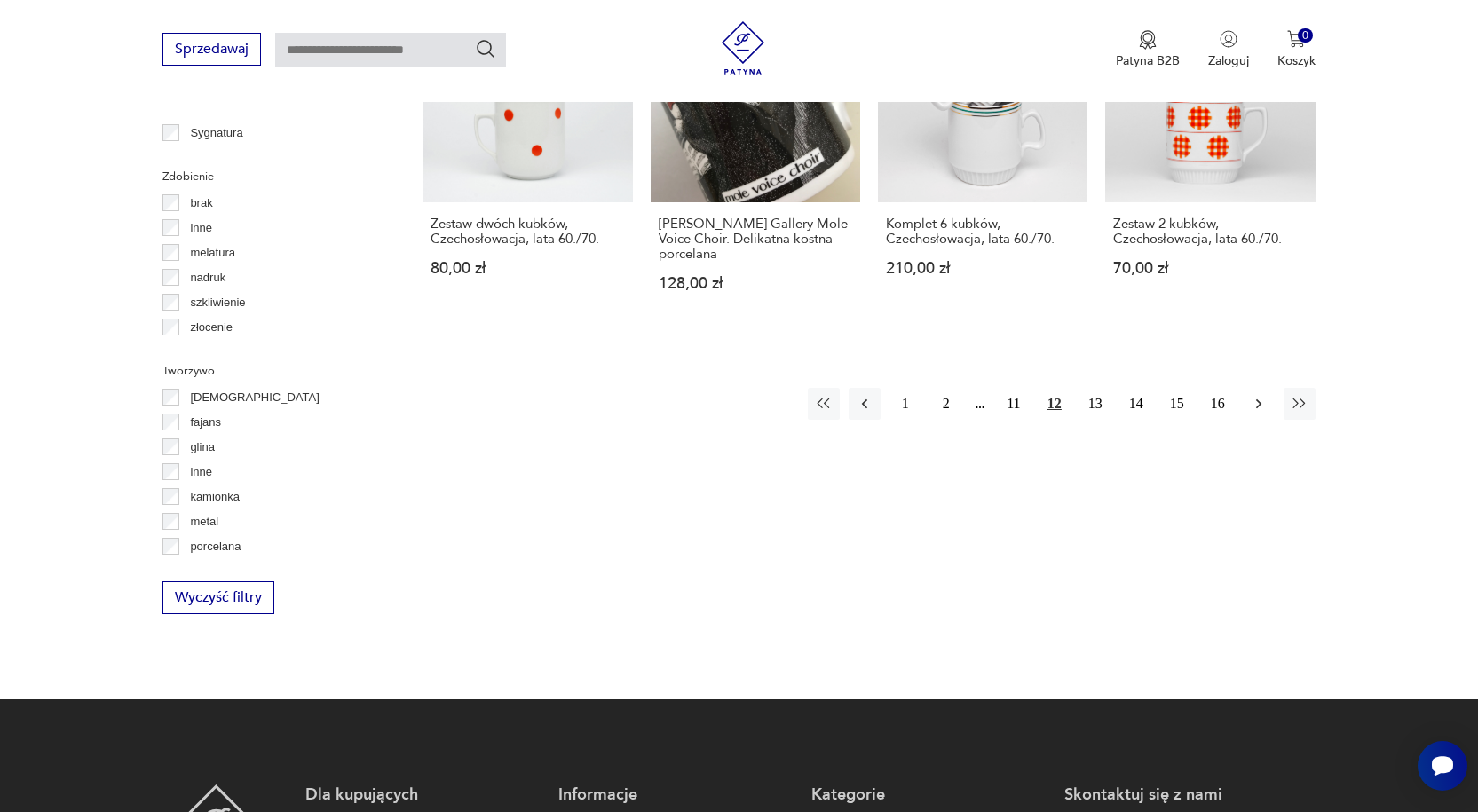
click at [1261, 401] on icon "button" at bounding box center [1258, 404] width 18 height 18
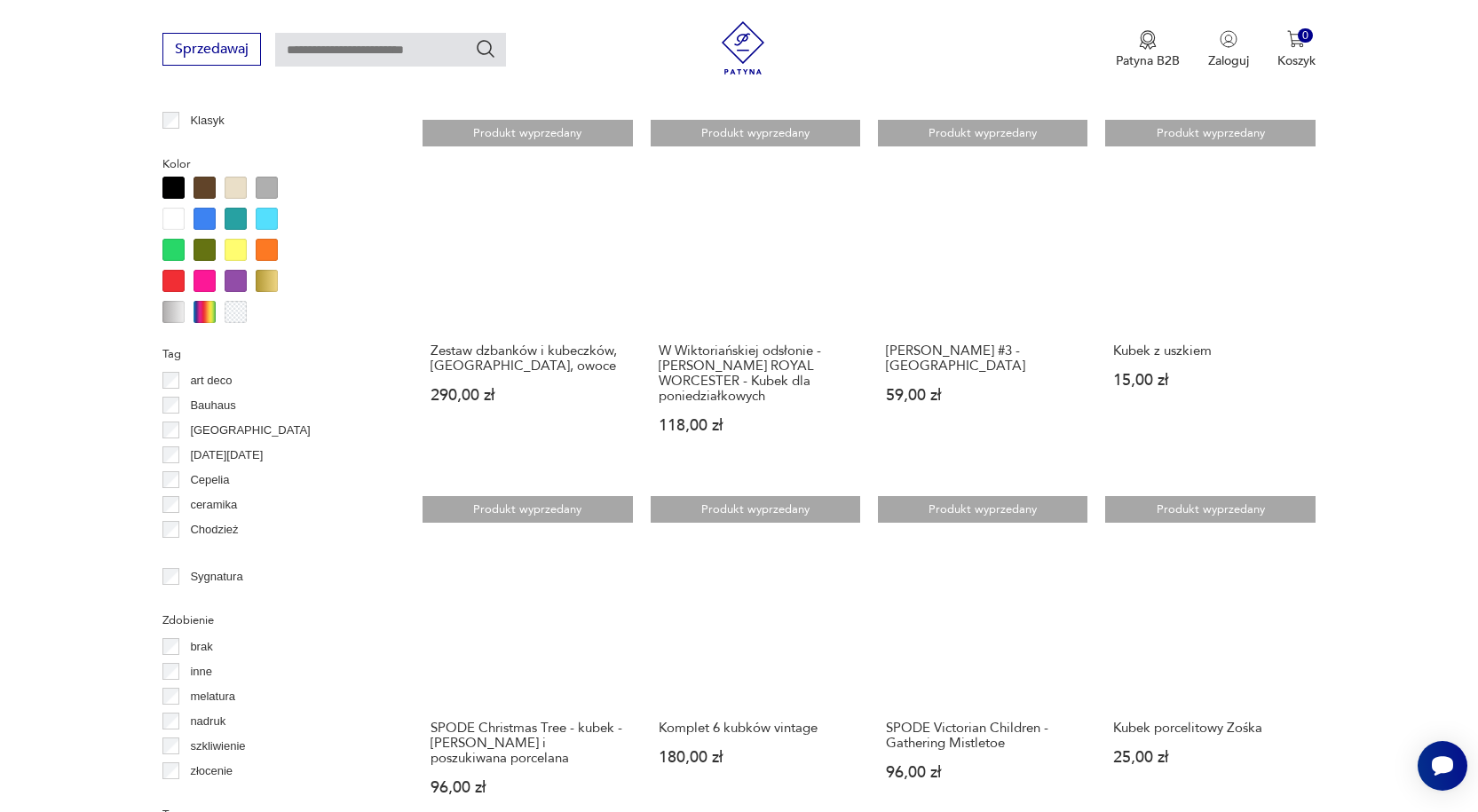
scroll to position [1802, 0]
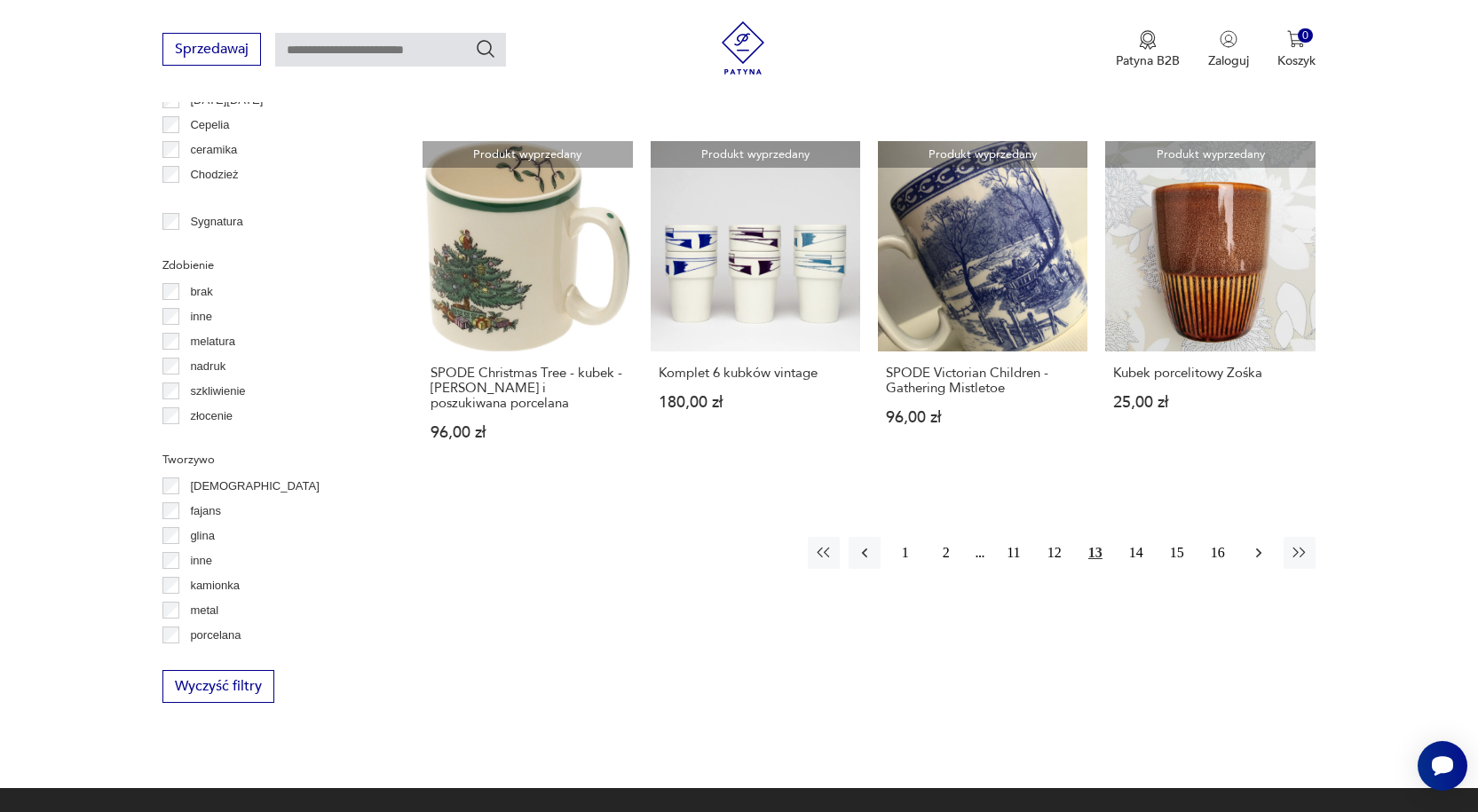
click at [1250, 544] on icon "button" at bounding box center [1258, 553] width 18 height 18
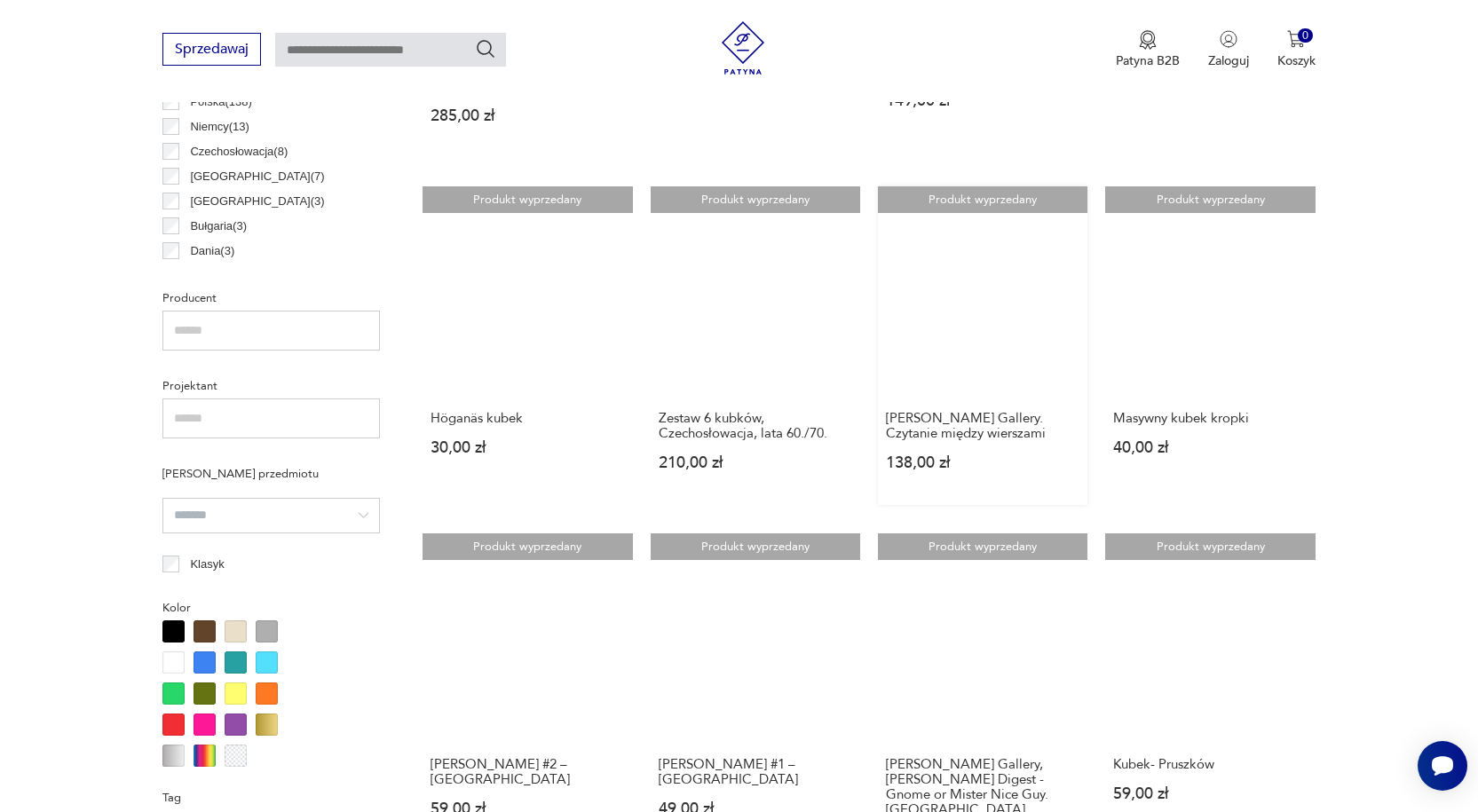
scroll to position [1713, 0]
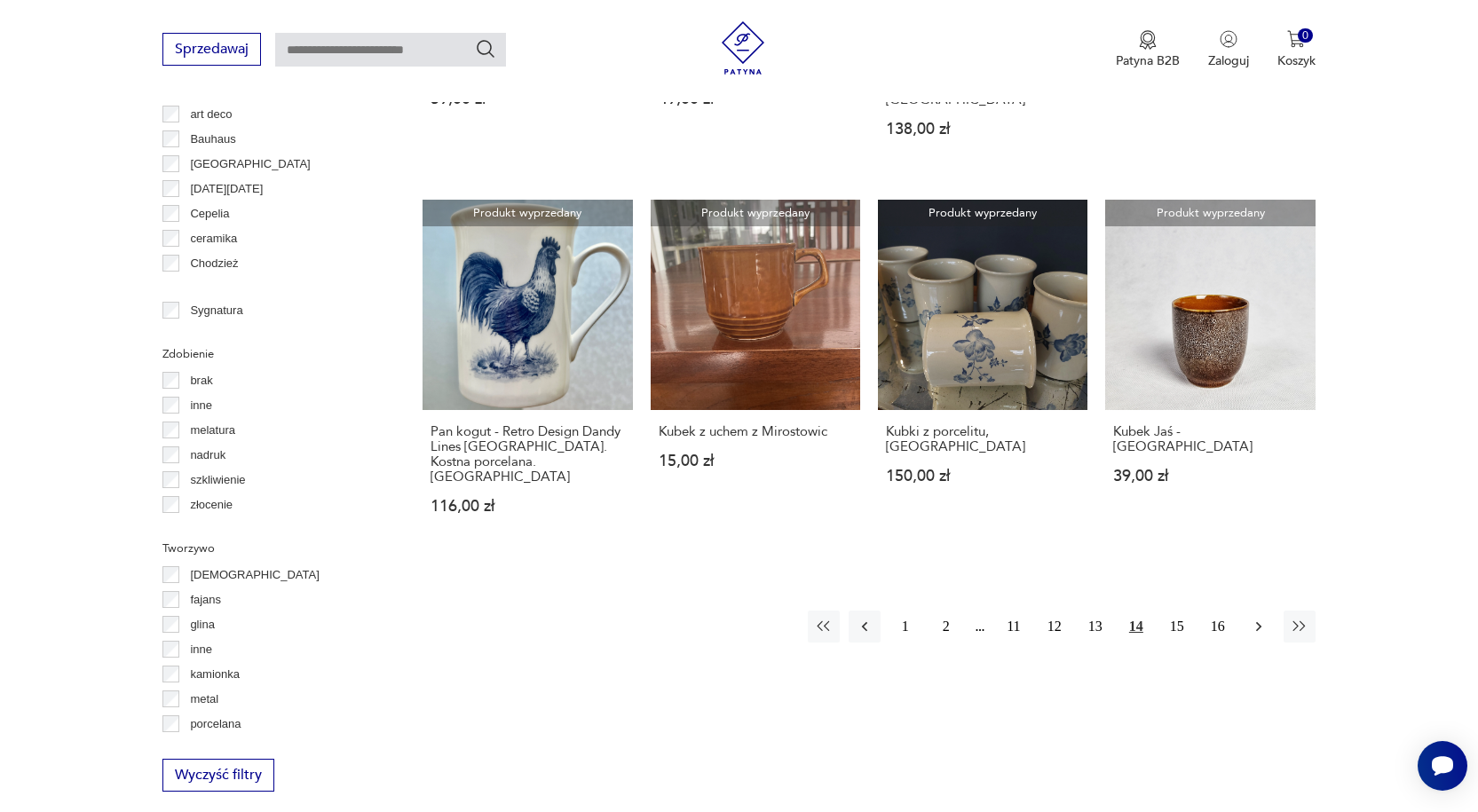
click at [1258, 618] on icon "button" at bounding box center [1258, 627] width 18 height 18
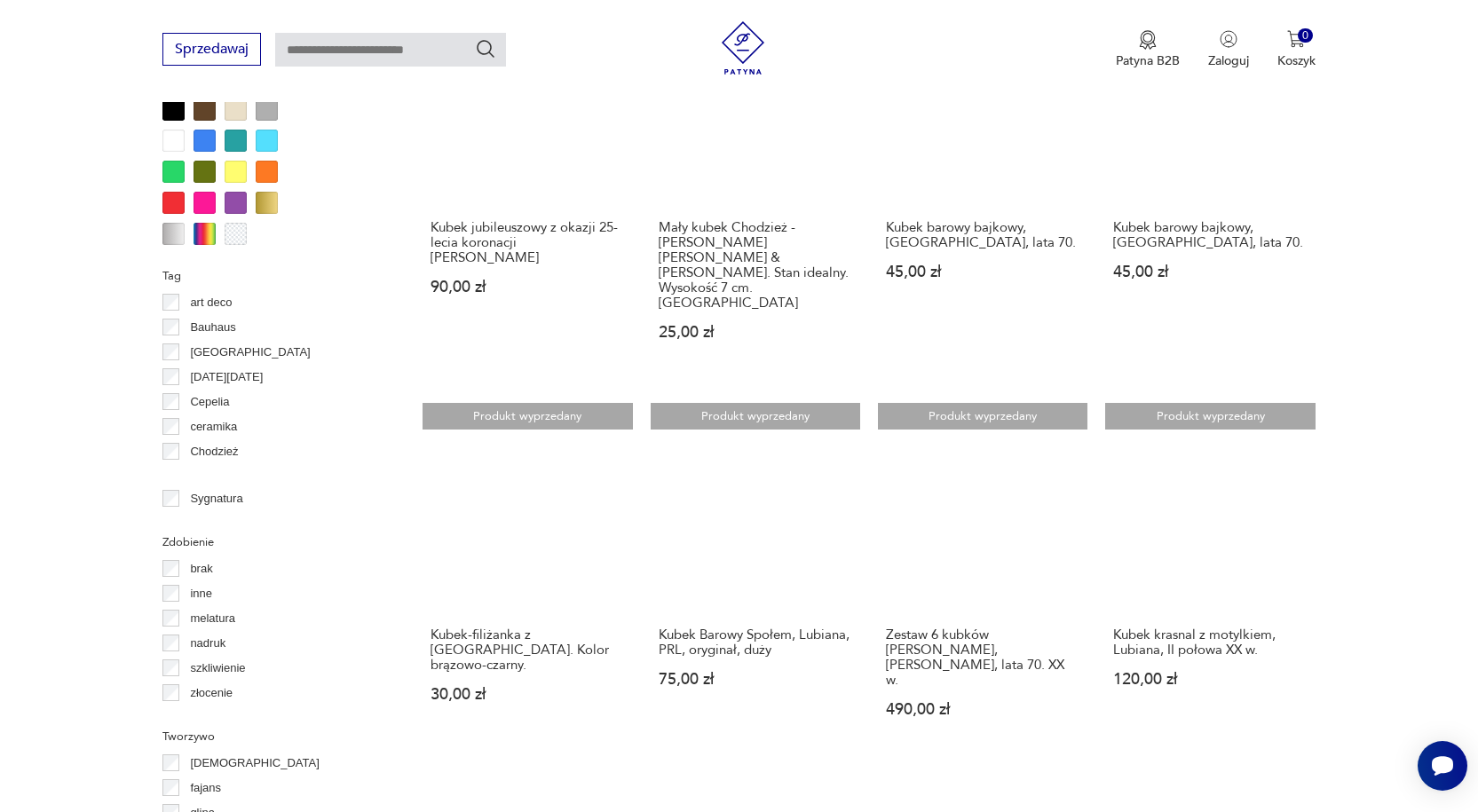
scroll to position [1535, 0]
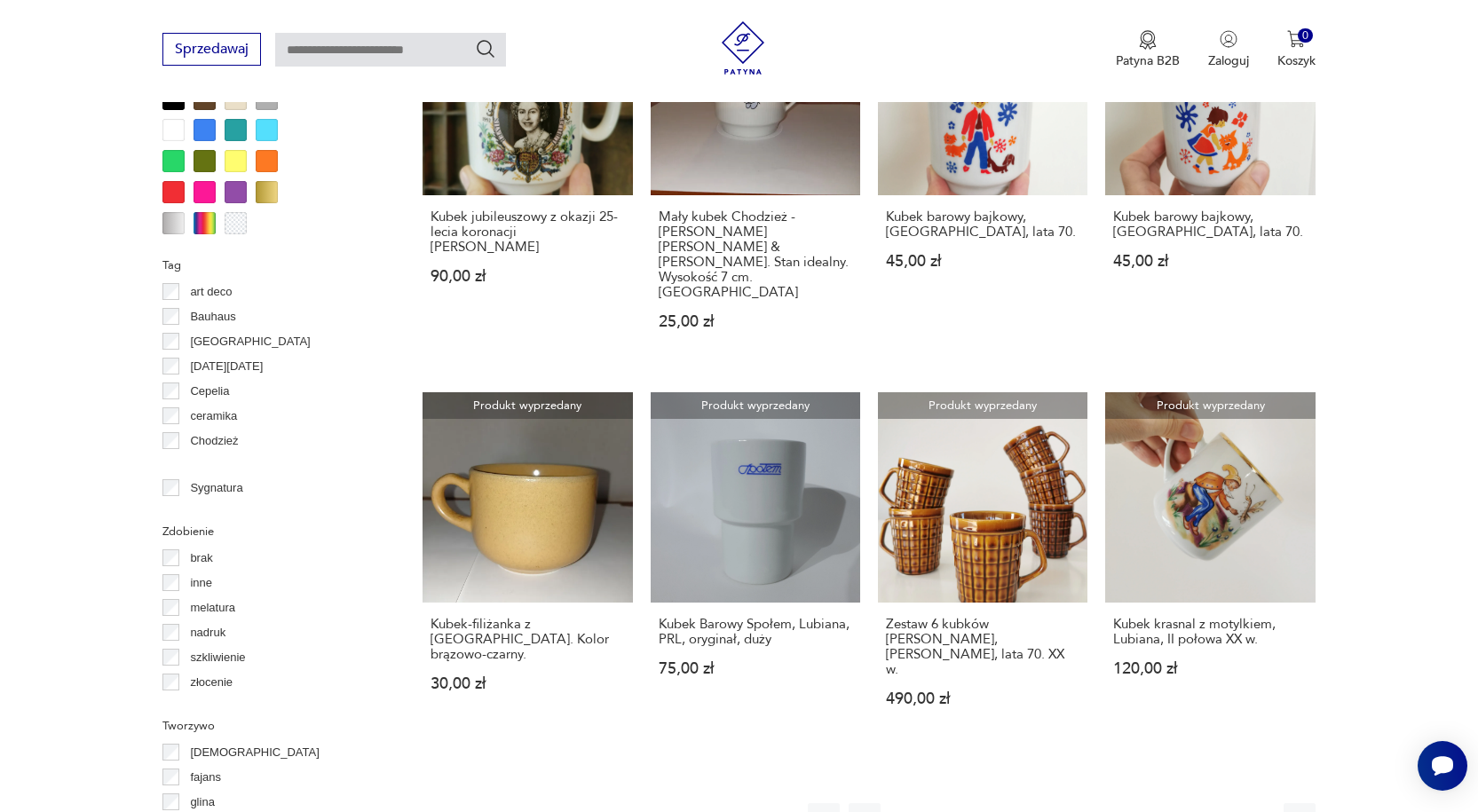
click at [1256, 810] on icon "button" at bounding box center [1258, 819] width 18 height 18
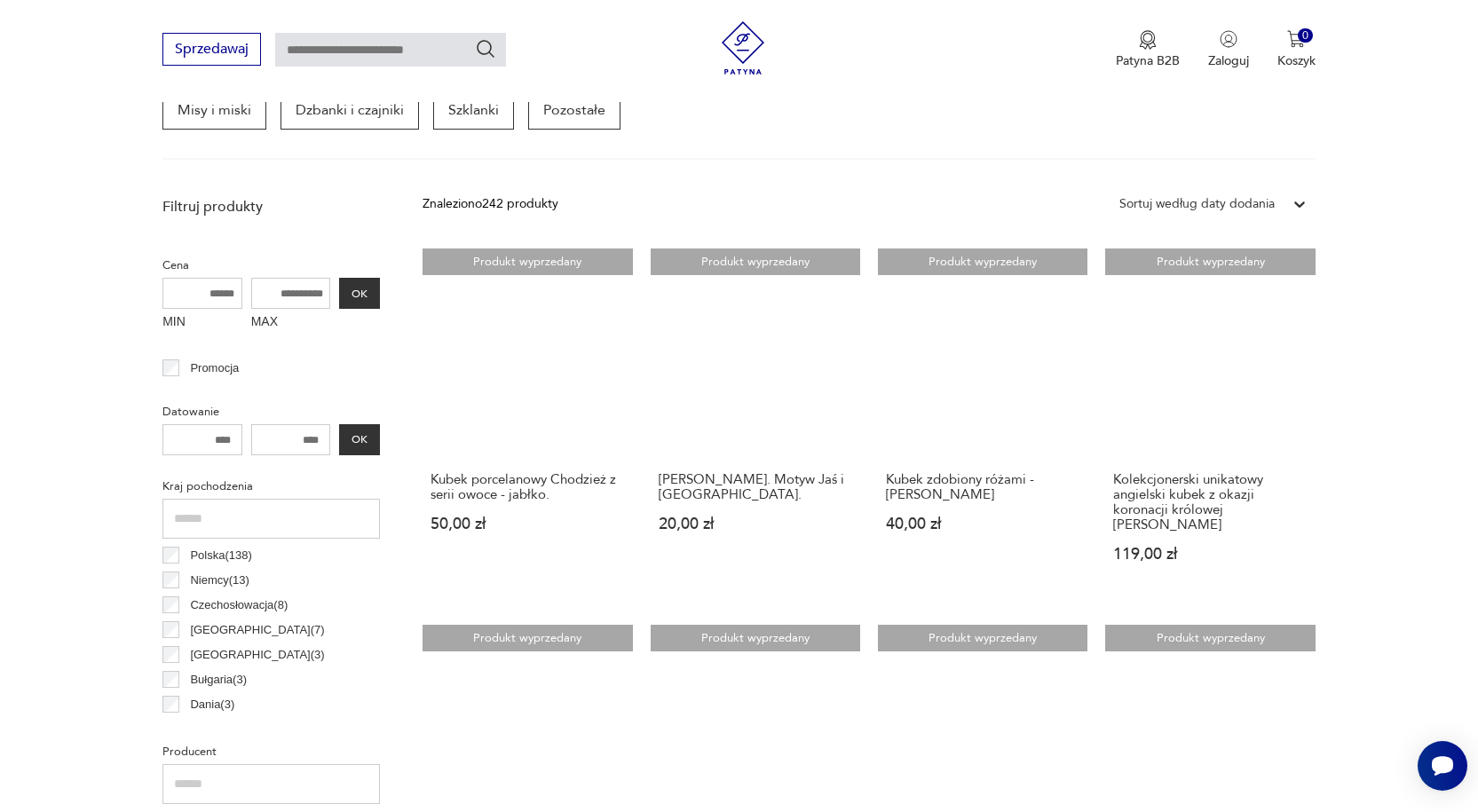
scroll to position [471, 0]
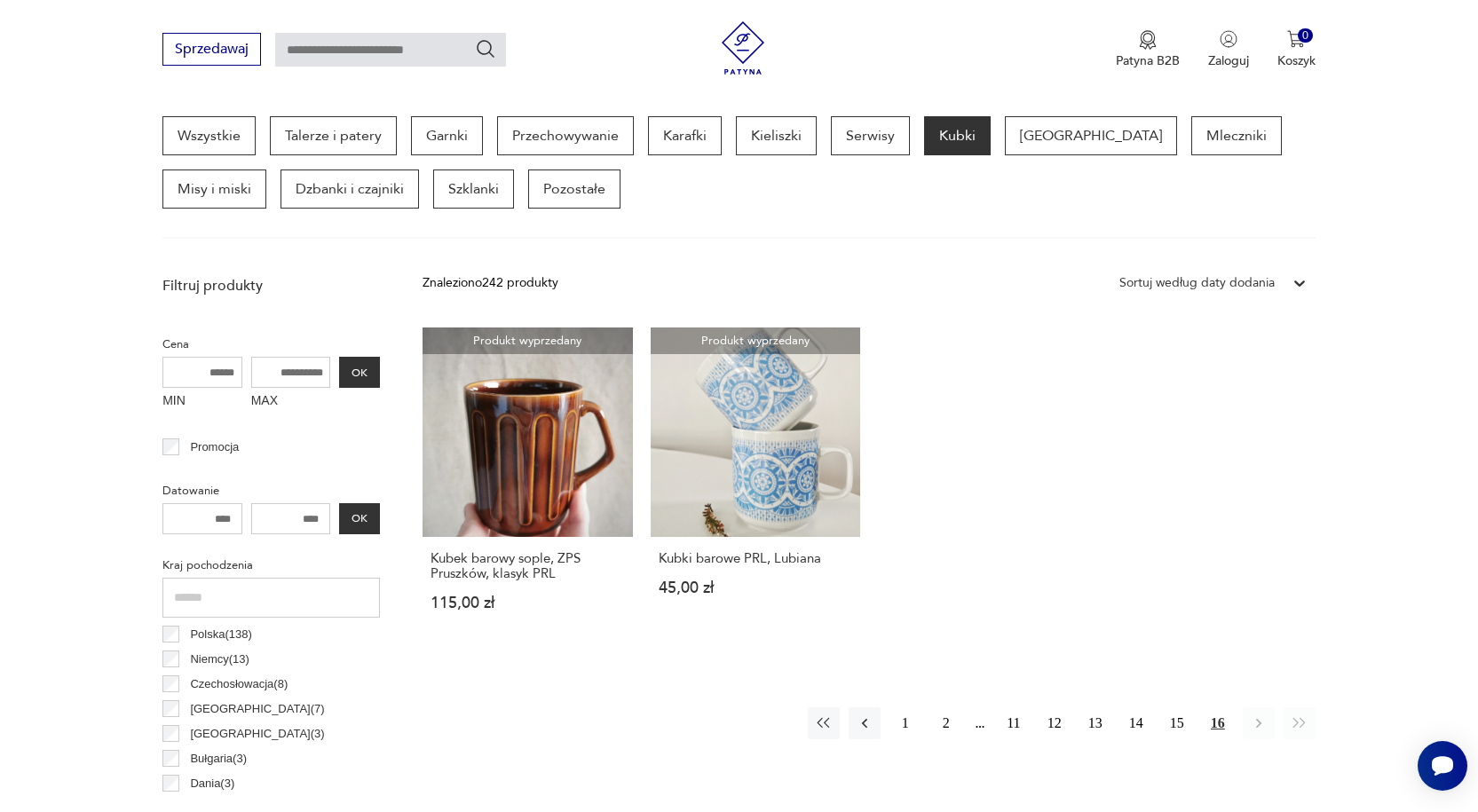
click at [351, 54] on input "text" at bounding box center [390, 49] width 230 height 33
type input "**********"
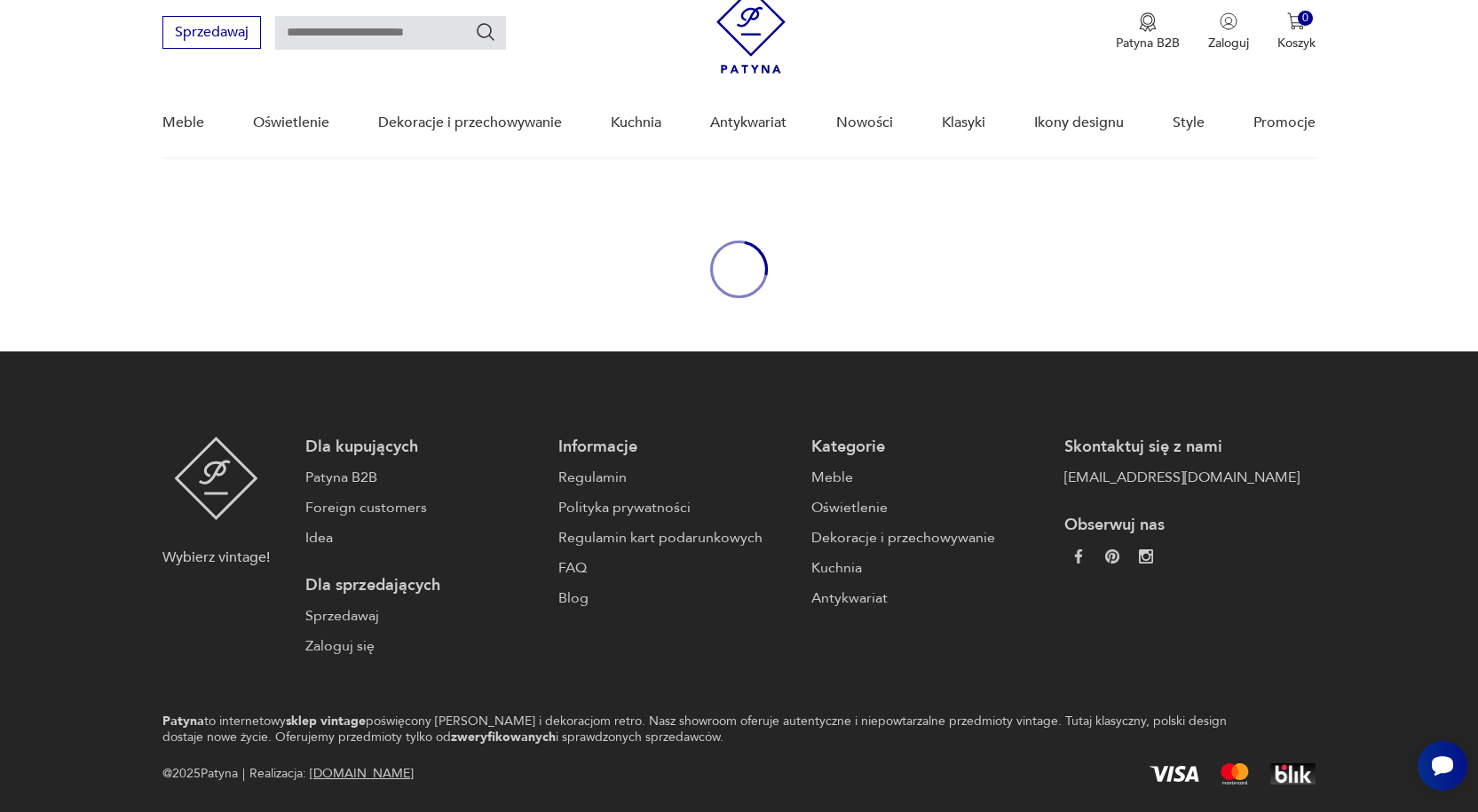
type input "**********"
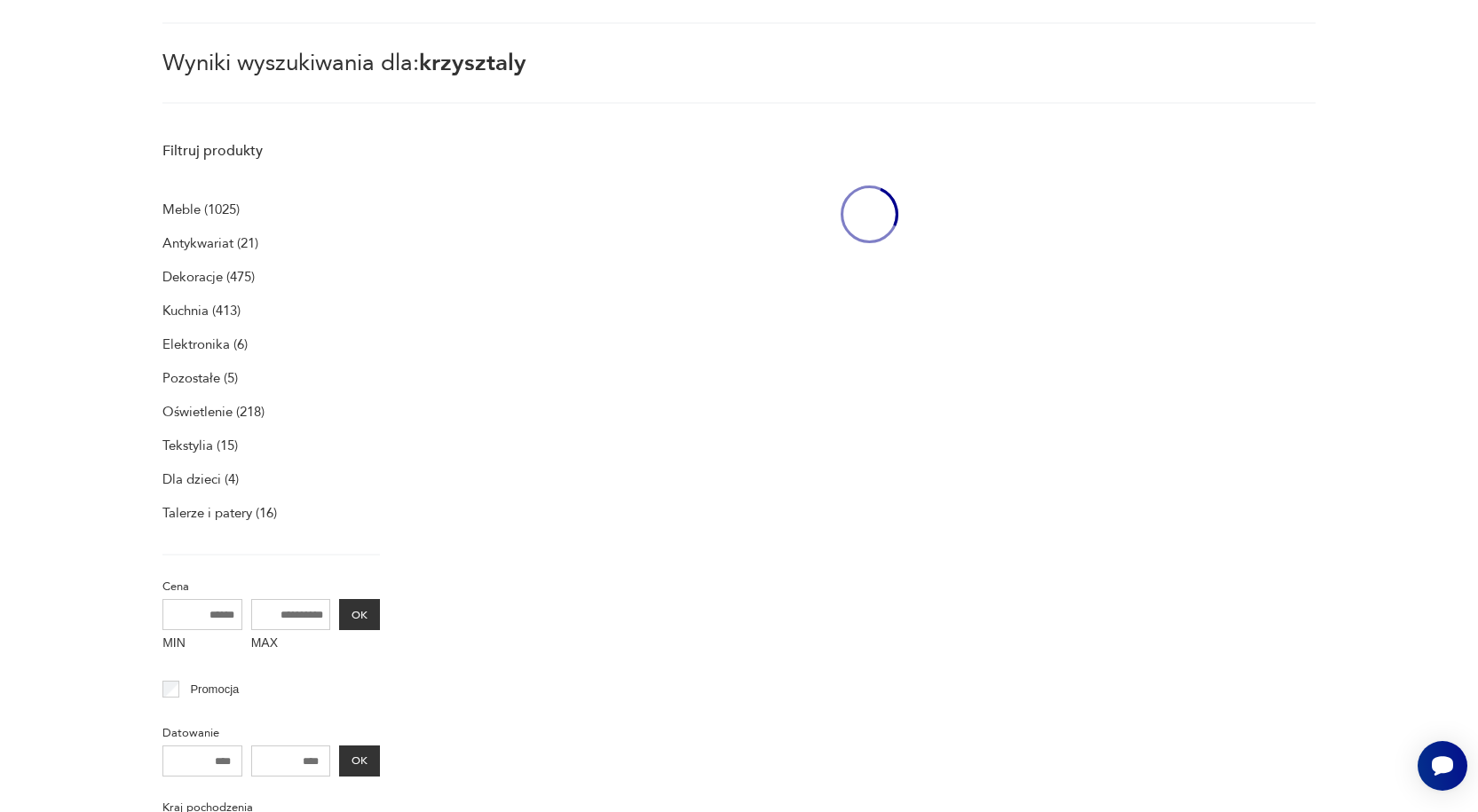
scroll to position [229, 0]
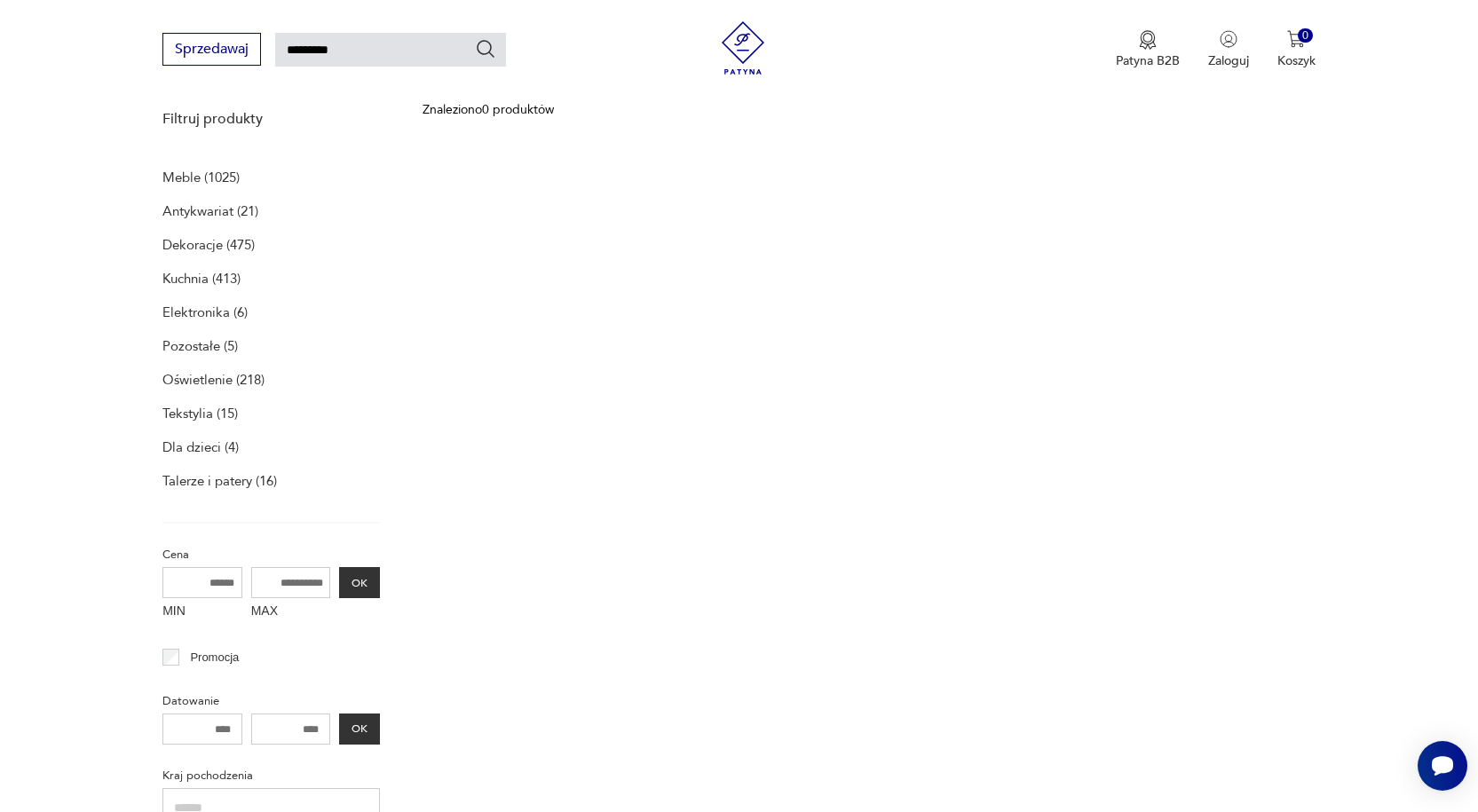
type input "*********"
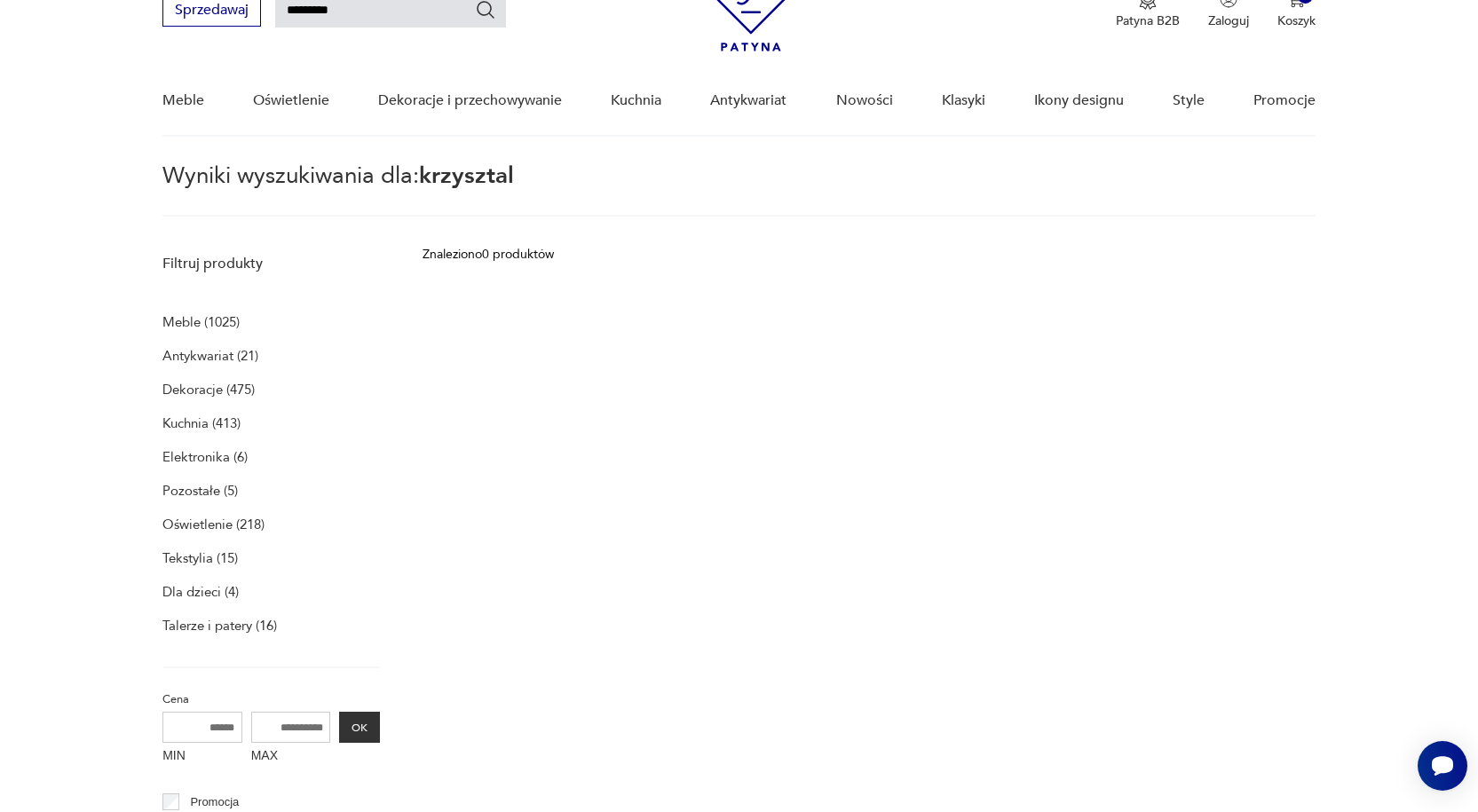
scroll to position [63, 0]
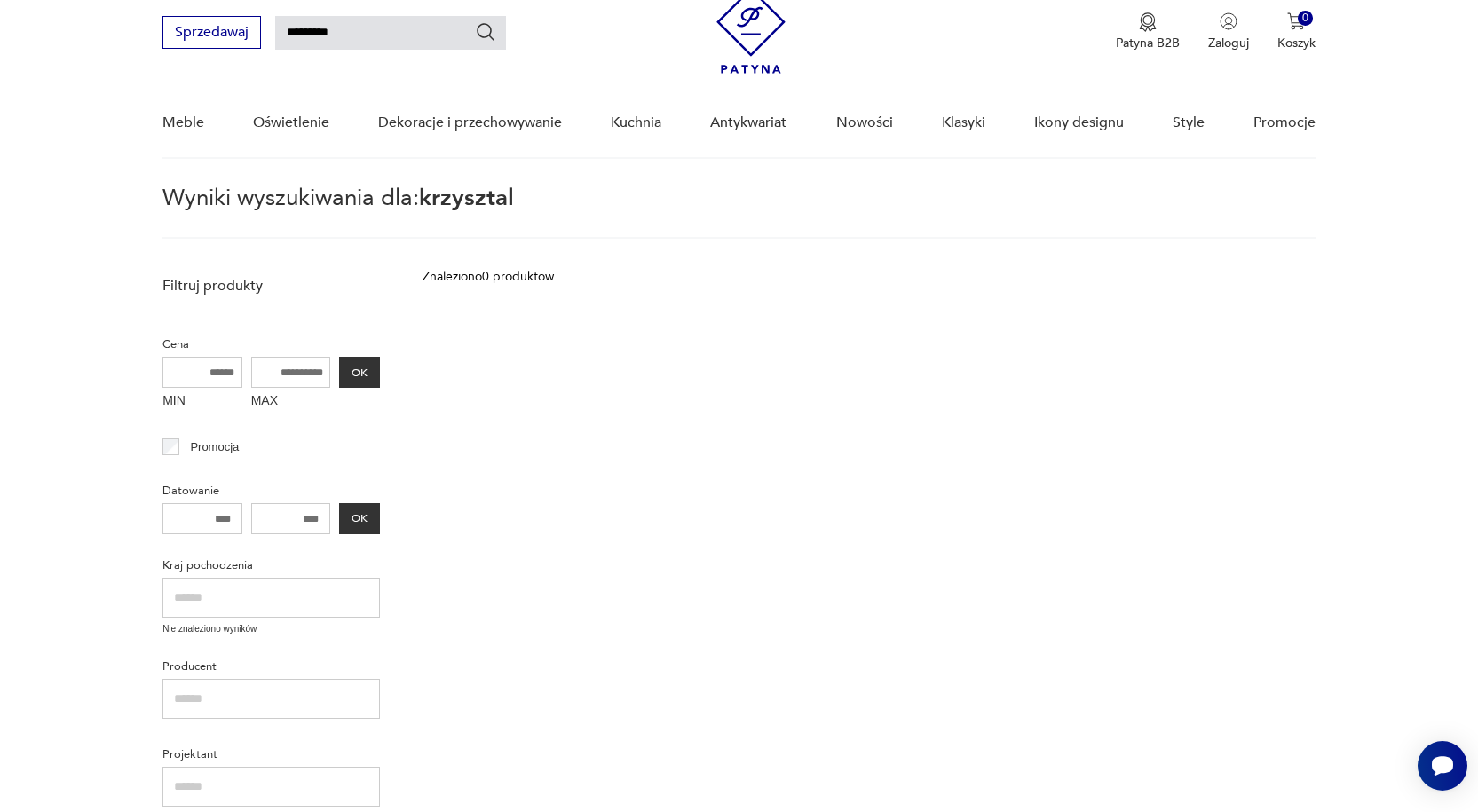
click at [743, 40] on img at bounding box center [751, 30] width 70 height 86
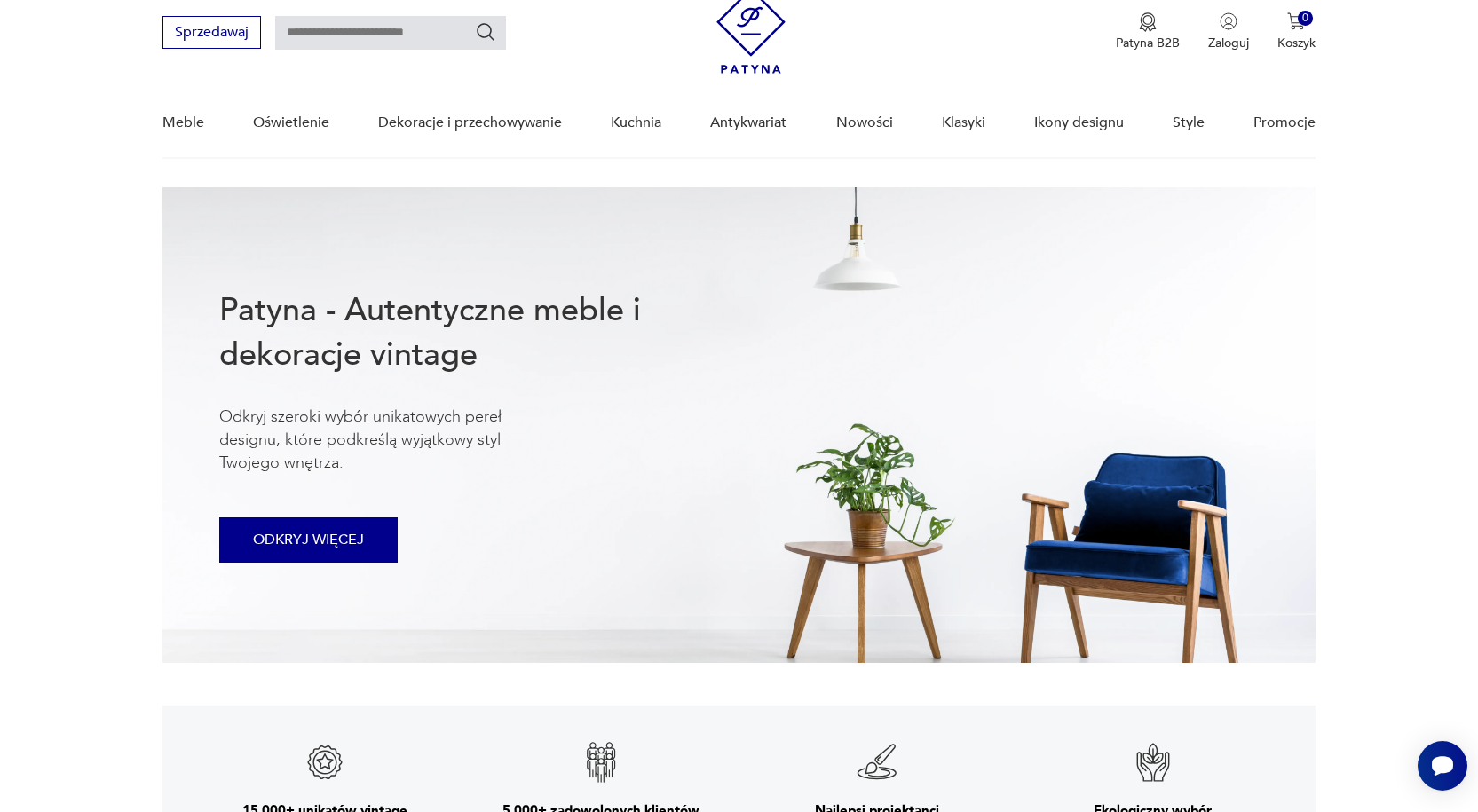
click at [345, 533] on button "ODKRYJ WIĘCEJ" at bounding box center [308, 540] width 178 height 45
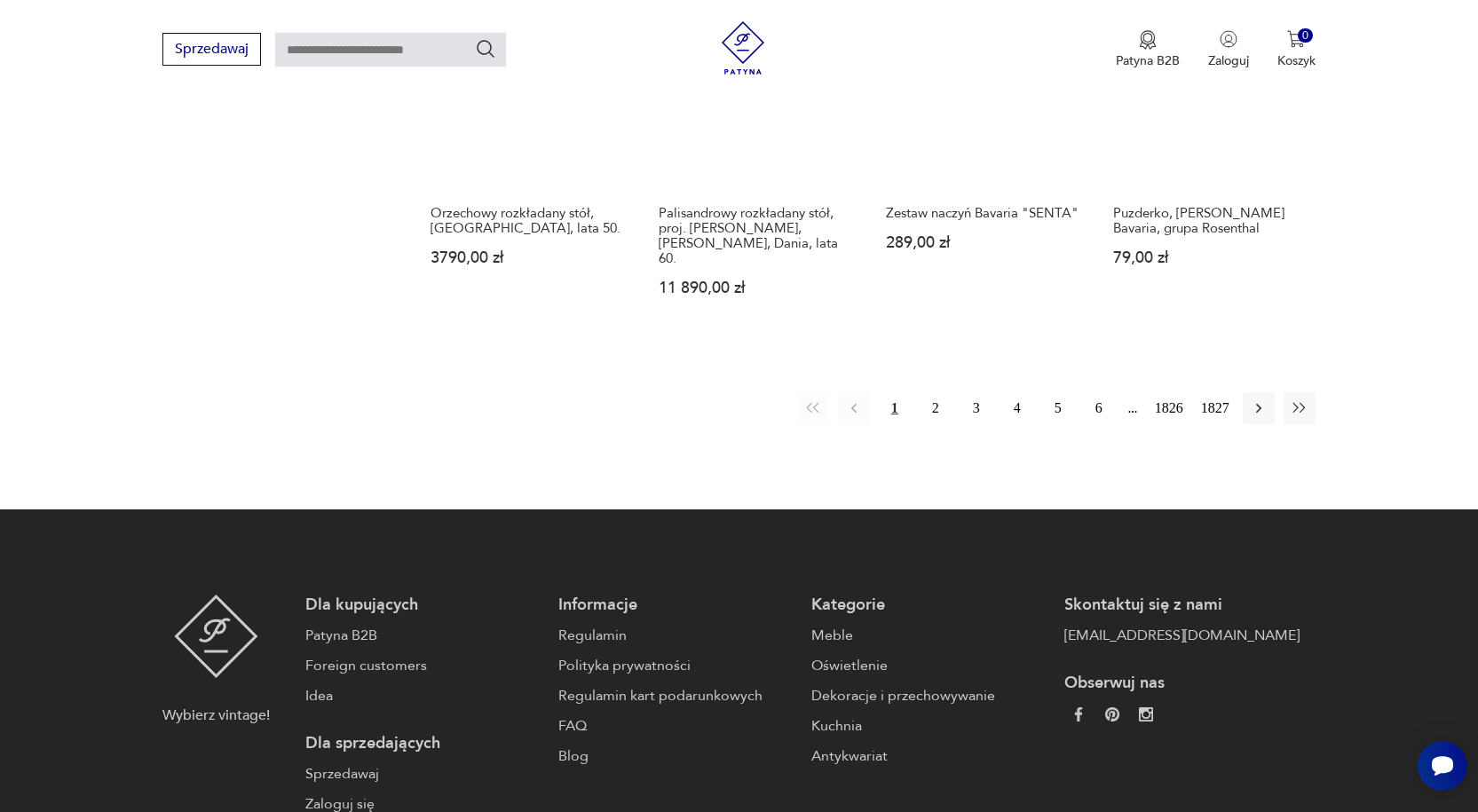
scroll to position [1676, 0]
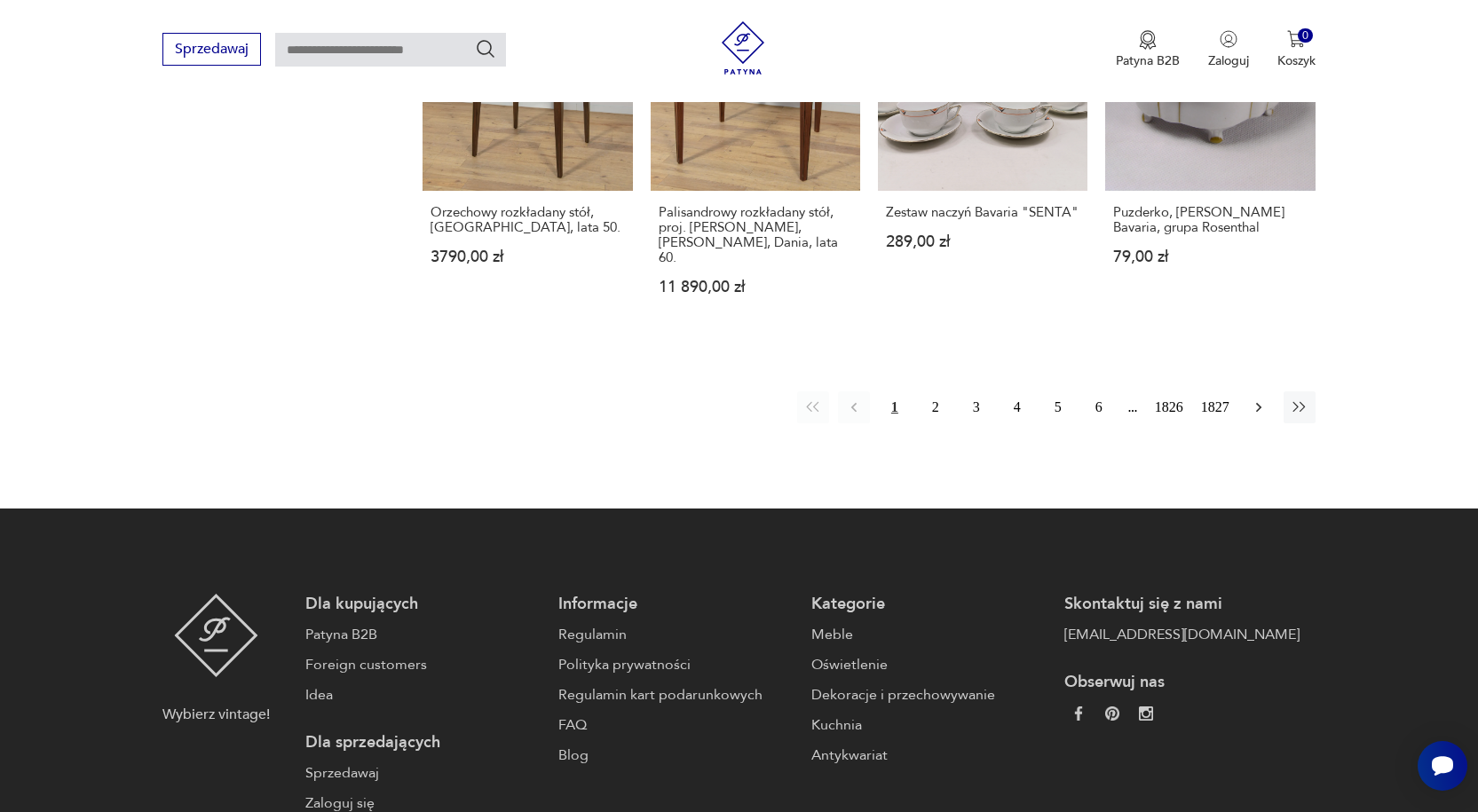
click at [1249, 391] on button "button" at bounding box center [1258, 406] width 32 height 32
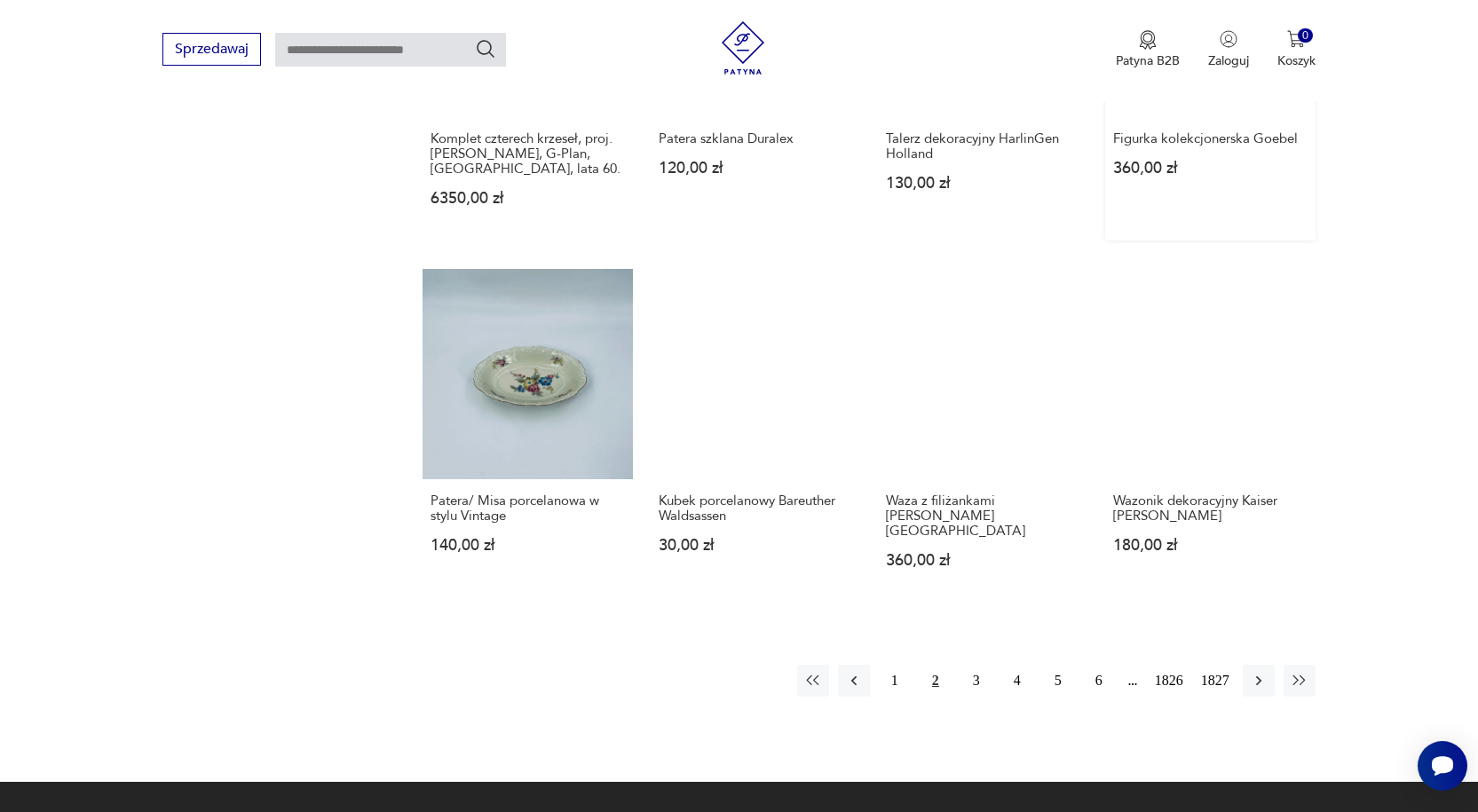
scroll to position [1384, 0]
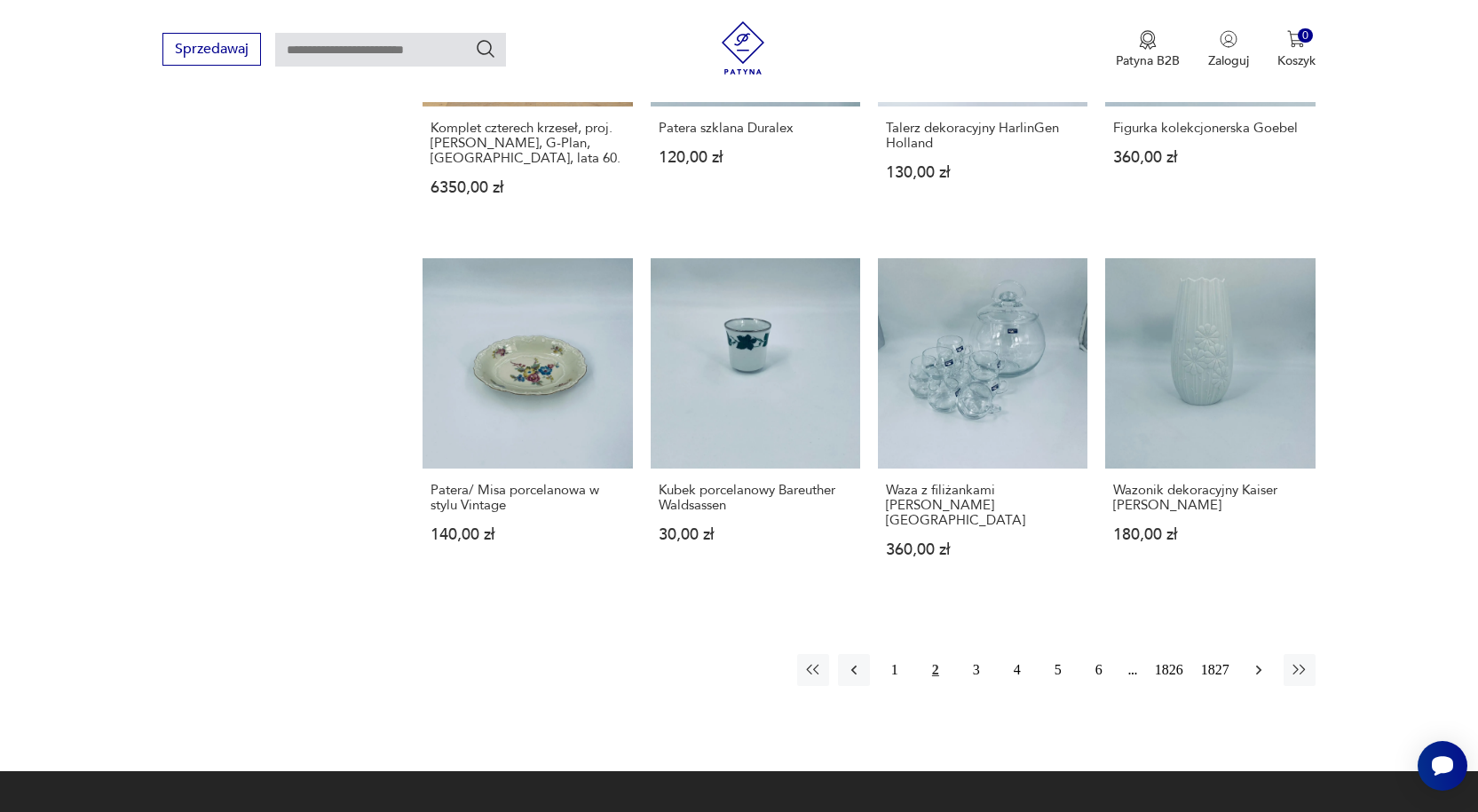
click at [1249, 661] on icon "button" at bounding box center [1258, 670] width 18 height 18
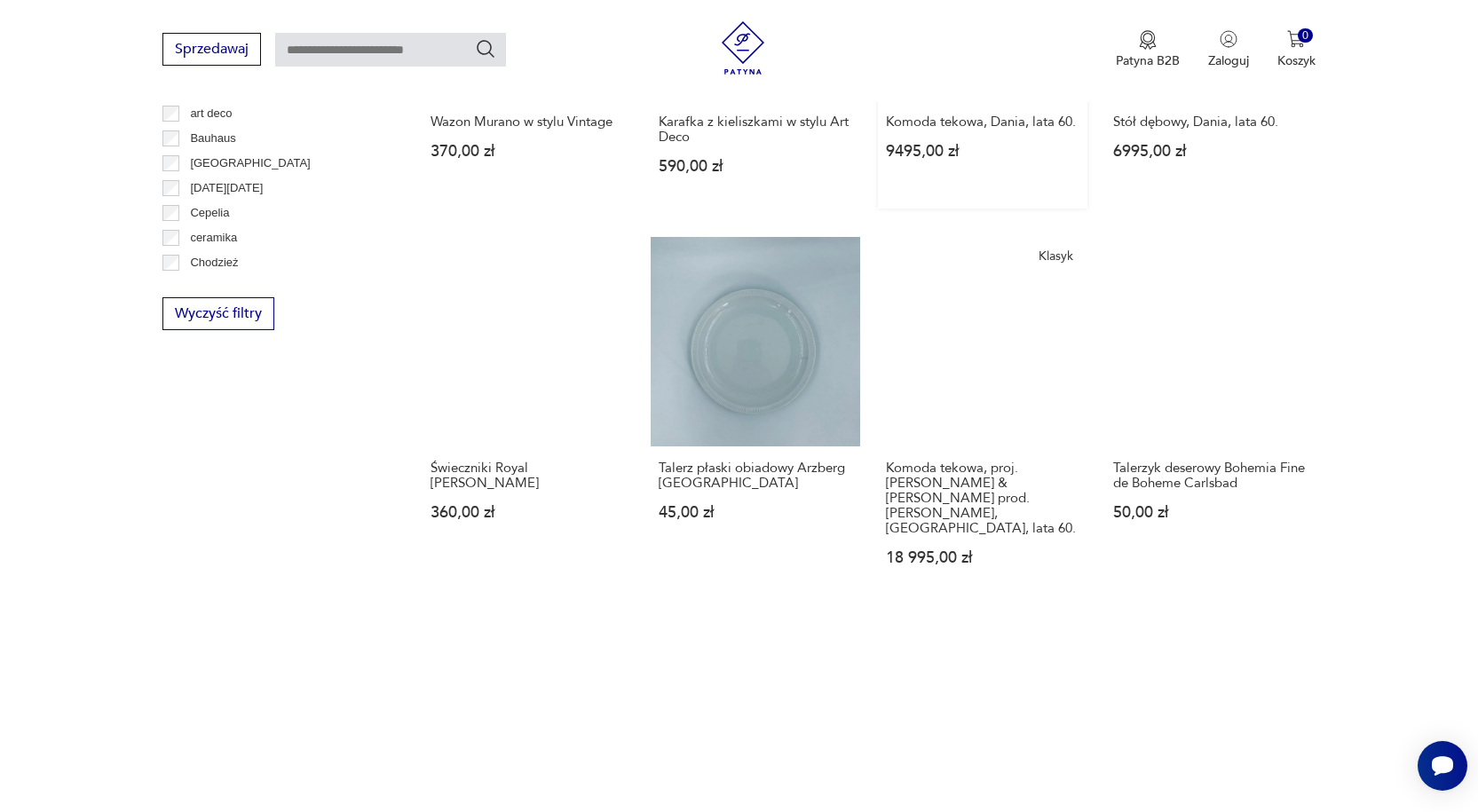
scroll to position [1384, 0]
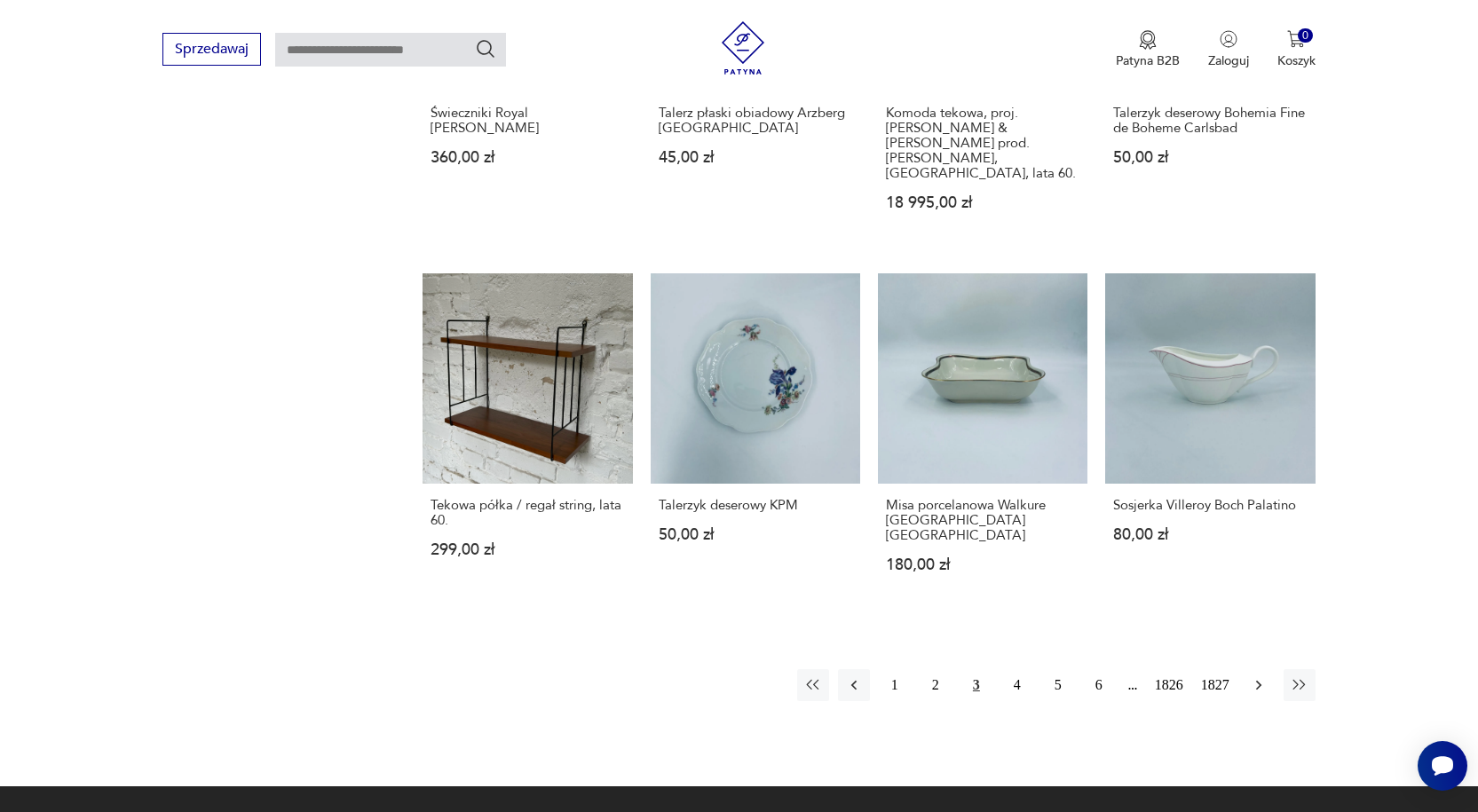
click at [1267, 677] on icon "button" at bounding box center [1258, 686] width 18 height 18
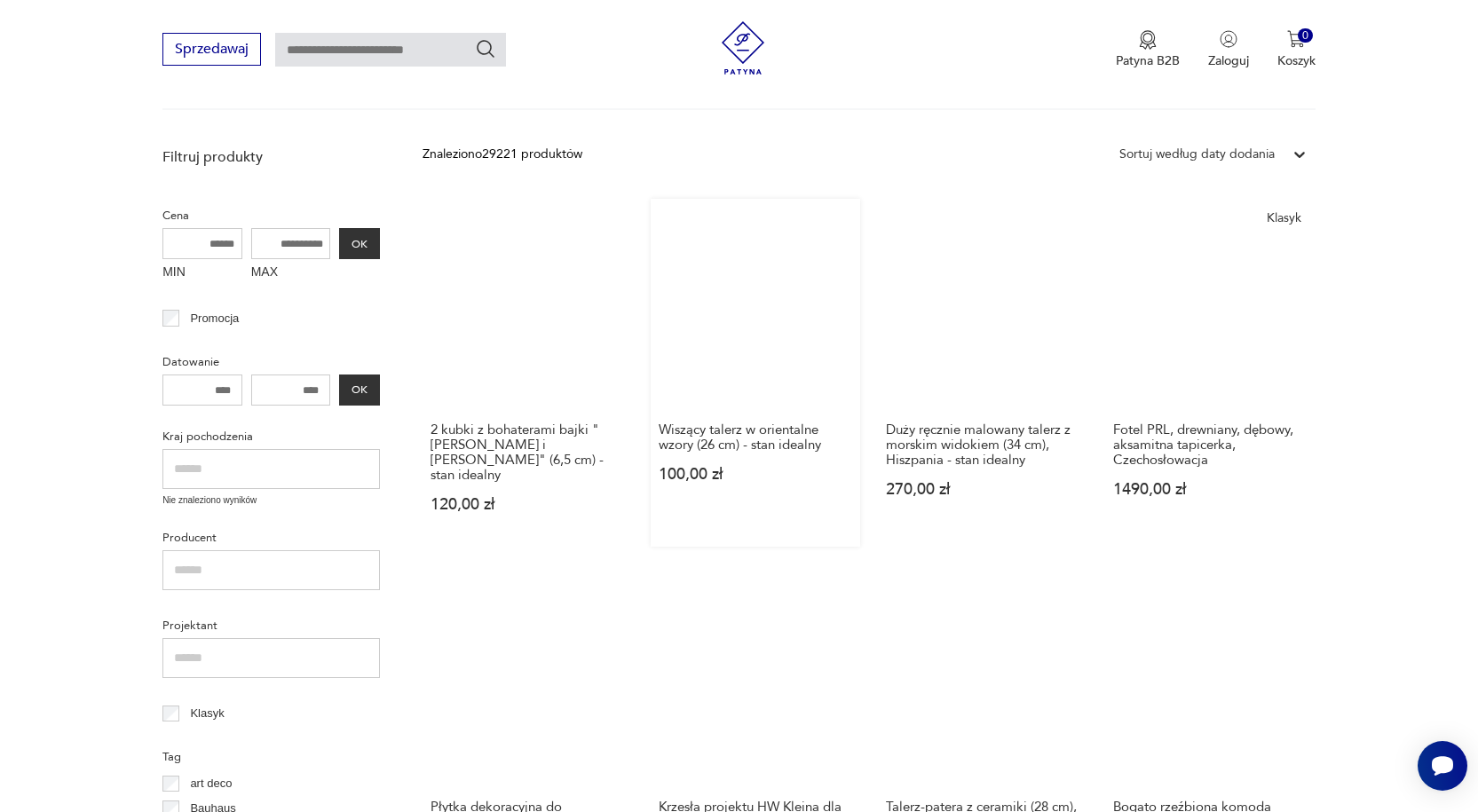
scroll to position [496, 0]
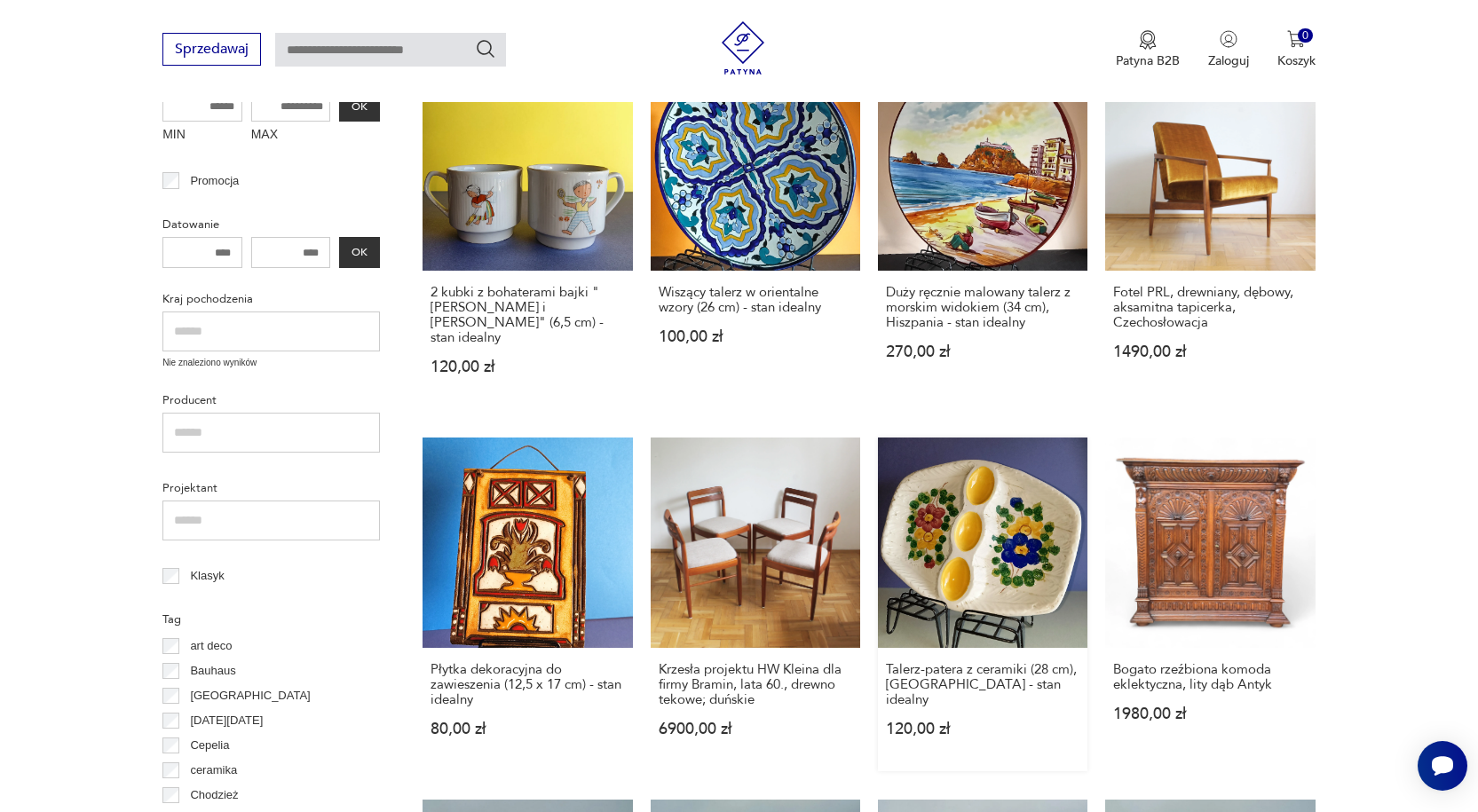
click at [918, 528] on link "Talerz-patera z ceramiki (28 cm), [GEOGRAPHIC_DATA] - stan idealny 120,00 zł" at bounding box center [983, 603] width 210 height 332
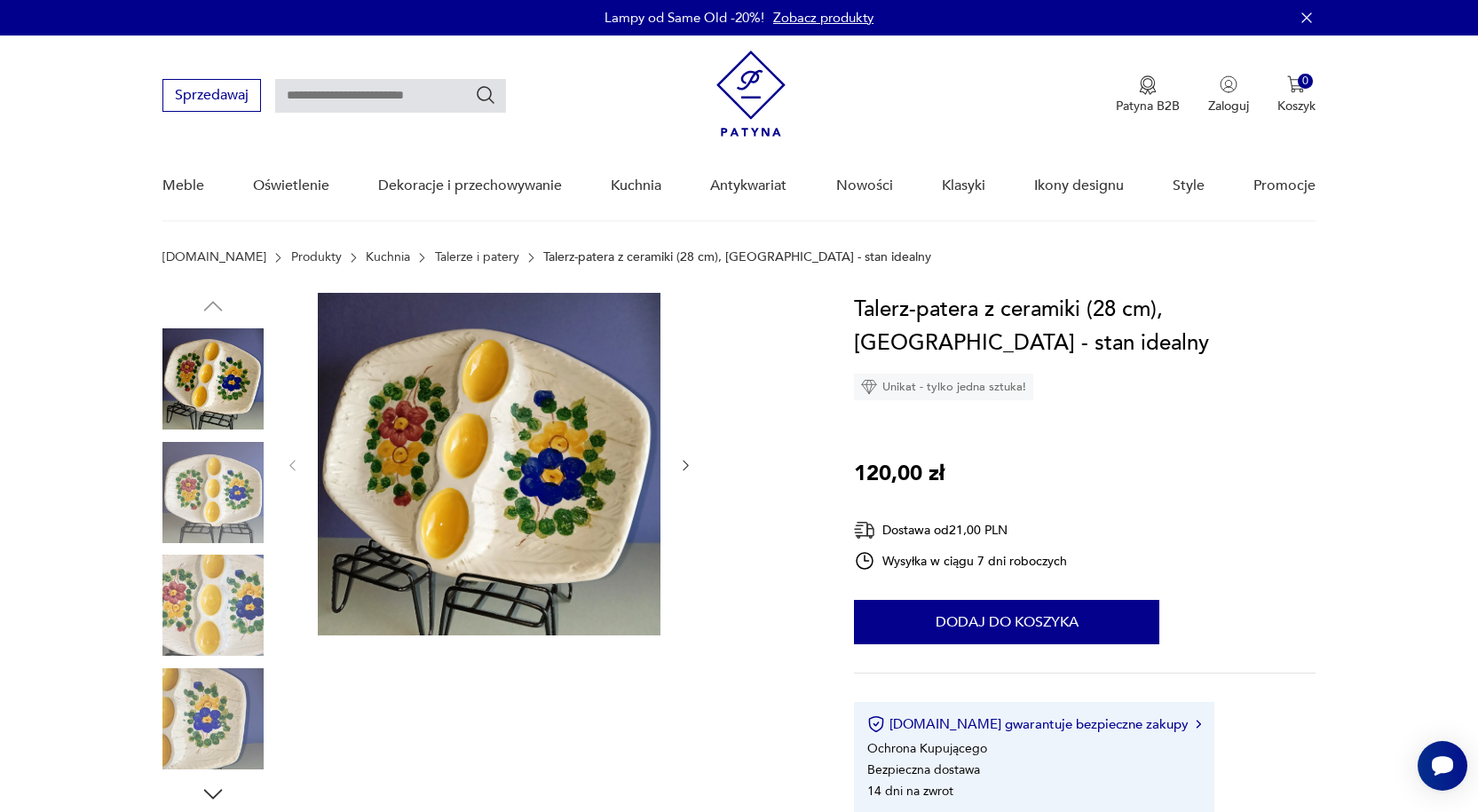
click at [208, 482] on img at bounding box center [213, 492] width 101 height 101
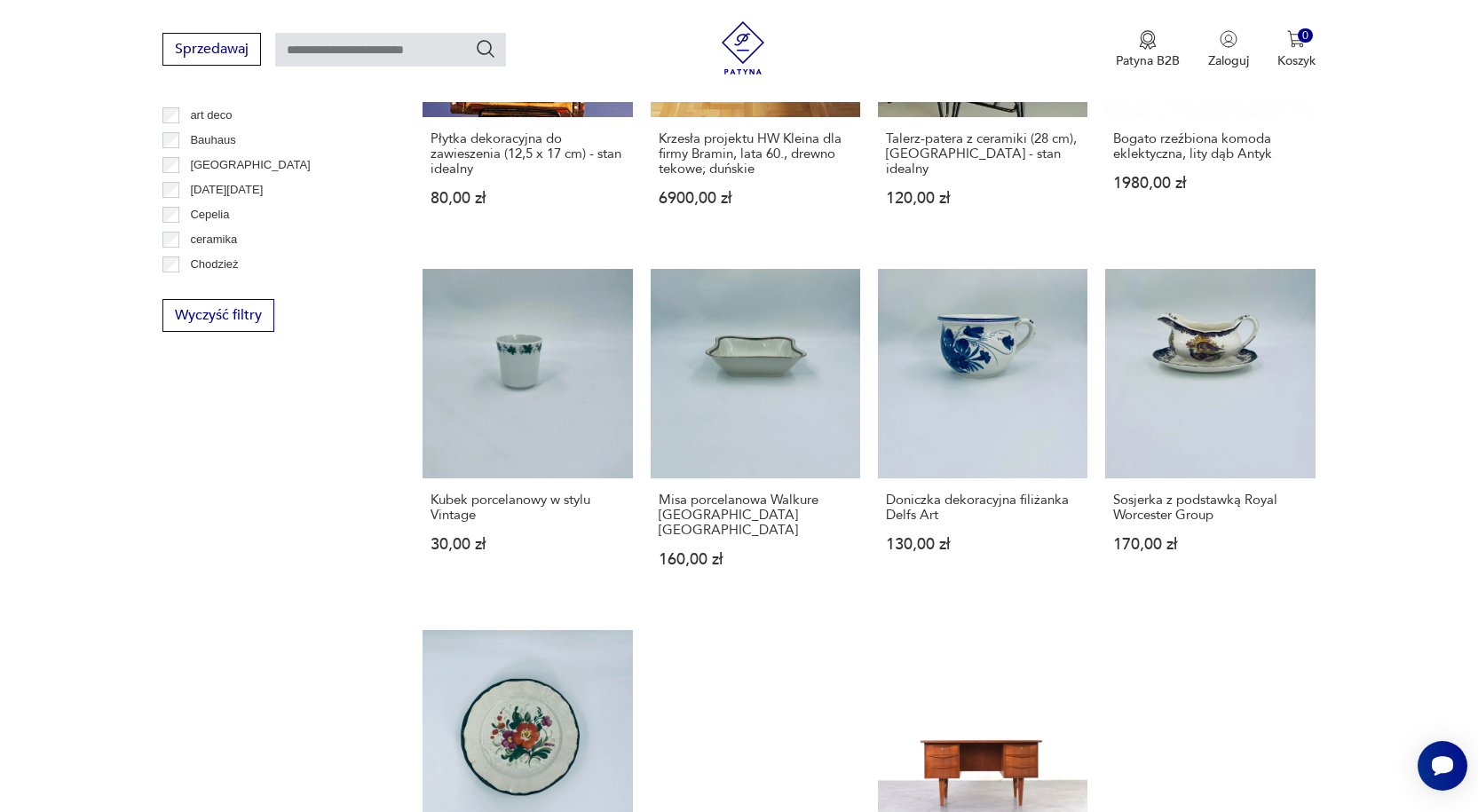
scroll to position [1382, 0]
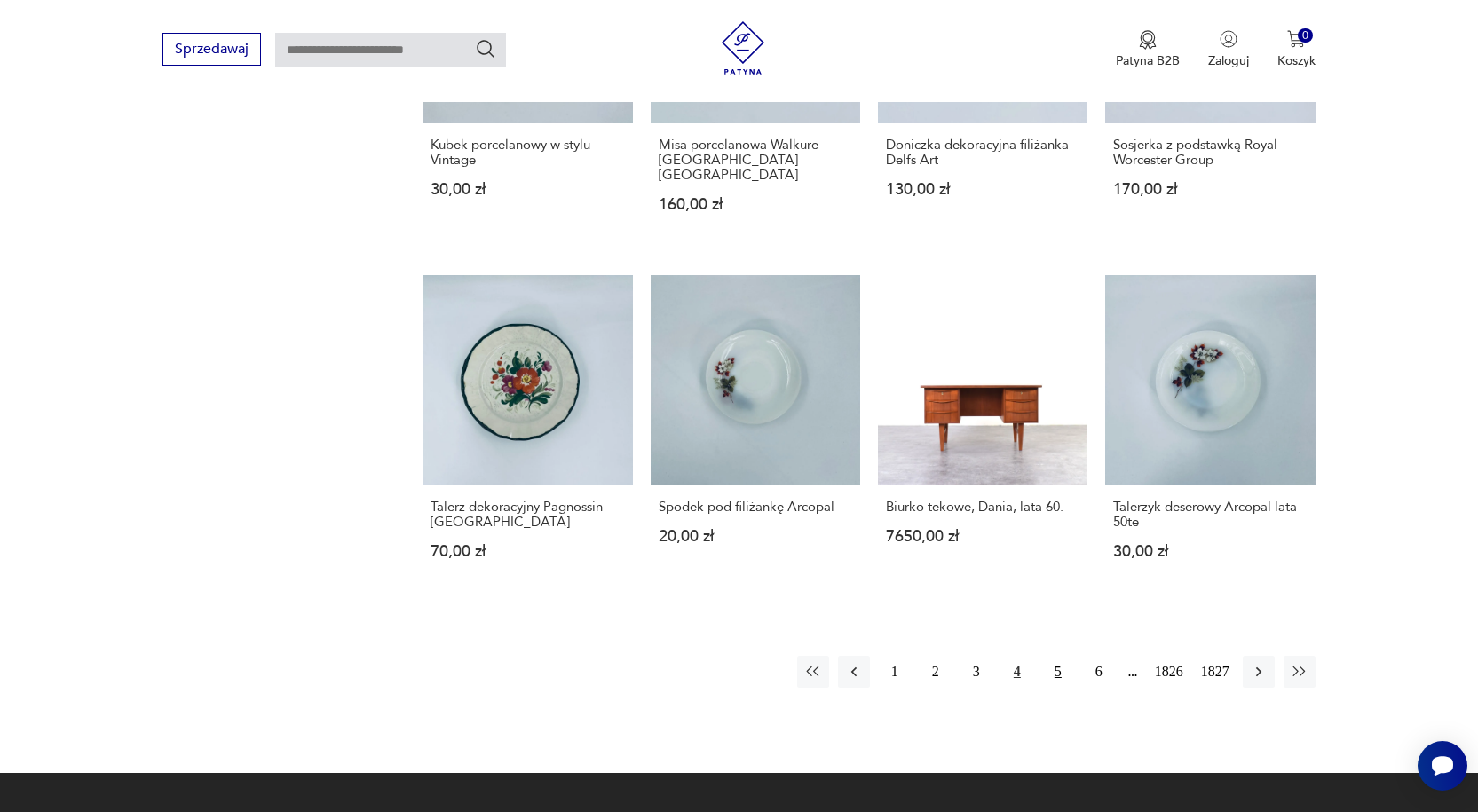
click at [1058, 656] on button "5" at bounding box center [1057, 671] width 32 height 32
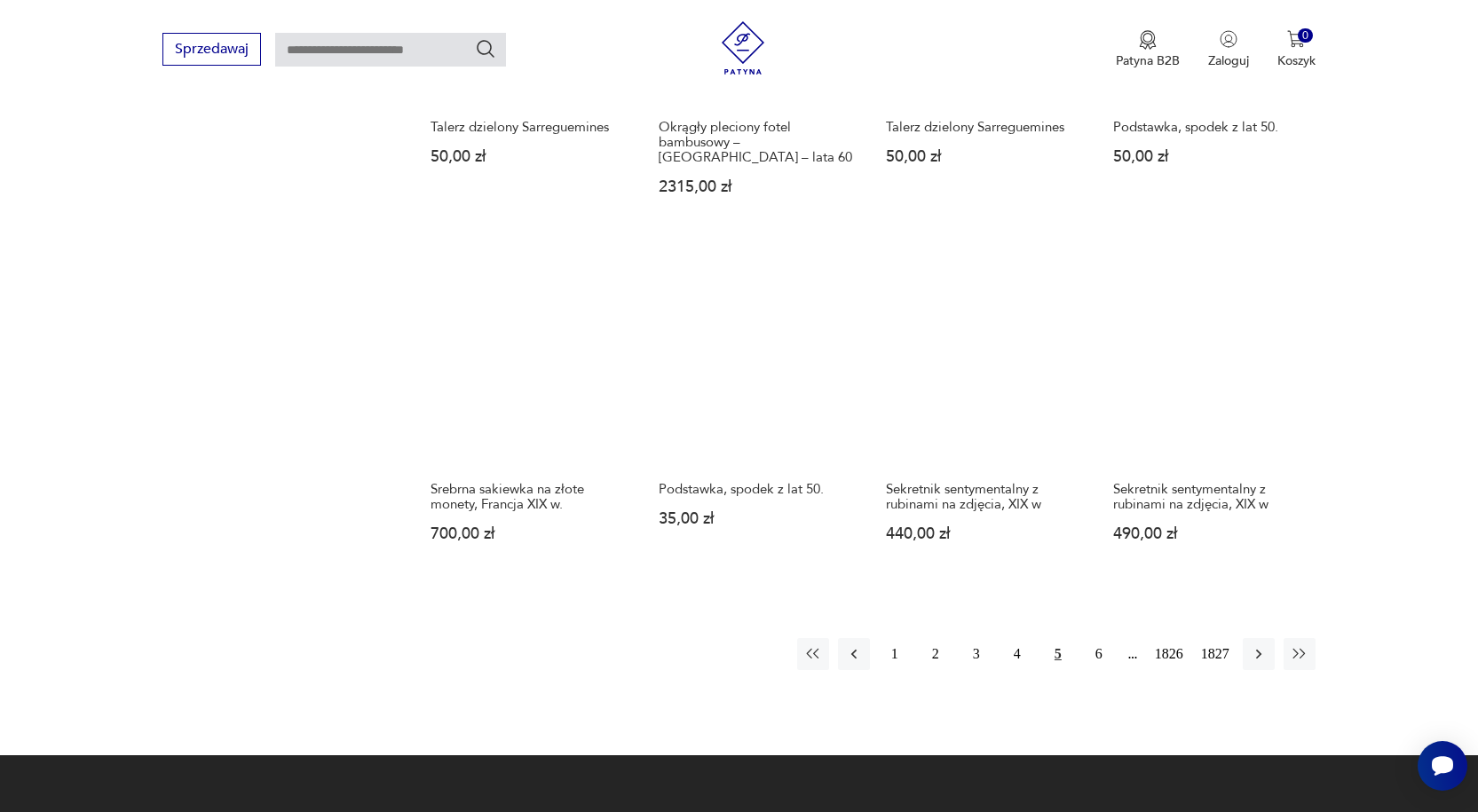
scroll to position [1384, 0]
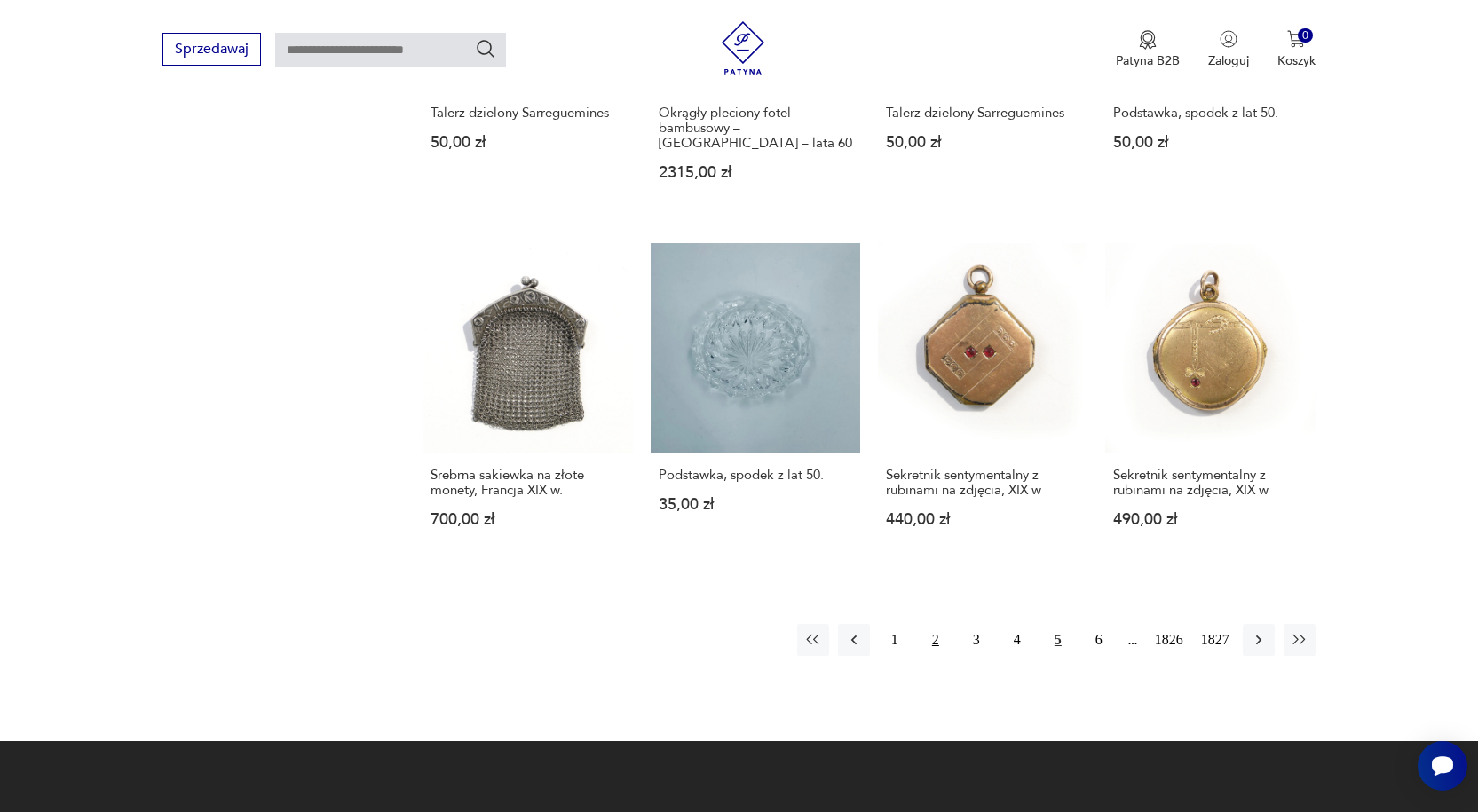
click at [934, 624] on button "2" at bounding box center [935, 639] width 32 height 32
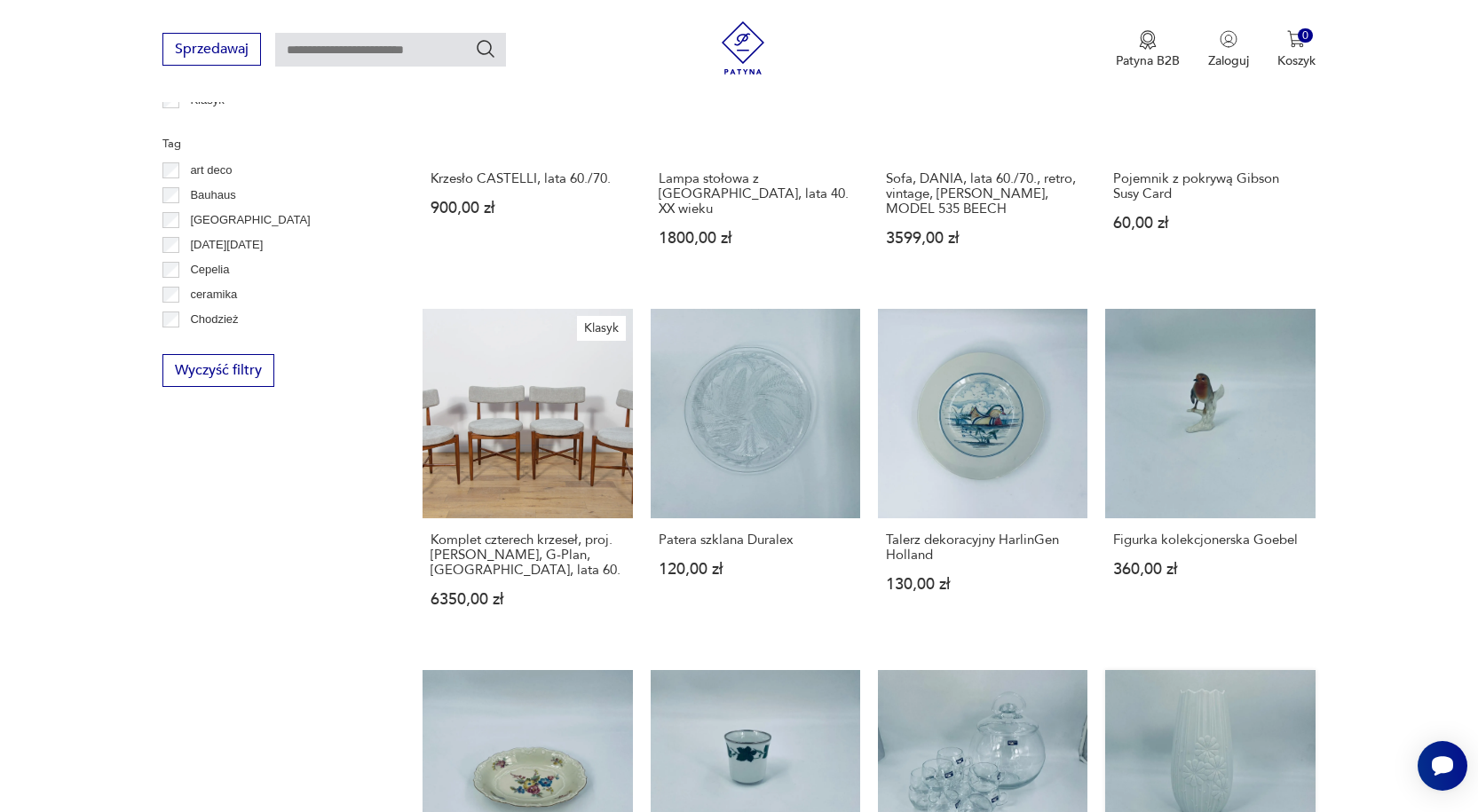
scroll to position [1294, 0]
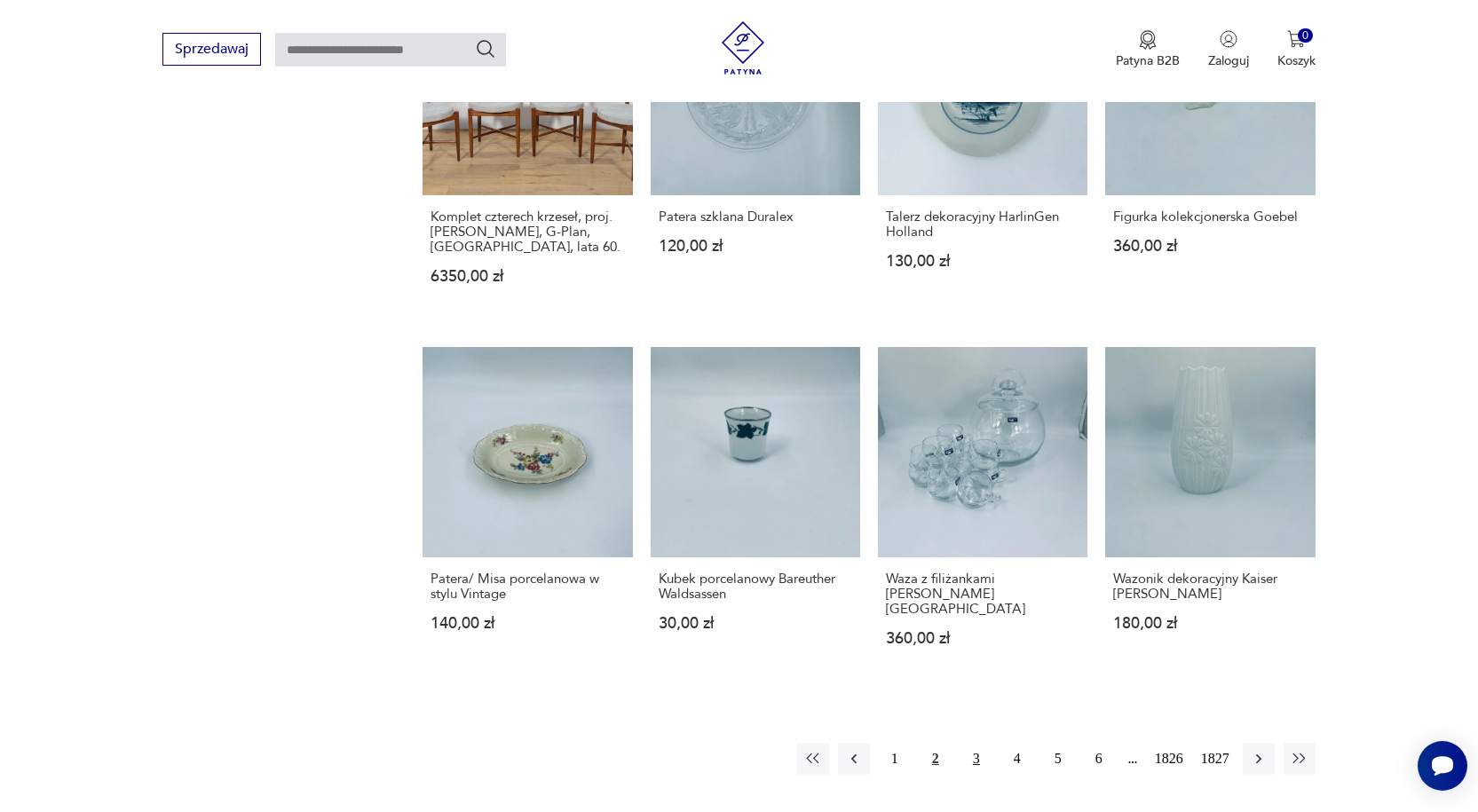
click at [976, 742] on button "3" at bounding box center [976, 758] width 32 height 32
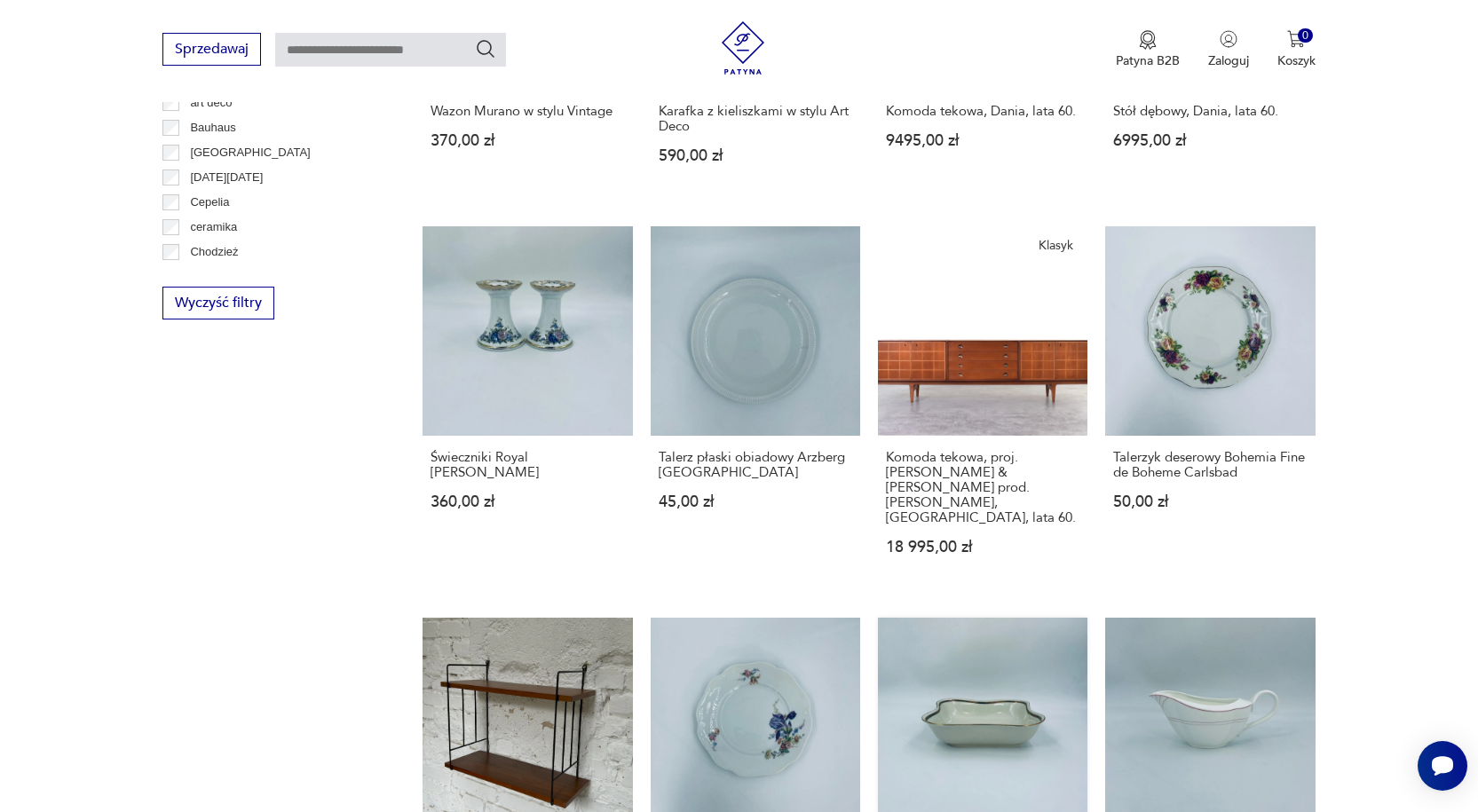
scroll to position [1294, 0]
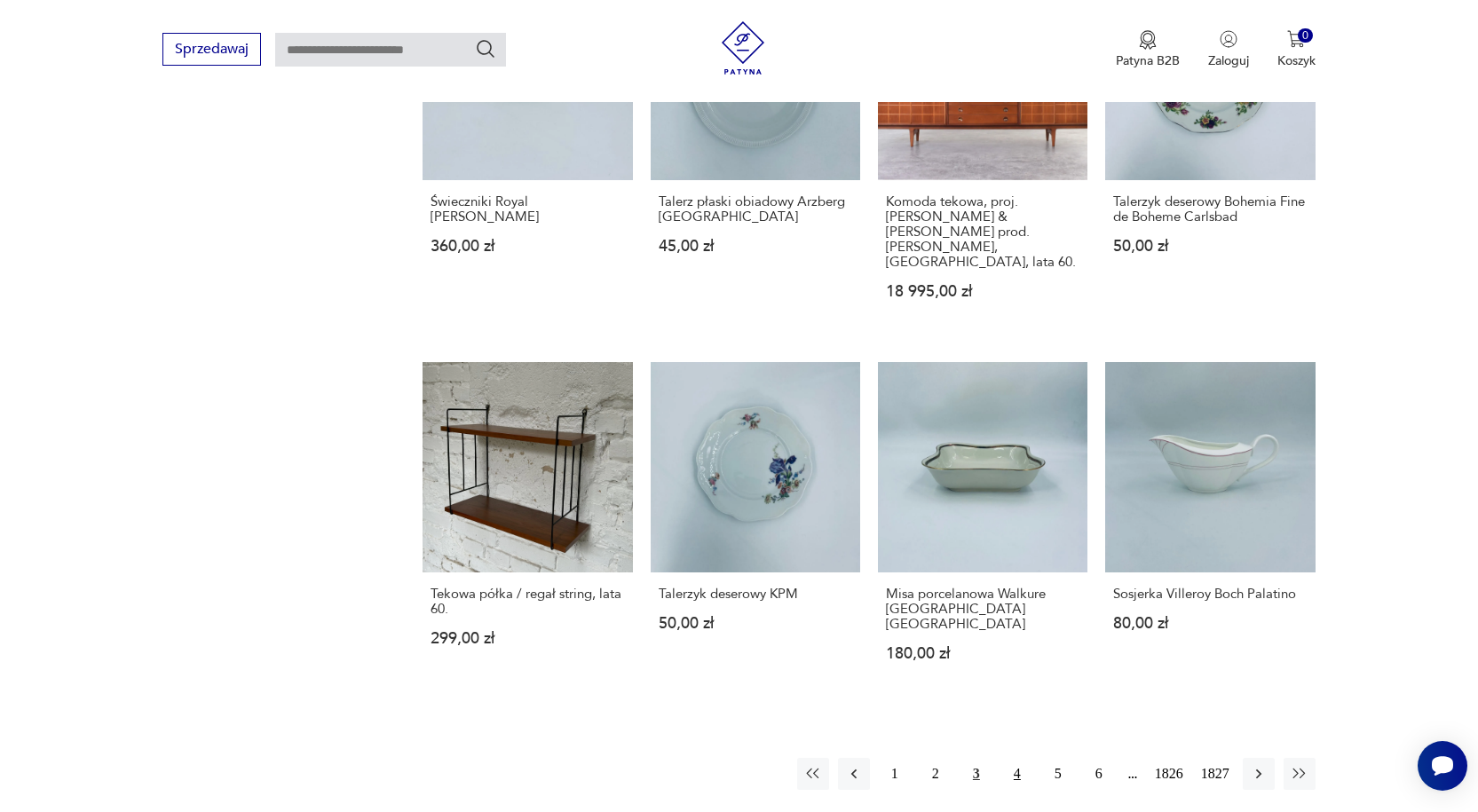
click at [1021, 758] on button "4" at bounding box center [1016, 773] width 32 height 32
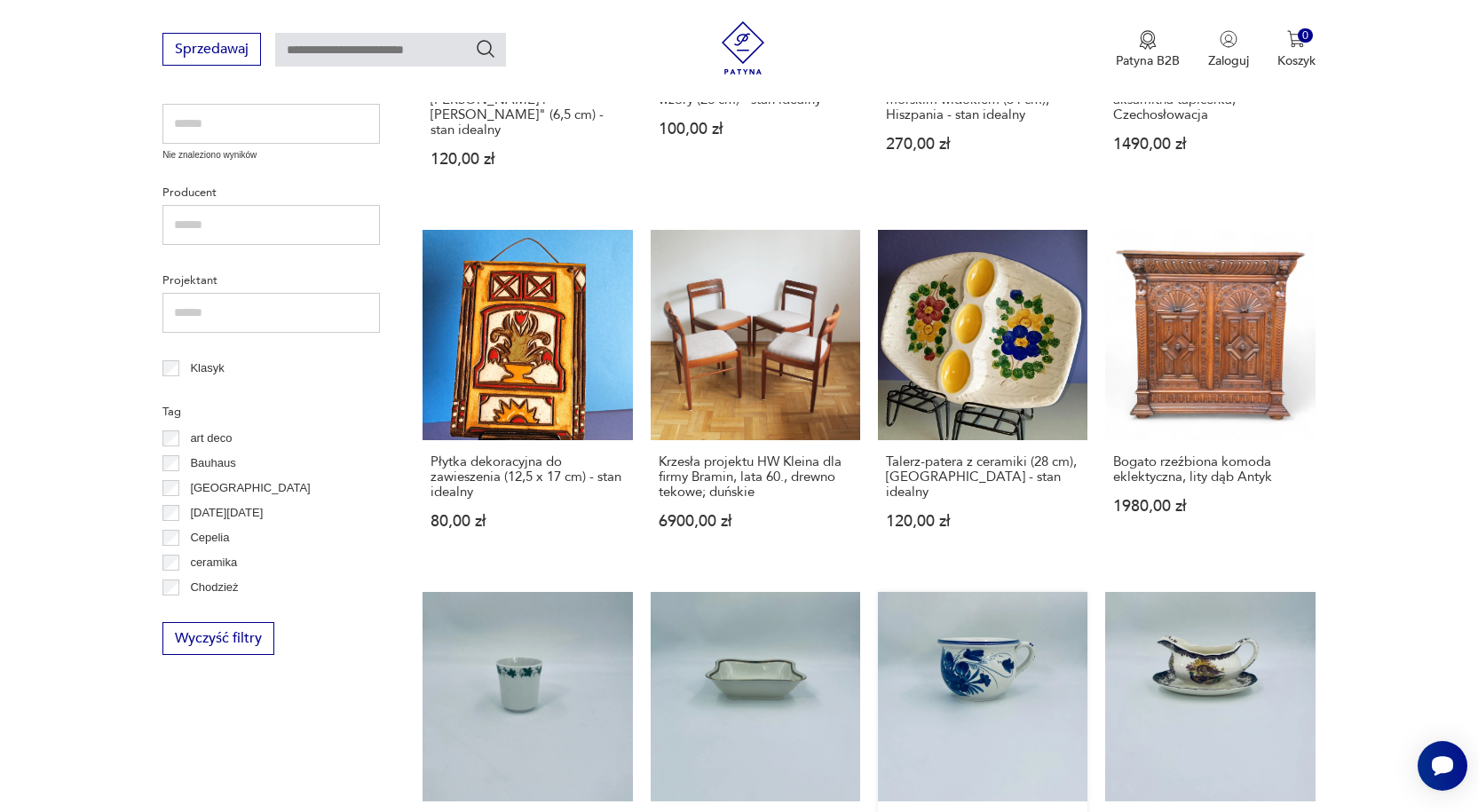
scroll to position [1029, 0]
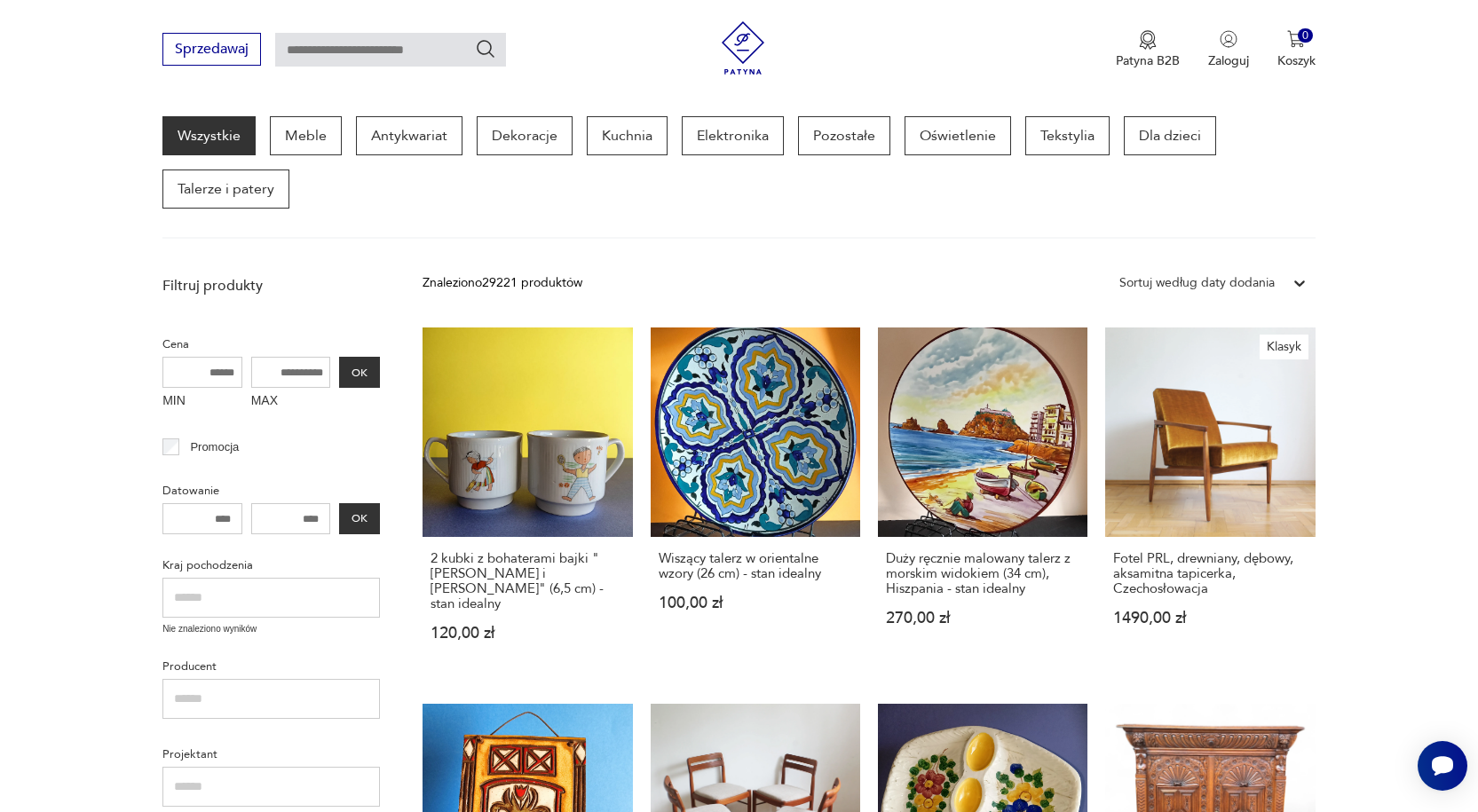
click at [1201, 428] on link "Klasyk Fotel PRL, drewniany, dębowy, aksamitna tapicerka, Czechosłowacja 1490,0…" at bounding box center [1210, 500] width 210 height 348
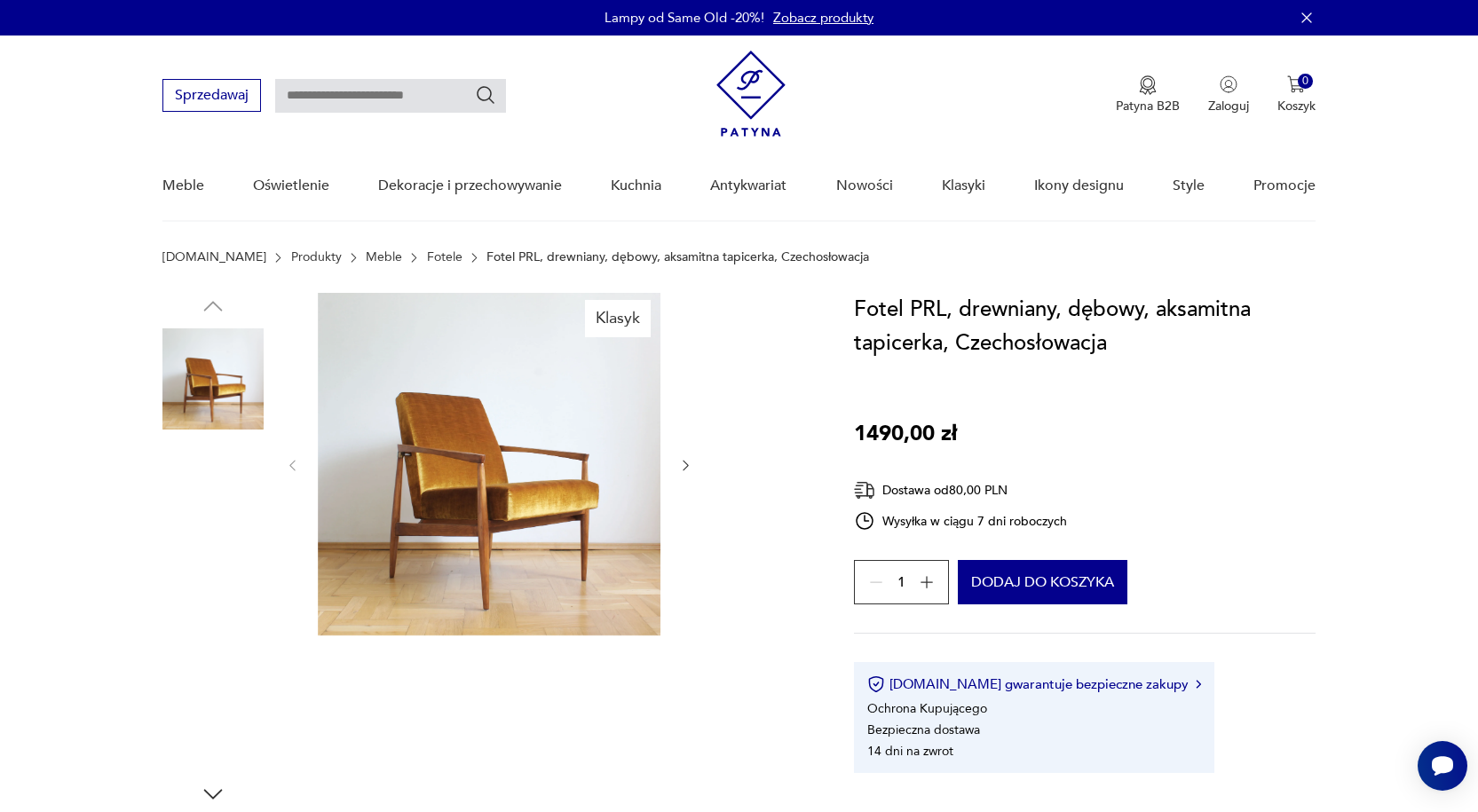
click at [231, 505] on img at bounding box center [213, 492] width 101 height 101
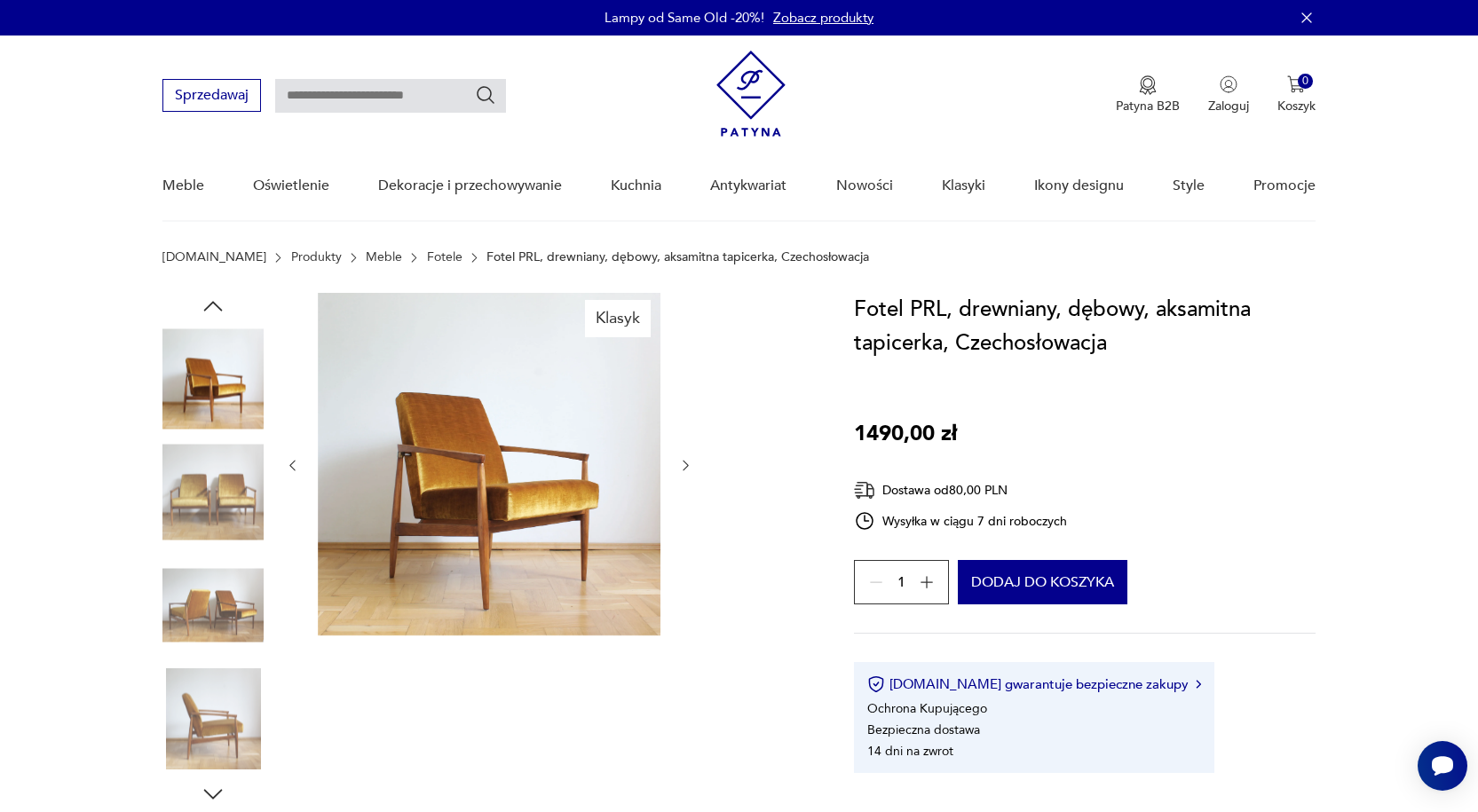
click at [220, 603] on img at bounding box center [213, 605] width 101 height 101
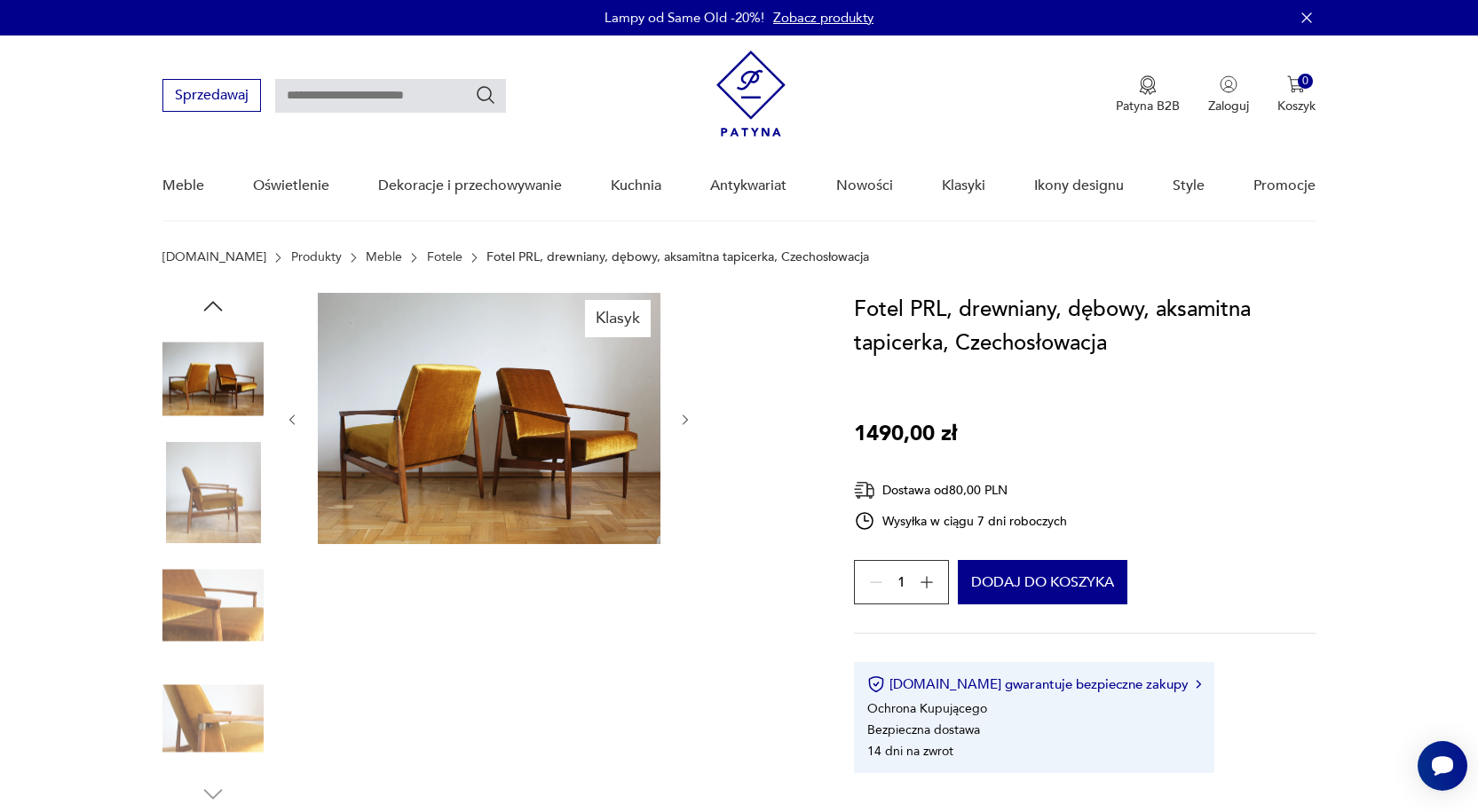
click at [216, 620] on img at bounding box center [213, 605] width 101 height 101
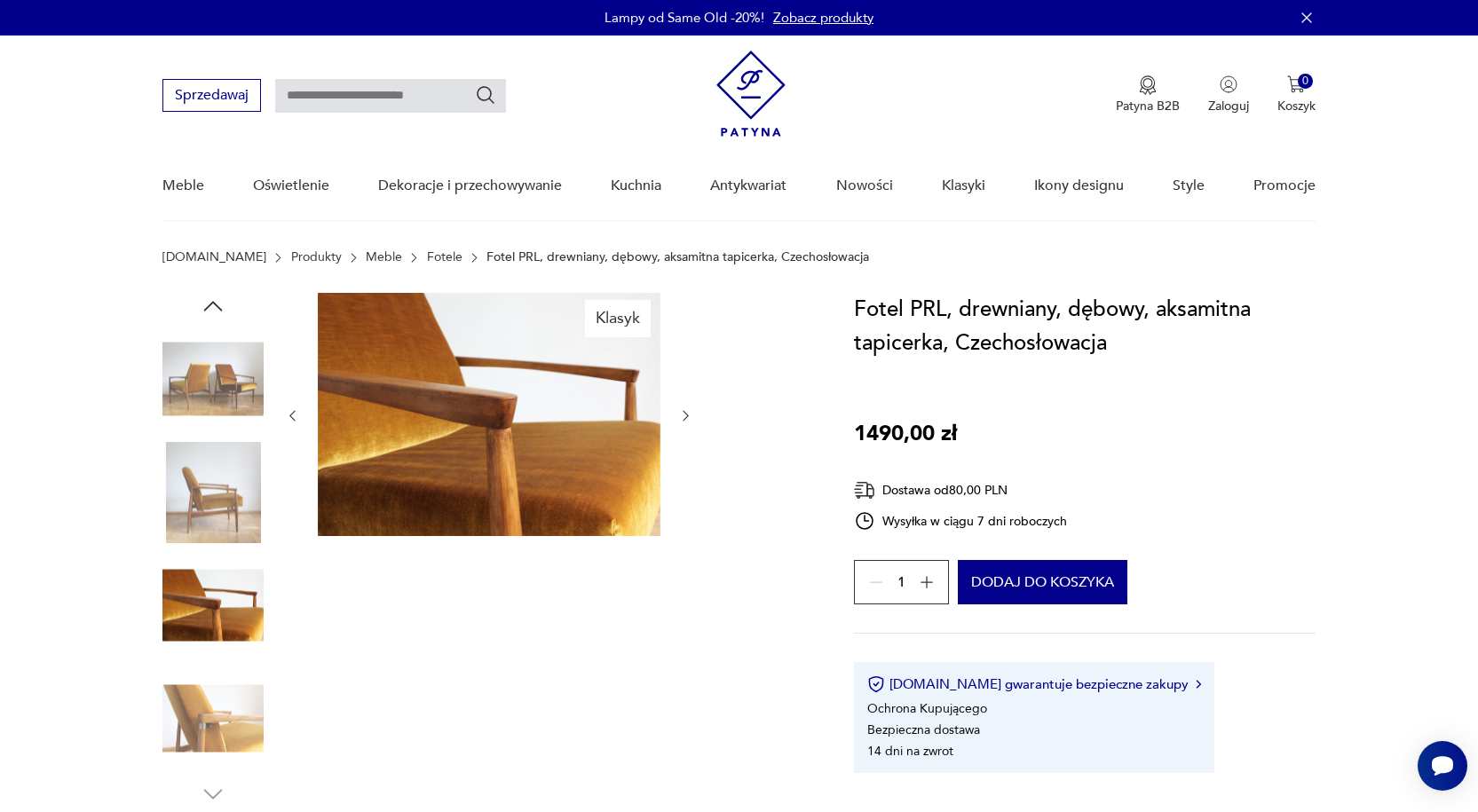
click at [223, 689] on img at bounding box center [213, 719] width 101 height 101
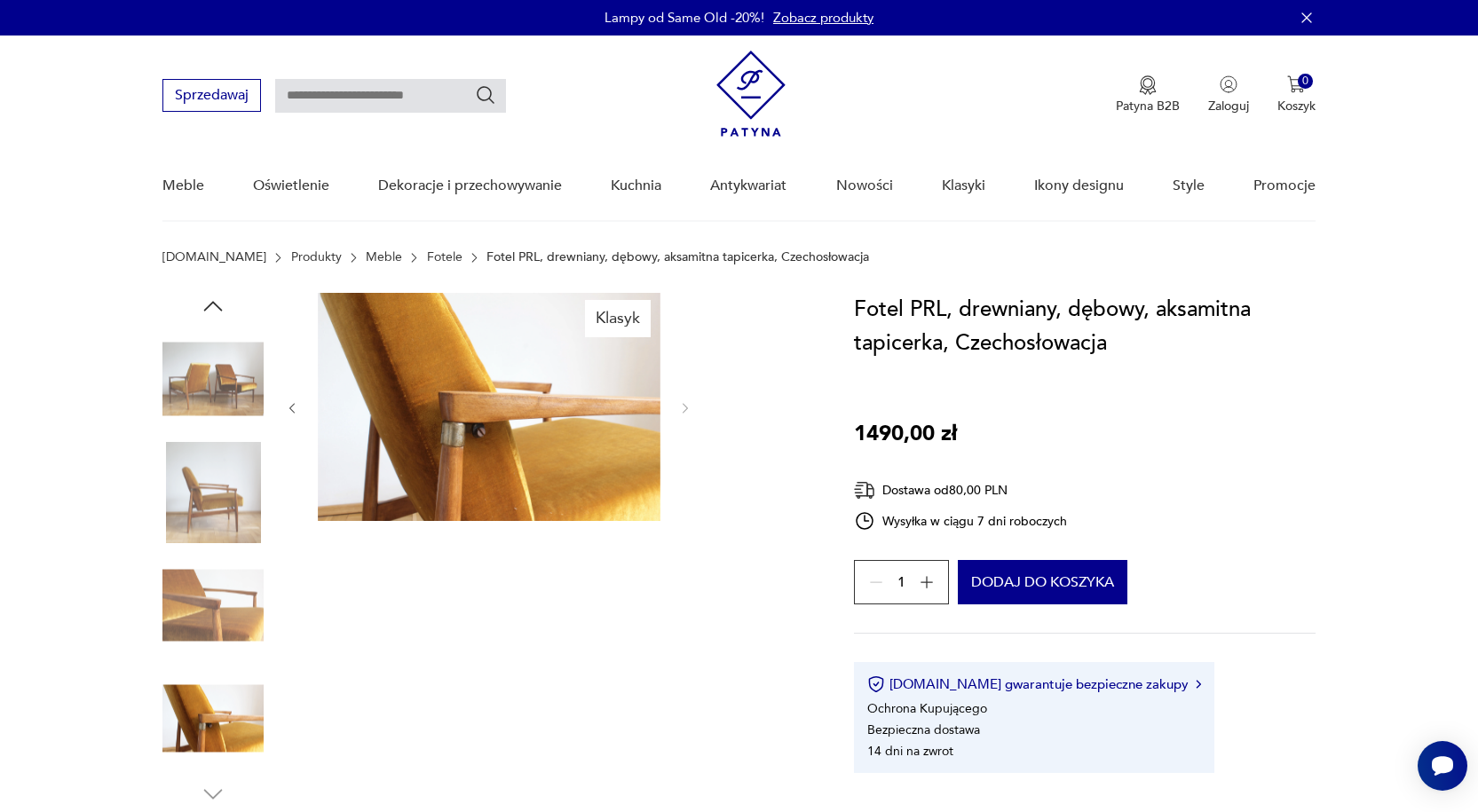
scroll to position [177, 0]
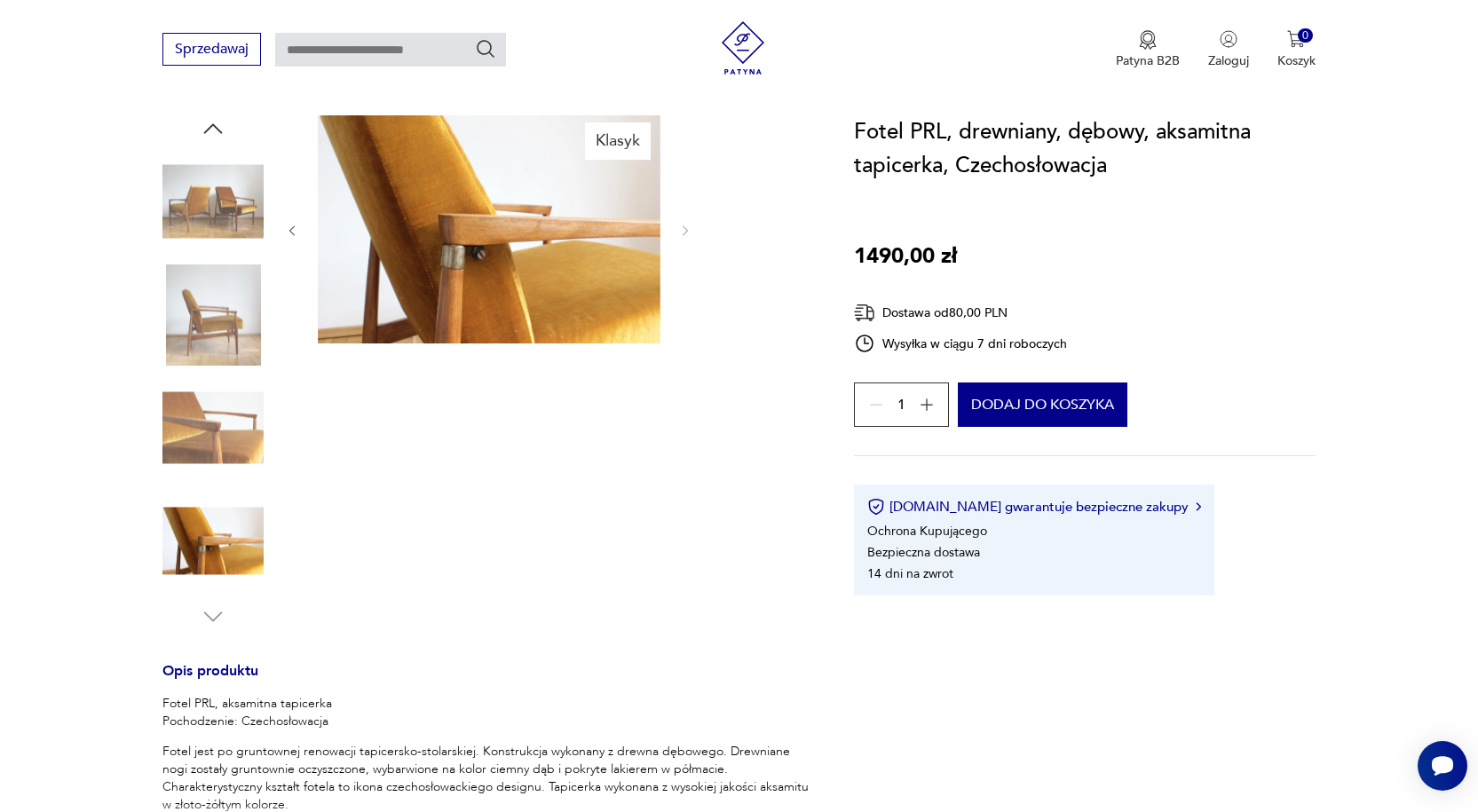
click at [216, 535] on img at bounding box center [213, 541] width 101 height 101
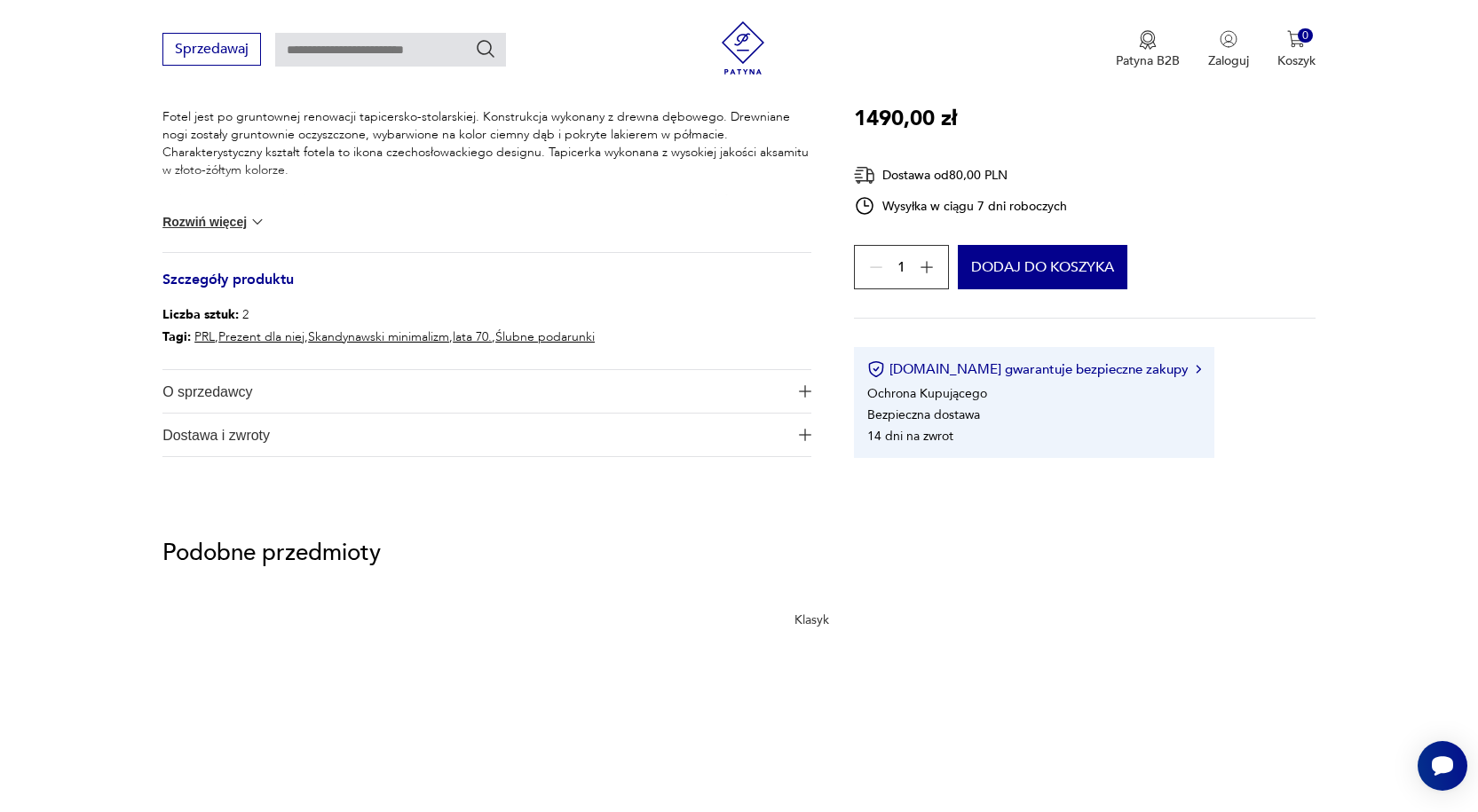
scroll to position [1153, 0]
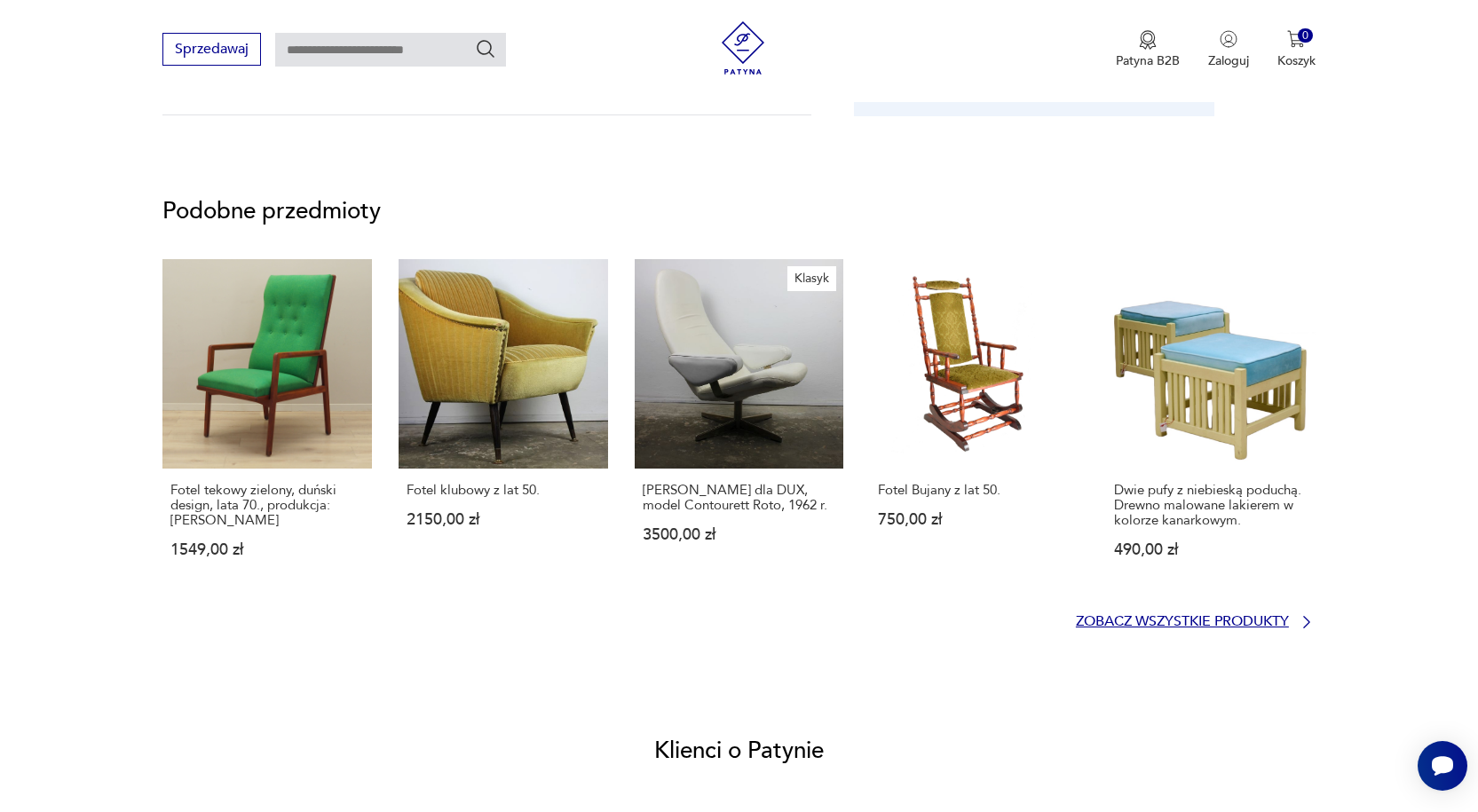
click at [1285, 624] on p "Zobacz wszystkie produkty" at bounding box center [1183, 621] width 213 height 12
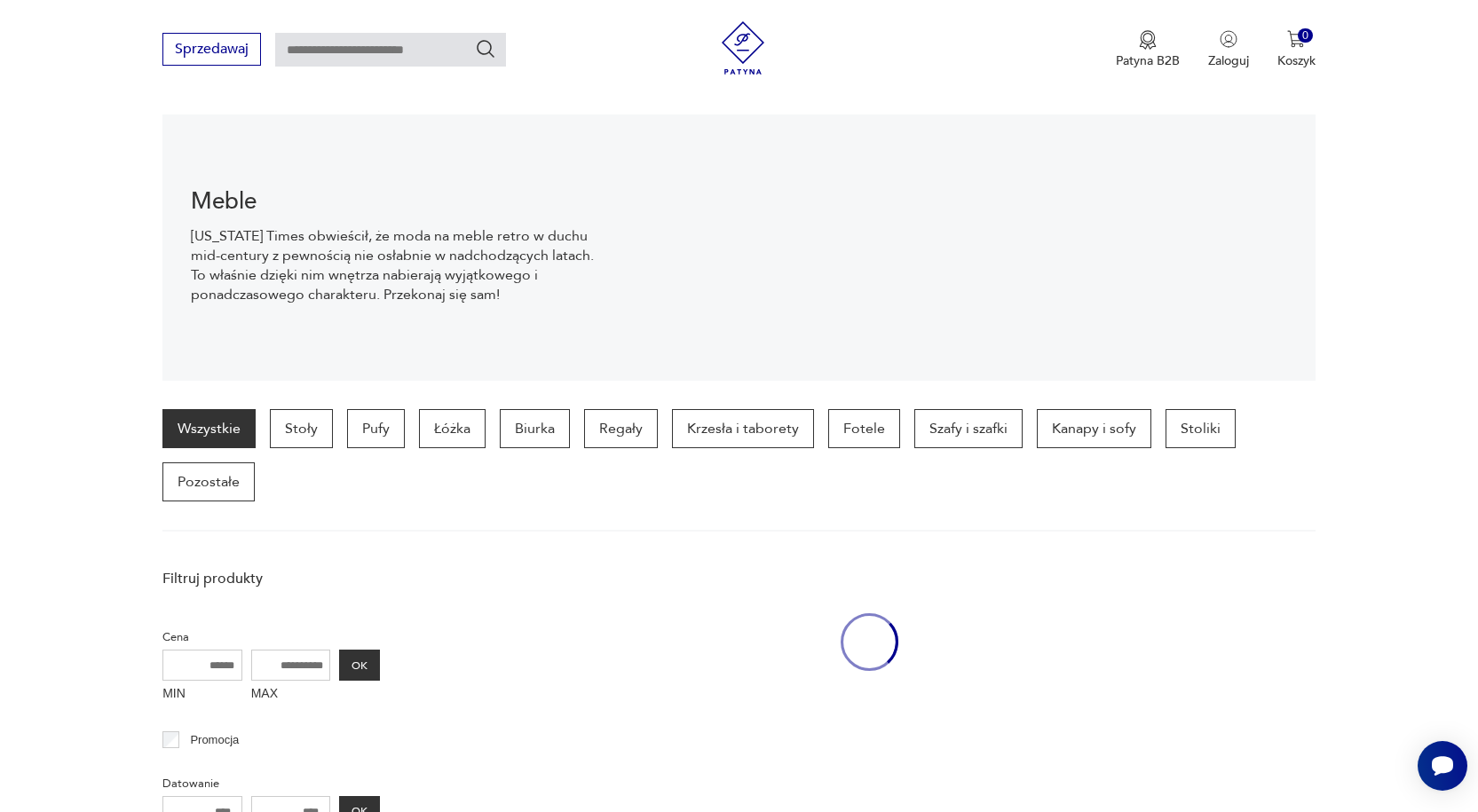
scroll to position [176, 0]
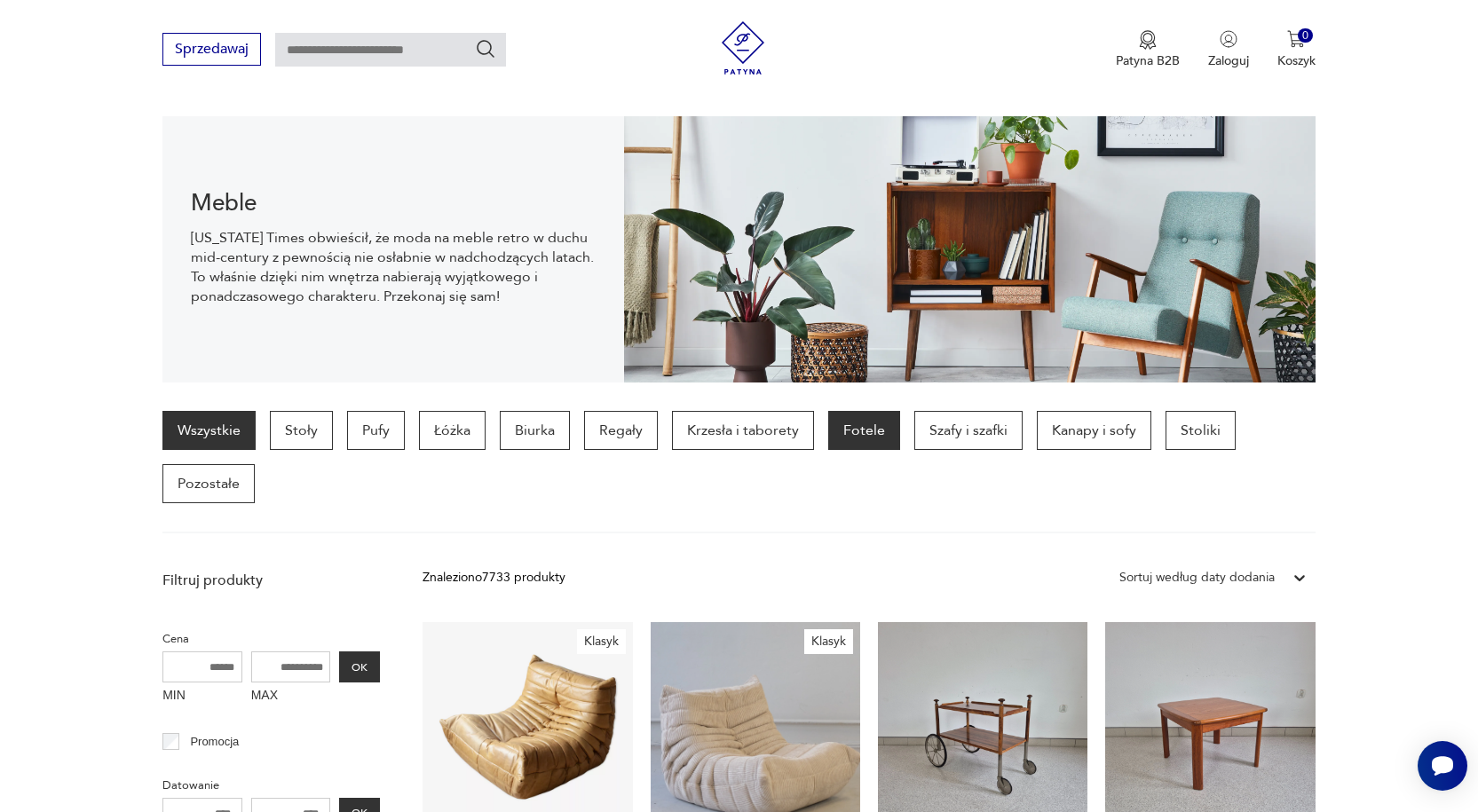
click at [847, 434] on p "Fotele" at bounding box center [865, 430] width 72 height 39
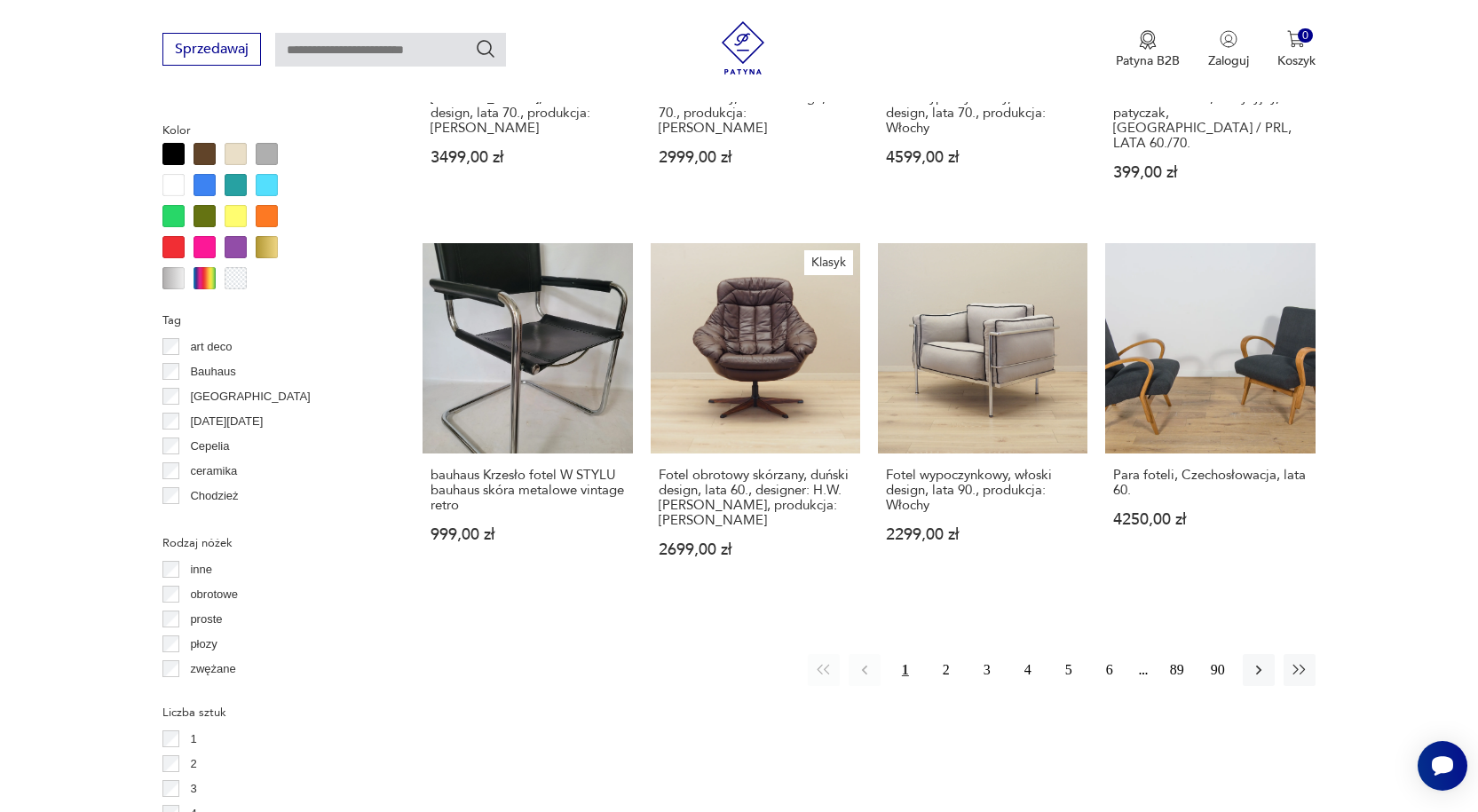
scroll to position [1713, 0]
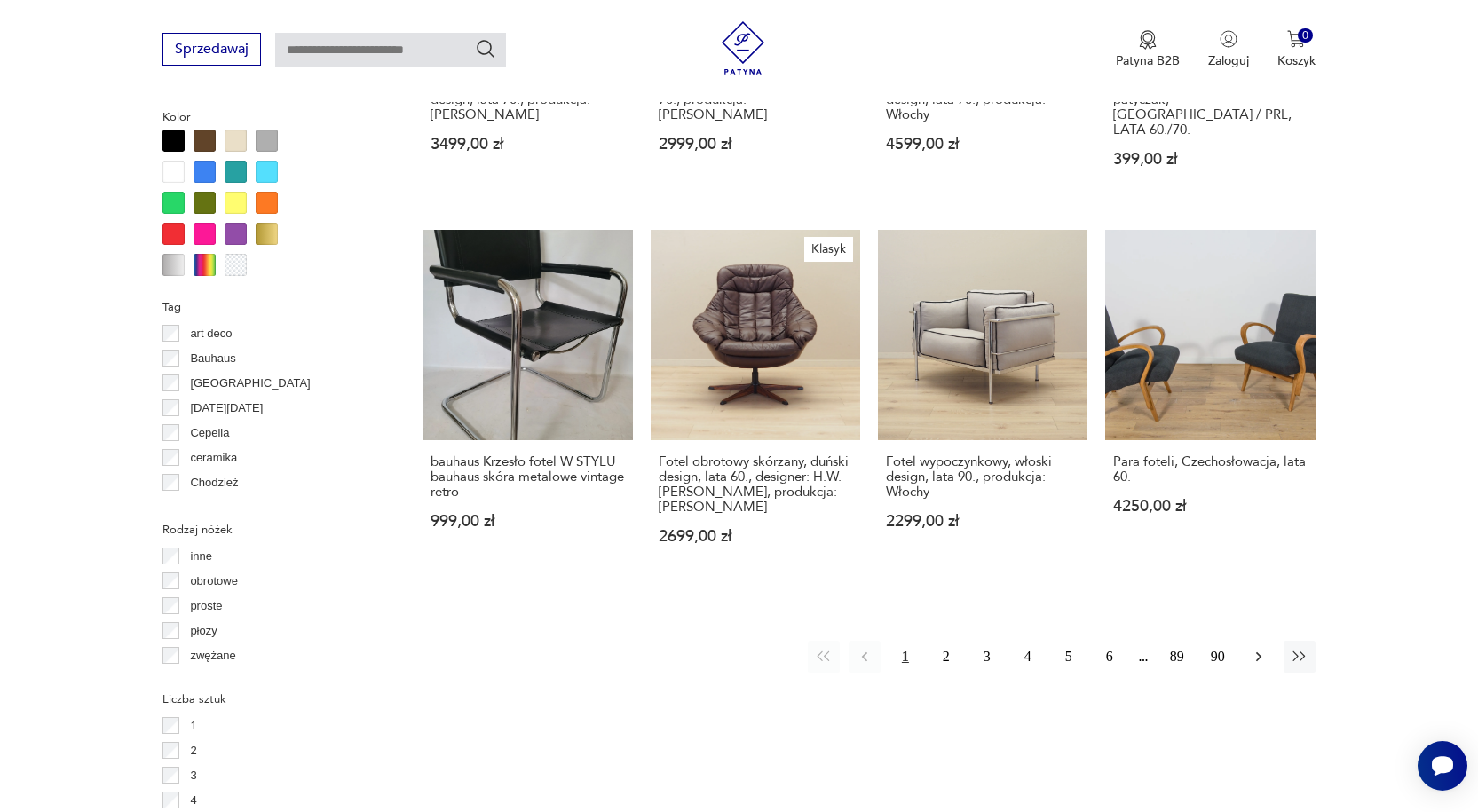
click at [1255, 648] on icon "button" at bounding box center [1258, 657] width 18 height 18
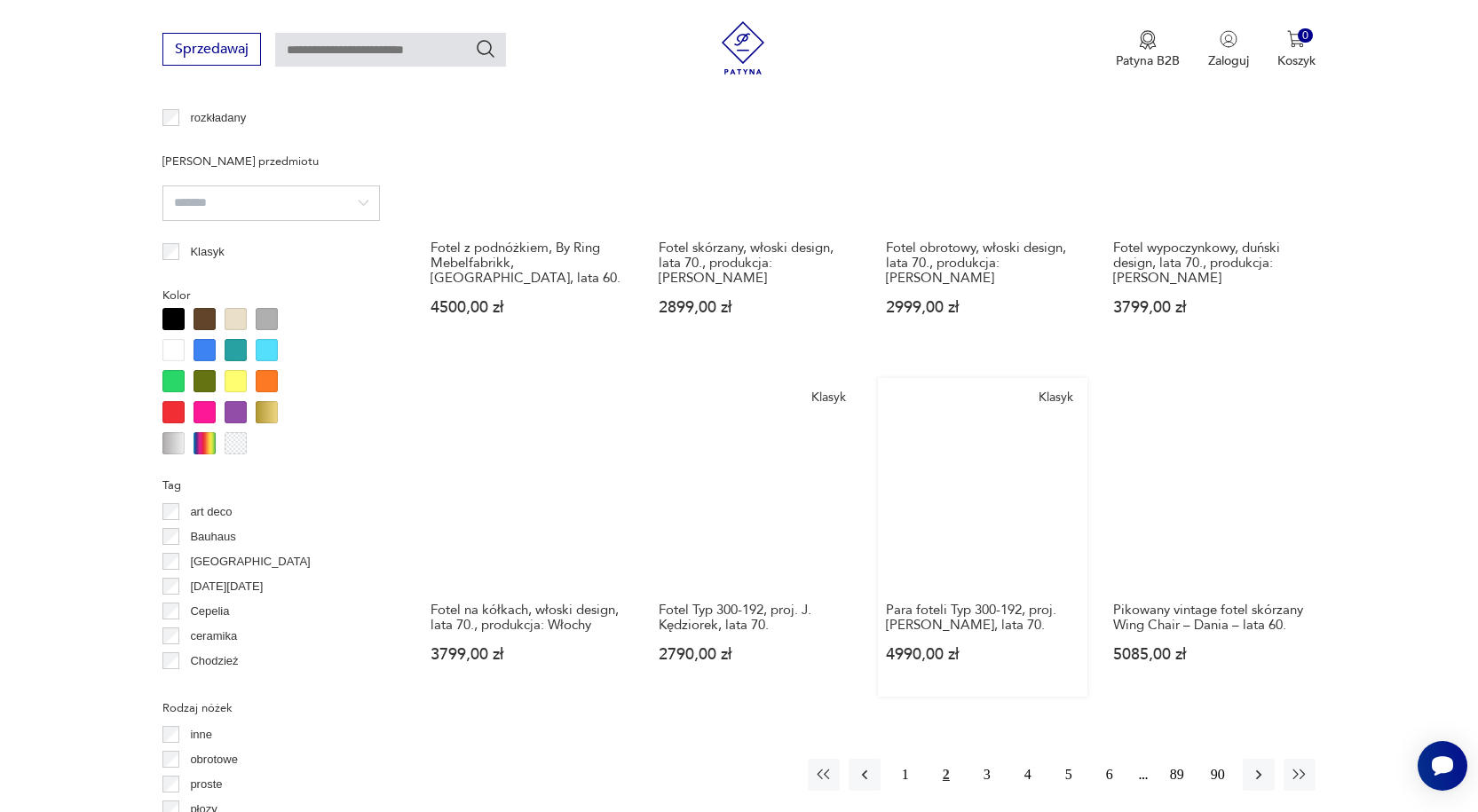
scroll to position [1535, 0]
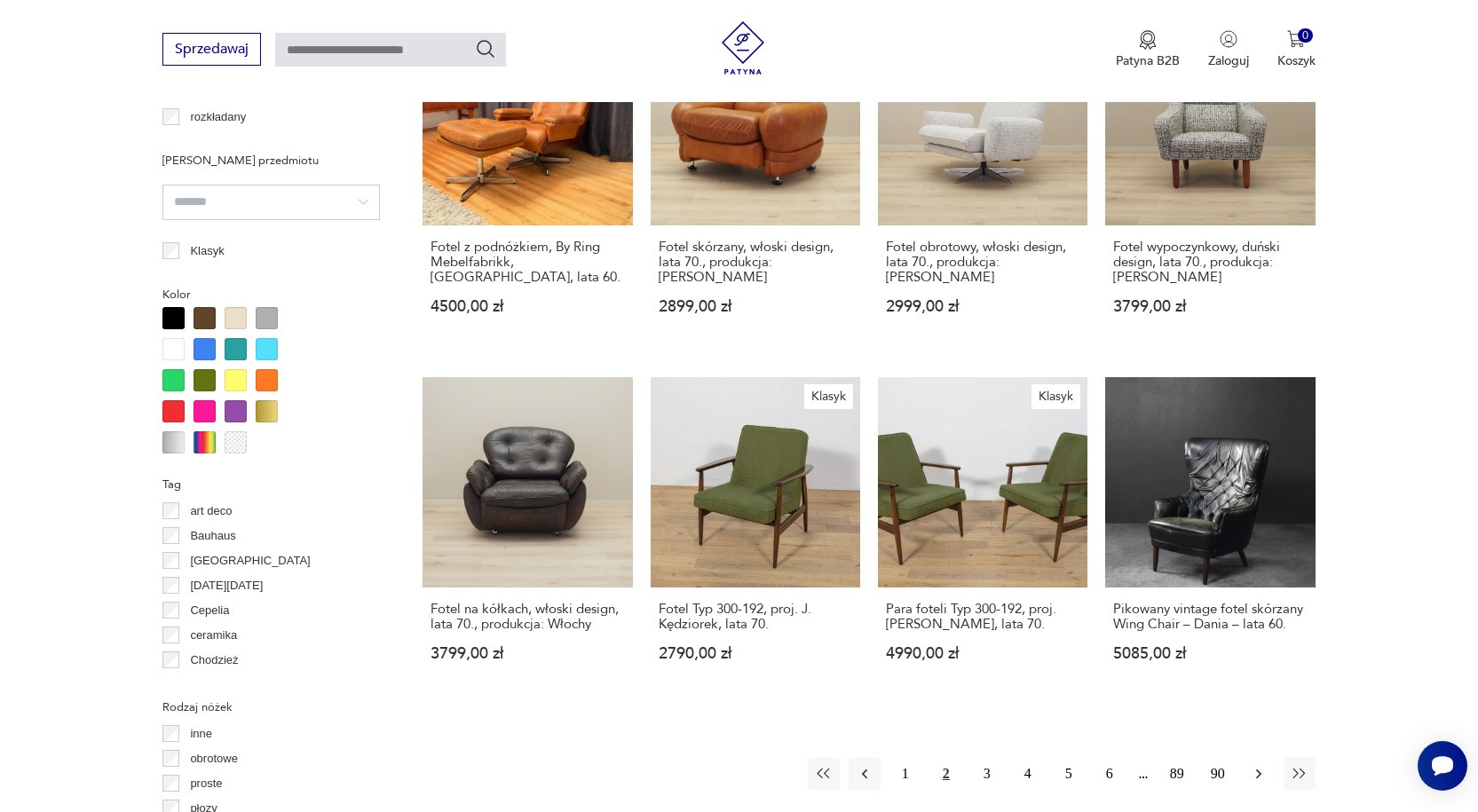
click at [1264, 765] on icon "button" at bounding box center [1258, 774] width 18 height 18
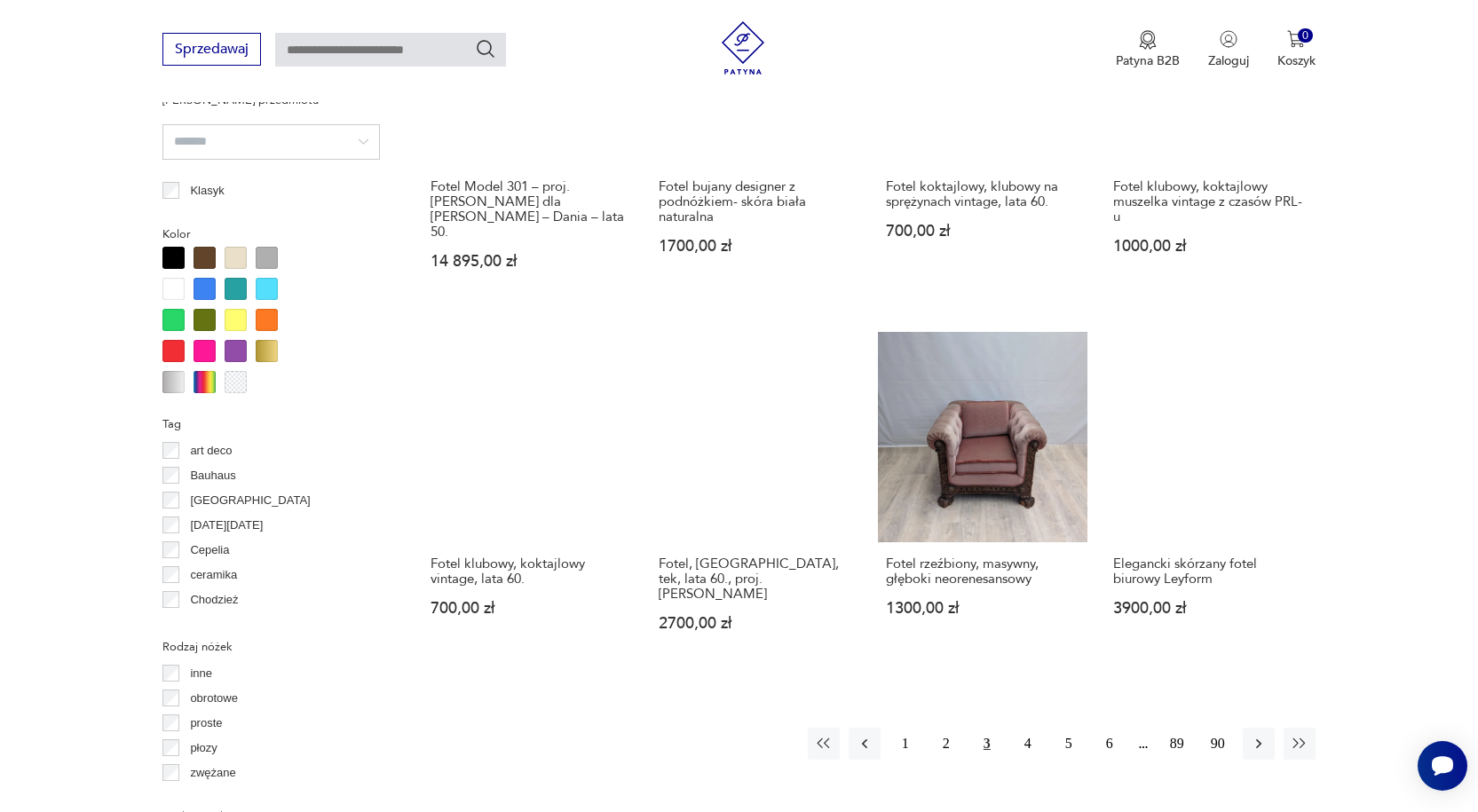
scroll to position [1625, 0]
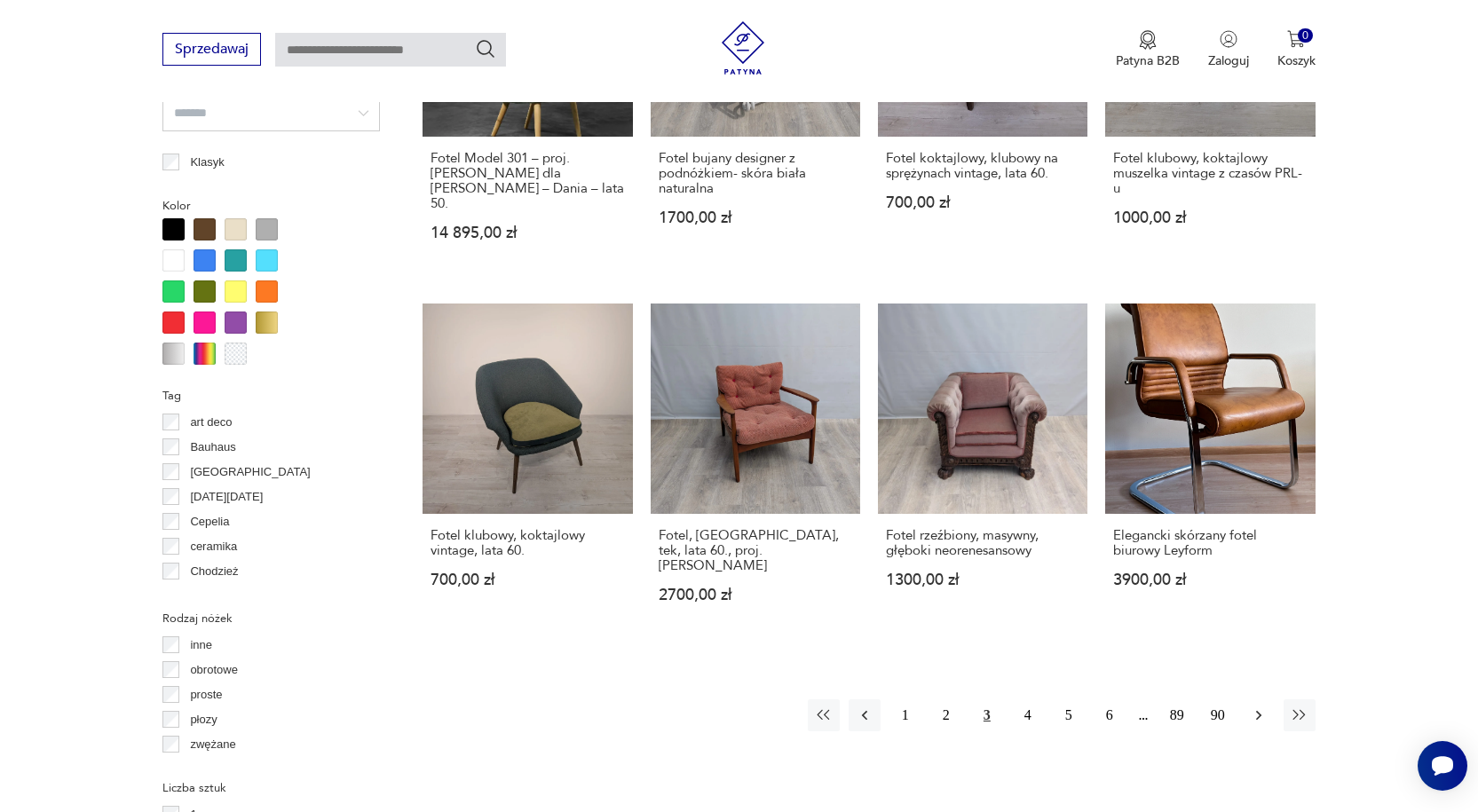
click at [1262, 706] on icon "button" at bounding box center [1258, 715] width 18 height 18
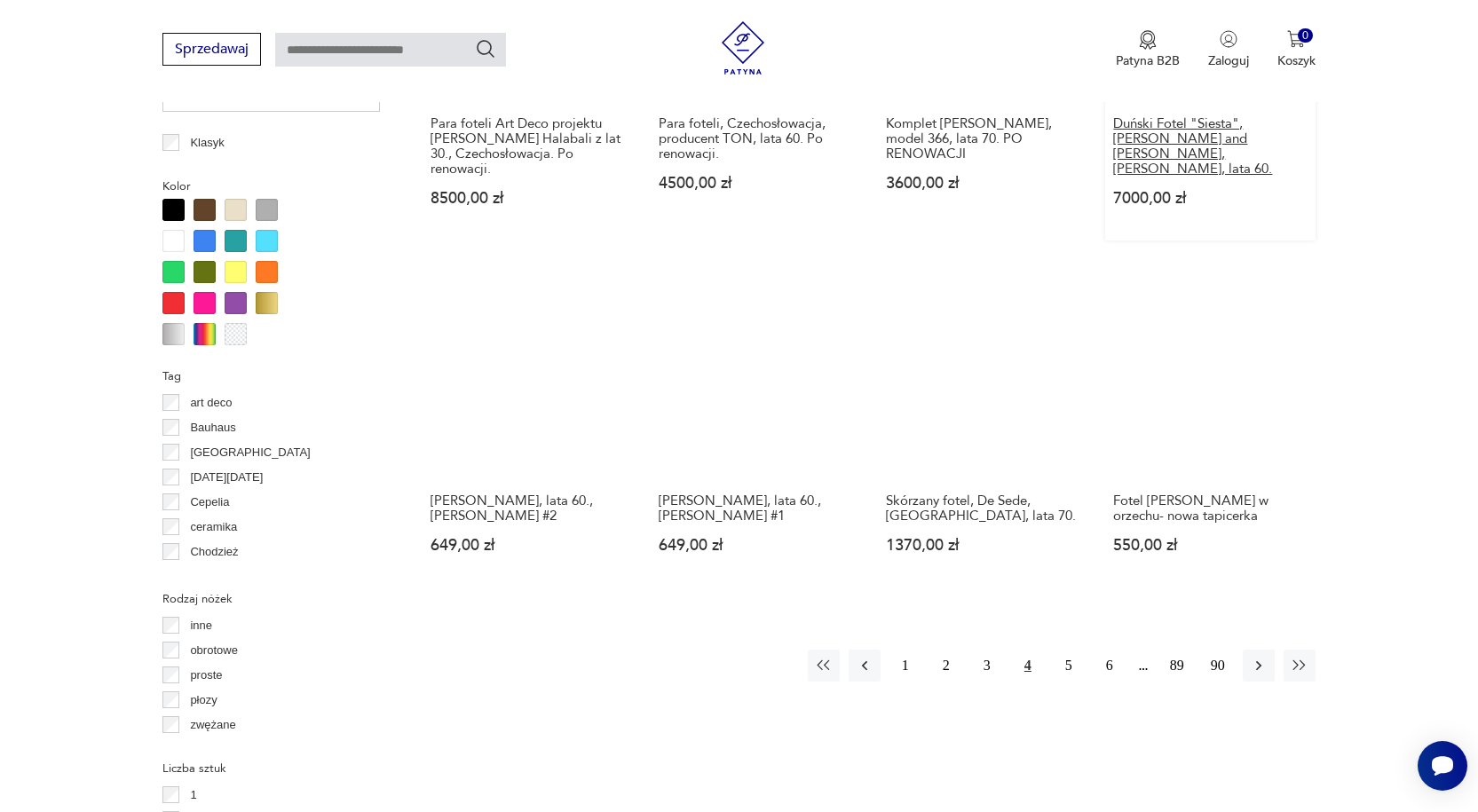
scroll to position [1713, 0]
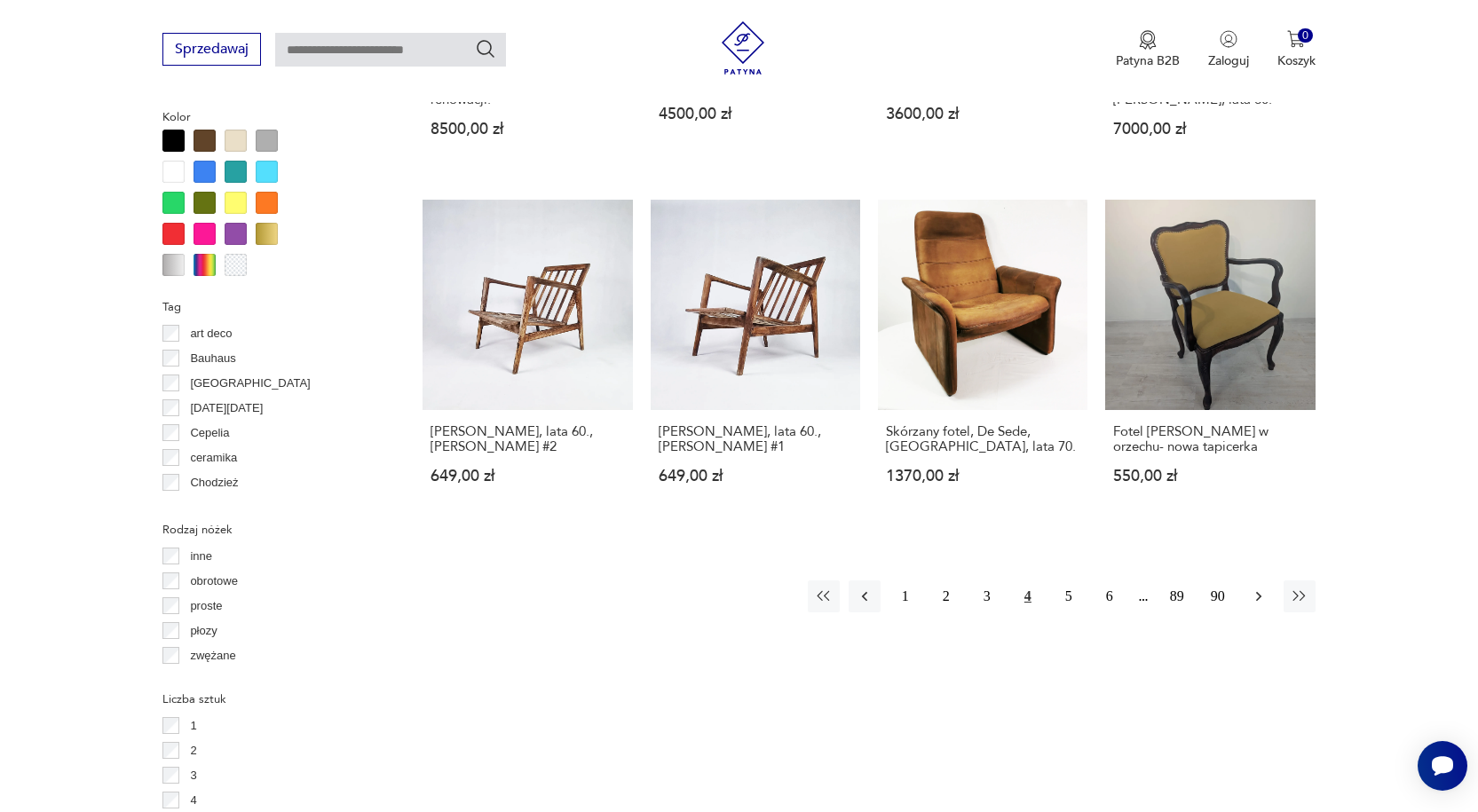
click at [1258, 591] on icon "button" at bounding box center [1258, 595] width 5 height 10
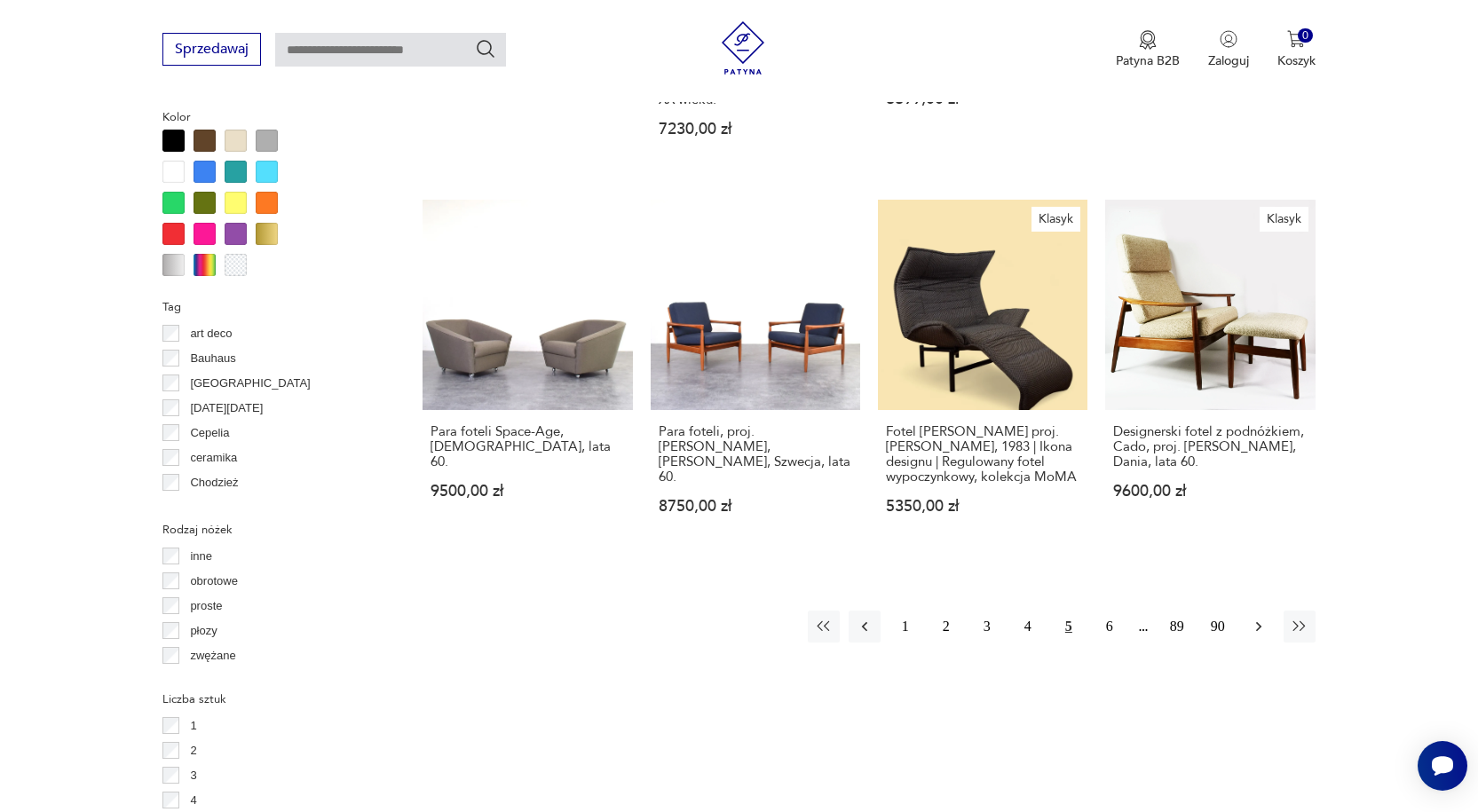
click at [1253, 618] on icon "button" at bounding box center [1258, 627] width 18 height 18
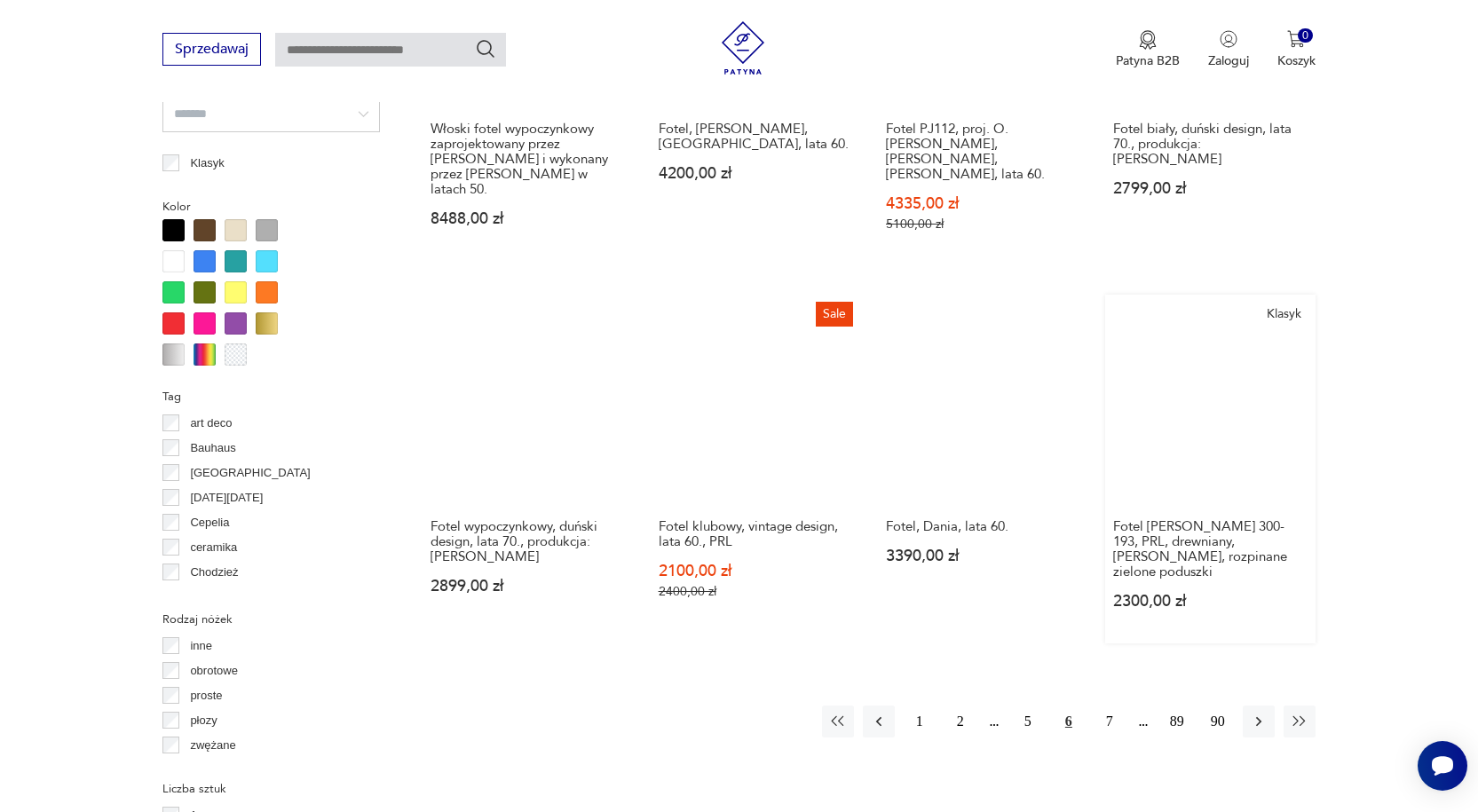
scroll to position [1625, 0]
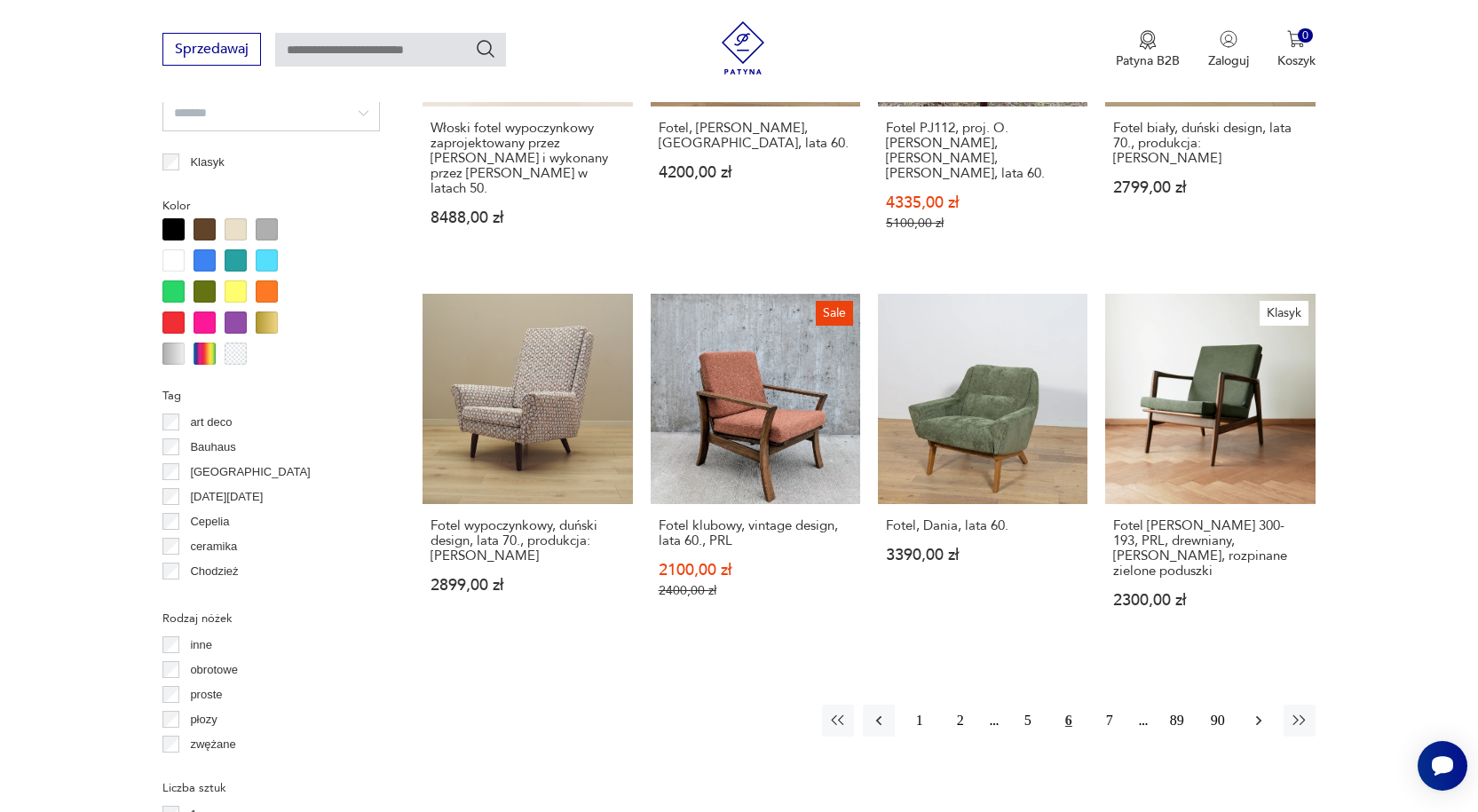
click at [1264, 712] on icon "button" at bounding box center [1258, 721] width 18 height 18
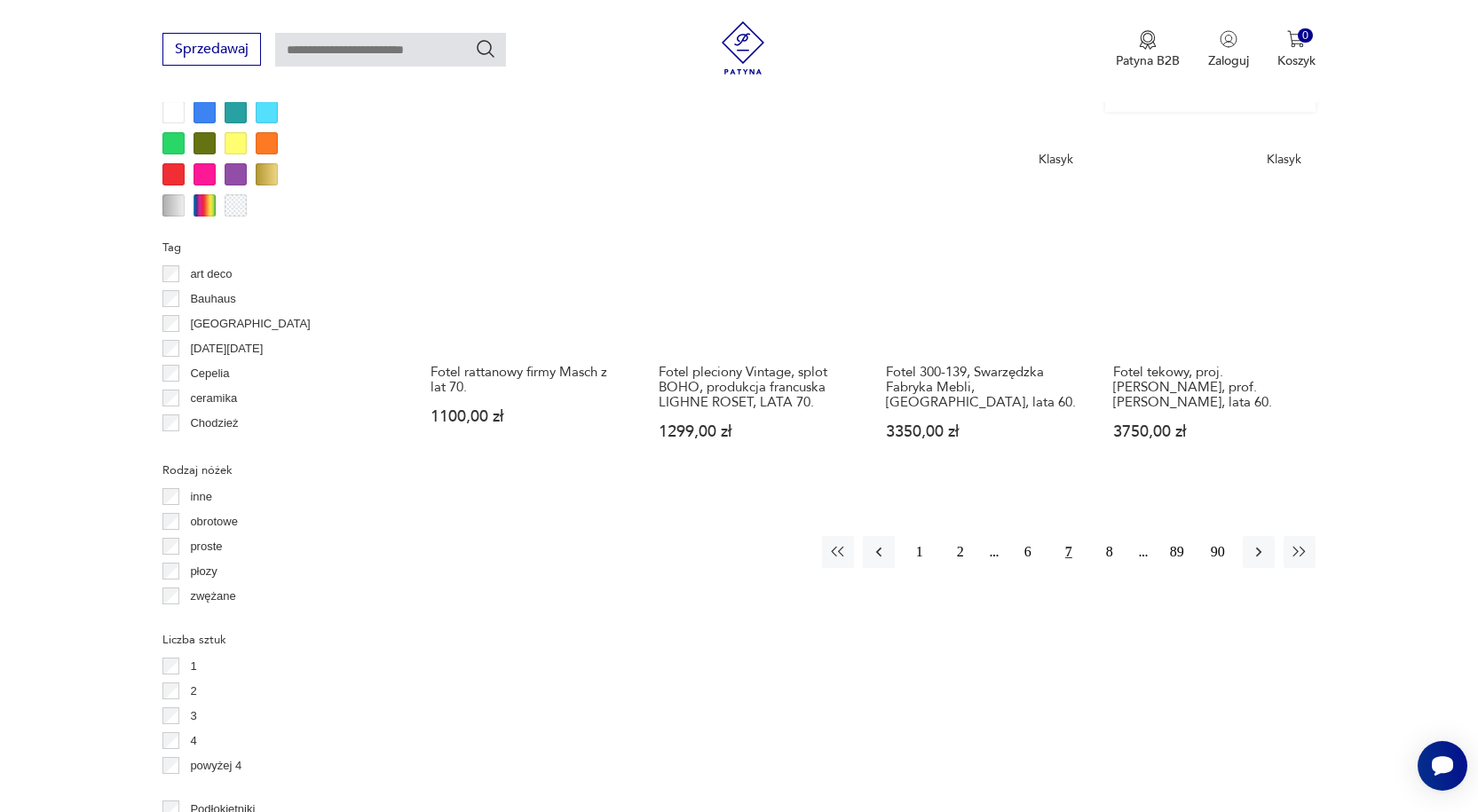
scroll to position [1802, 0]
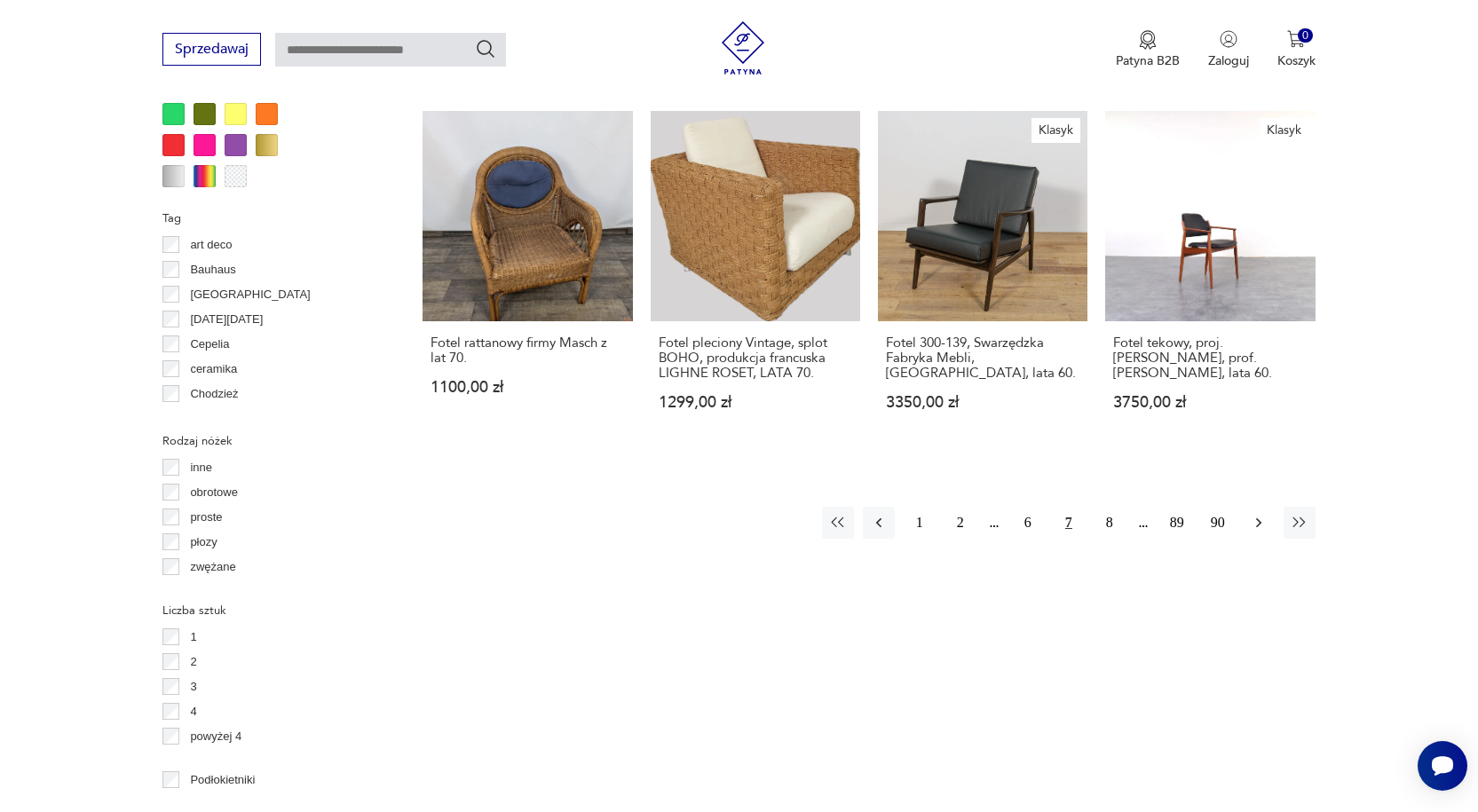
click at [1255, 514] on icon "button" at bounding box center [1258, 523] width 18 height 18
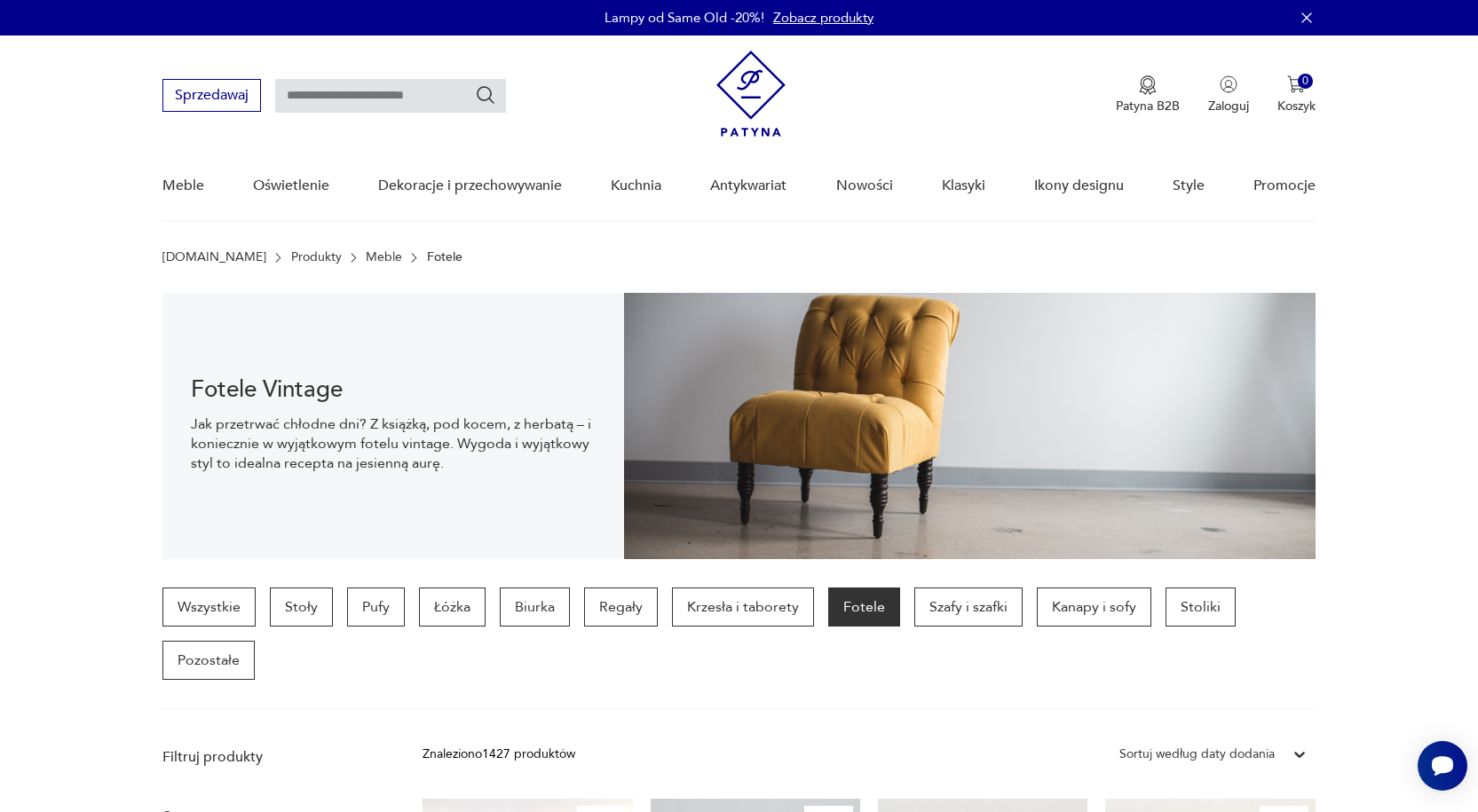
click at [416, 88] on input "text" at bounding box center [390, 95] width 230 height 33
type input "******"
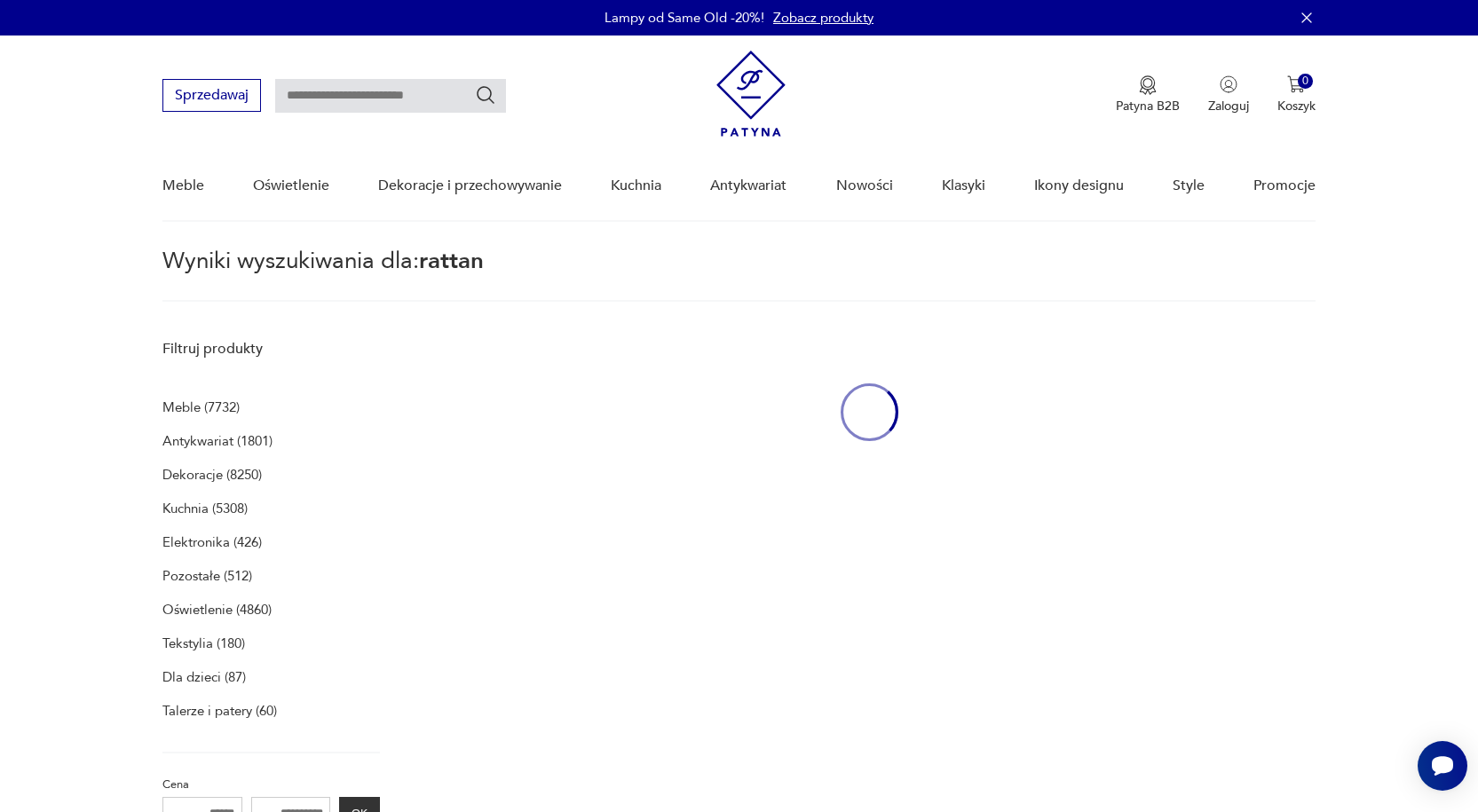
type input "******"
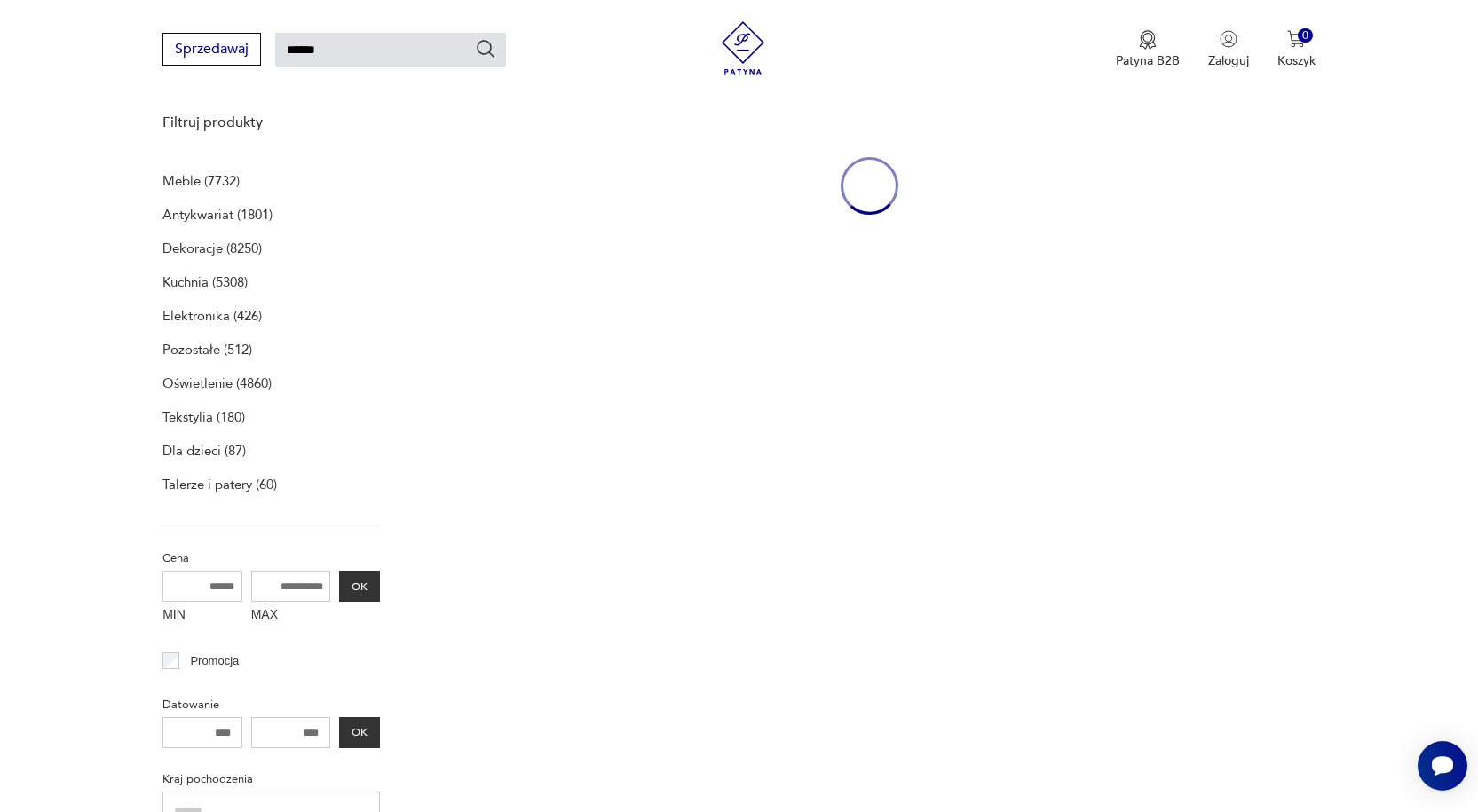
scroll to position [229, 0]
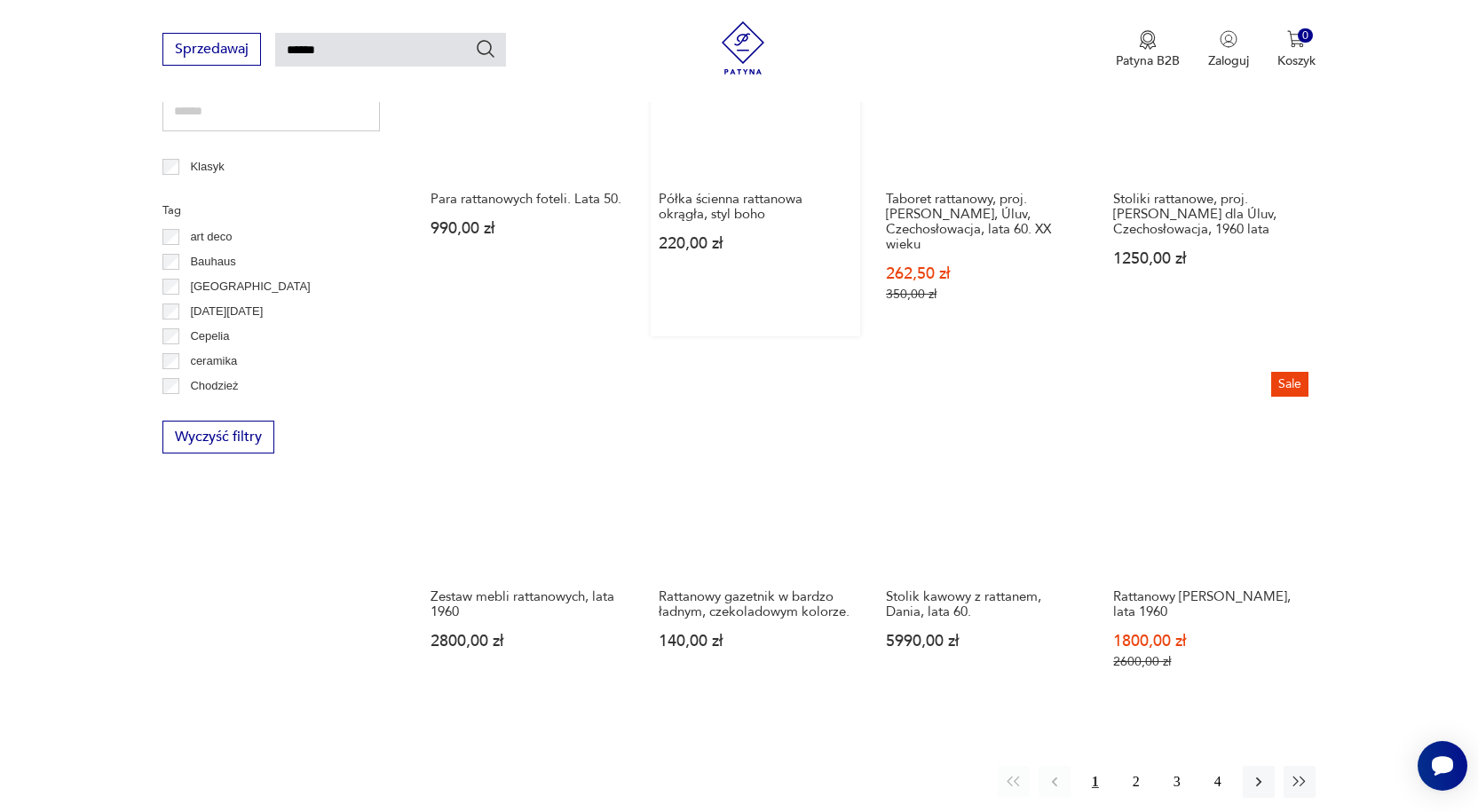
scroll to position [1117, 0]
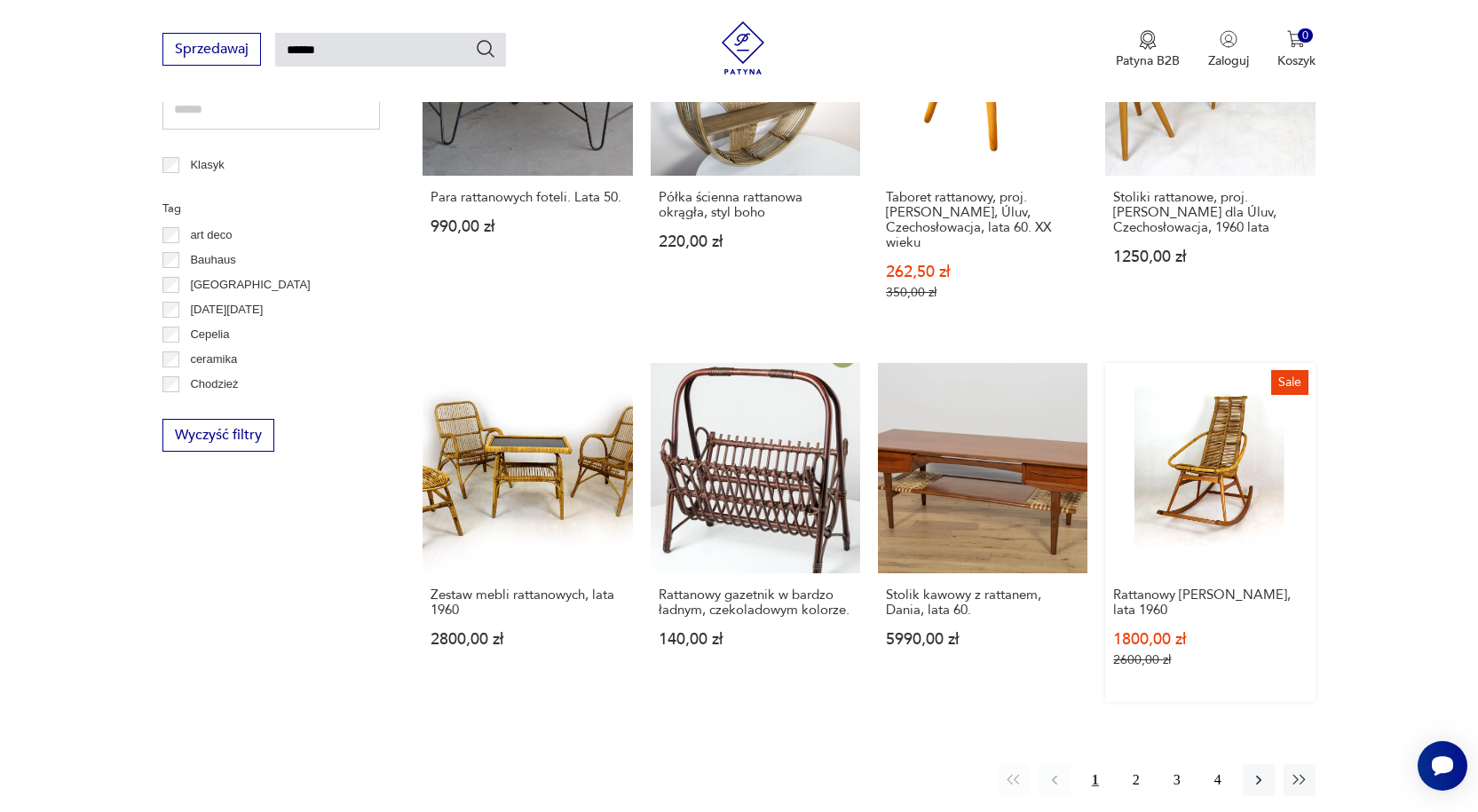
click at [1212, 446] on link "Sale Rattanowy fotel bujany, lata 1960 1800,00 zł 2600,00 zł" at bounding box center [1210, 532] width 210 height 338
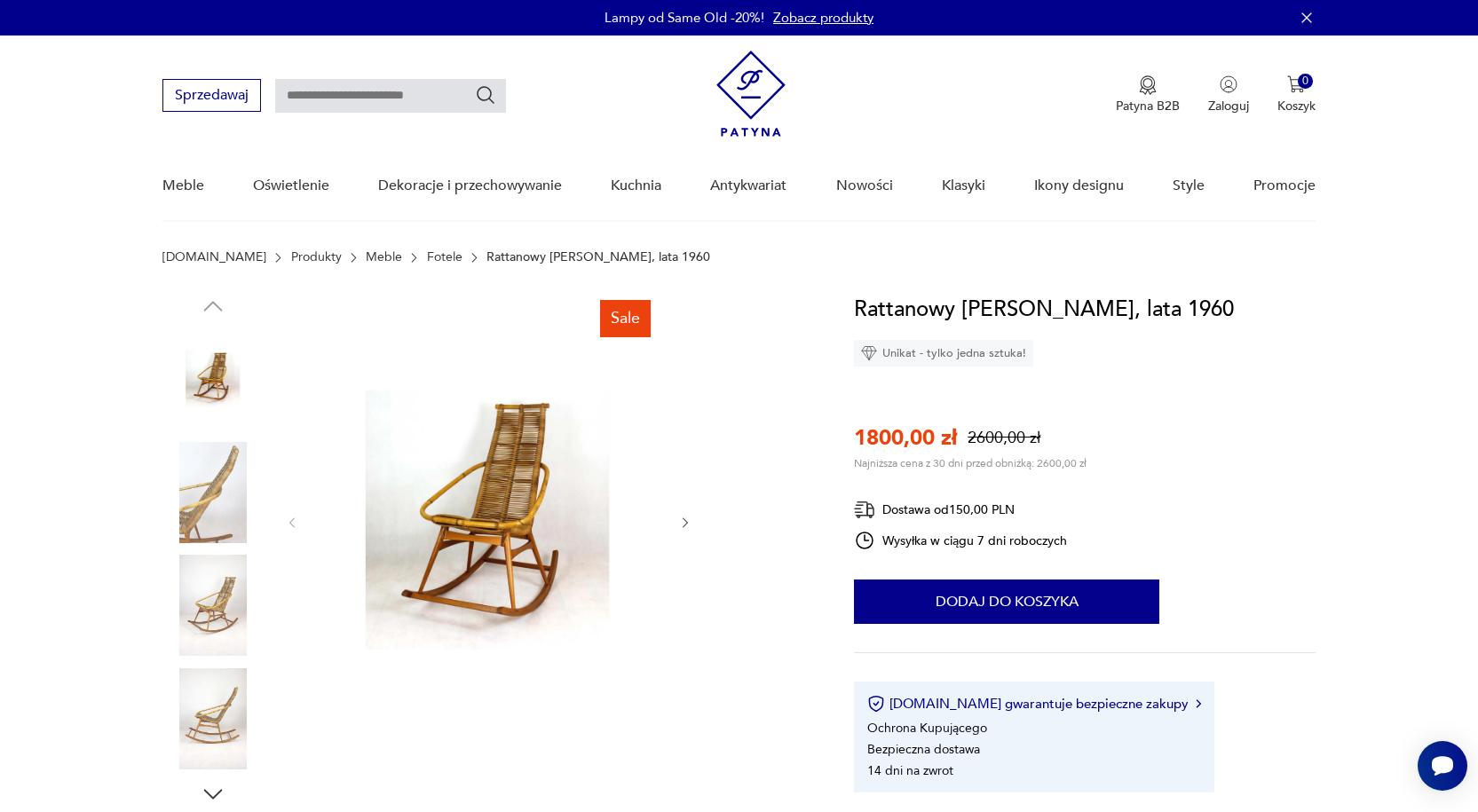
click at [220, 469] on img at bounding box center [213, 492] width 101 height 101
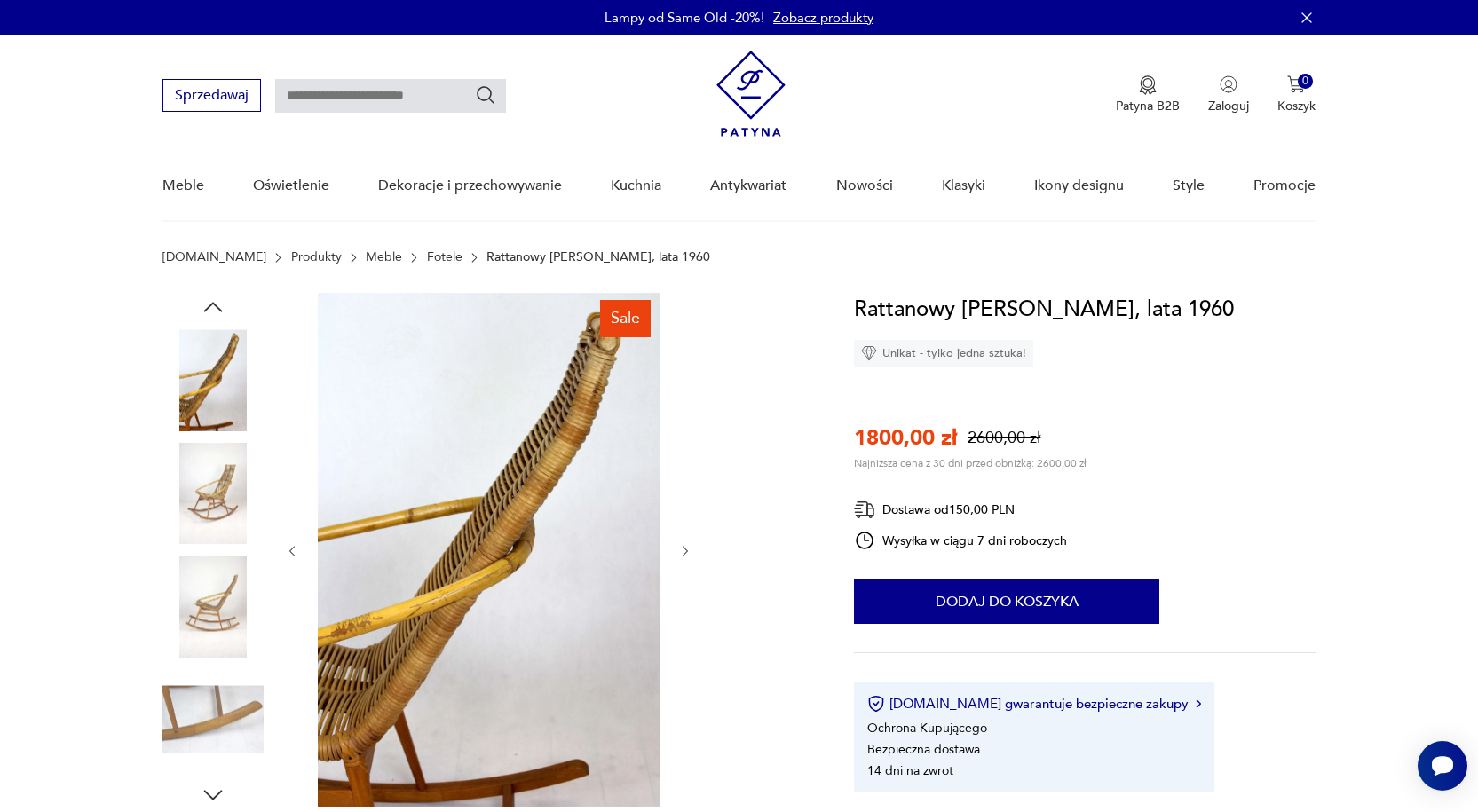
type input "******"
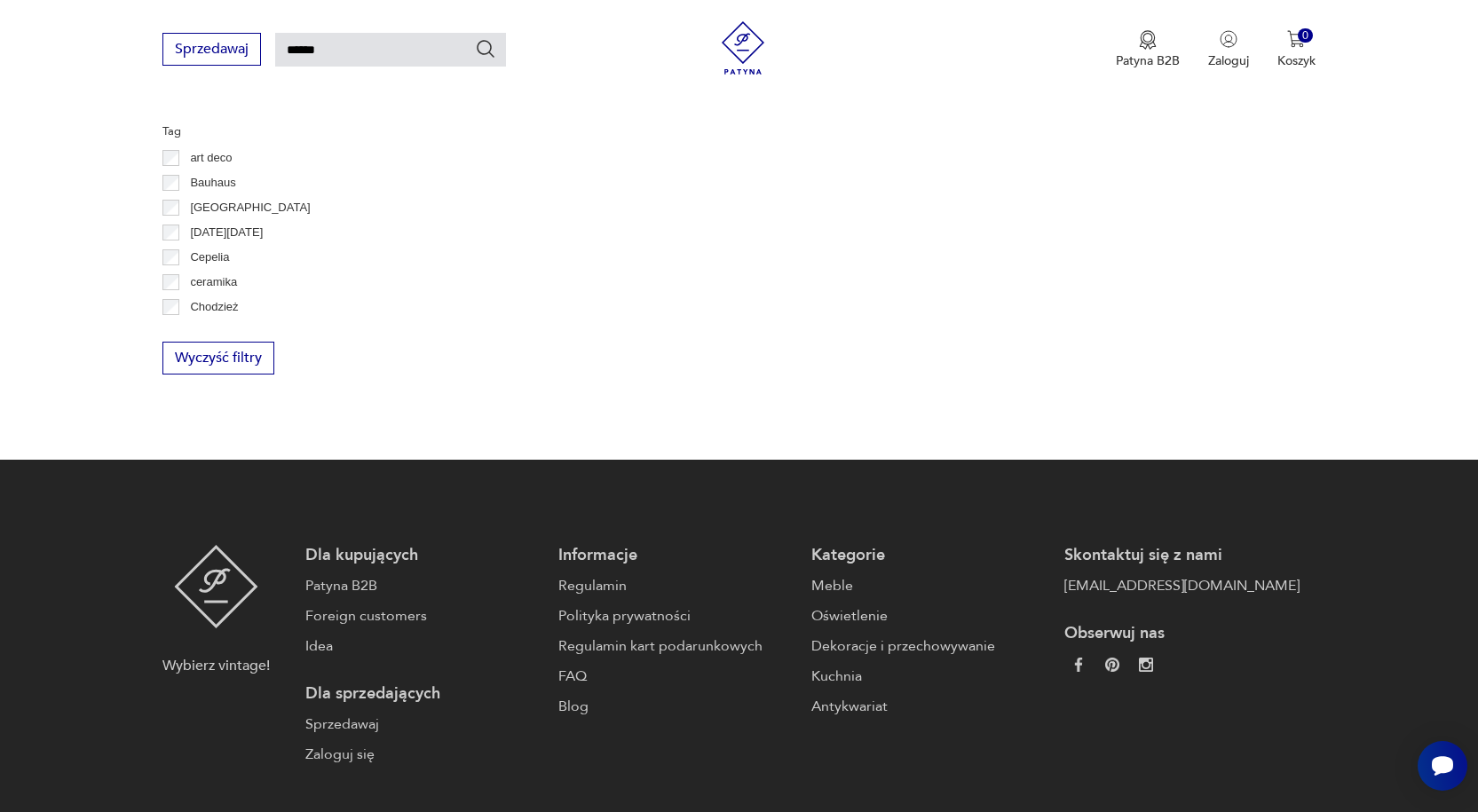
scroll to position [1206, 0]
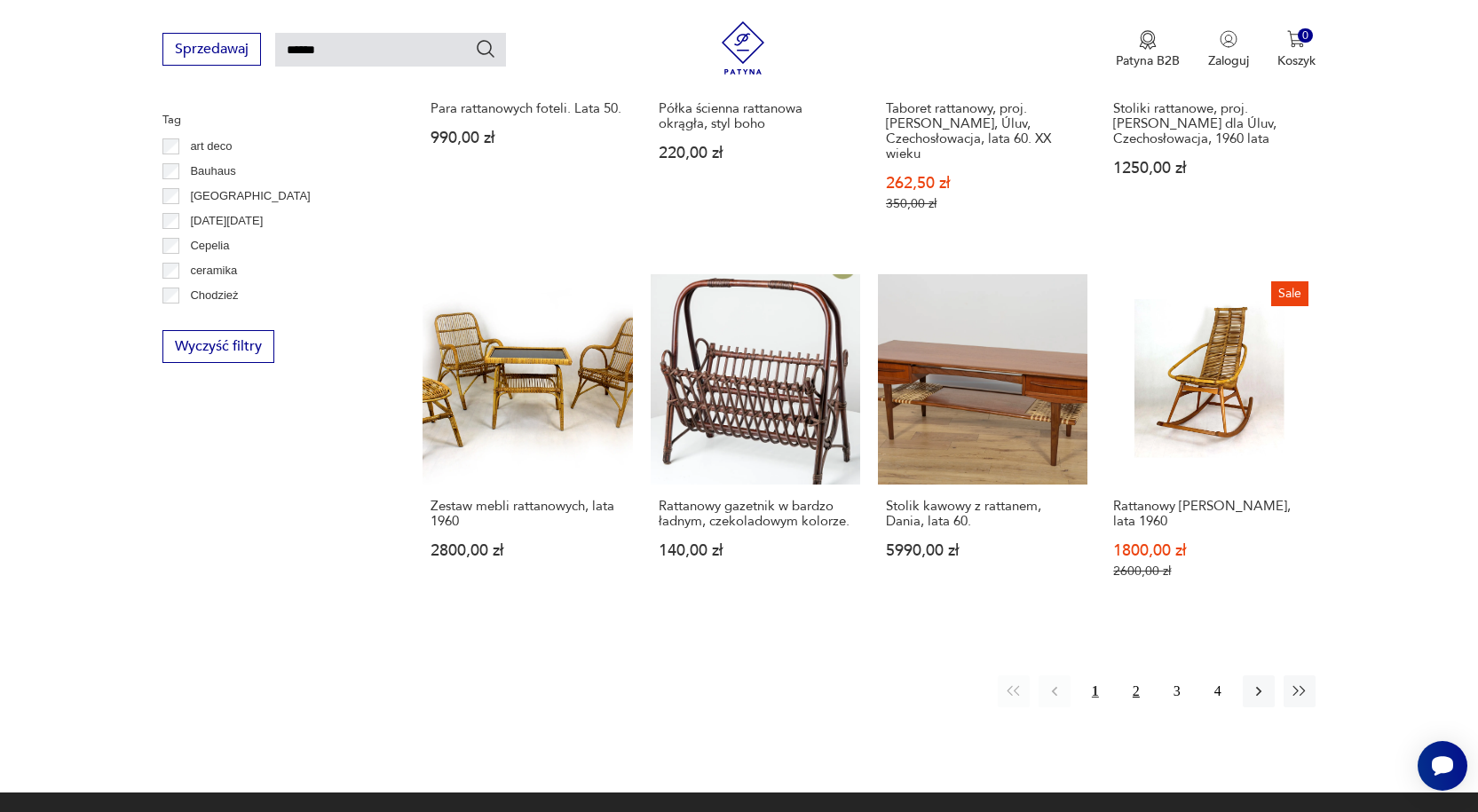
click at [1135, 679] on button "2" at bounding box center [1136, 691] width 32 height 32
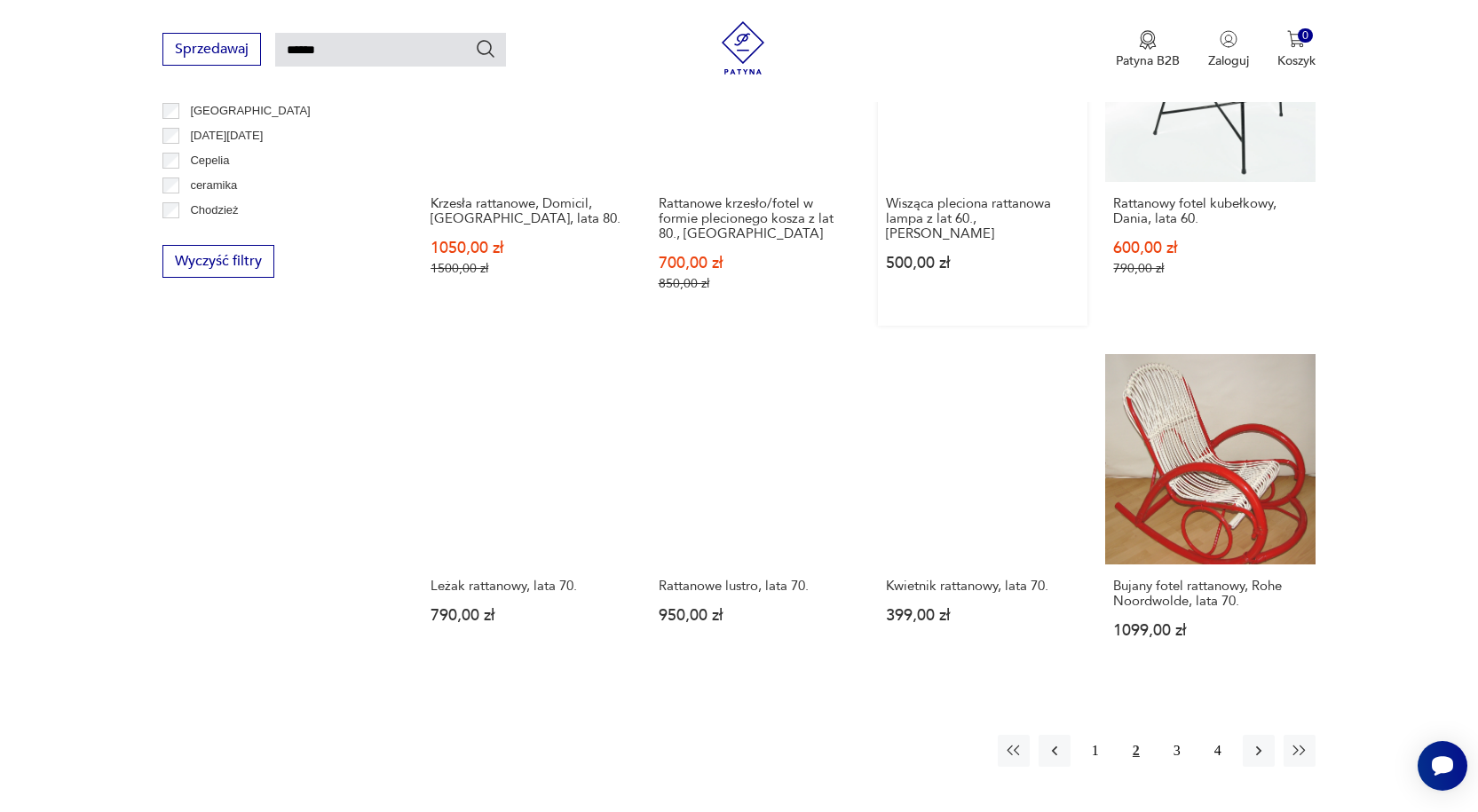
scroll to position [1305, 0]
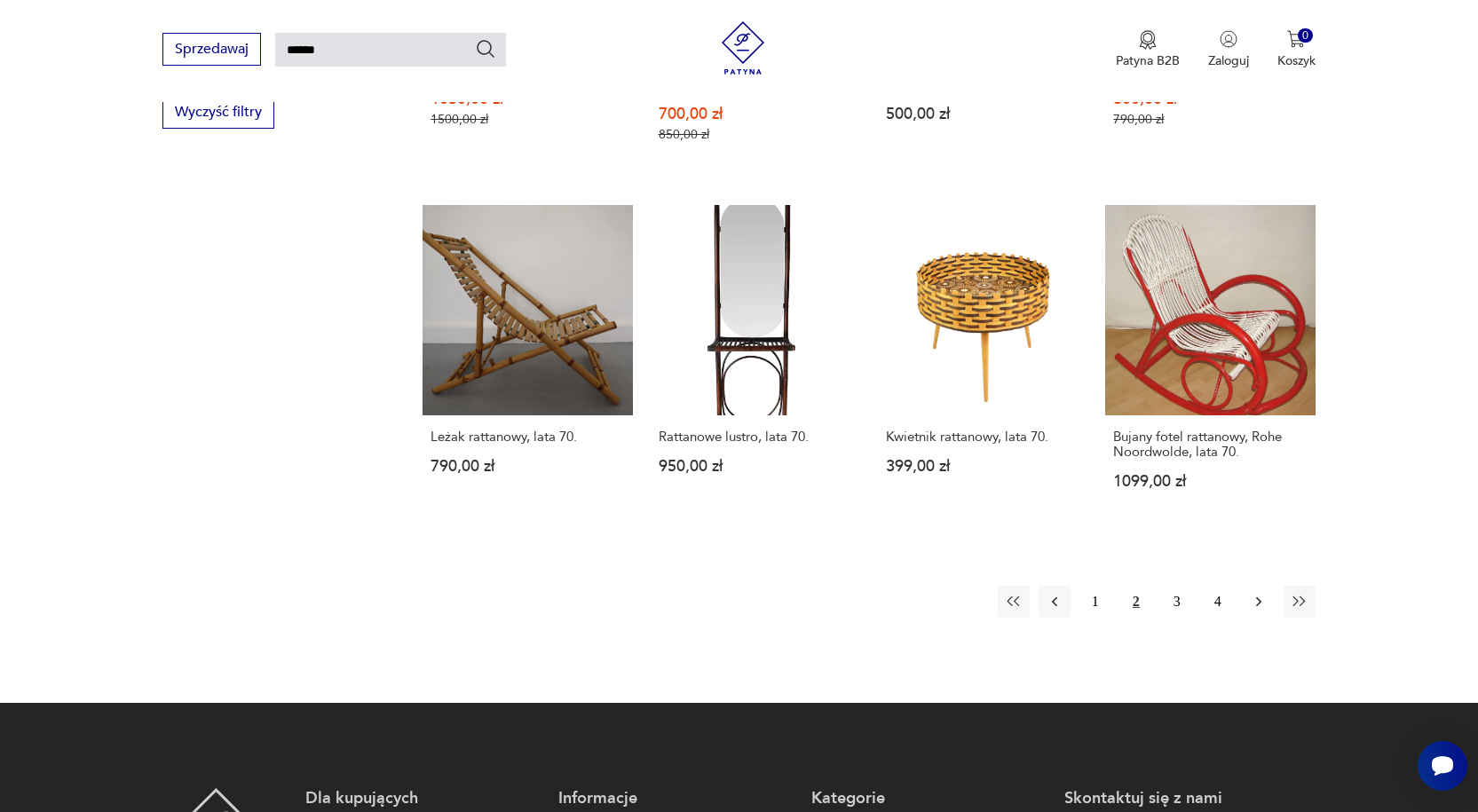
click at [1257, 596] on icon "button" at bounding box center [1258, 601] width 5 height 10
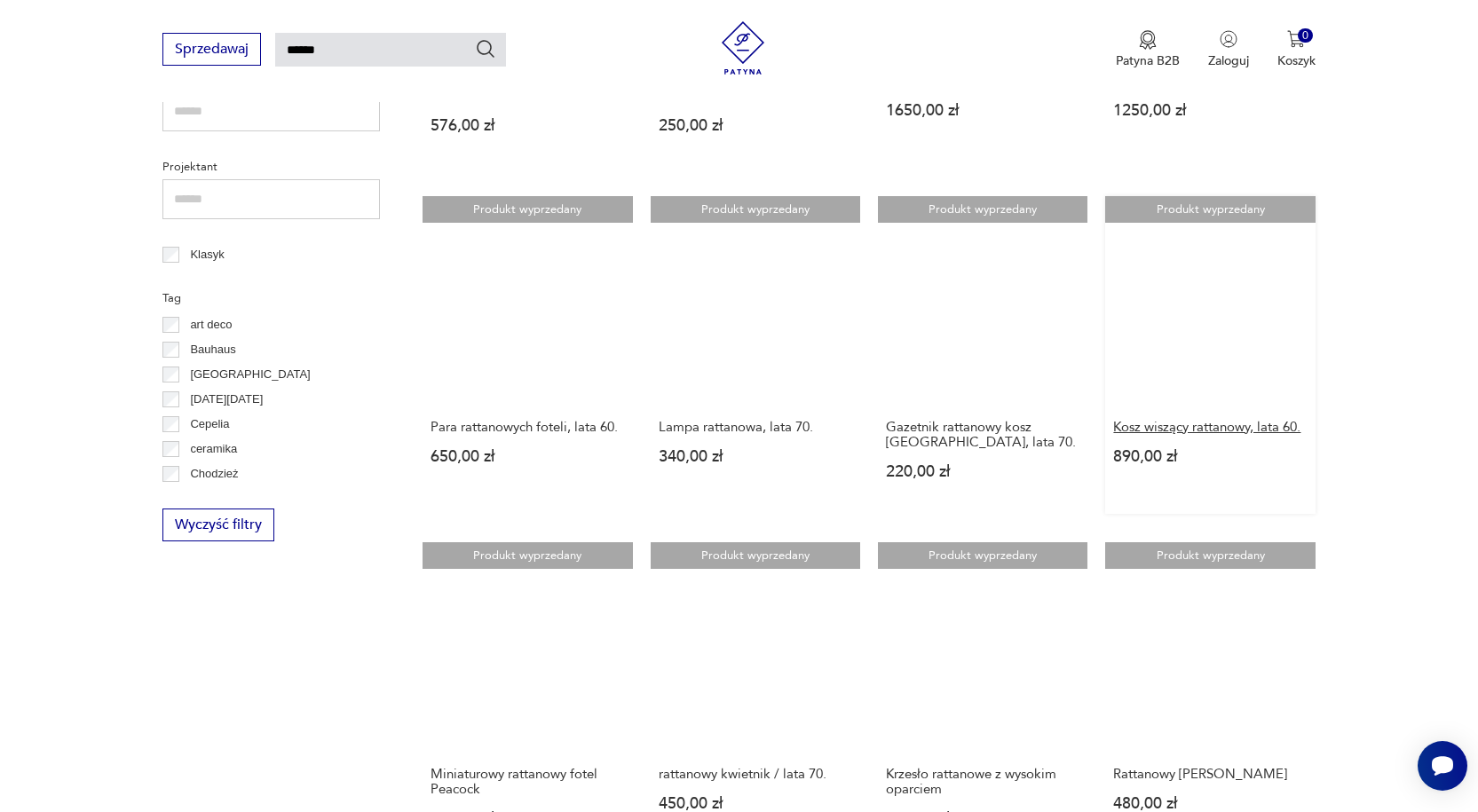
scroll to position [862, 0]
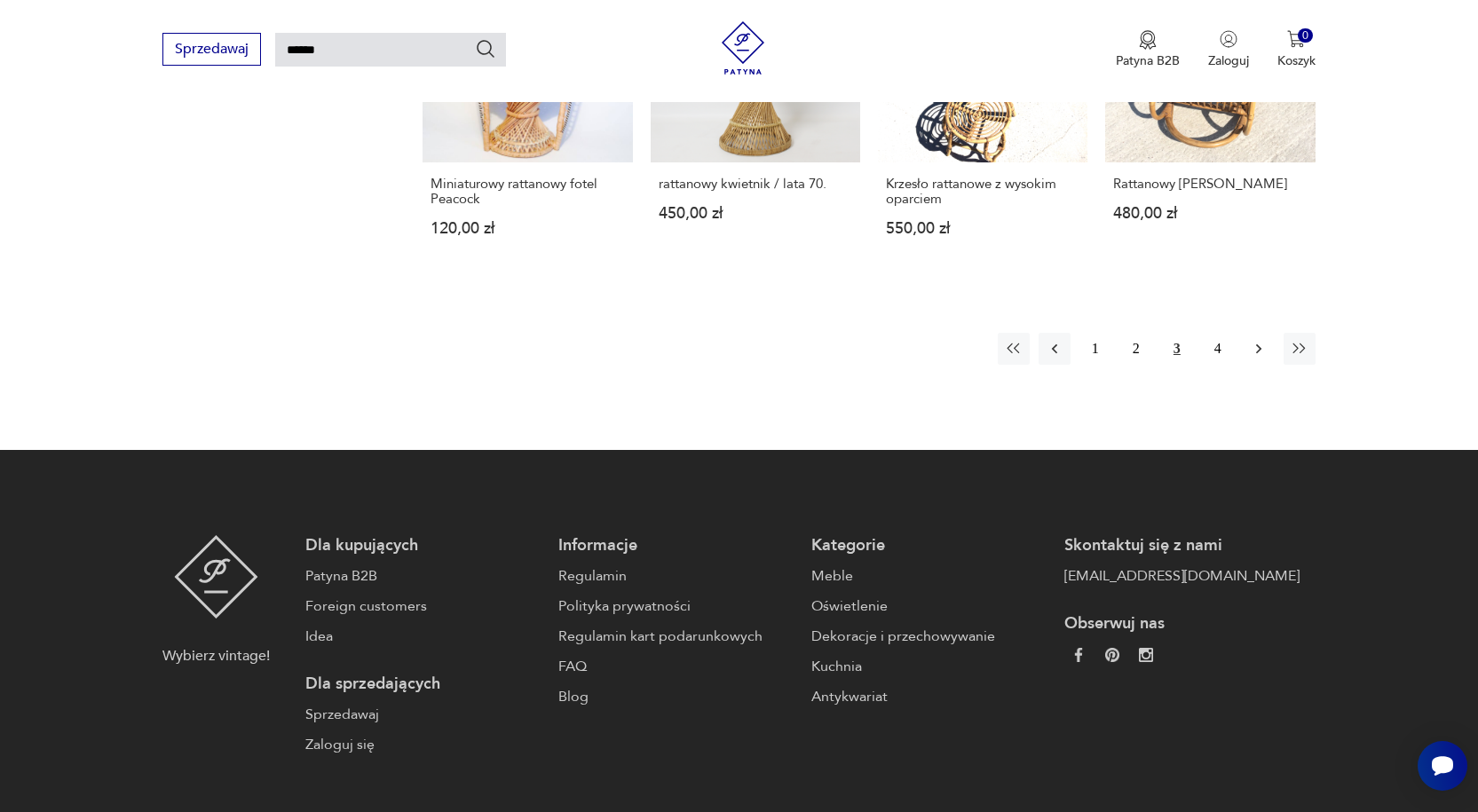
click at [1264, 342] on icon "button" at bounding box center [1258, 349] width 18 height 18
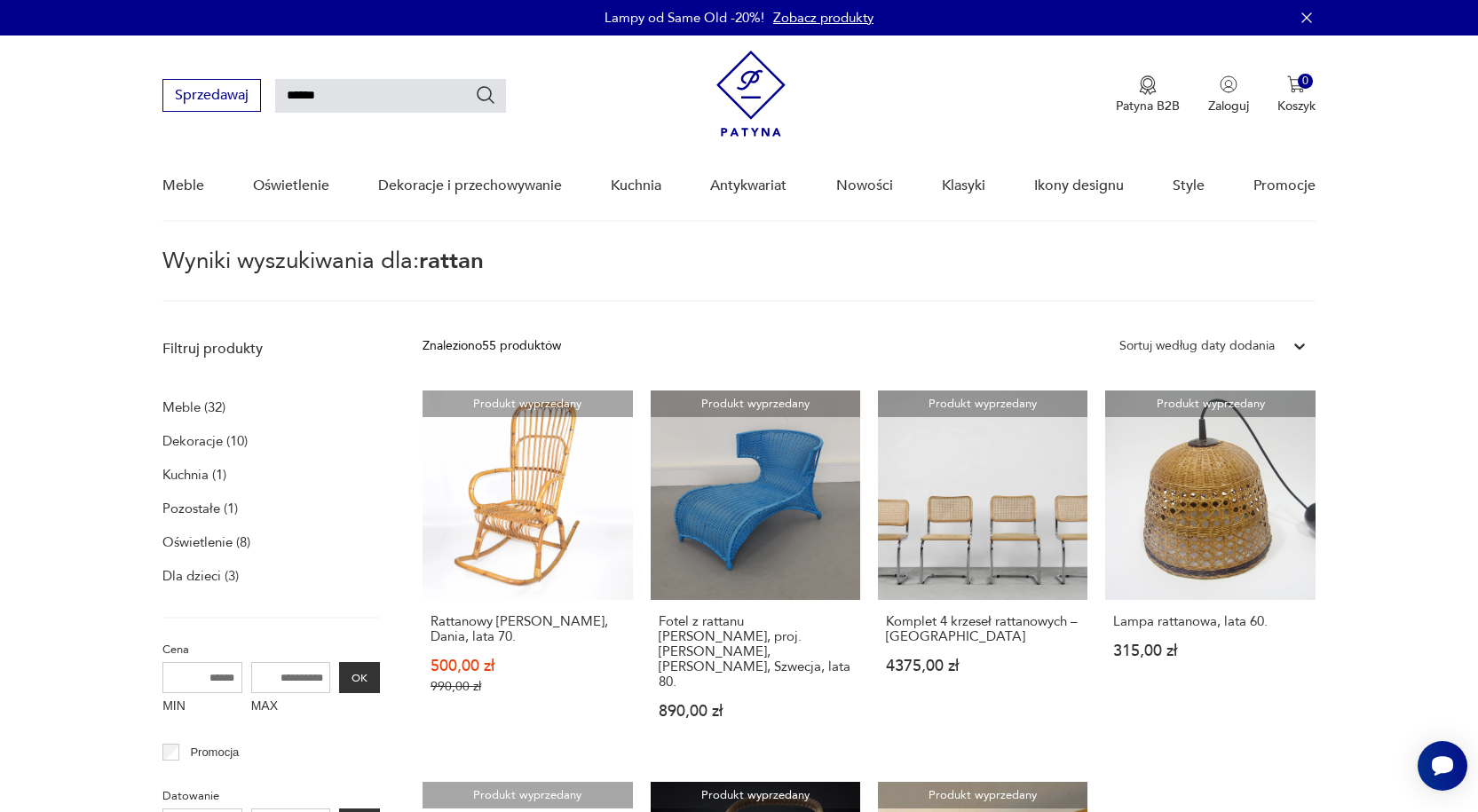
drag, startPoint x: 113, startPoint y: 88, endPoint x: 95, endPoint y: 88, distance: 18.0
click at [95, 88] on nav "Sprzedawaj ****** Patyna B2B Zaloguj 0 Koszyk Twój koszyk ( 0 ) Brak produktów …" at bounding box center [739, 128] width 1478 height 186
type input "*****"
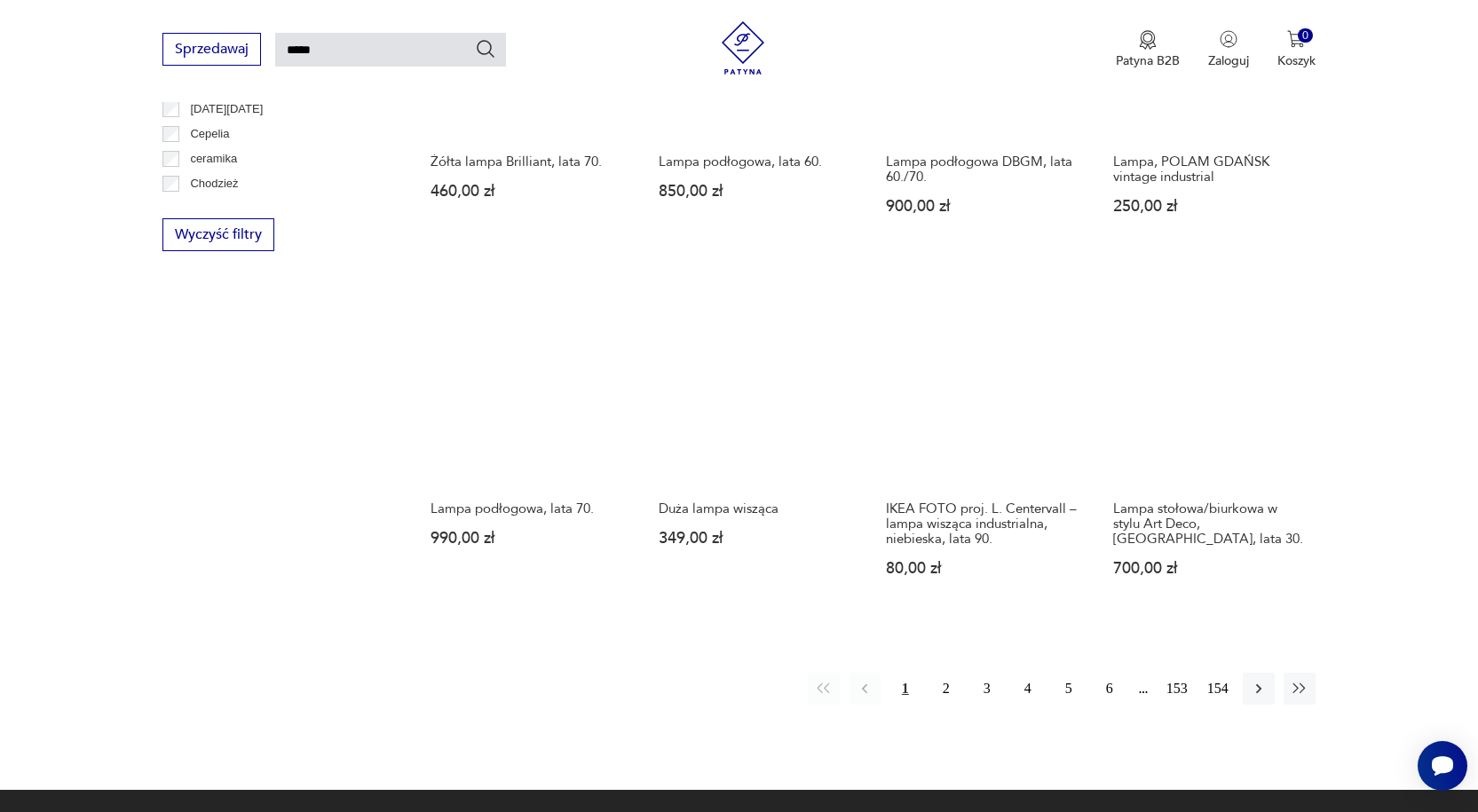
scroll to position [1572, 0]
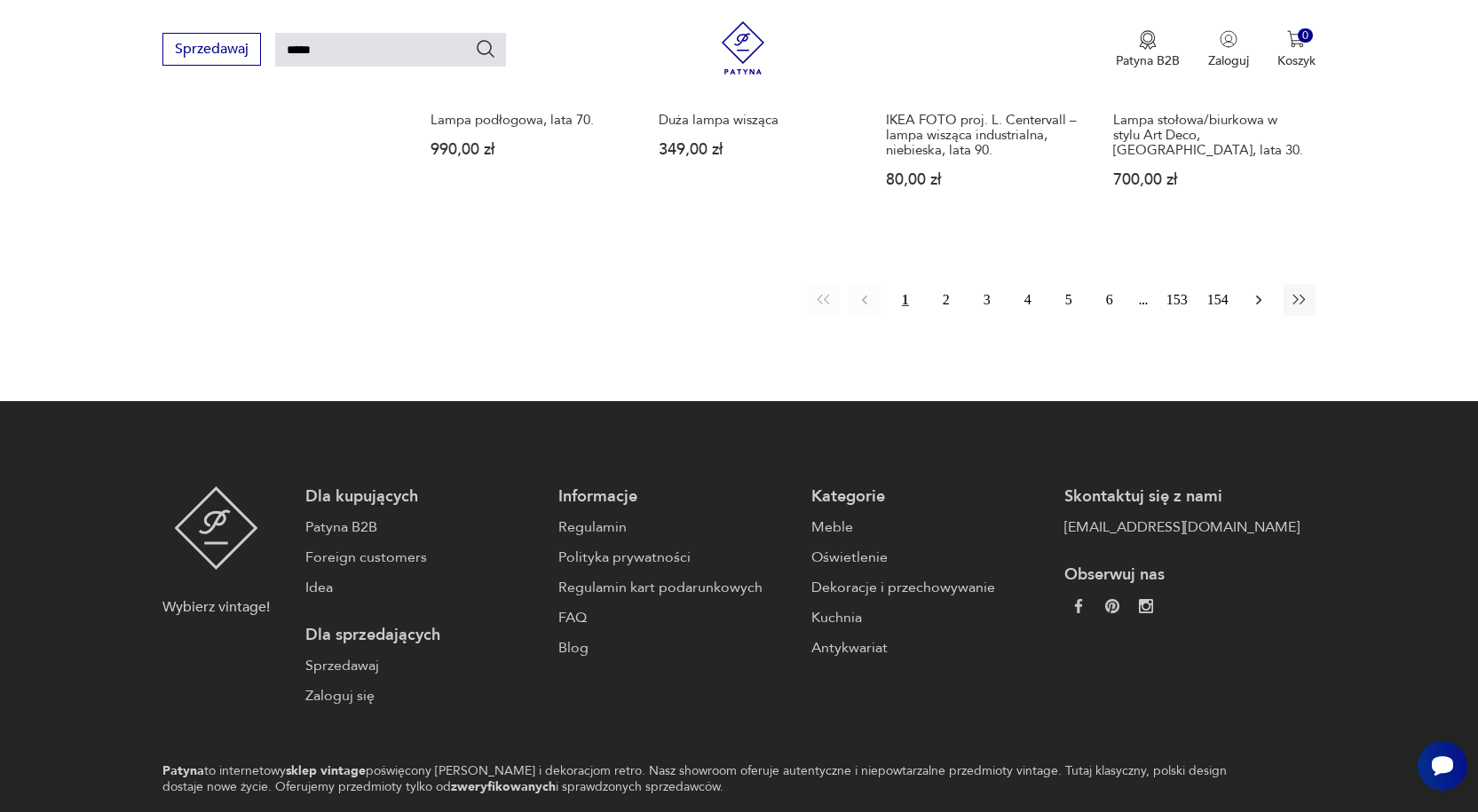
click at [1258, 291] on icon "button" at bounding box center [1258, 300] width 18 height 18
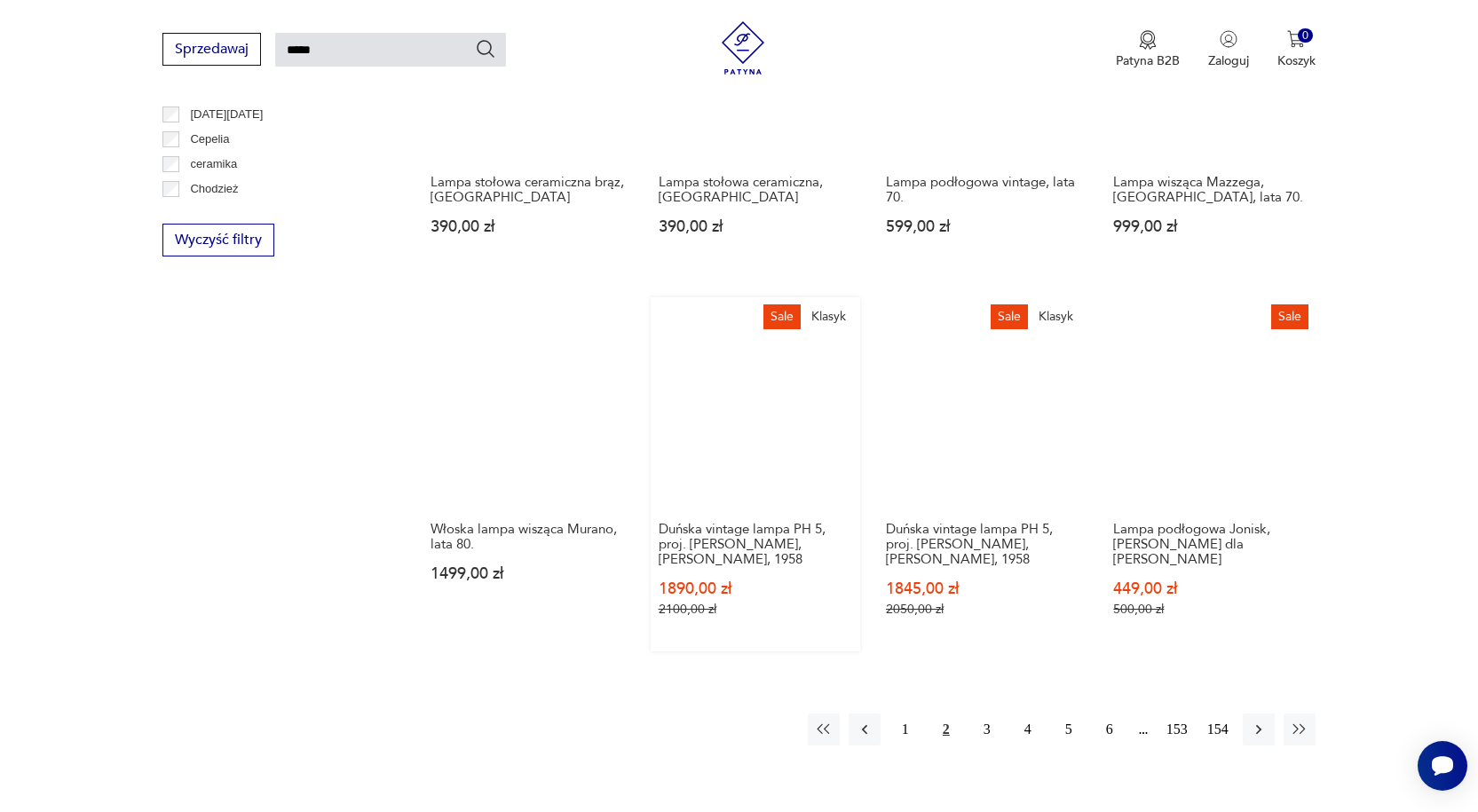
scroll to position [1217, 0]
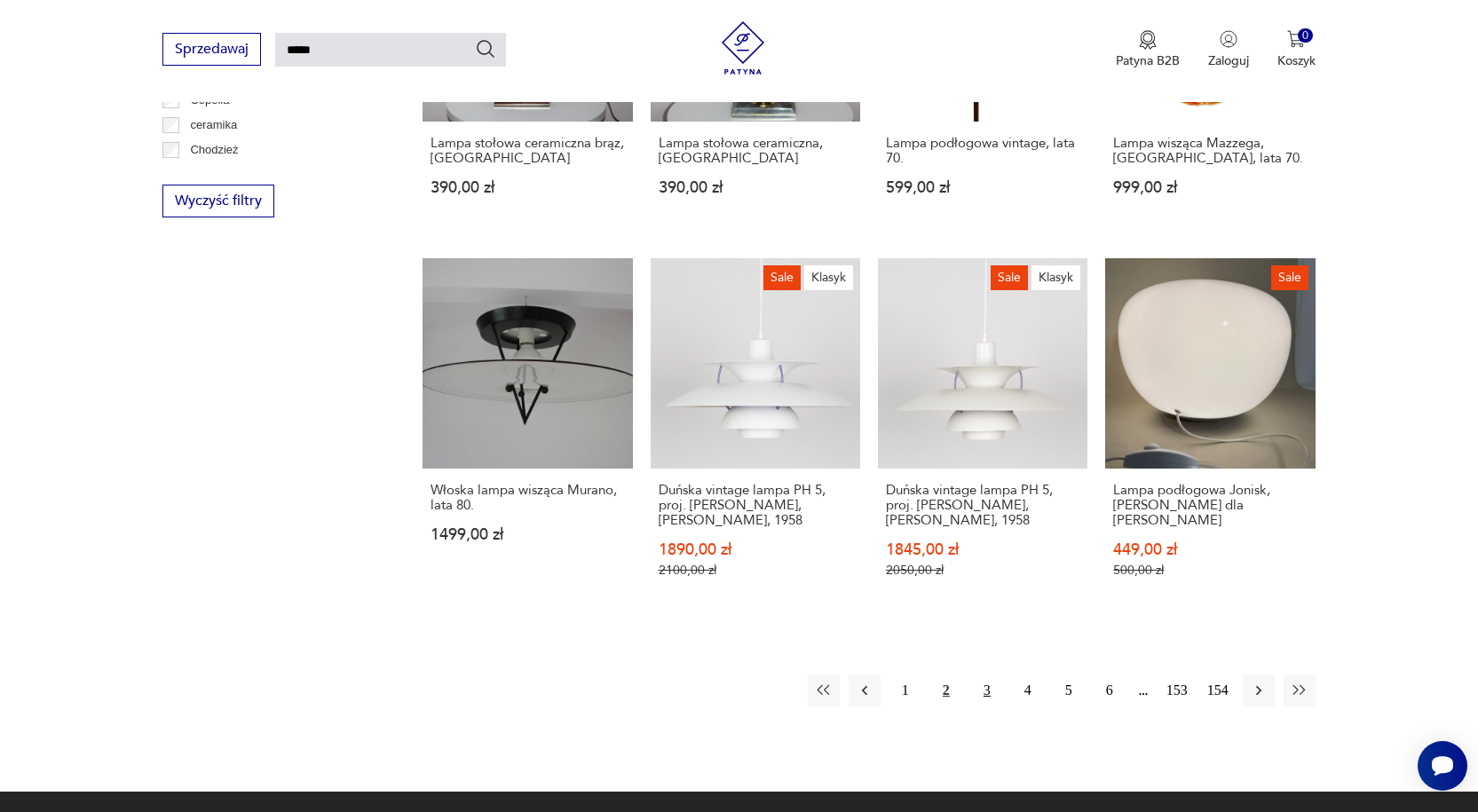
click at [985, 678] on button "3" at bounding box center [987, 690] width 32 height 32
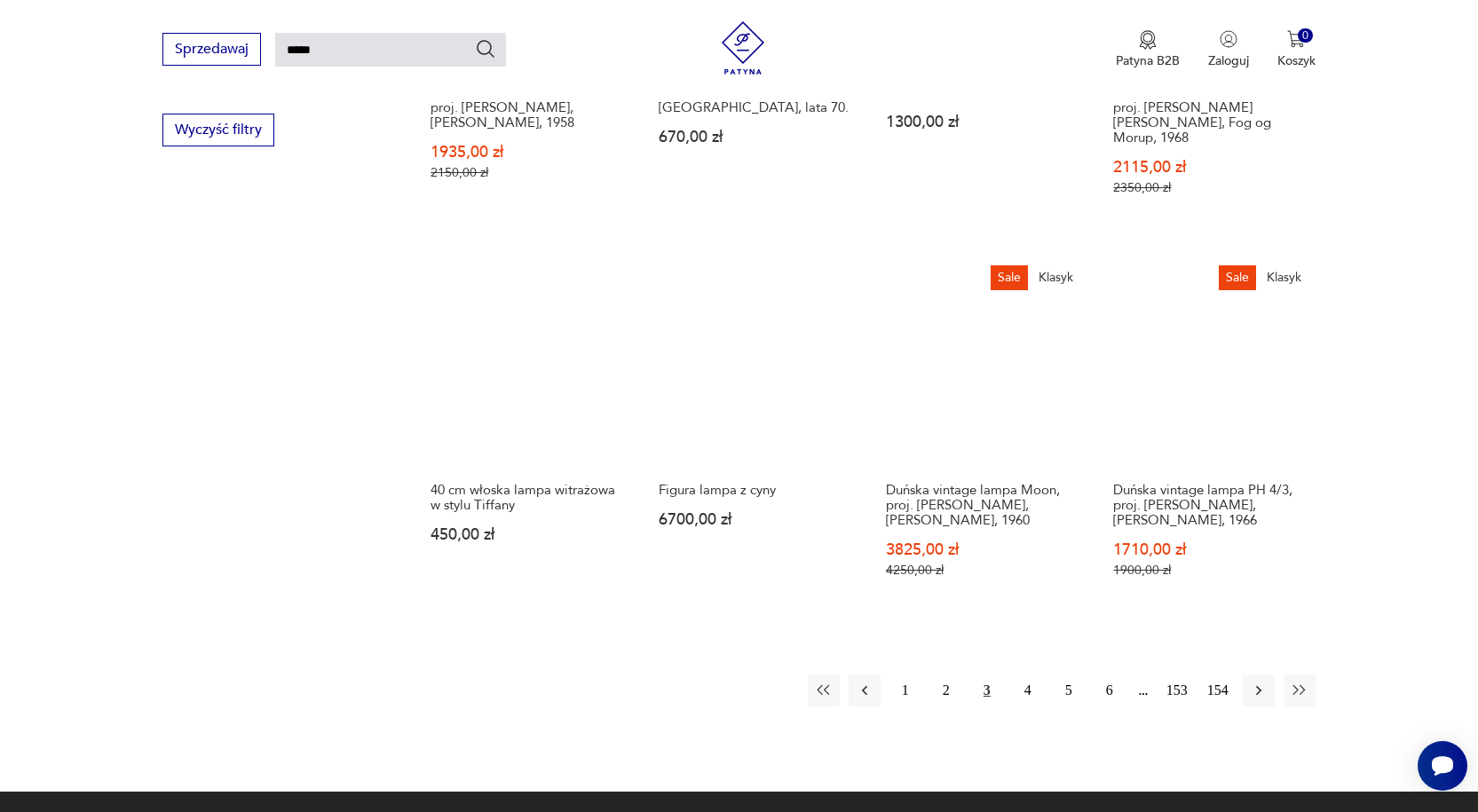
scroll to position [1305, 0]
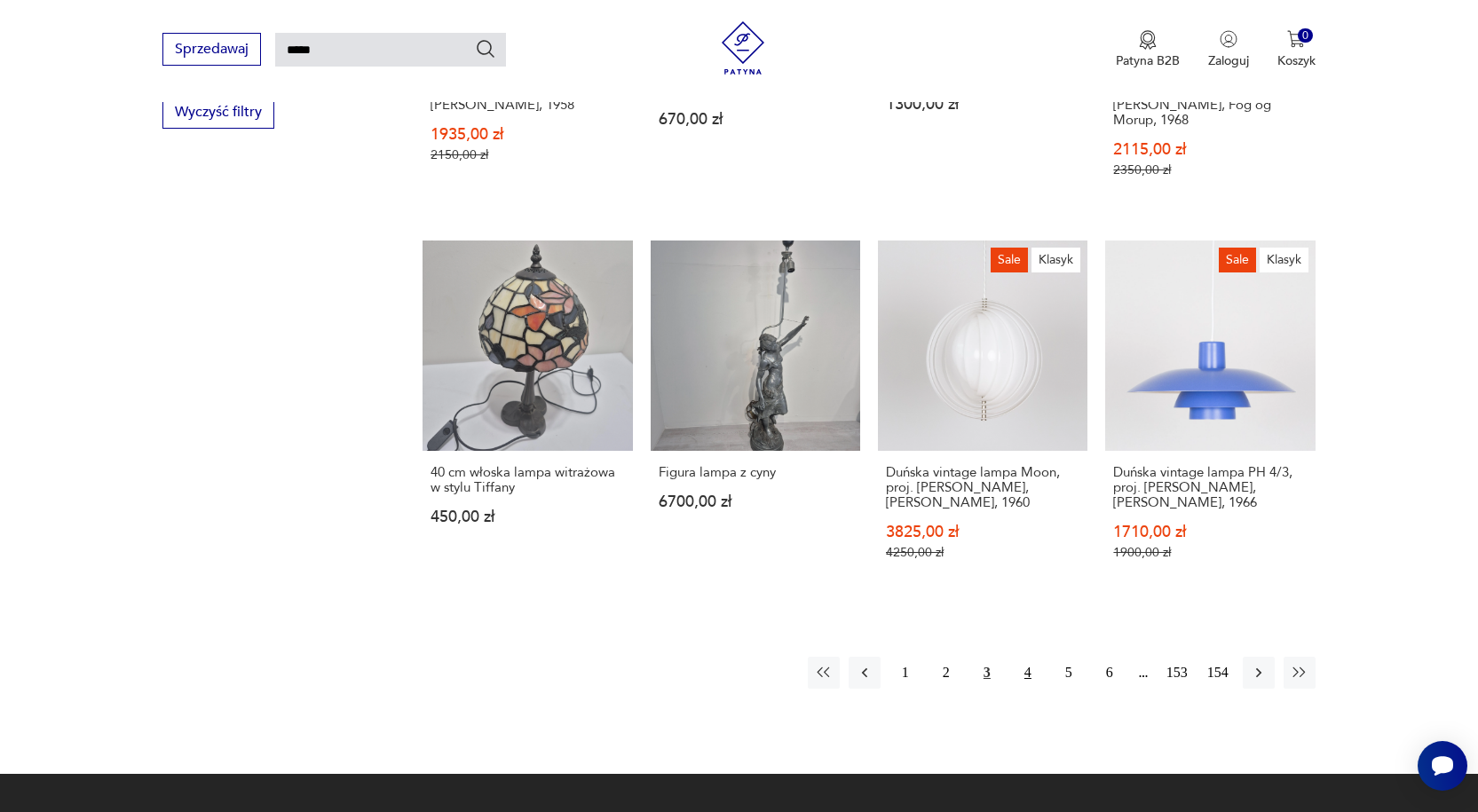
click at [1030, 657] on button "4" at bounding box center [1027, 672] width 32 height 32
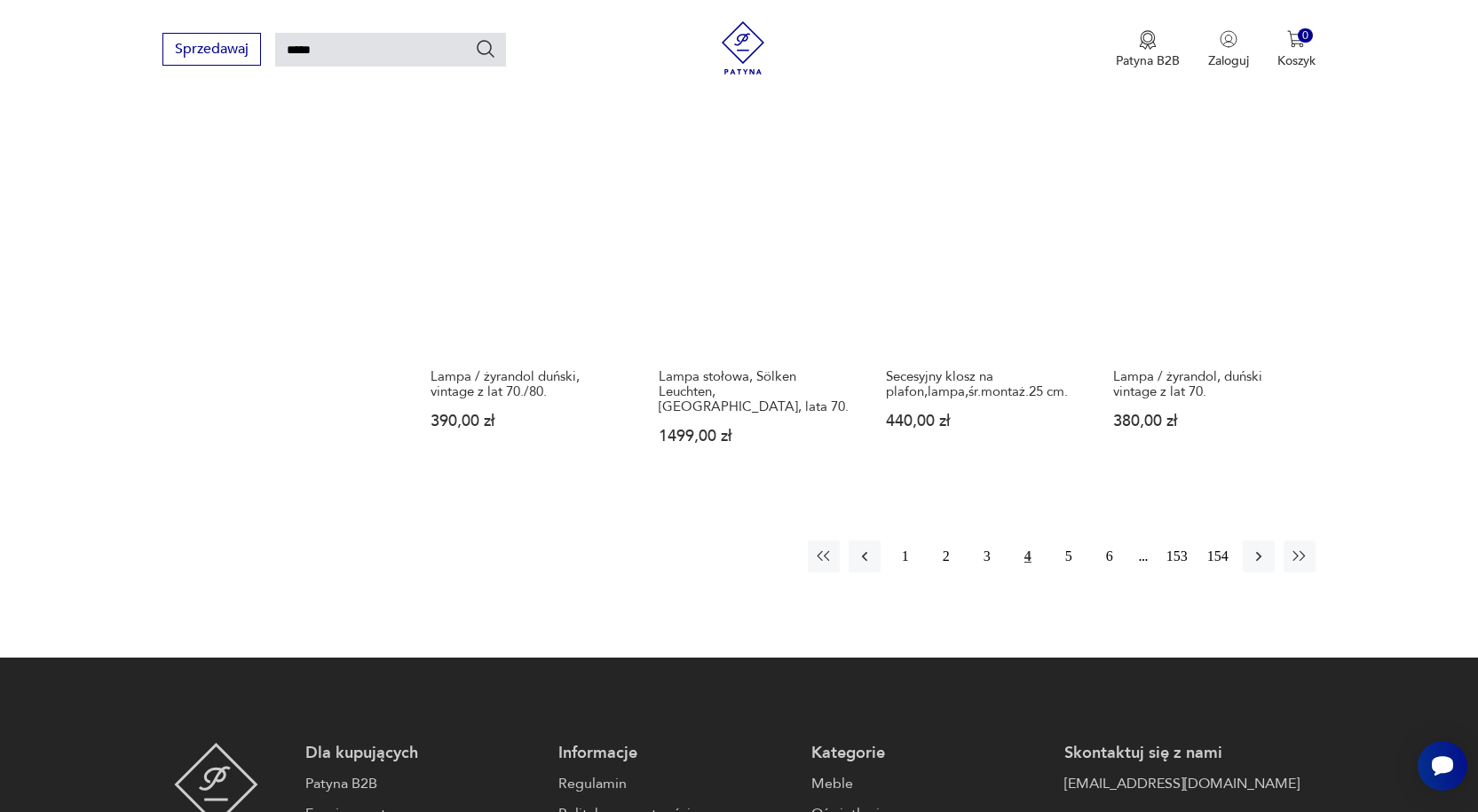
scroll to position [1394, 0]
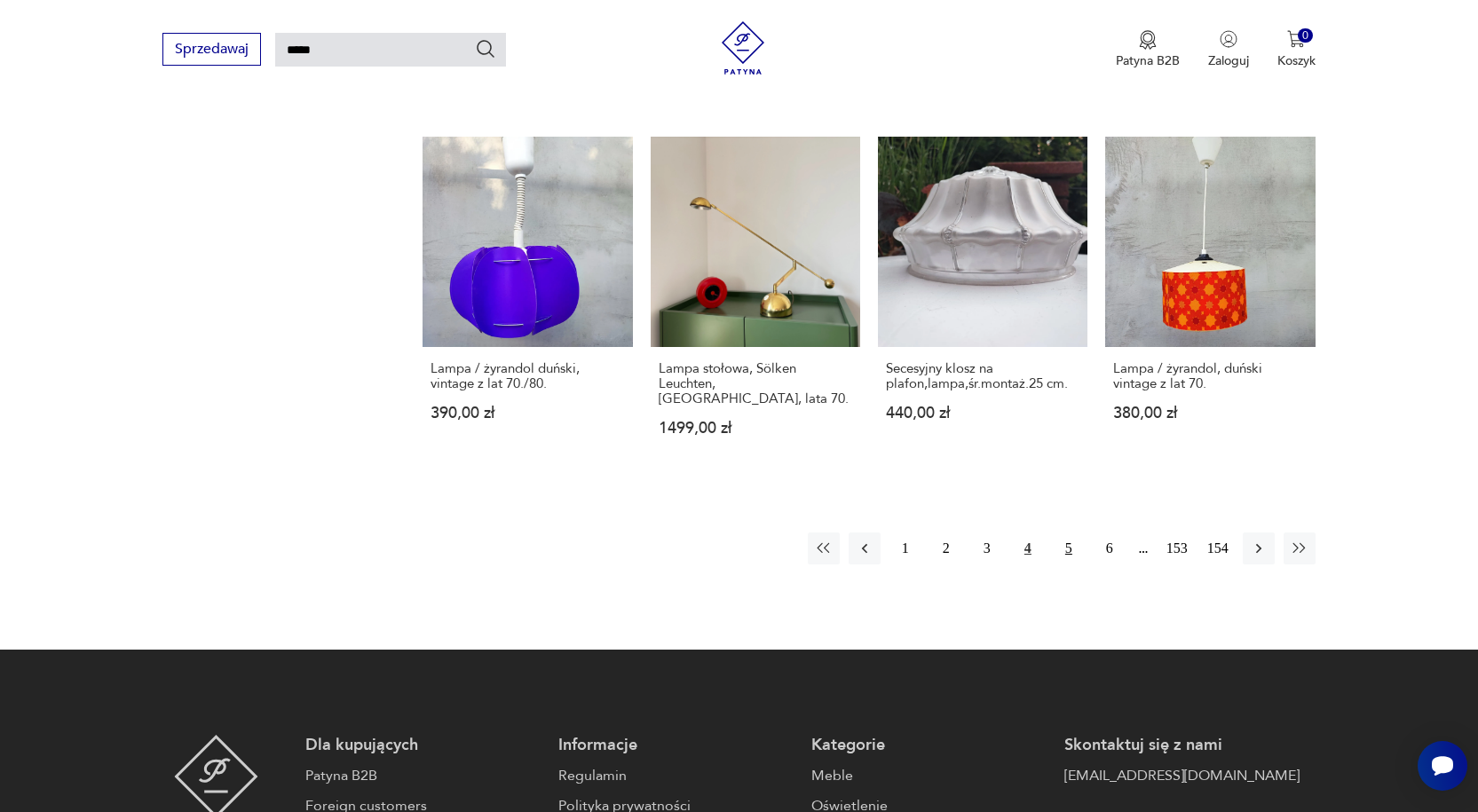
click at [1066, 532] on button "5" at bounding box center [1068, 547] width 32 height 32
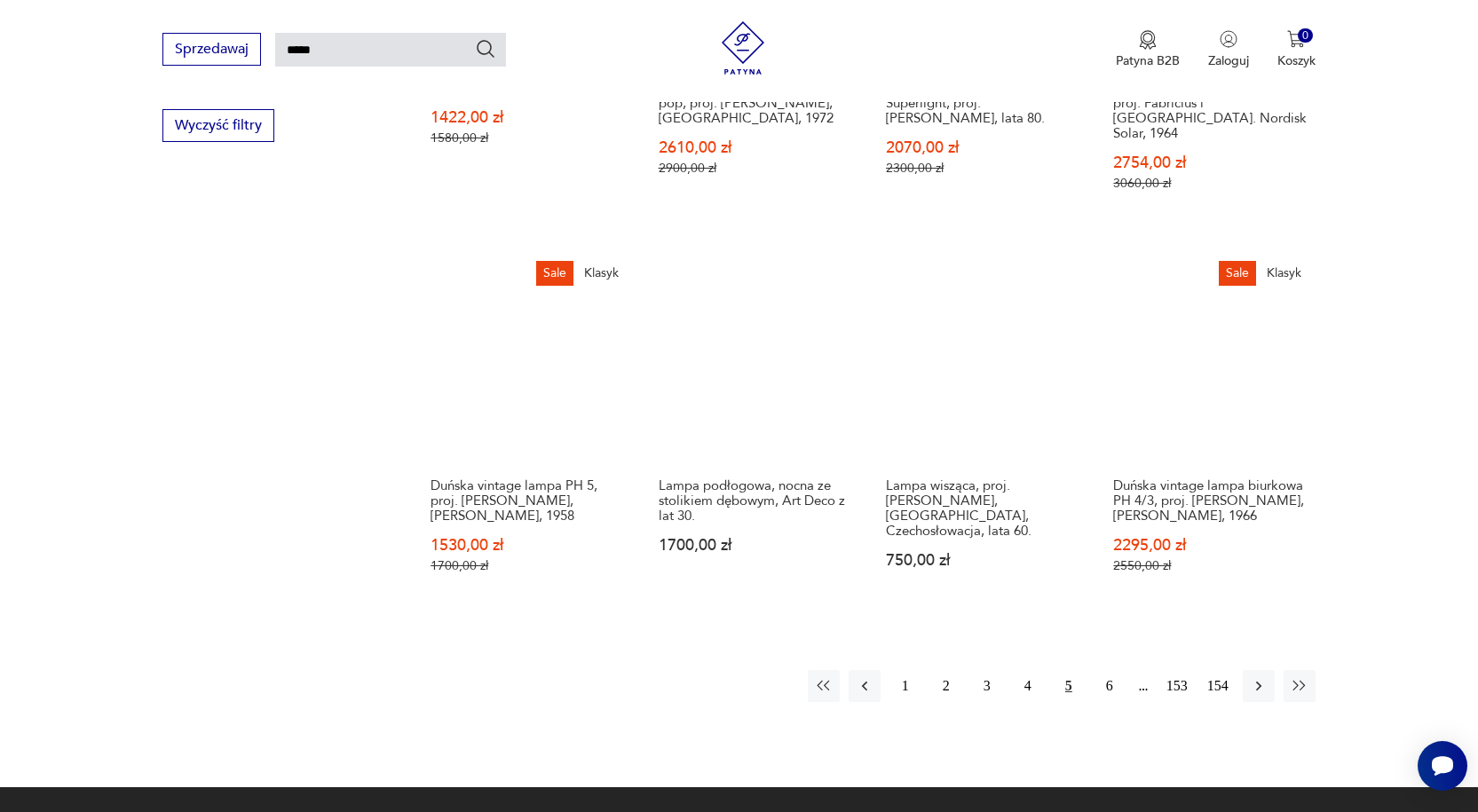
scroll to position [1394, 0]
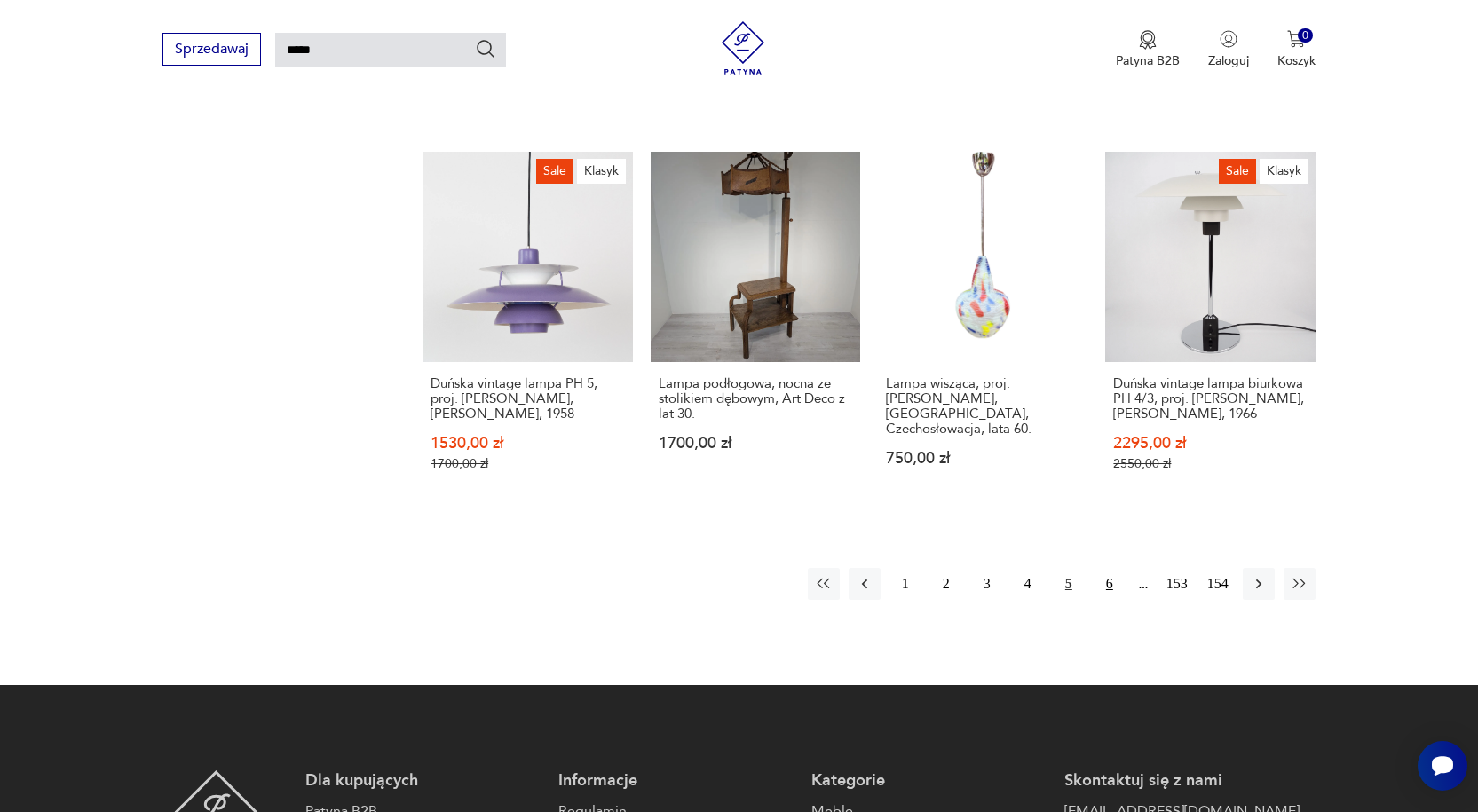
click at [1109, 568] on button "6" at bounding box center [1108, 583] width 32 height 32
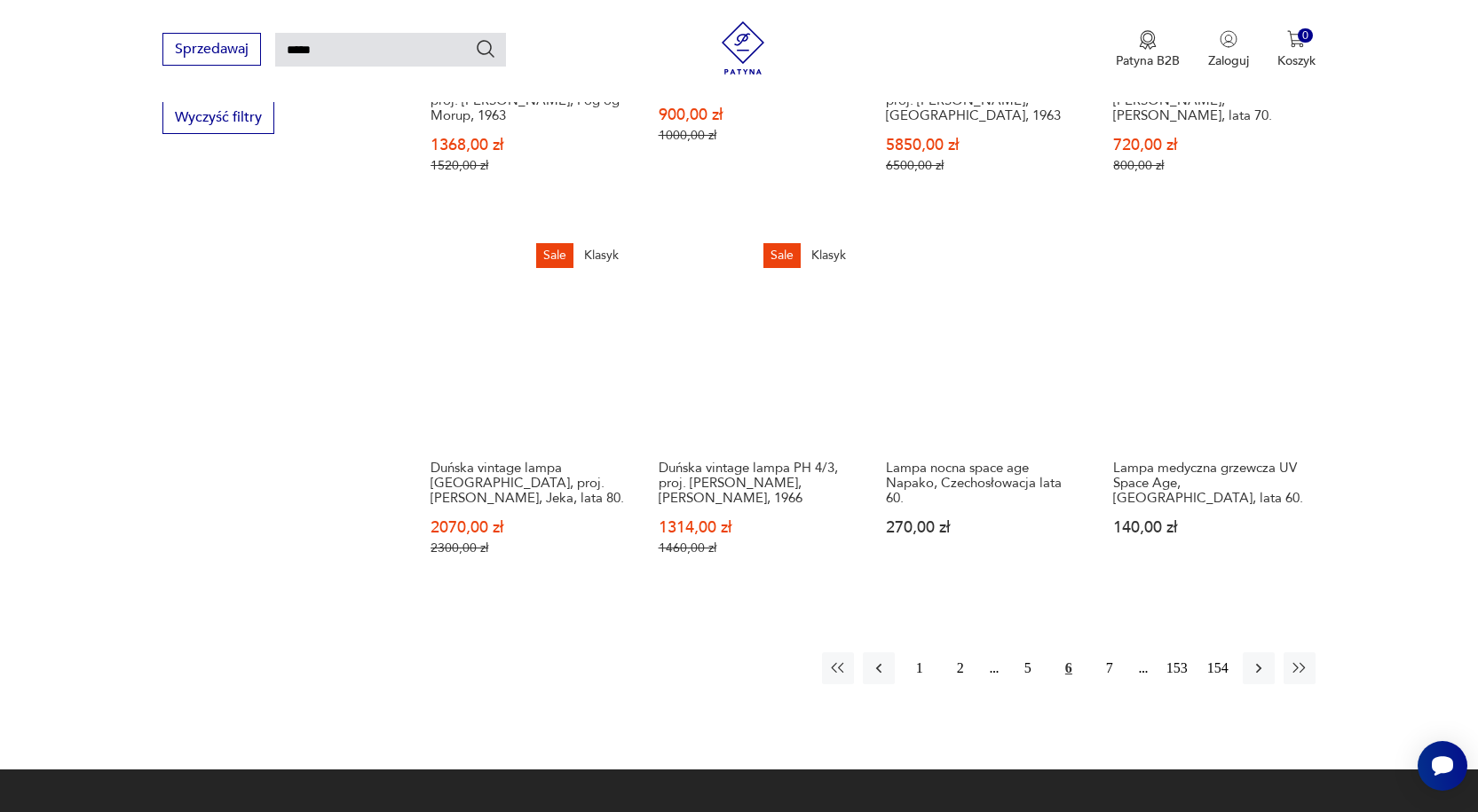
scroll to position [1660, 0]
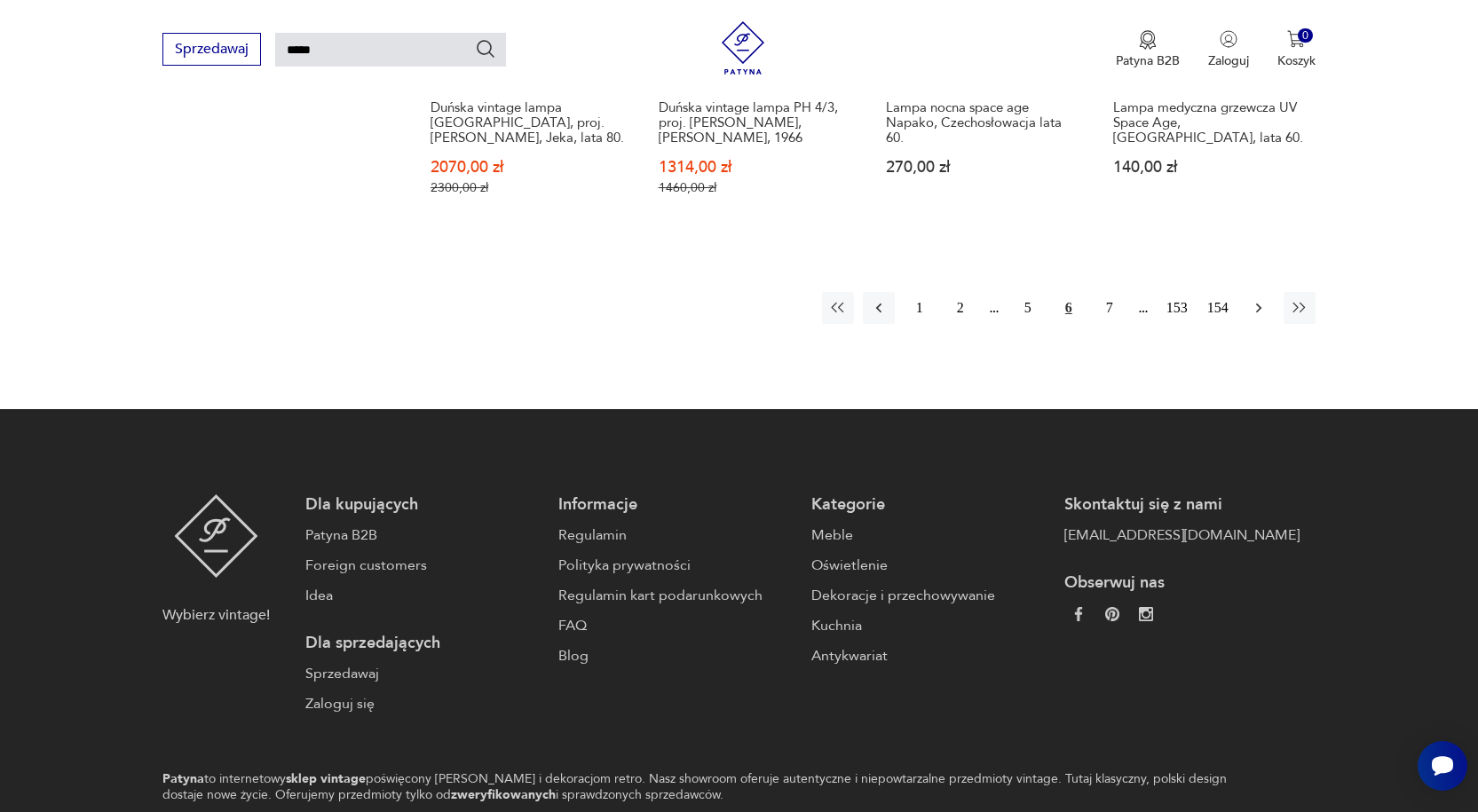
click at [1249, 310] on icon "button" at bounding box center [1258, 308] width 18 height 18
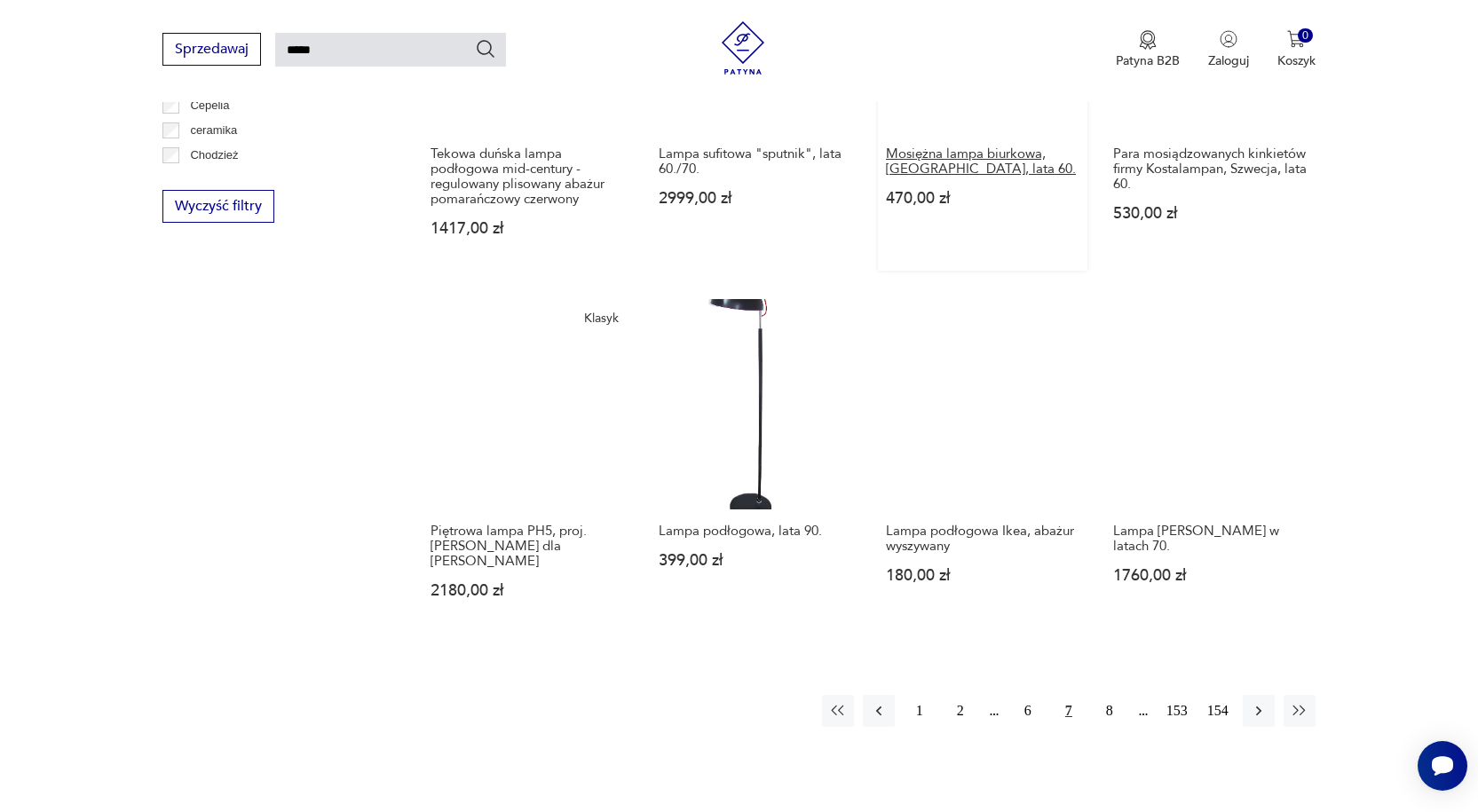
scroll to position [1217, 0]
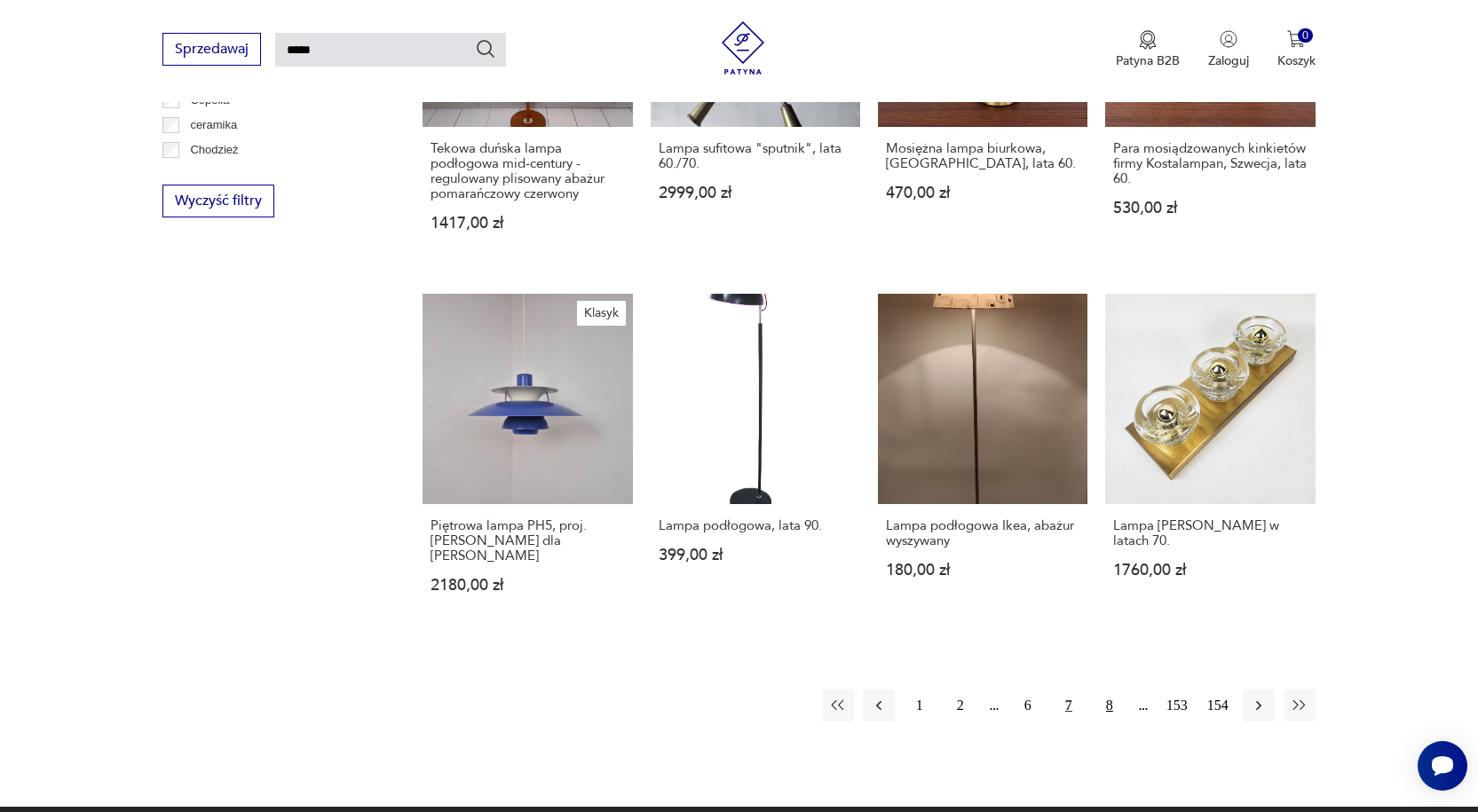
click at [1106, 689] on button "8" at bounding box center [1108, 705] width 32 height 32
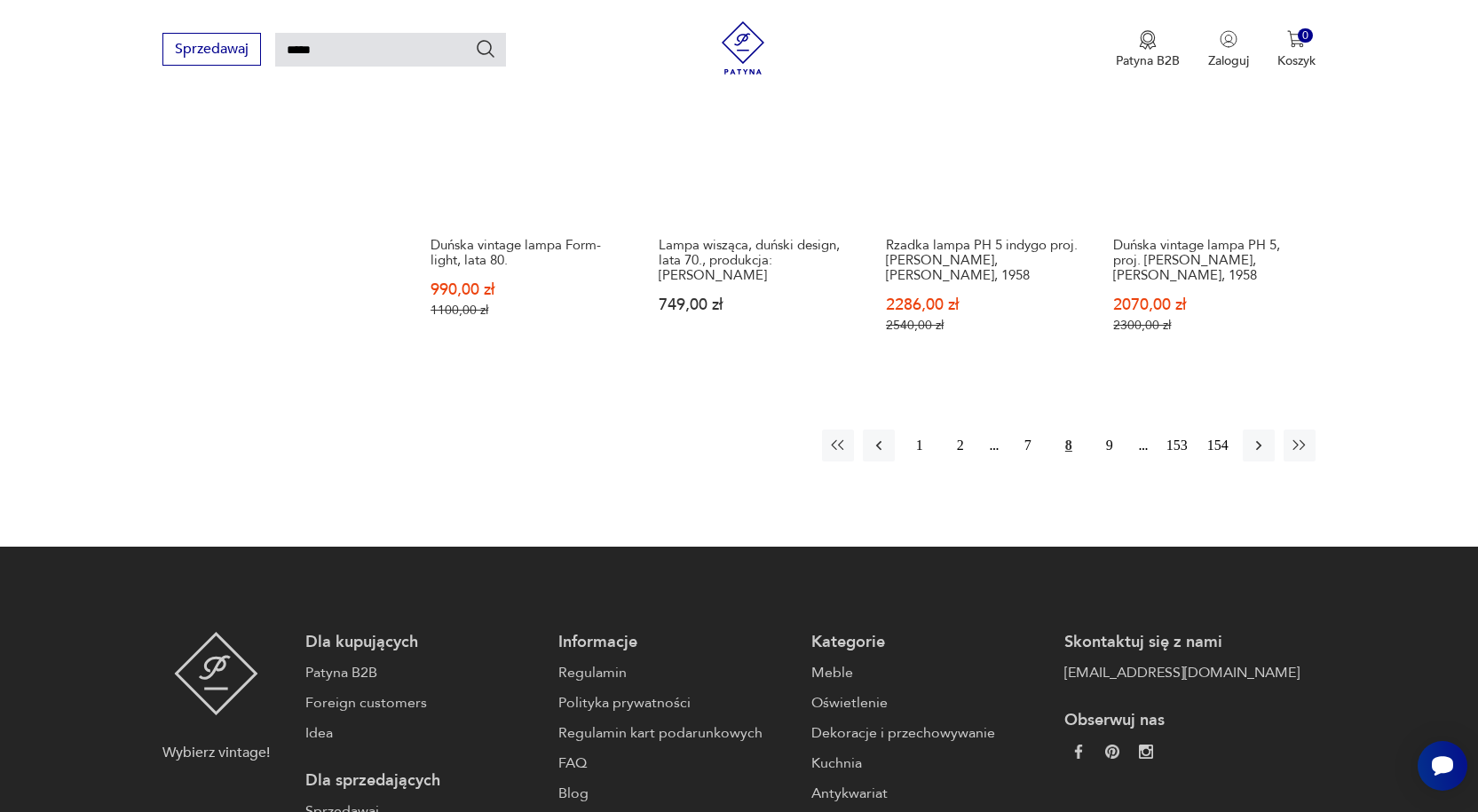
scroll to position [1483, 0]
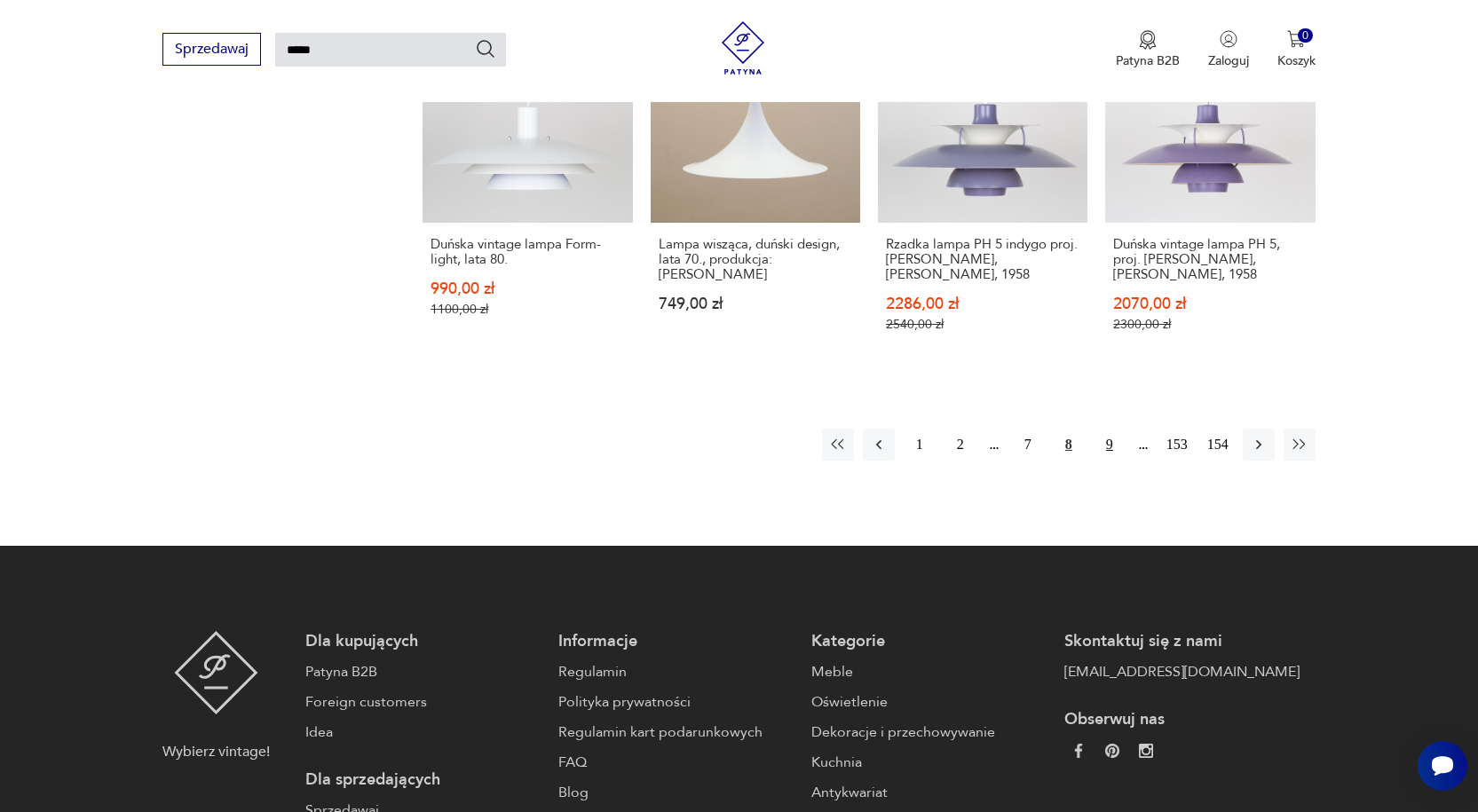
click at [1108, 432] on button "9" at bounding box center [1108, 443] width 32 height 32
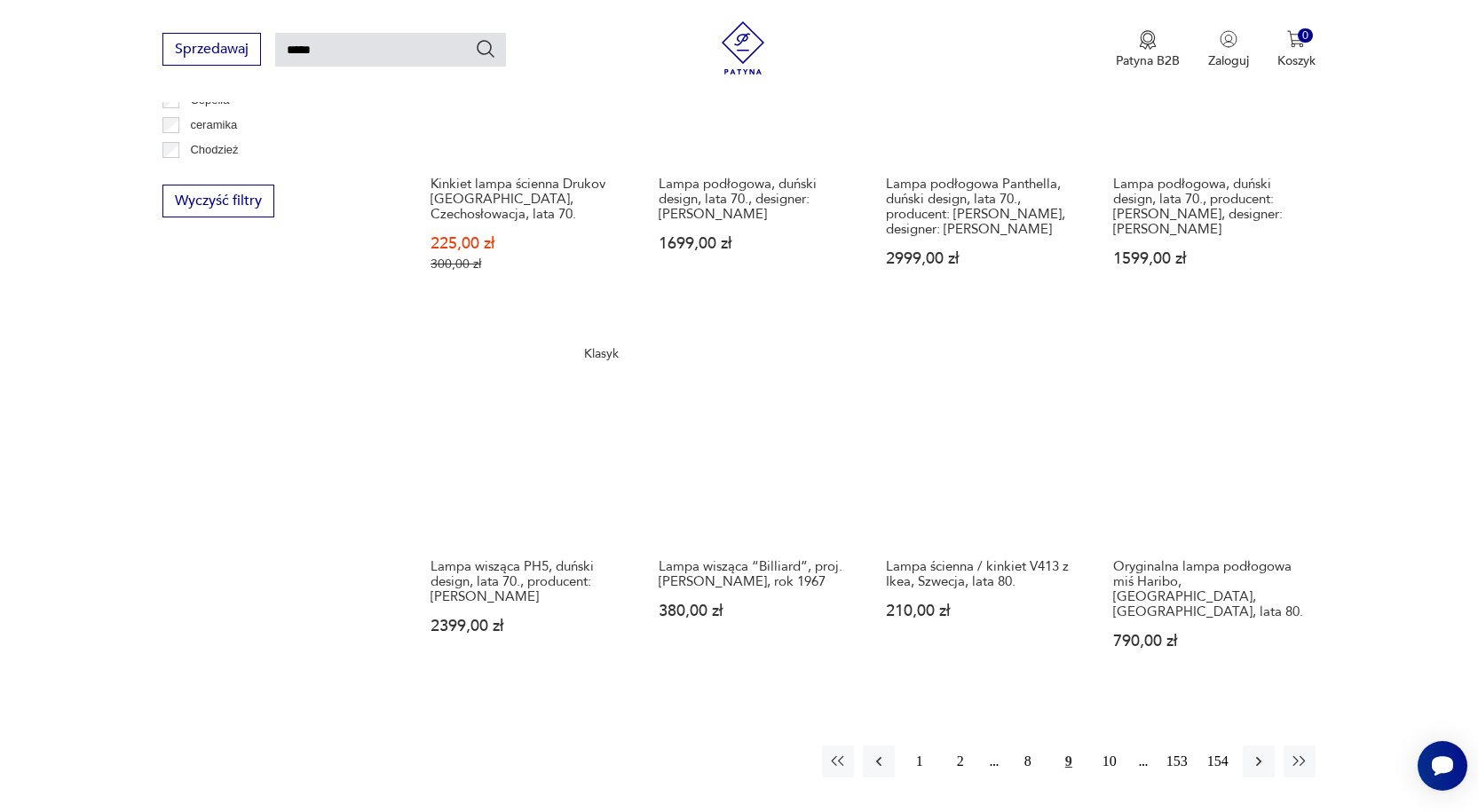
scroll to position [1483, 0]
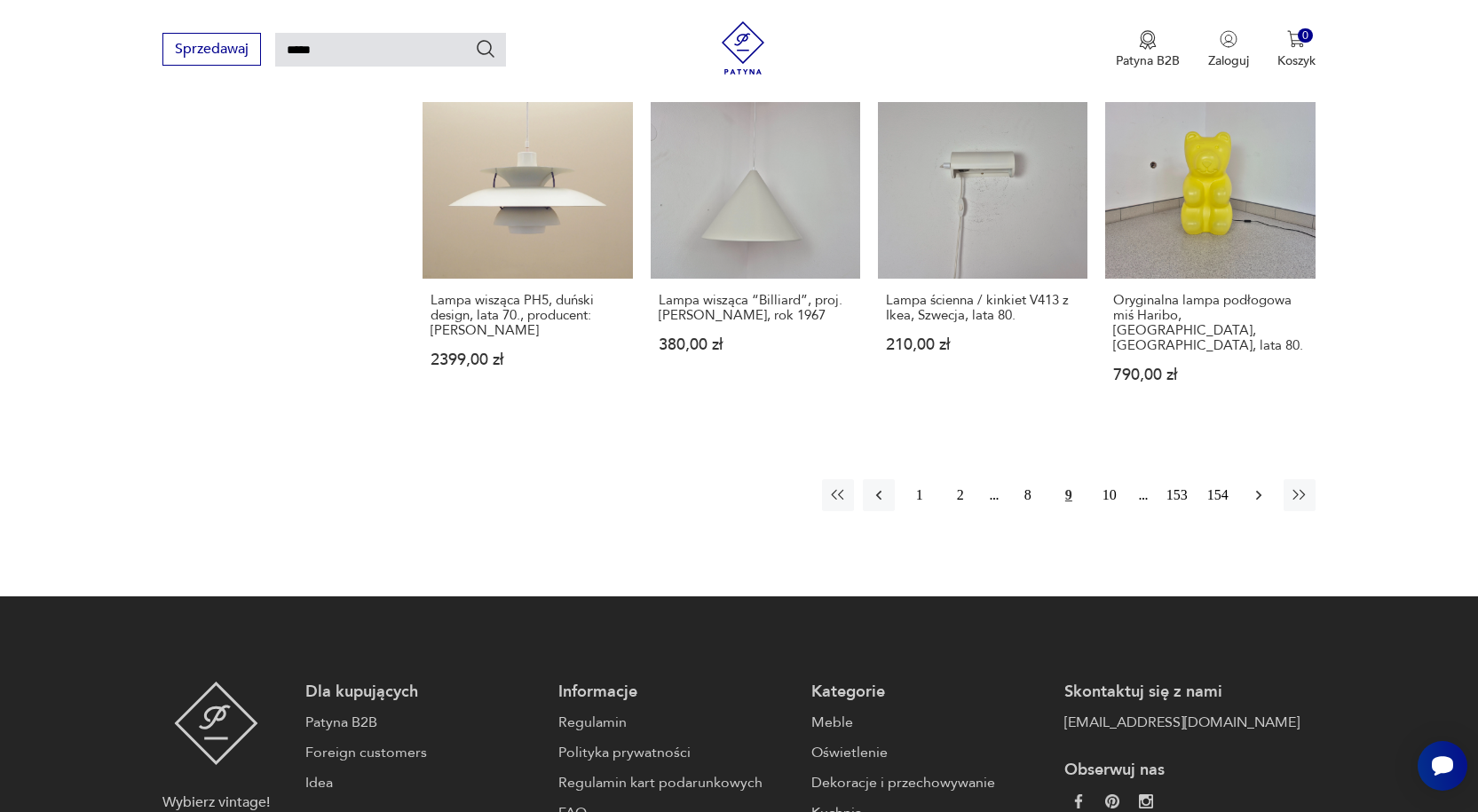
click at [1252, 486] on icon "button" at bounding box center [1258, 495] width 18 height 18
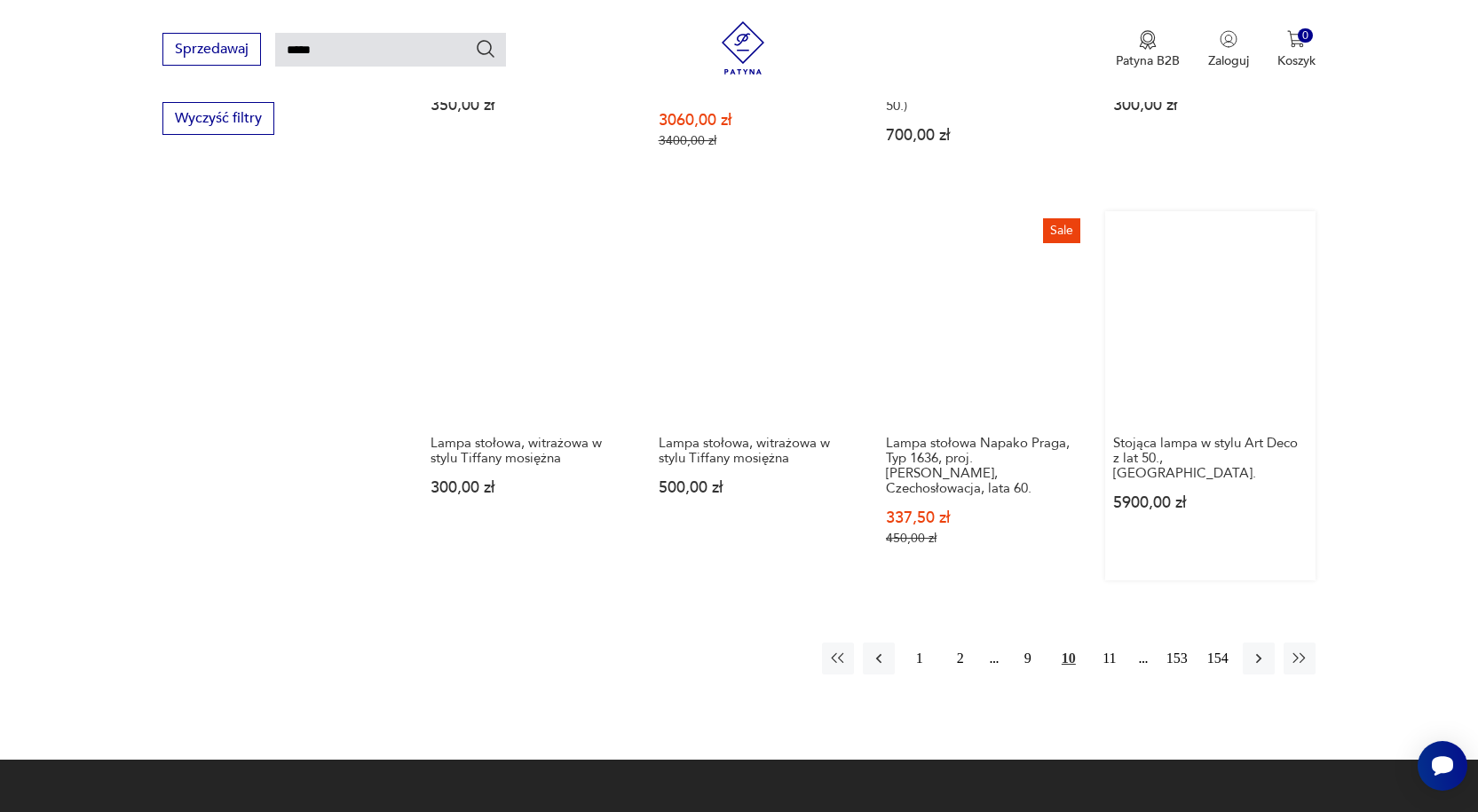
scroll to position [1660, 0]
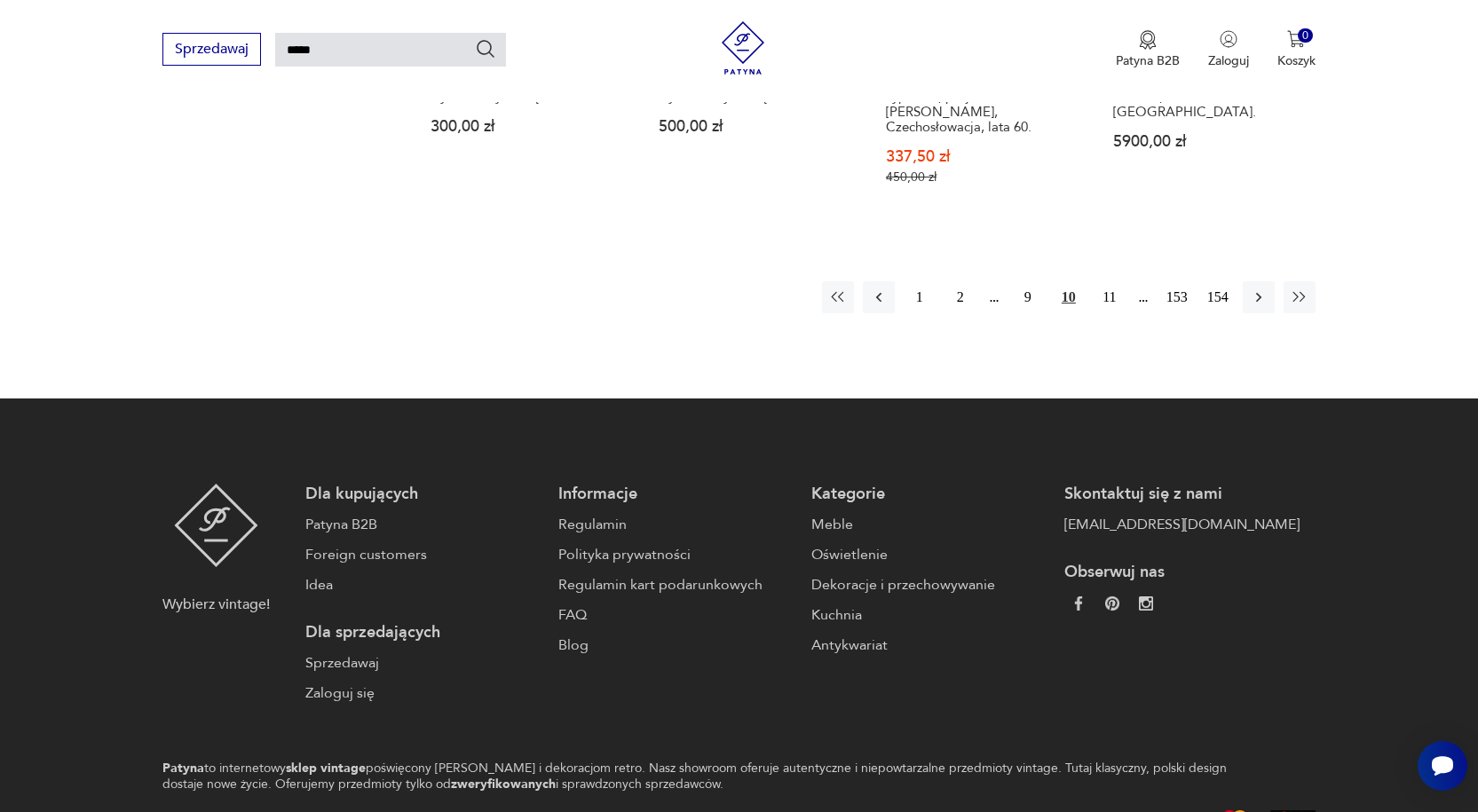
drag, startPoint x: 1112, startPoint y: 278, endPoint x: 1127, endPoint y: 271, distance: 16.6
click at [1112, 281] on button "11" at bounding box center [1108, 296] width 32 height 32
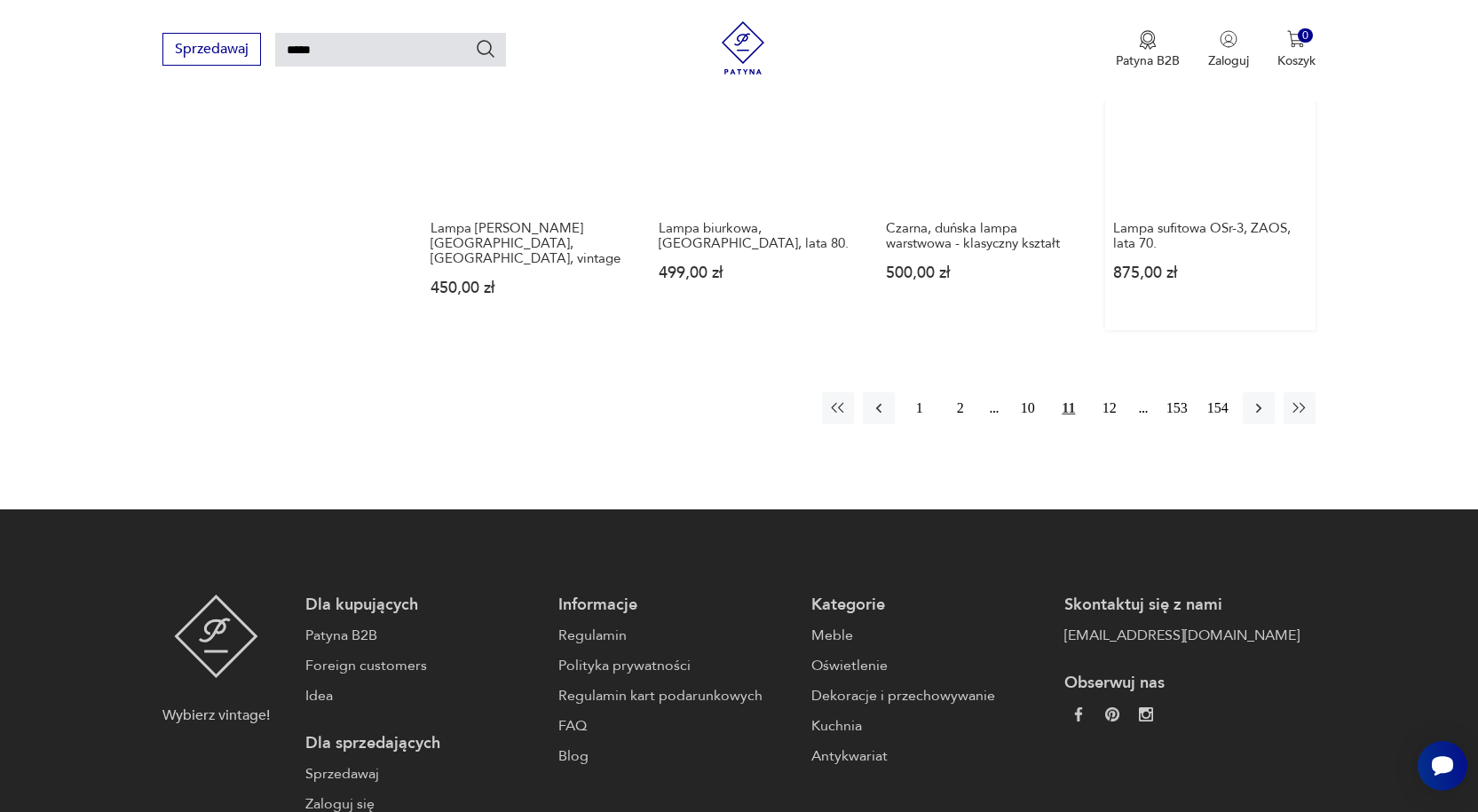
scroll to position [1572, 0]
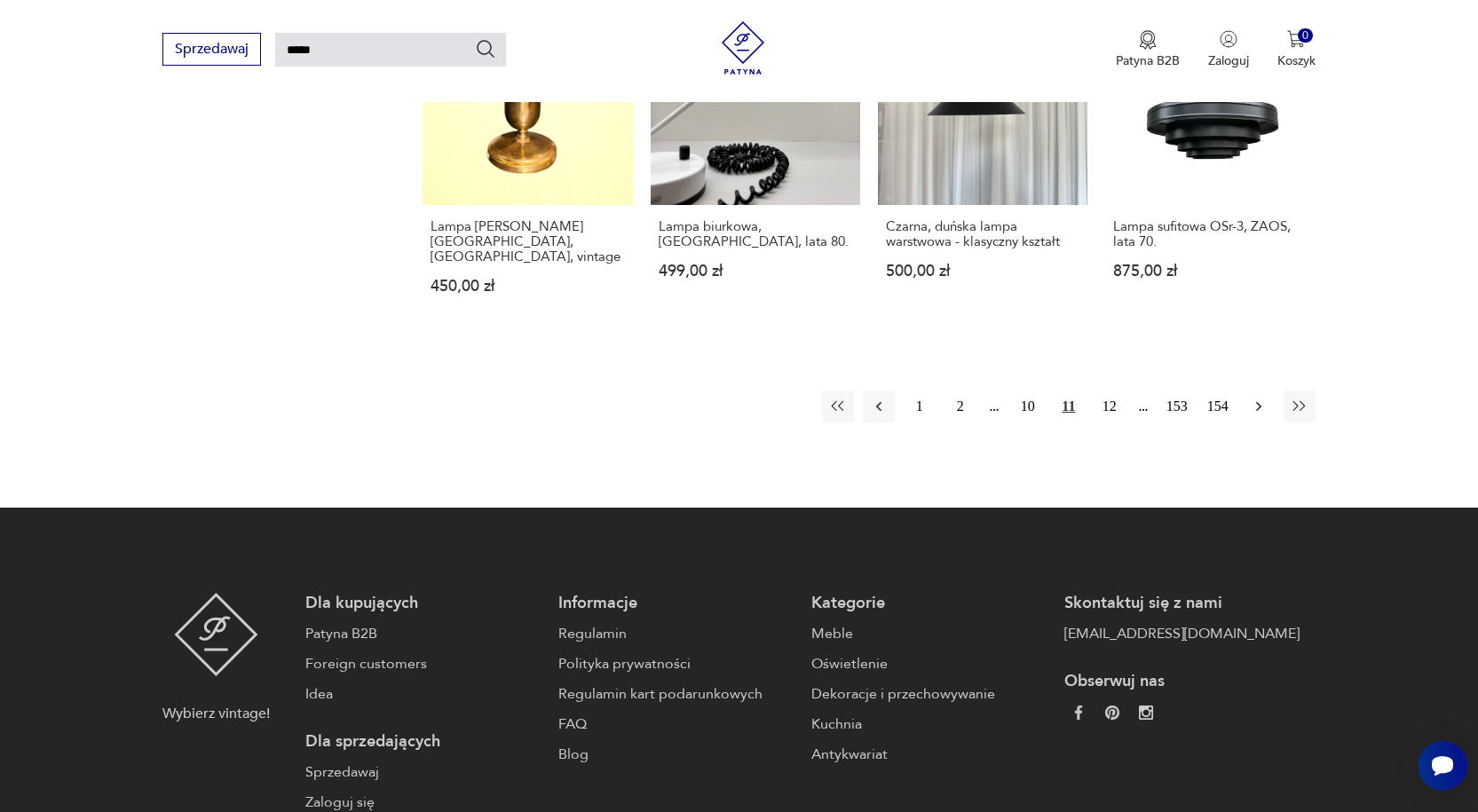
click at [1256, 397] on icon "button" at bounding box center [1258, 406] width 18 height 18
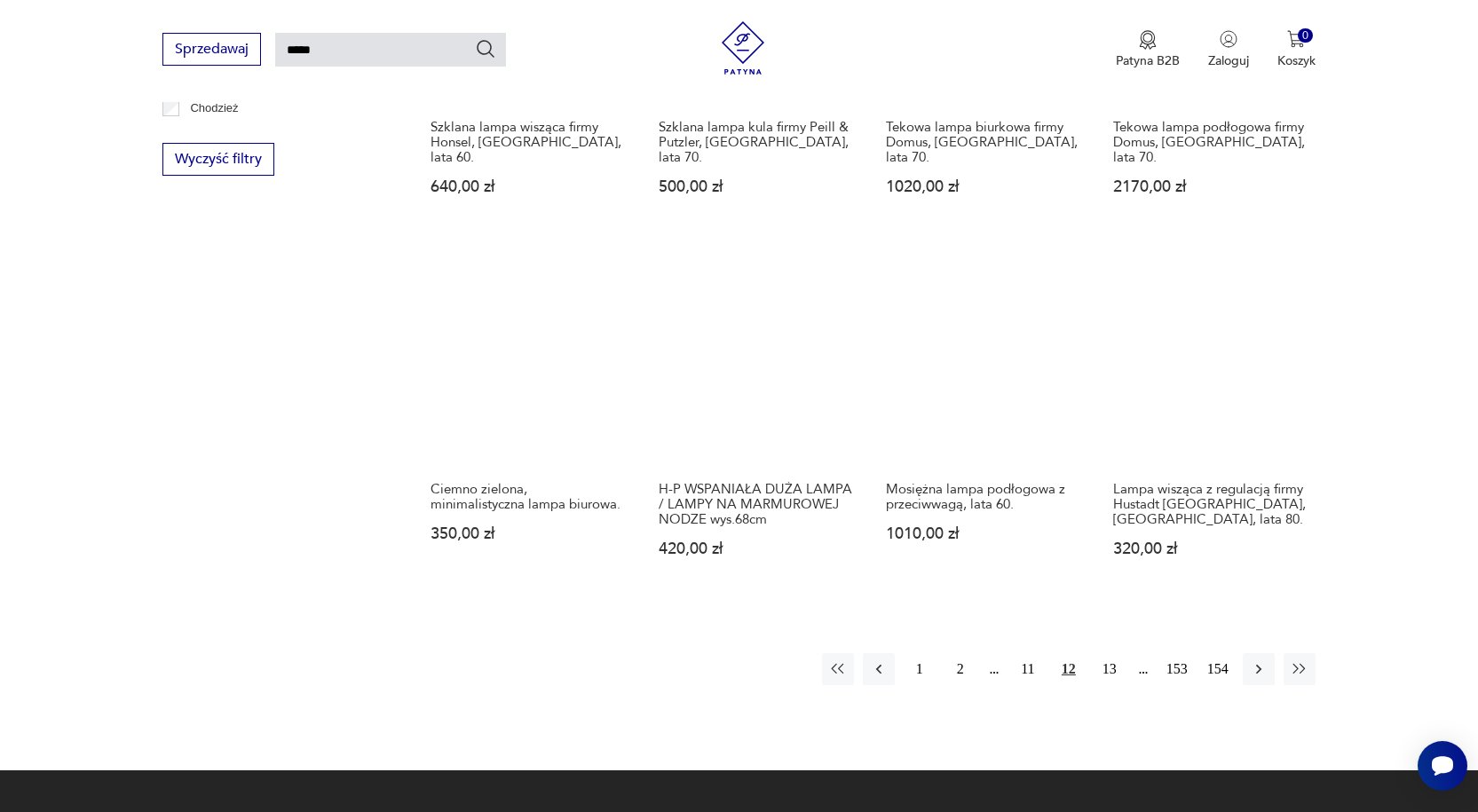
scroll to position [1572, 0]
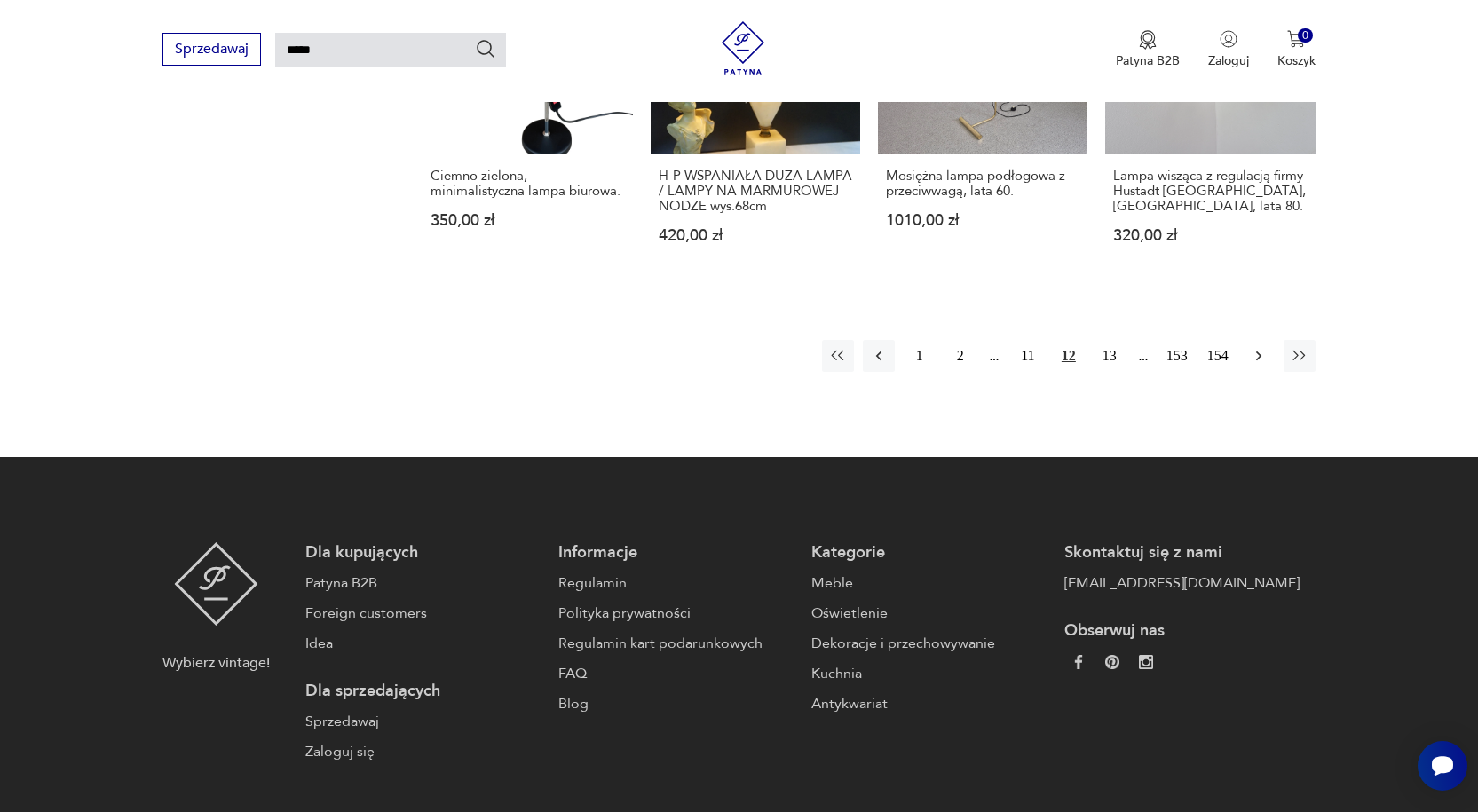
click at [1253, 347] on icon "button" at bounding box center [1258, 356] width 18 height 18
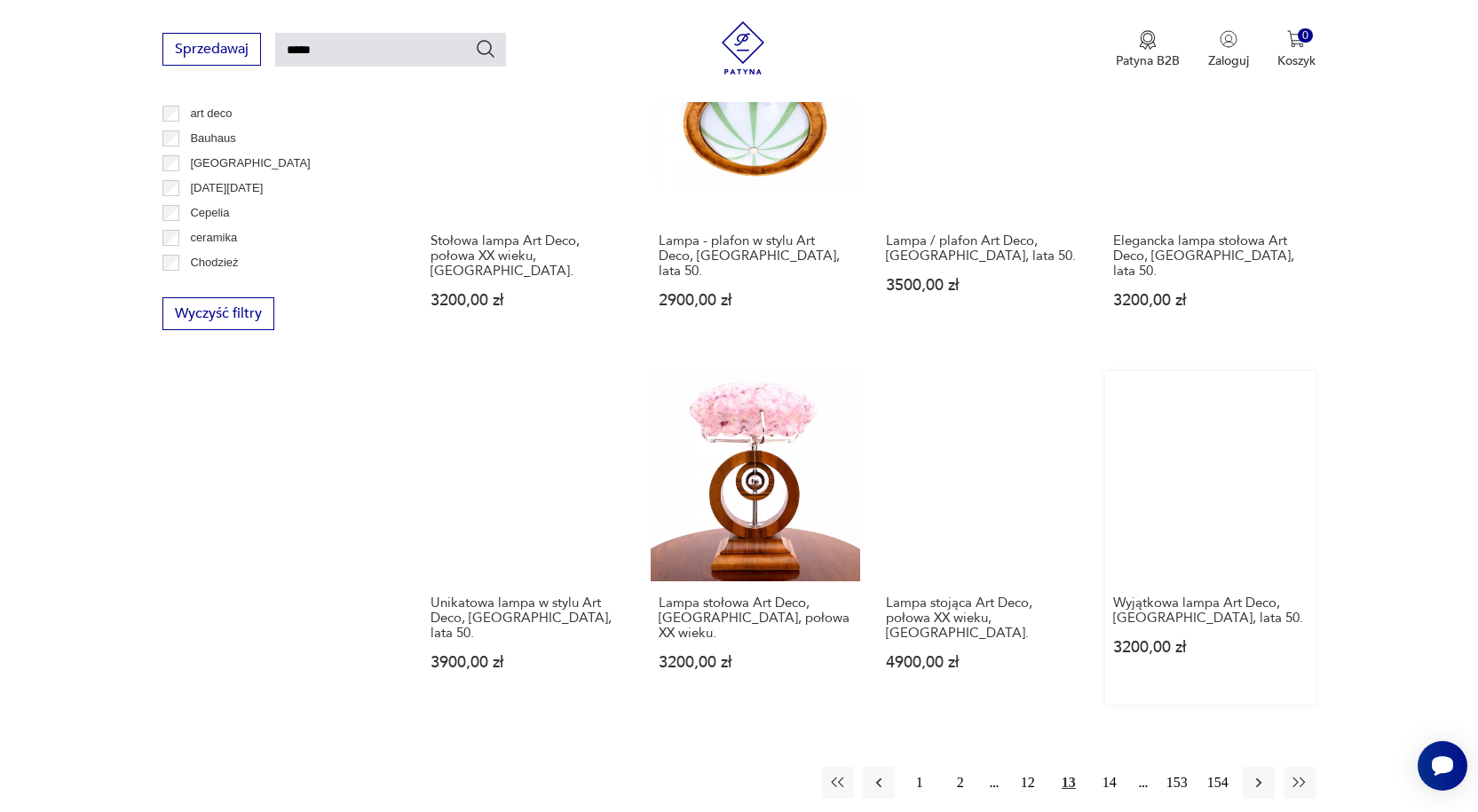
scroll to position [1128, 0]
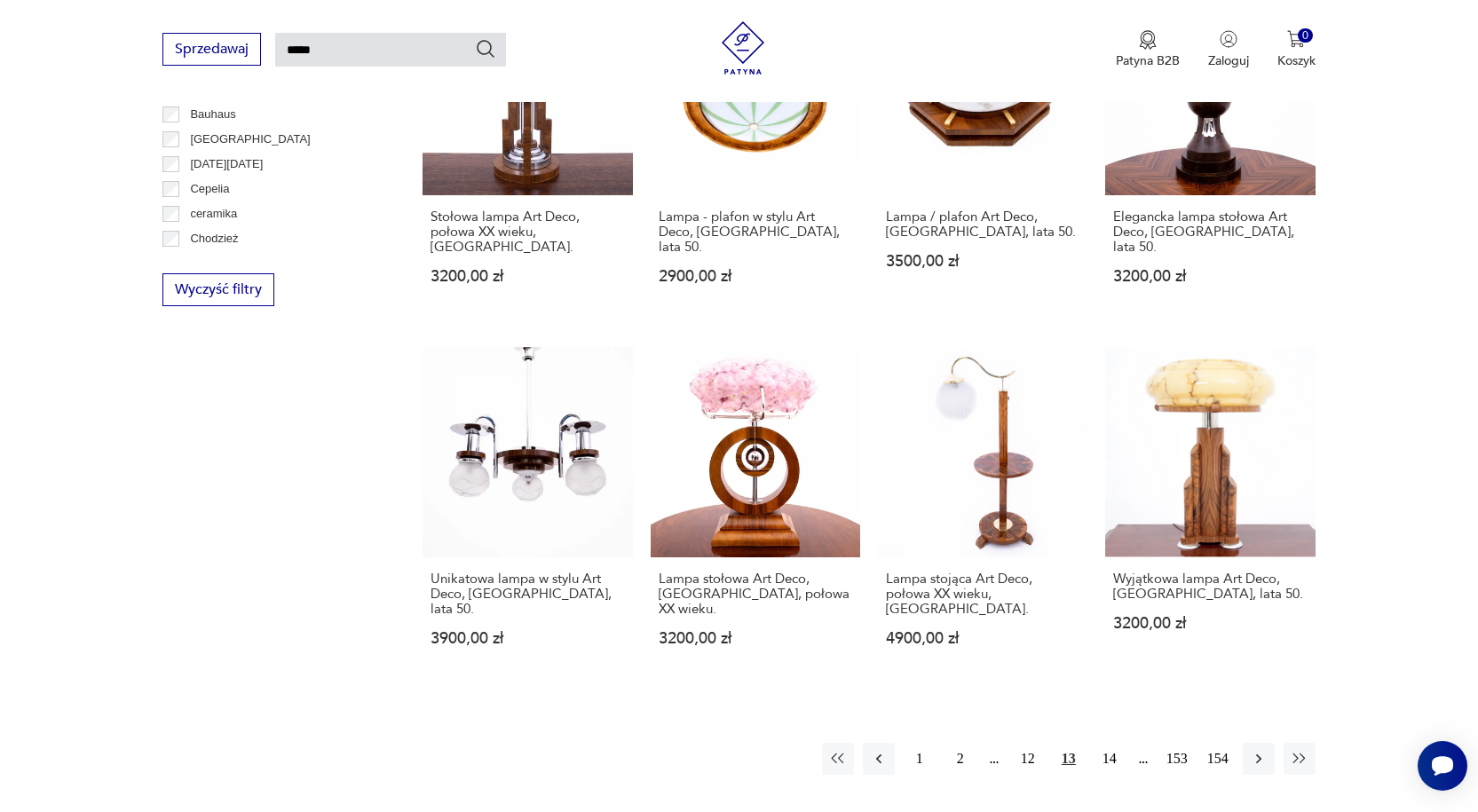
click at [1255, 750] on icon "button" at bounding box center [1258, 759] width 18 height 18
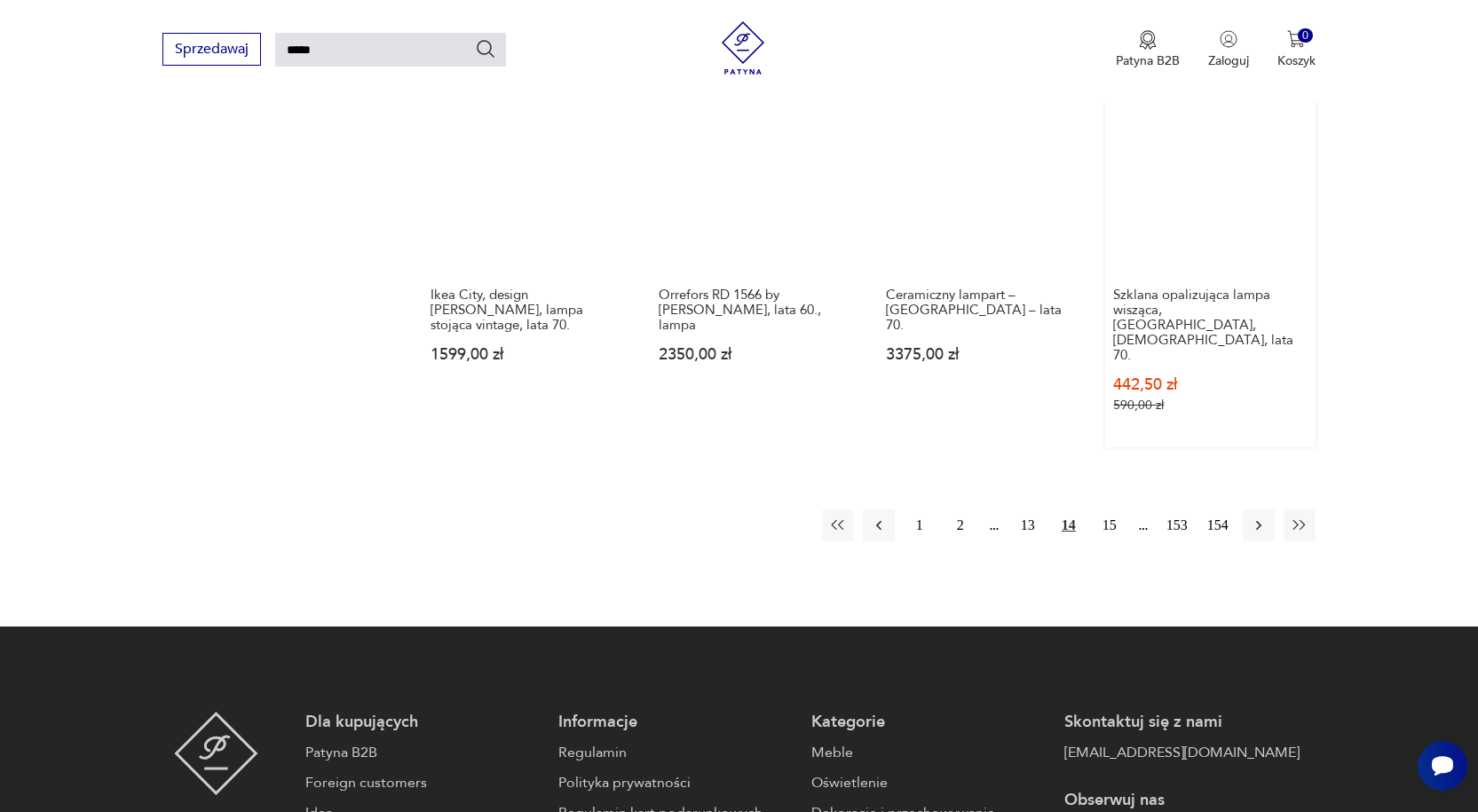
scroll to position [1483, 0]
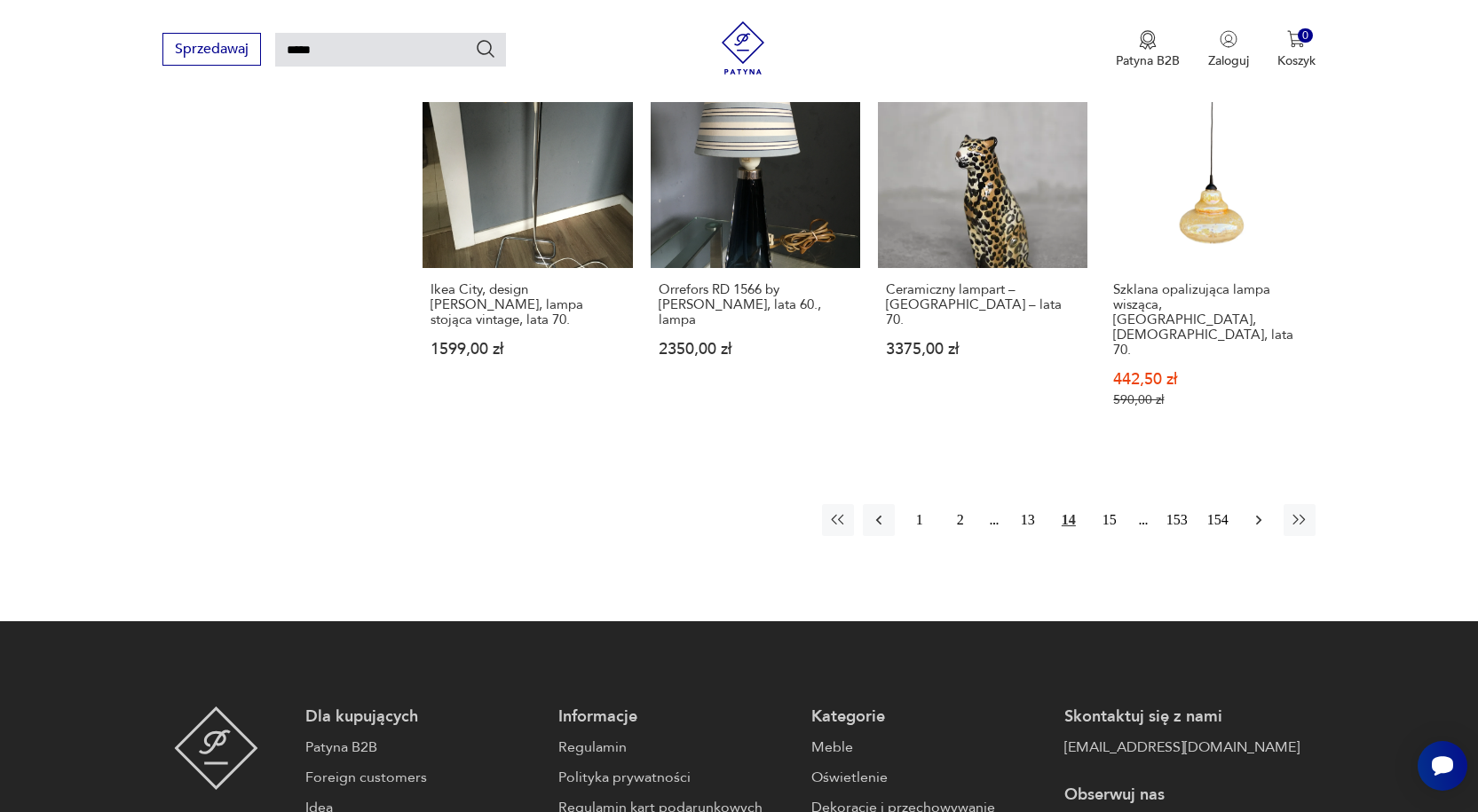
click at [1261, 511] on icon "button" at bounding box center [1258, 520] width 18 height 18
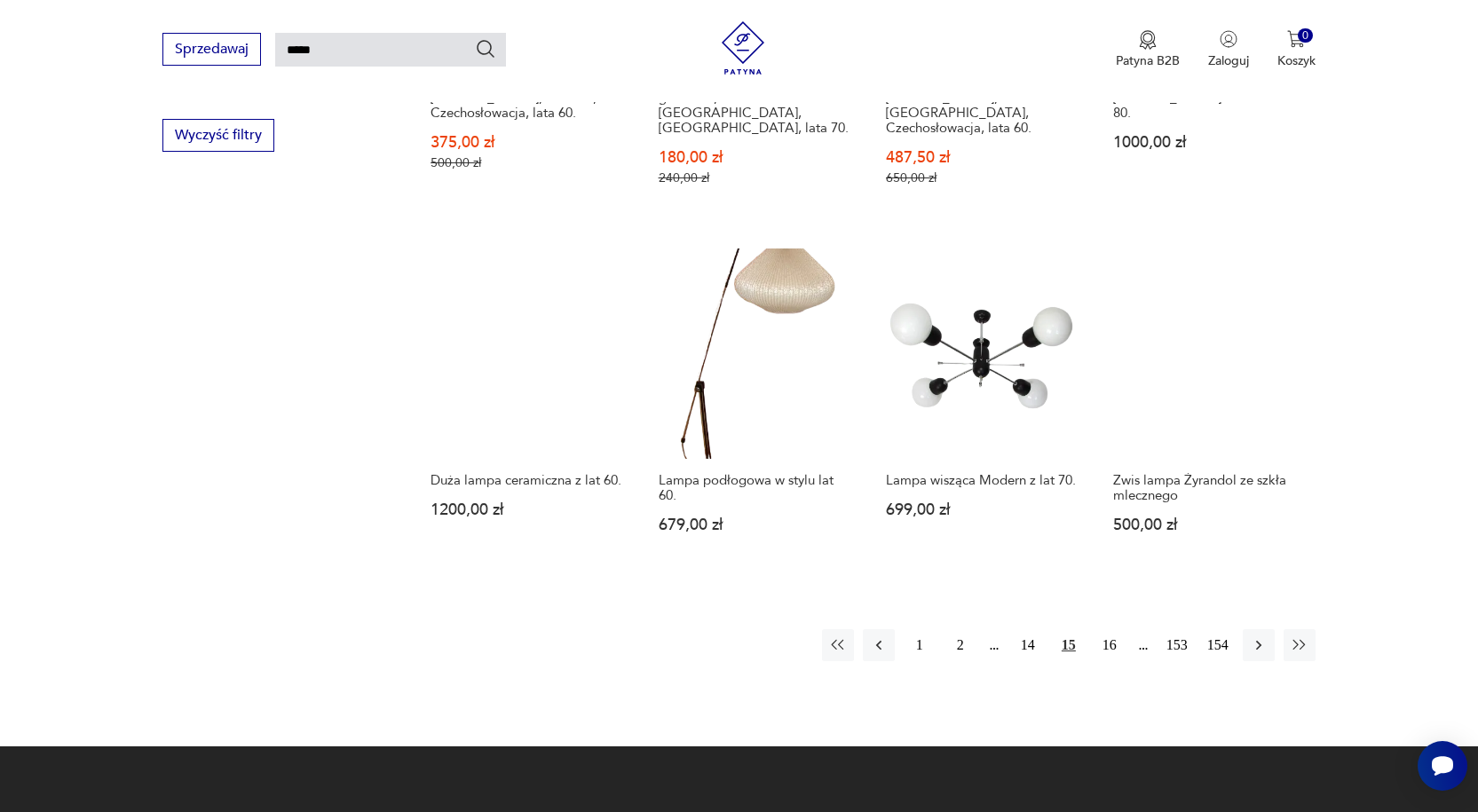
scroll to position [1305, 0]
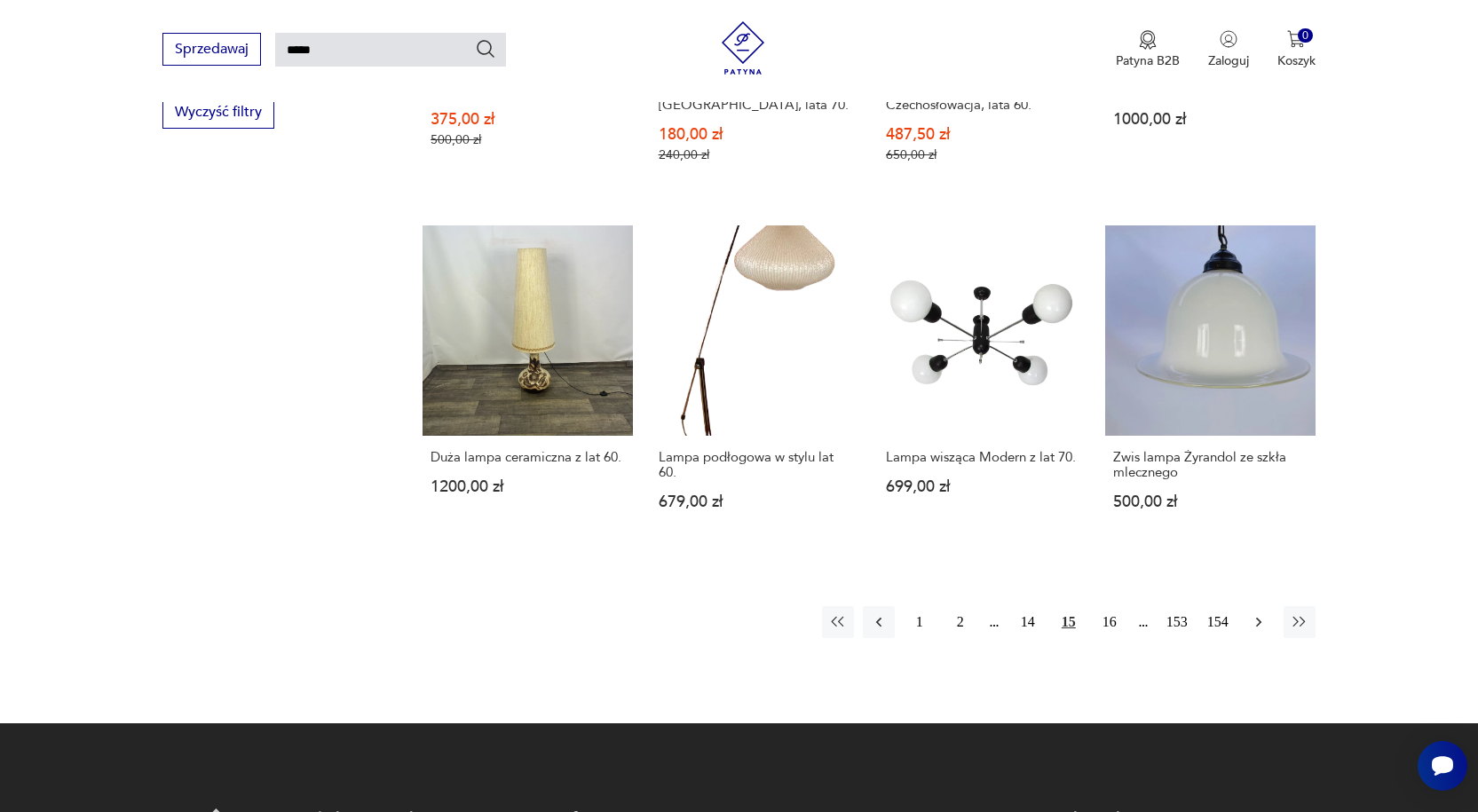
click at [1256, 613] on icon "button" at bounding box center [1258, 622] width 18 height 18
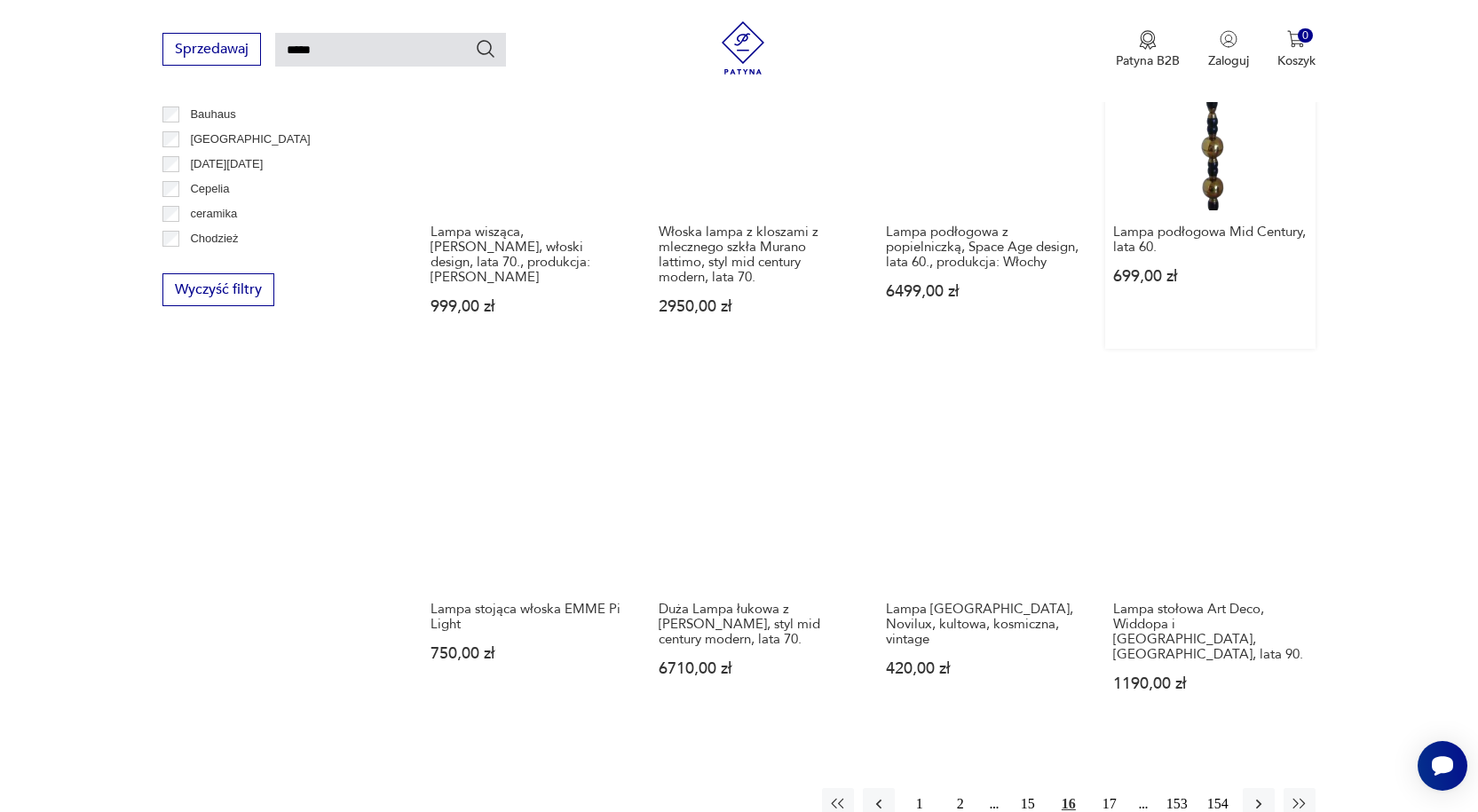
scroll to position [1483, 0]
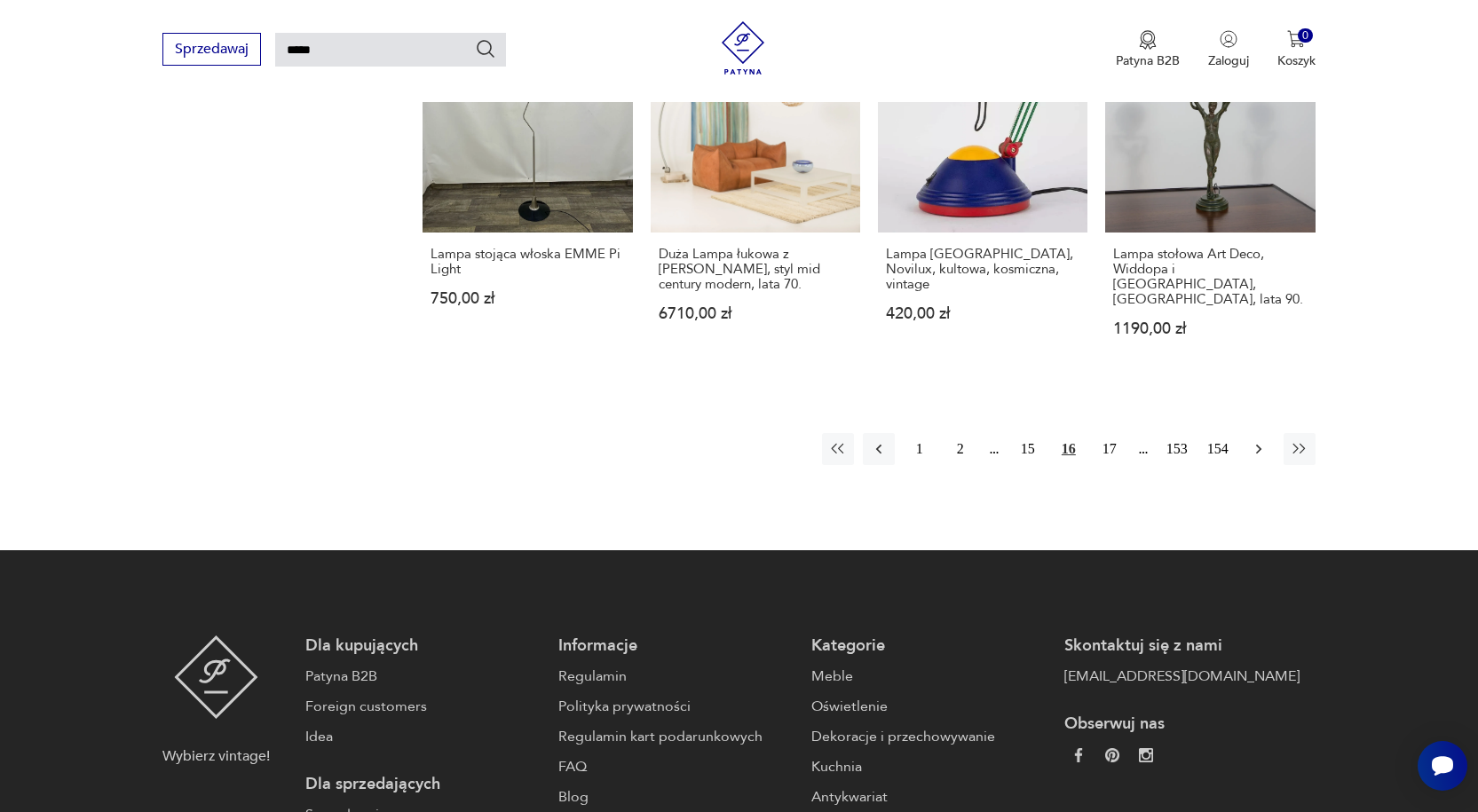
click at [1261, 440] on icon "button" at bounding box center [1258, 449] width 18 height 18
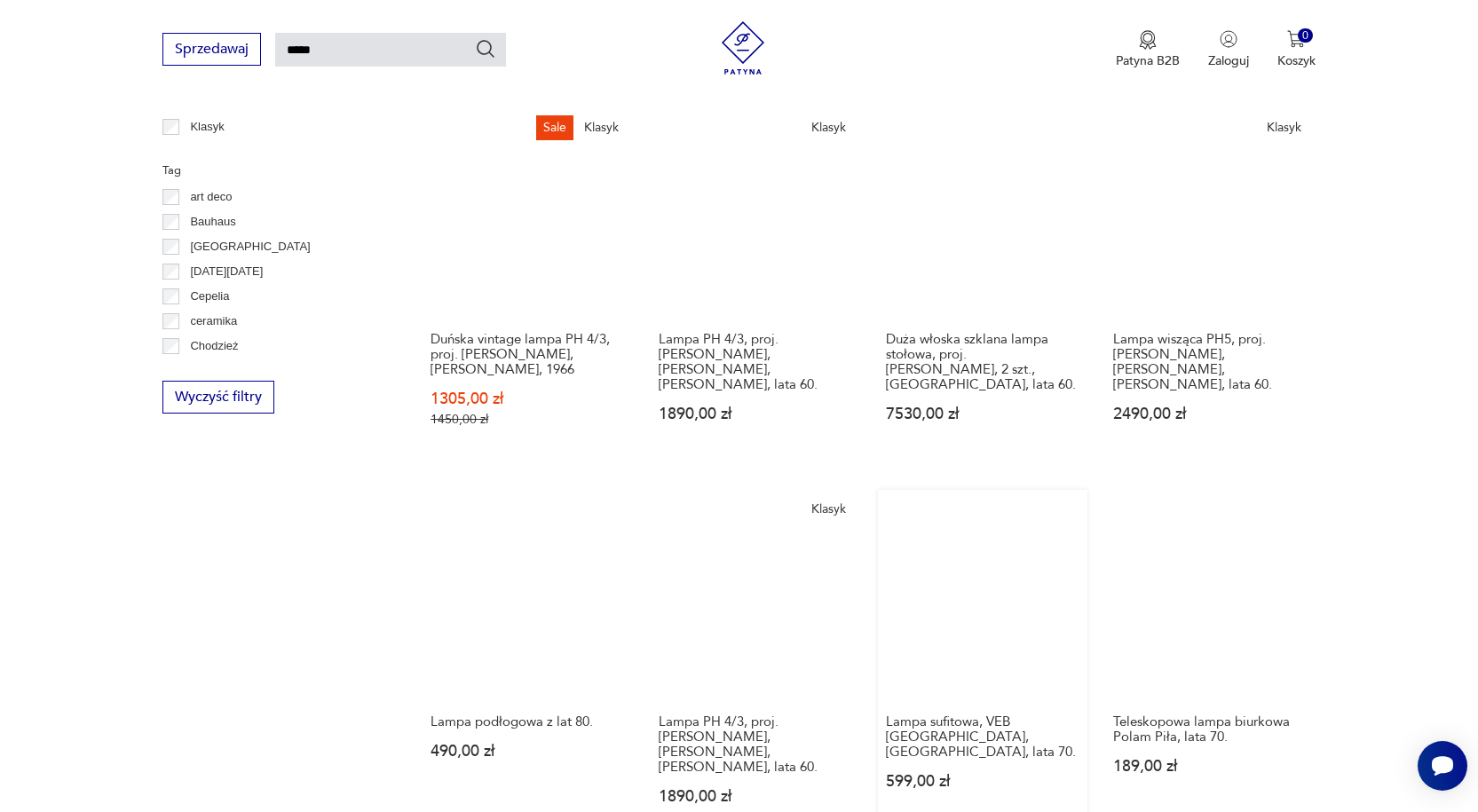
scroll to position [1305, 0]
